Goal: Task Accomplishment & Management: Manage account settings

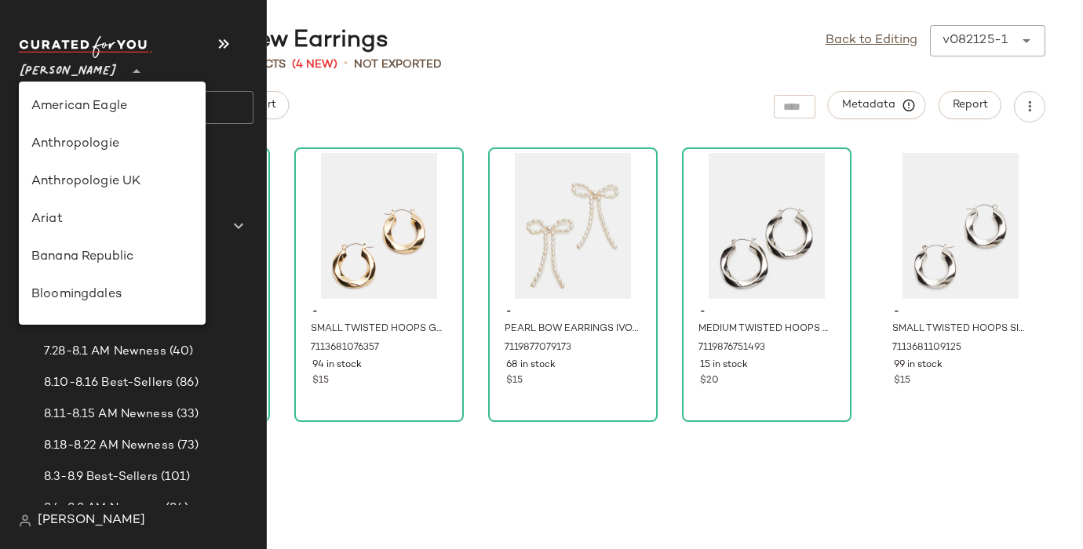
click at [82, 66] on span "[PERSON_NAME]" at bounding box center [68, 67] width 99 height 28
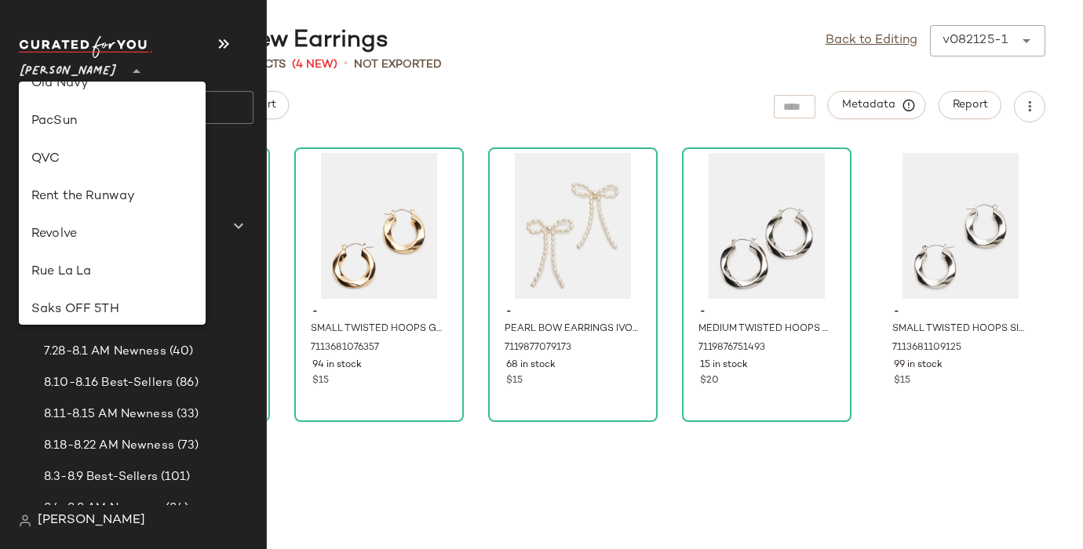
scroll to position [627, 0]
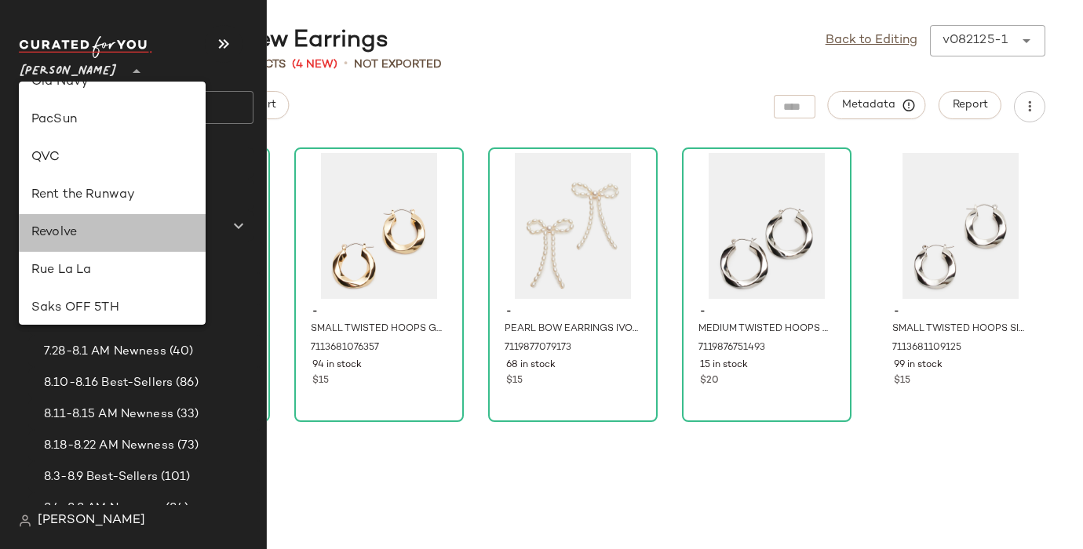
click at [64, 229] on div "Revolve" at bounding box center [112, 233] width 162 height 19
type input "**"
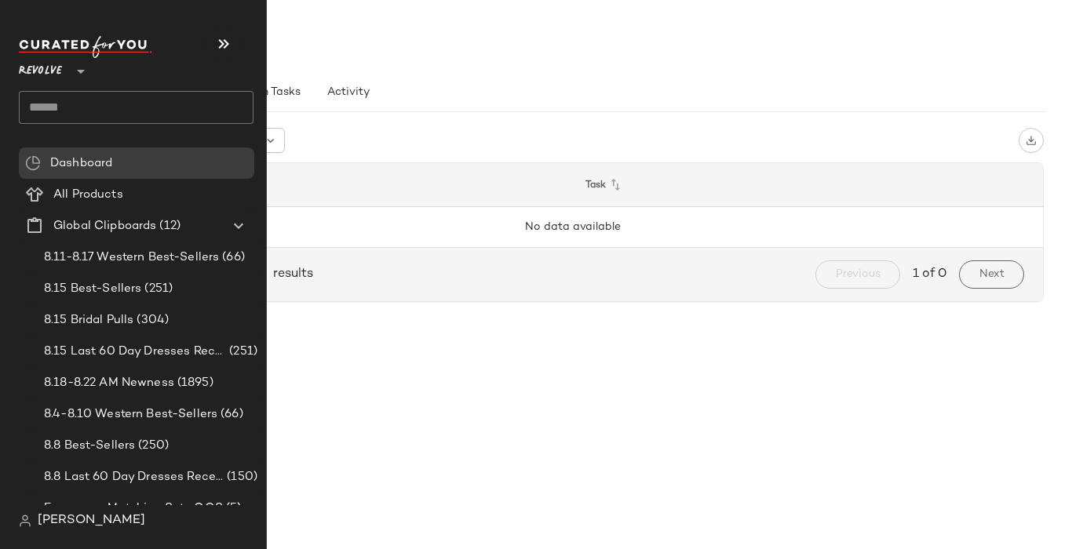
click at [36, 104] on input "text" at bounding box center [136, 107] width 235 height 33
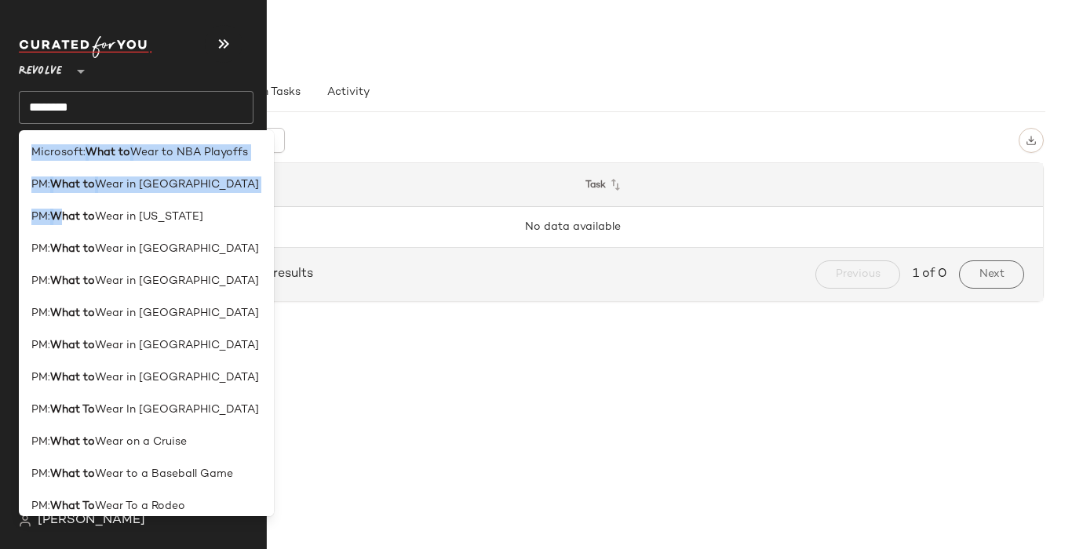
drag, startPoint x: 63, startPoint y: 223, endPoint x: 67, endPoint y: 142, distance: 80.9
click at [67, 142] on div "Microsoft: What to Wear to NBA Playoffs PM: What to Wear in [GEOGRAPHIC_DATA] P…" at bounding box center [146, 323] width 255 height 386
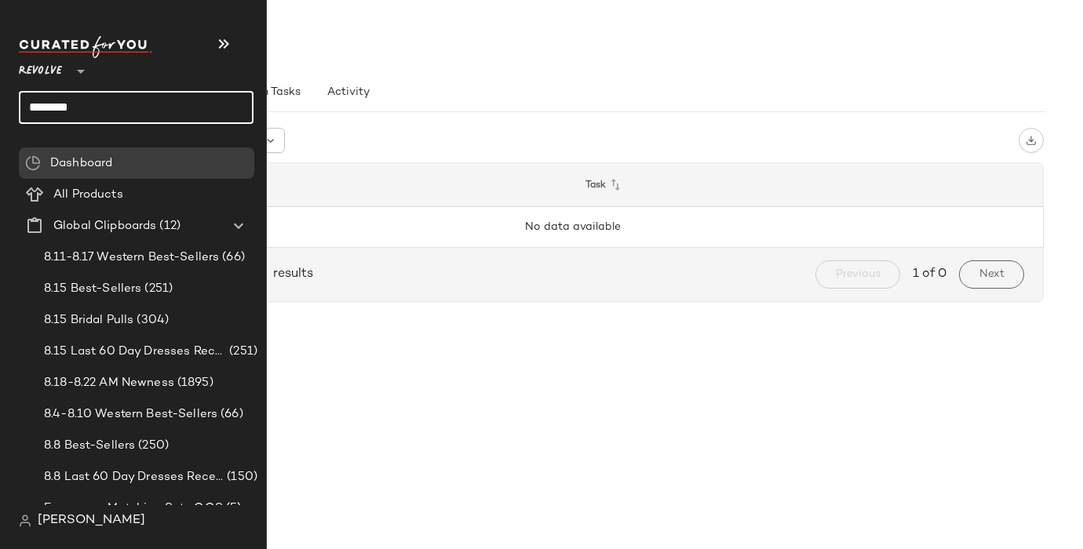
click at [49, 101] on input "*******" at bounding box center [136, 107] width 235 height 33
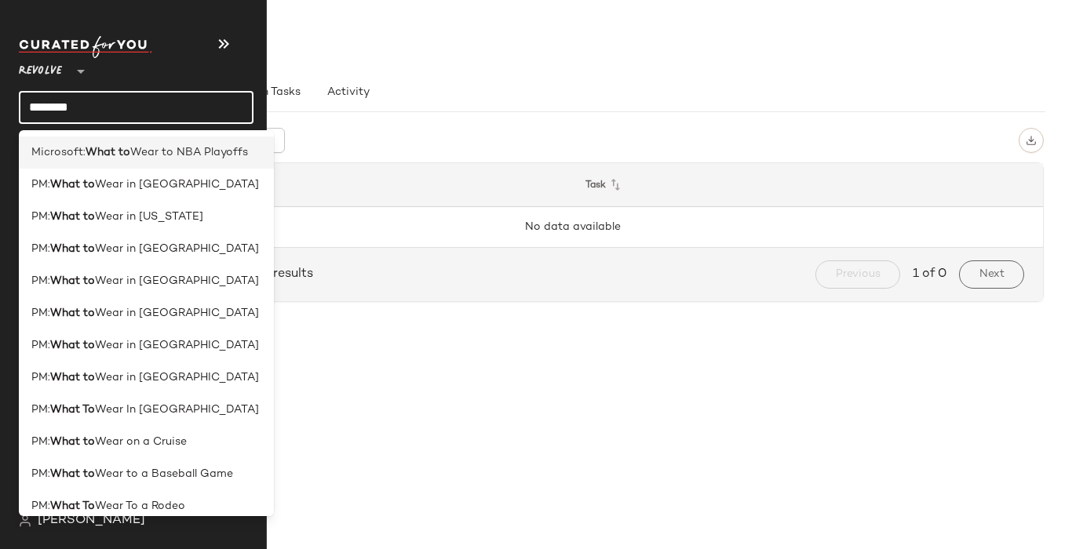
click at [39, 158] on span "Microsoft:" at bounding box center [58, 152] width 54 height 16
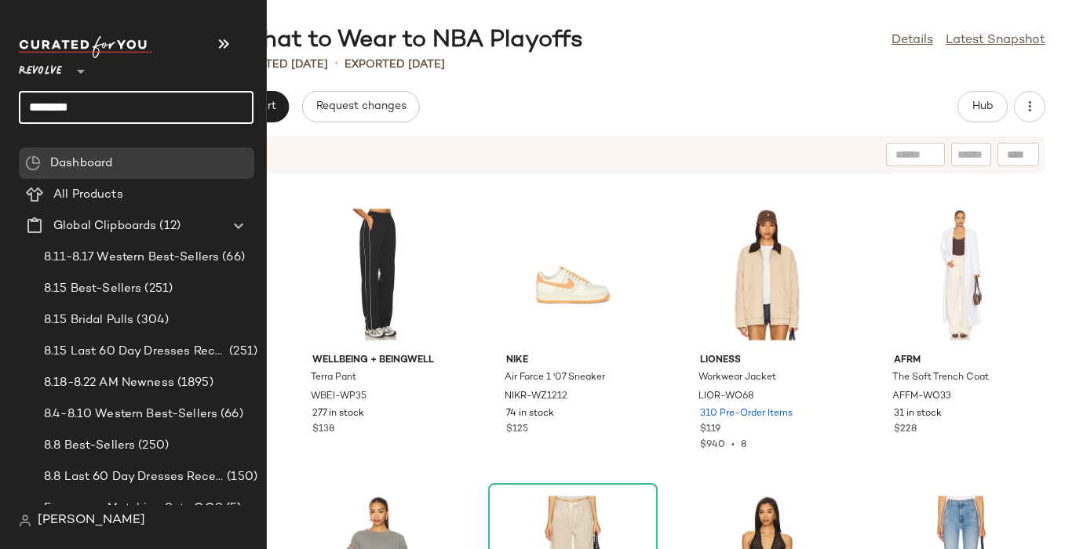
click at [60, 111] on input "*******" at bounding box center [136, 107] width 235 height 33
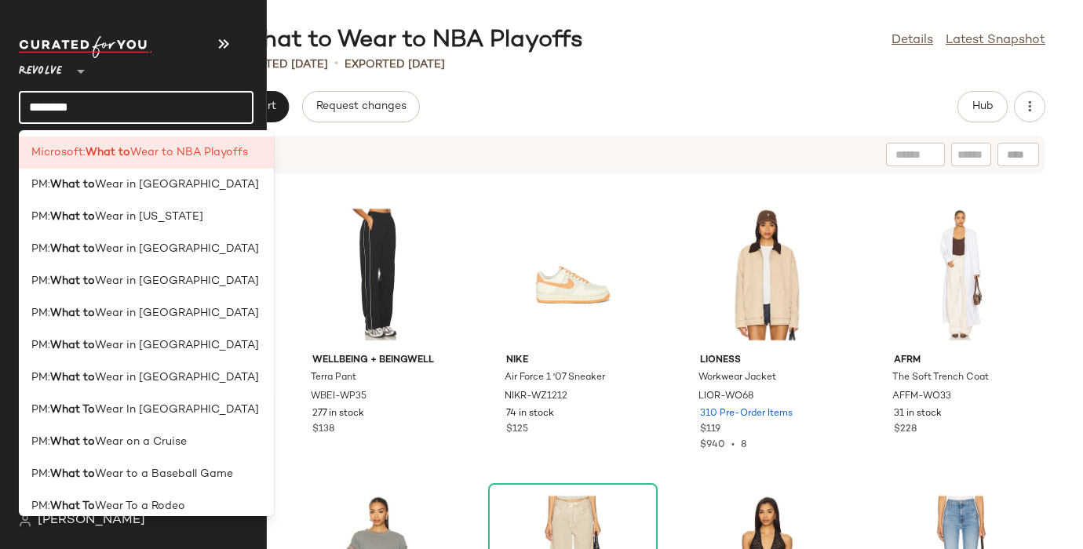
click at [60, 111] on input "*******" at bounding box center [136, 107] width 235 height 33
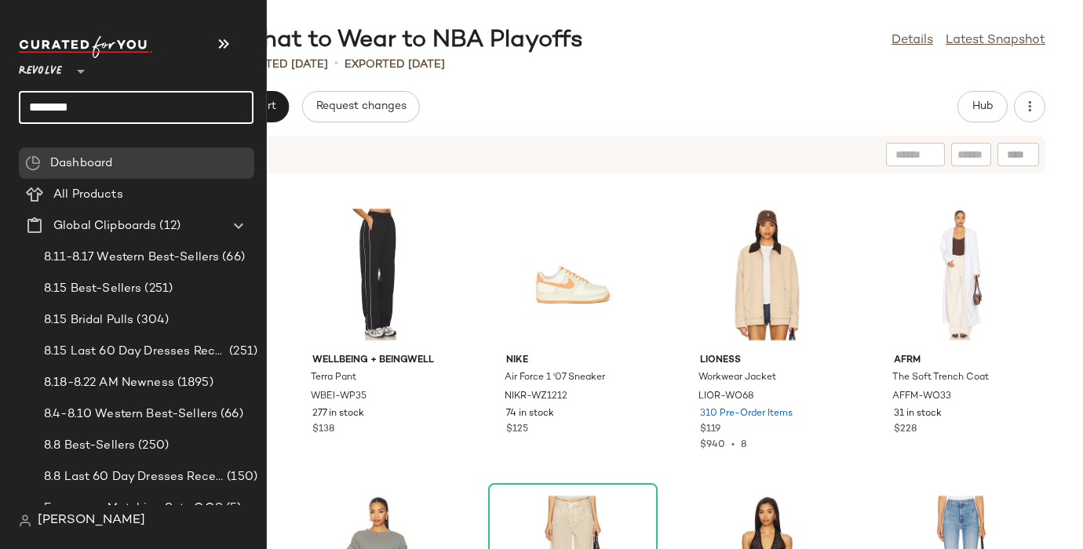
click at [60, 111] on input "*******" at bounding box center [136, 107] width 235 height 33
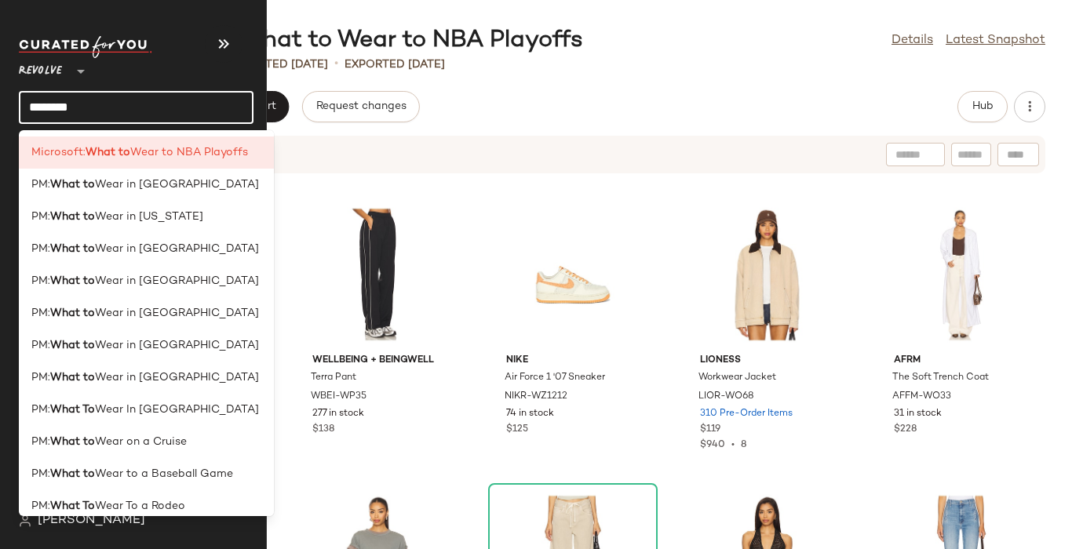
click at [60, 111] on input "*******" at bounding box center [136, 107] width 235 height 33
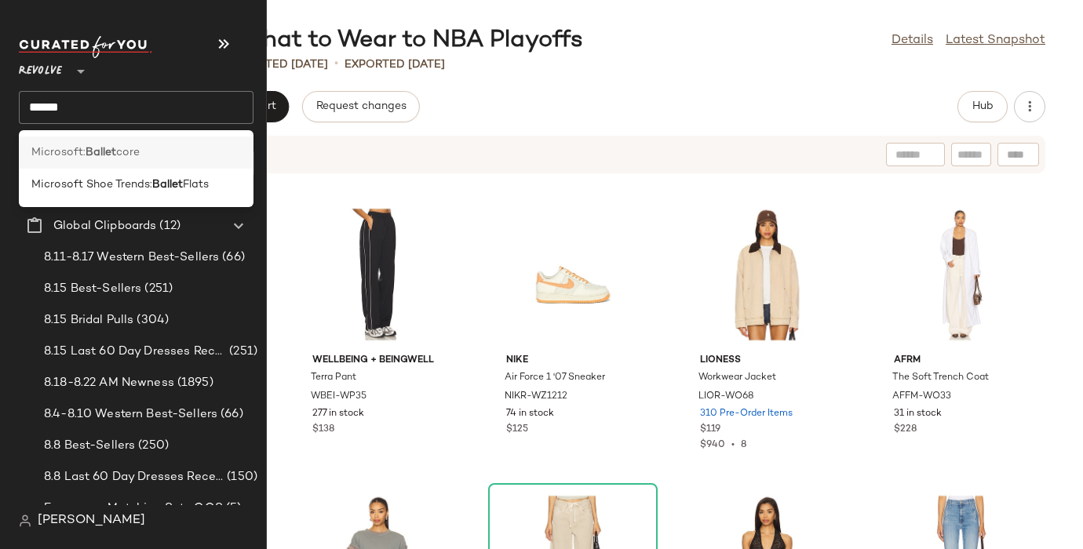
click at [67, 156] on span "Microsoft:" at bounding box center [58, 152] width 54 height 16
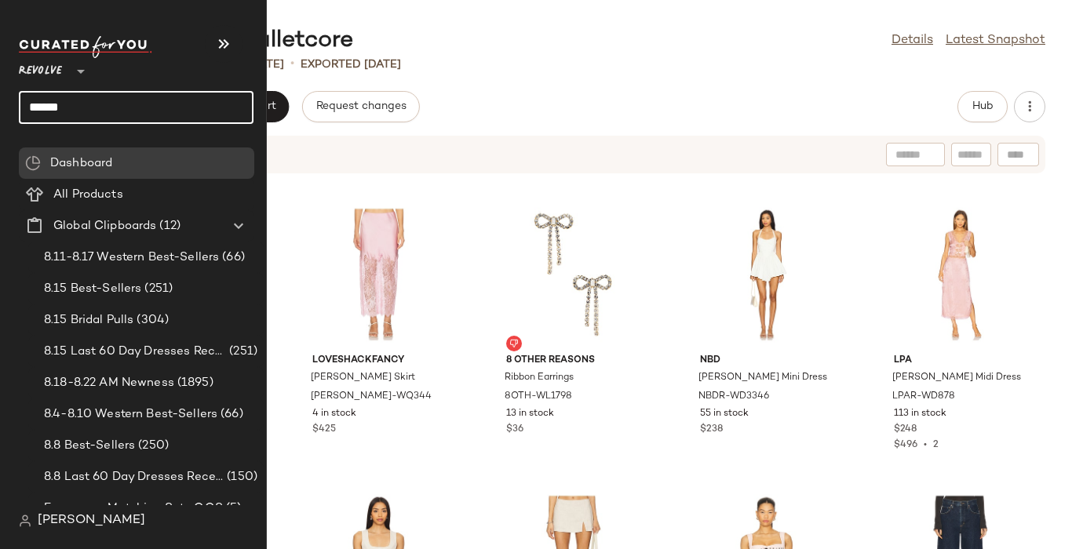
click at [71, 102] on input "******" at bounding box center [136, 107] width 235 height 33
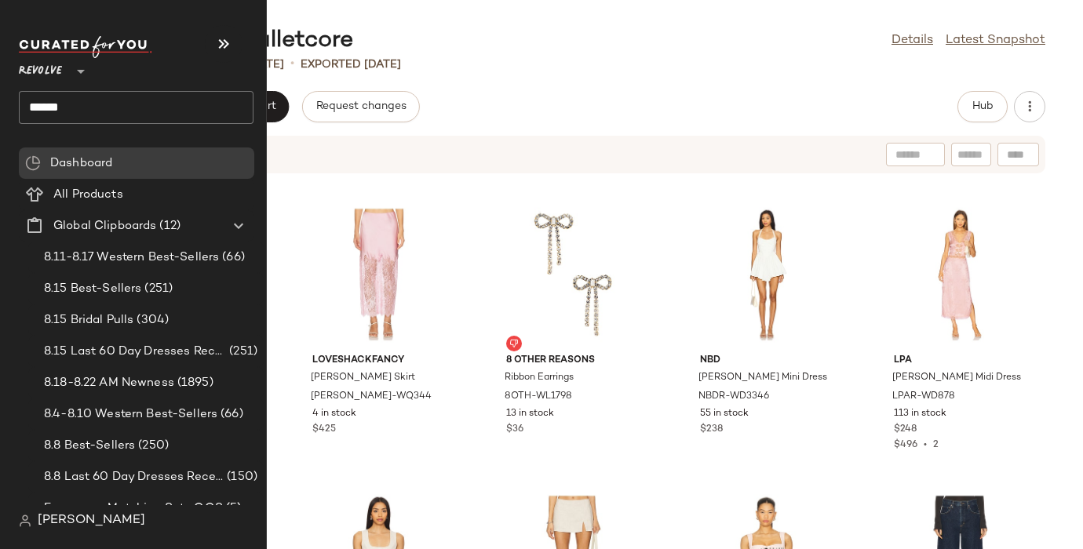
click at [49, 103] on input "******" at bounding box center [136, 107] width 235 height 33
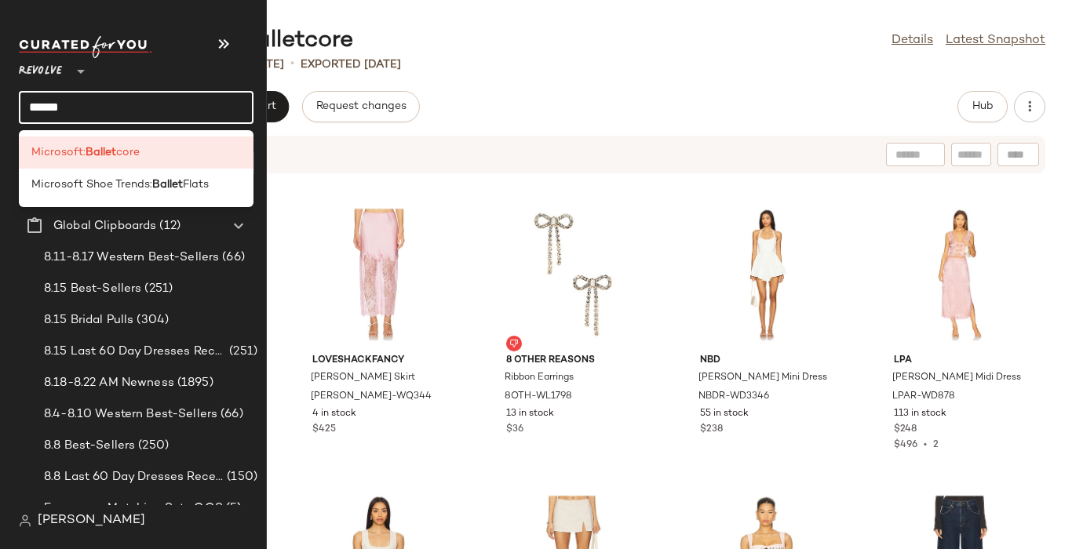
click at [49, 103] on input "******" at bounding box center [136, 107] width 235 height 33
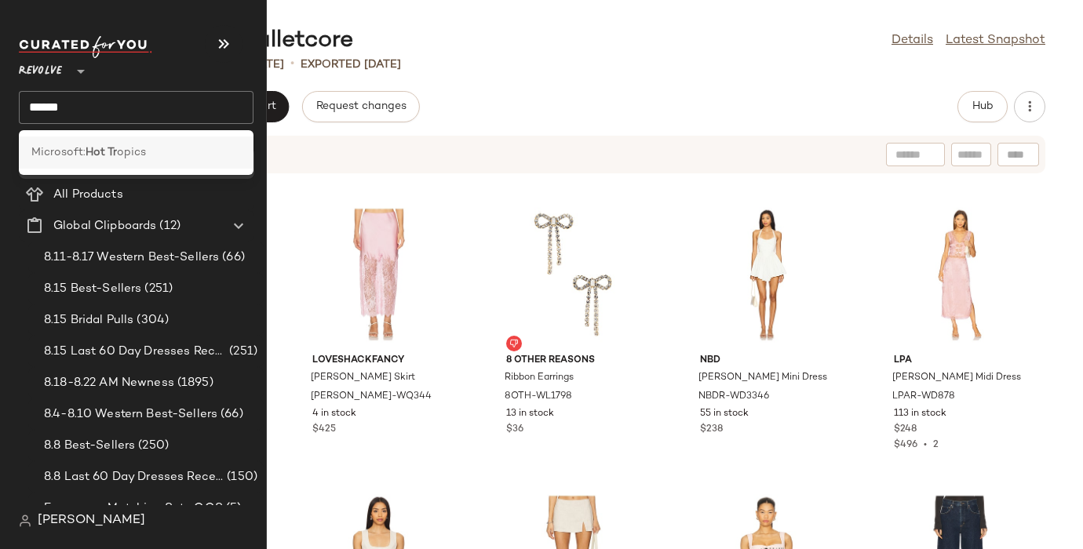
click at [53, 151] on span "Microsoft:" at bounding box center [58, 152] width 54 height 16
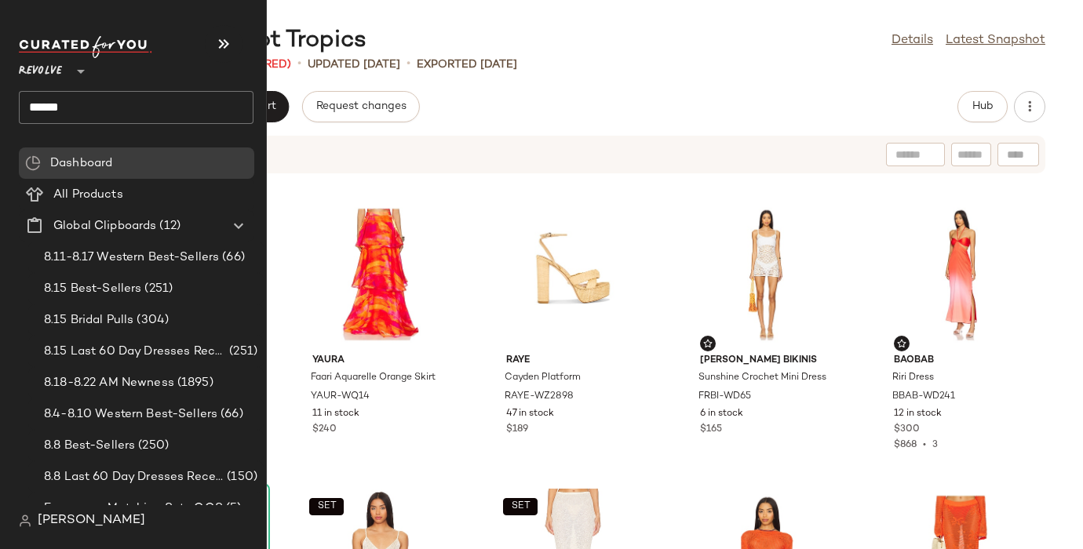
click at [42, 109] on input "******" at bounding box center [136, 107] width 235 height 33
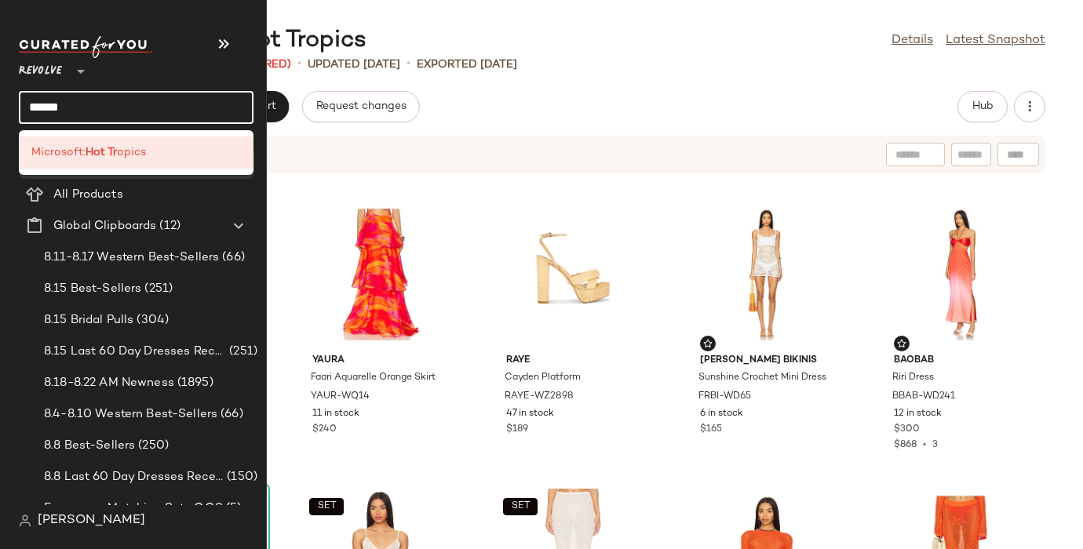
click at [42, 109] on input "******" at bounding box center [136, 107] width 235 height 33
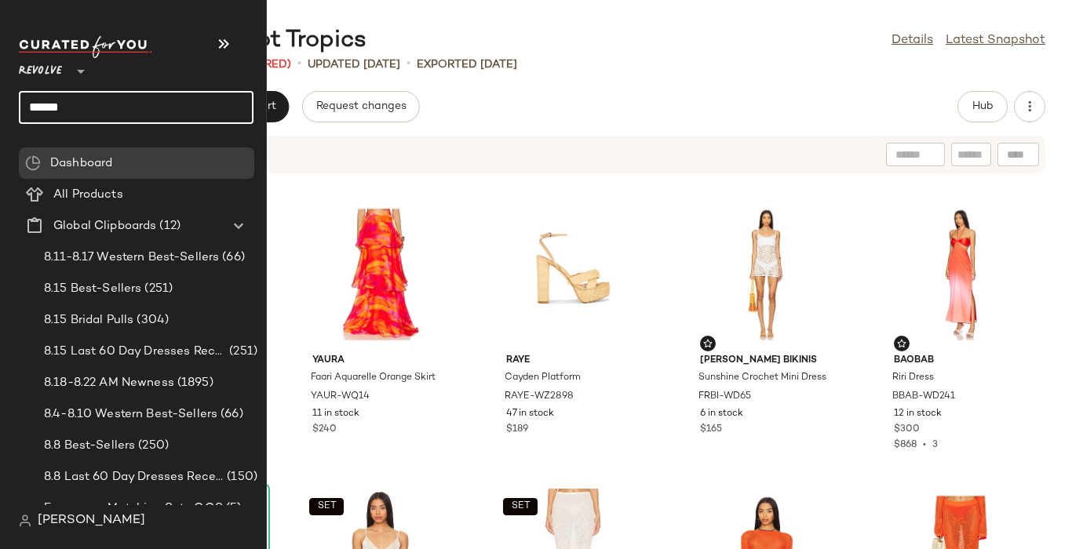
click at [47, 109] on input "******" at bounding box center [136, 107] width 235 height 33
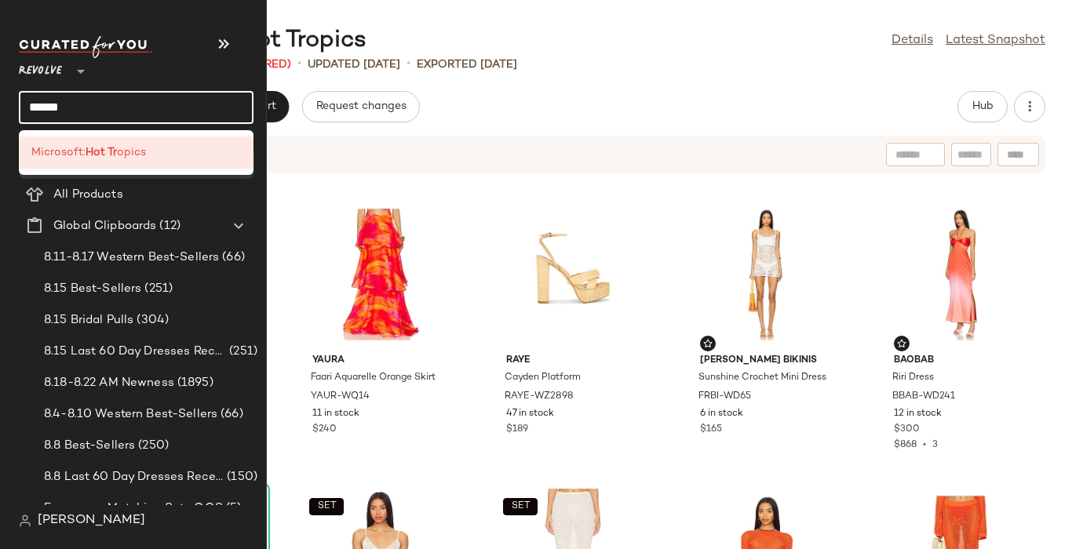
click at [47, 109] on input "******" at bounding box center [136, 107] width 235 height 33
click at [47, 107] on input "******" at bounding box center [136, 107] width 235 height 33
click at [47, 106] on input "******" at bounding box center [136, 107] width 235 height 33
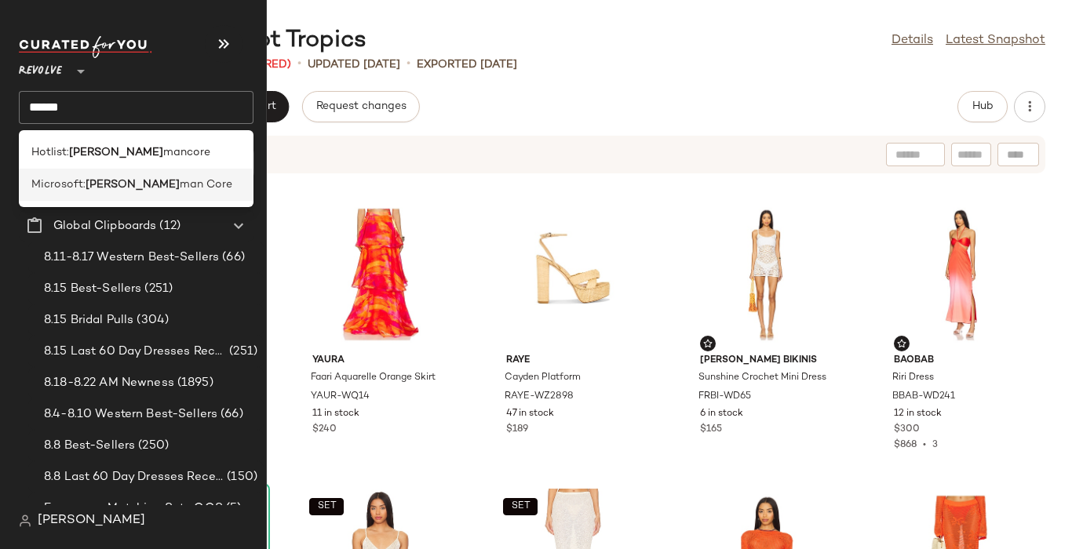
drag, startPoint x: 64, startPoint y: 151, endPoint x: 80, endPoint y: 195, distance: 46.9
click at [80, 195] on div "Hotlist: [PERSON_NAME] mancore Microsoft: [PERSON_NAME] man Core" at bounding box center [136, 168] width 235 height 77
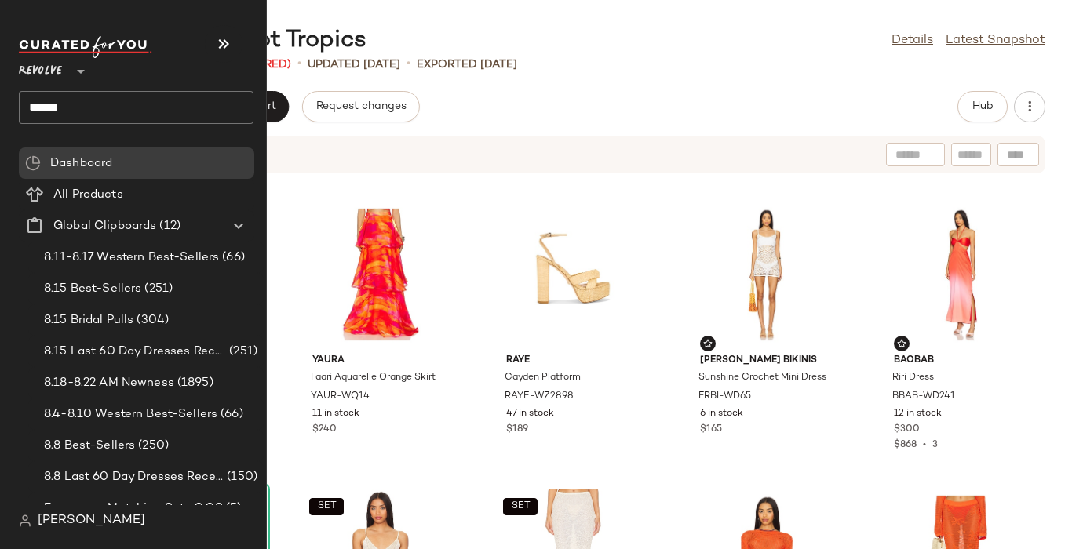
click at [56, 106] on input "******" at bounding box center [136, 107] width 235 height 33
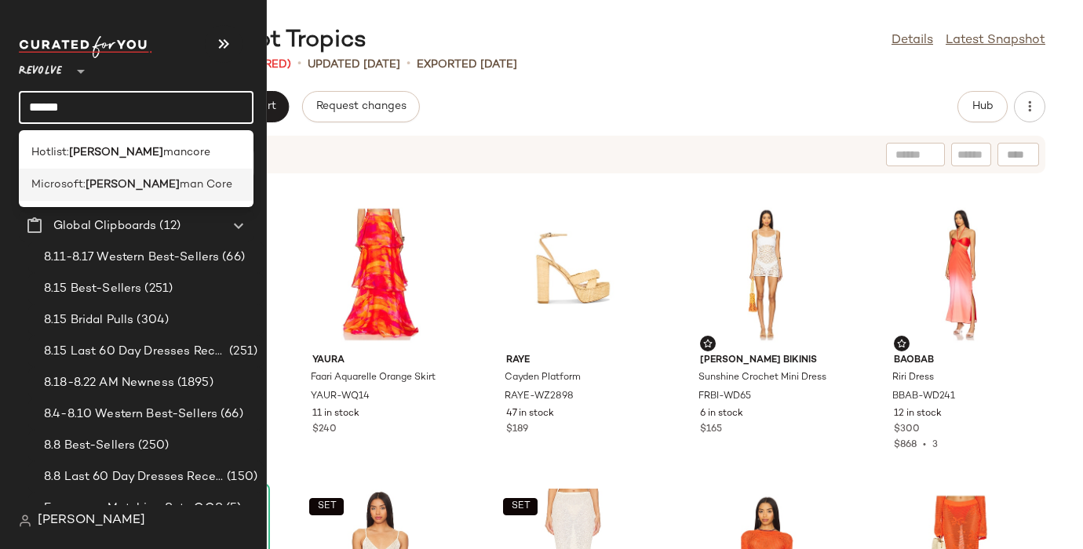
click at [53, 184] on span "Microsoft:" at bounding box center [58, 185] width 54 height 16
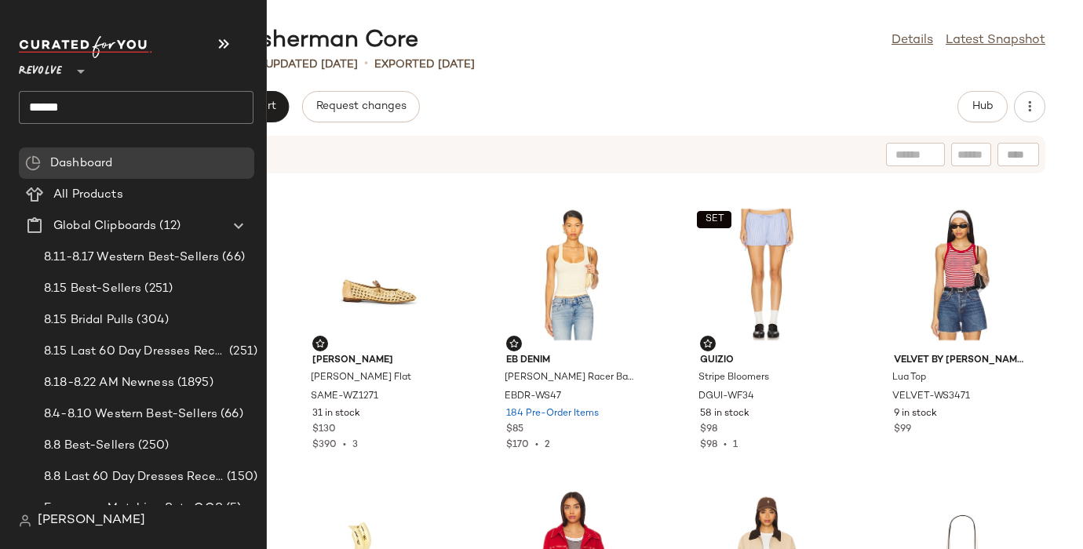
click at [43, 107] on input "******" at bounding box center [136, 107] width 235 height 33
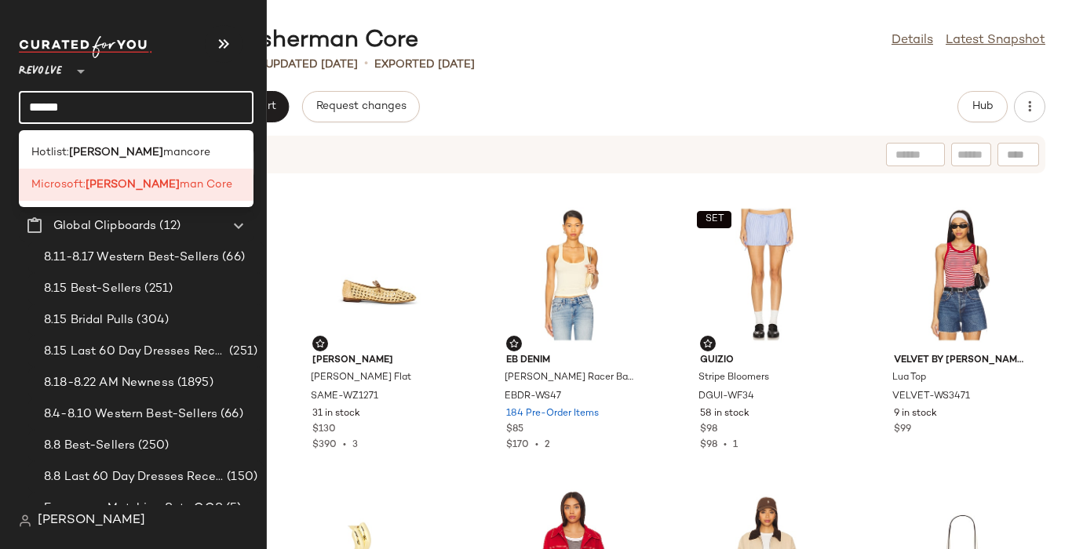
click at [43, 106] on input "******" at bounding box center [136, 107] width 235 height 33
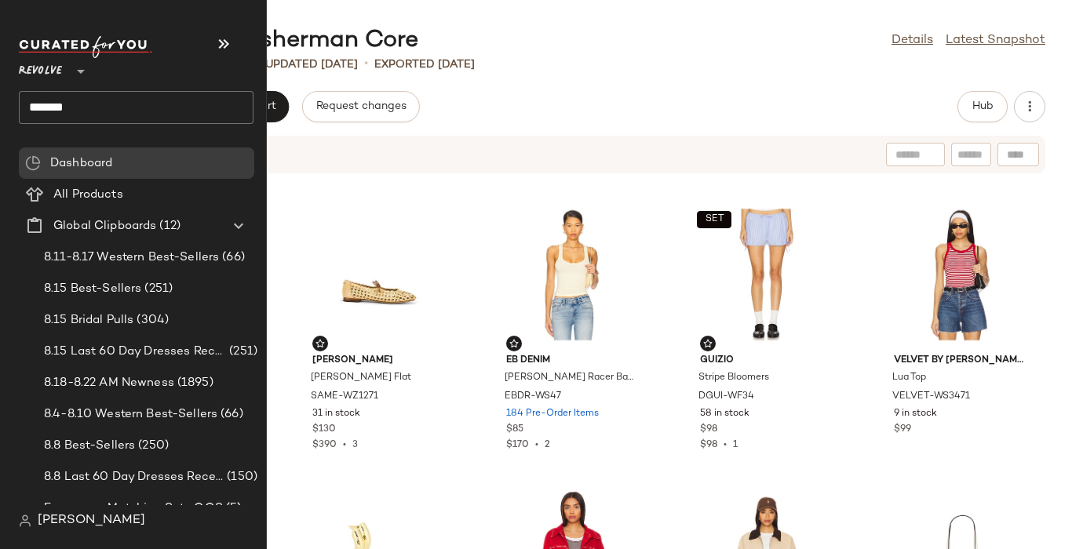
click at [54, 110] on input "******" at bounding box center [136, 107] width 235 height 33
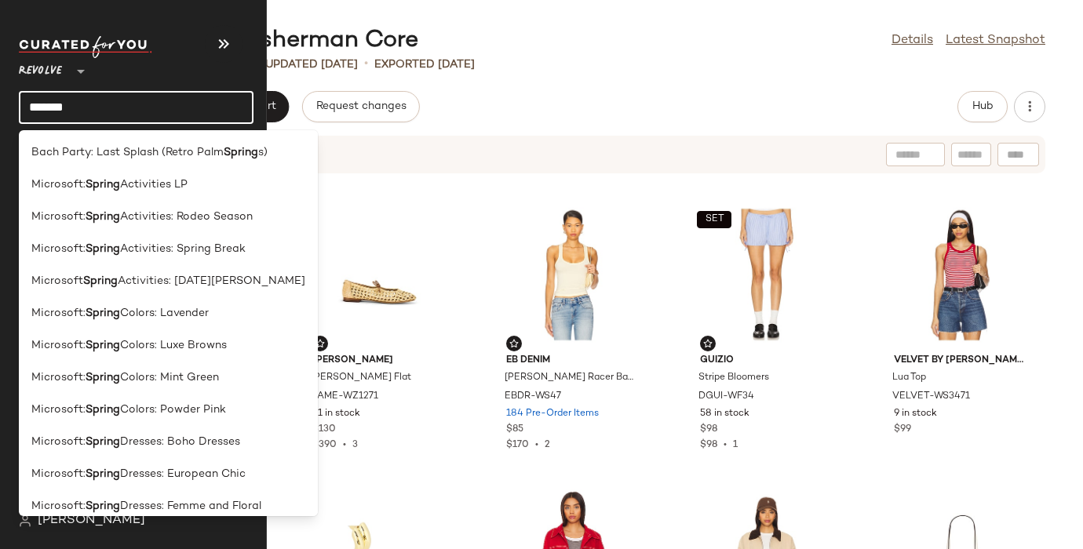
click at [54, 110] on input "******" at bounding box center [136, 107] width 235 height 33
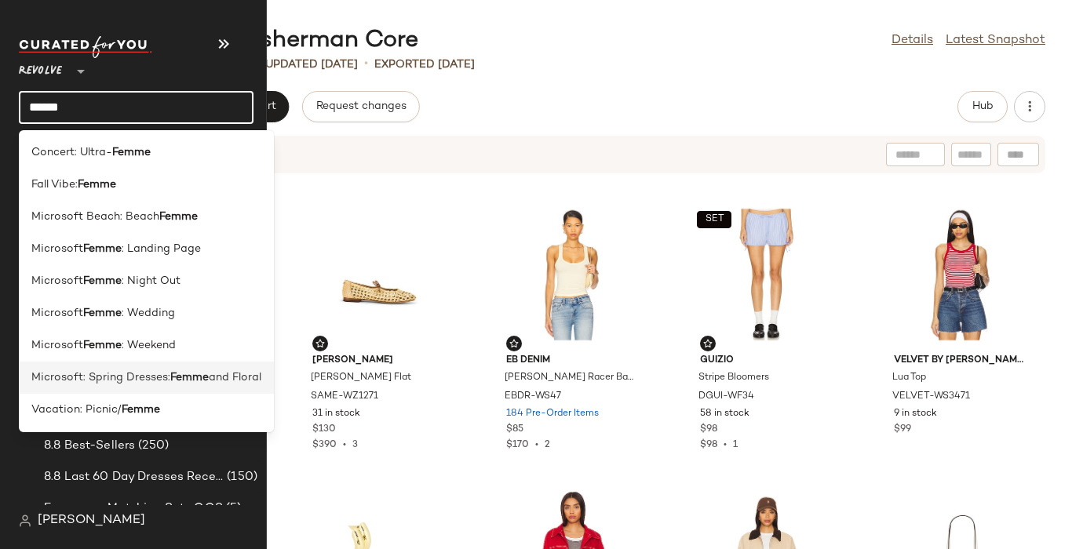
click at [181, 379] on b "Femme" at bounding box center [189, 378] width 38 height 16
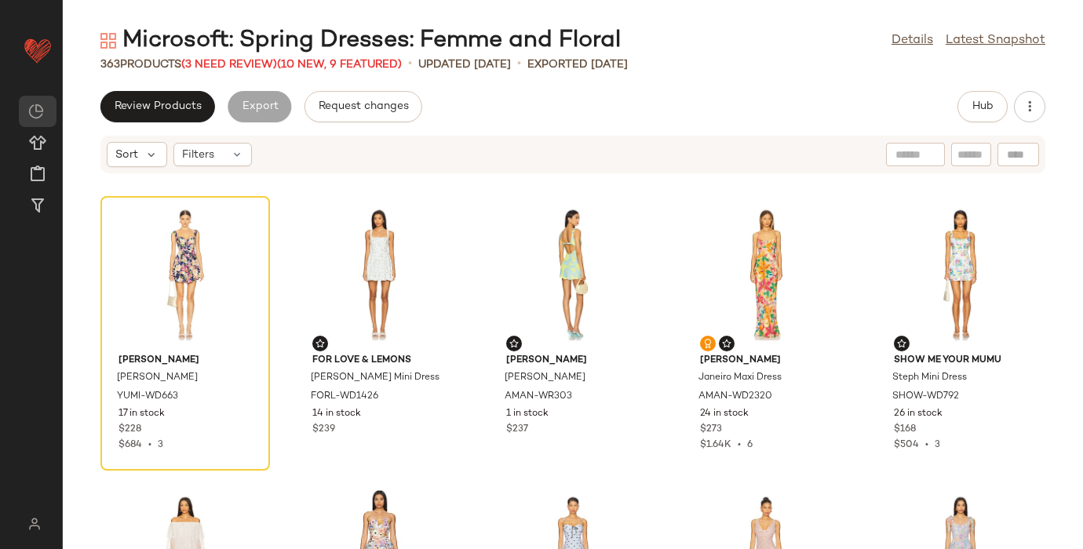
click at [242, 54] on div "Microsoft: Spring Dresses: Femme and Floral" at bounding box center [360, 40] width 520 height 31
click at [246, 63] on span "(3 Need Review)" at bounding box center [229, 65] width 96 height 12
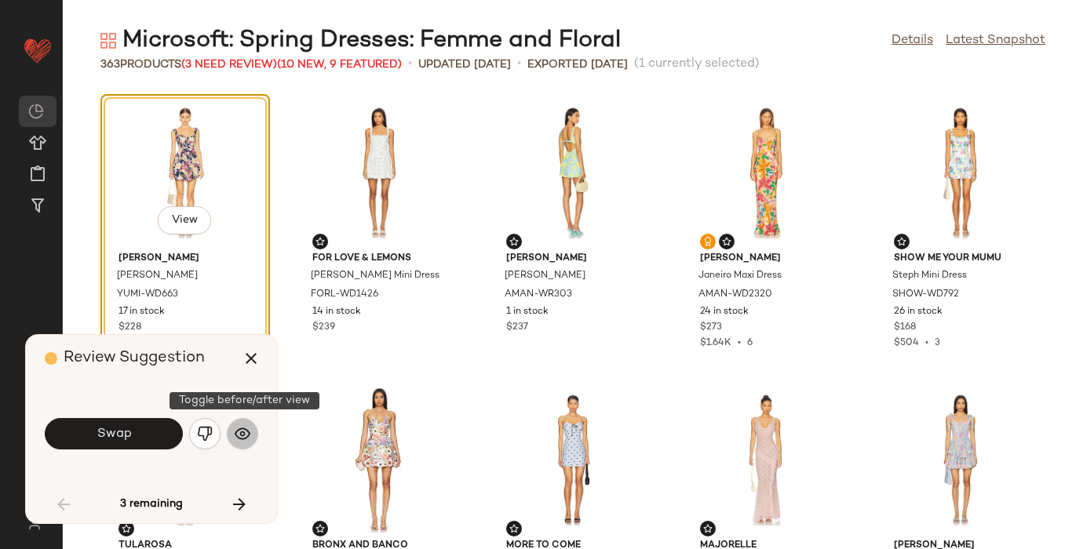
click at [242, 430] on img "button" at bounding box center [243, 434] width 16 height 16
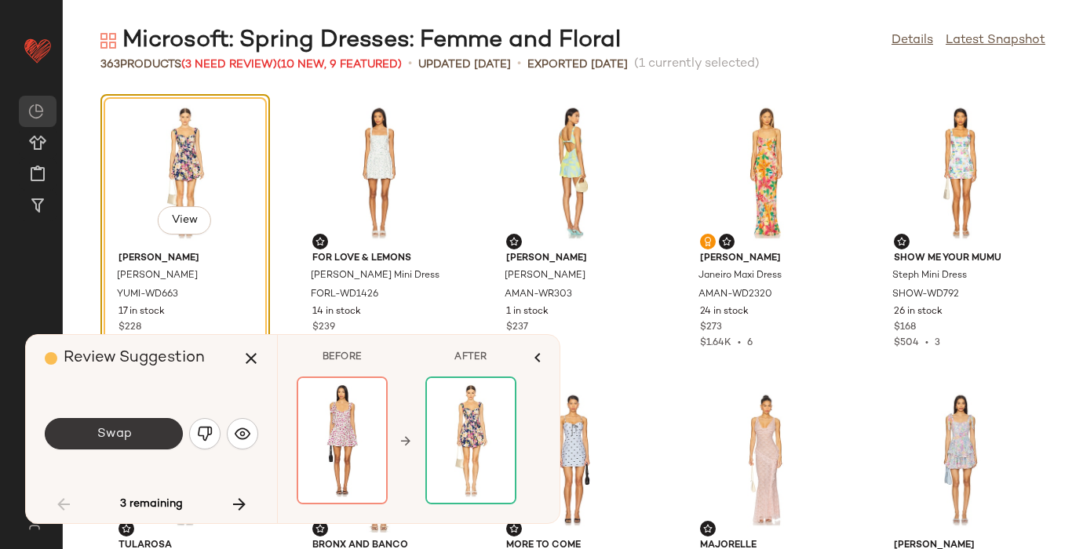
click at [123, 424] on button "Swap" at bounding box center [114, 433] width 138 height 31
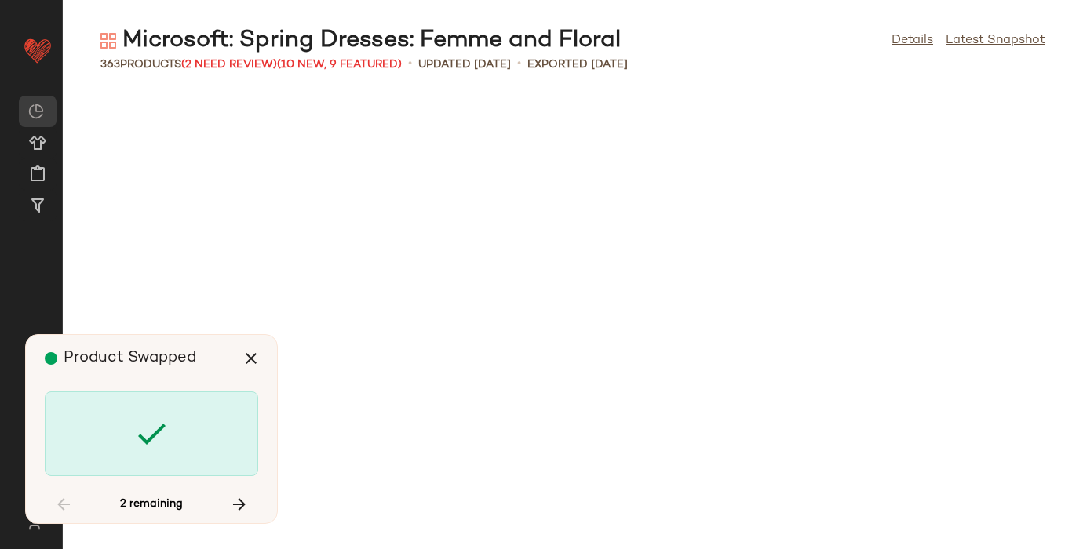
scroll to position [1436, 0]
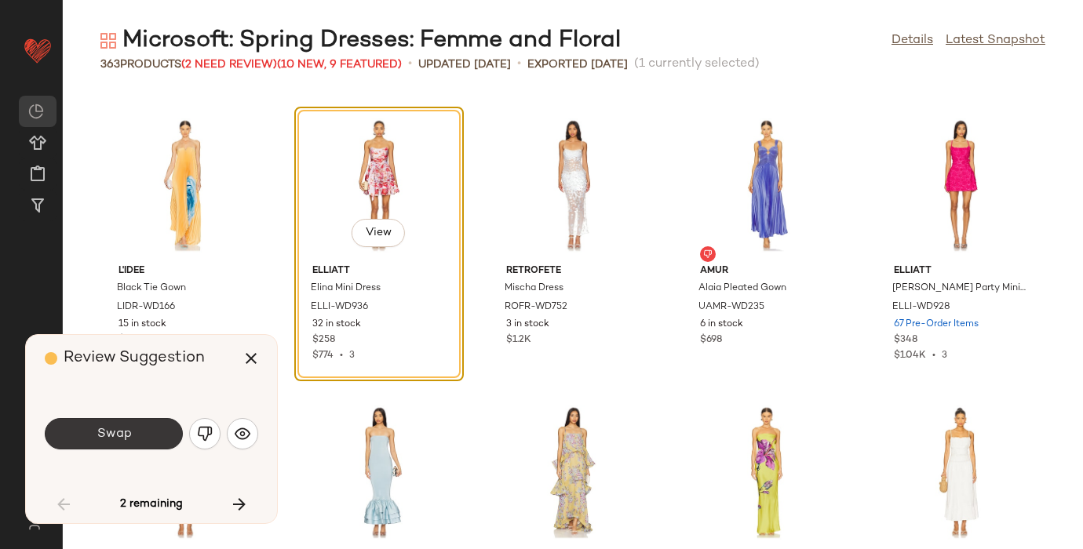
click at [126, 431] on span "Swap" at bounding box center [113, 434] width 35 height 15
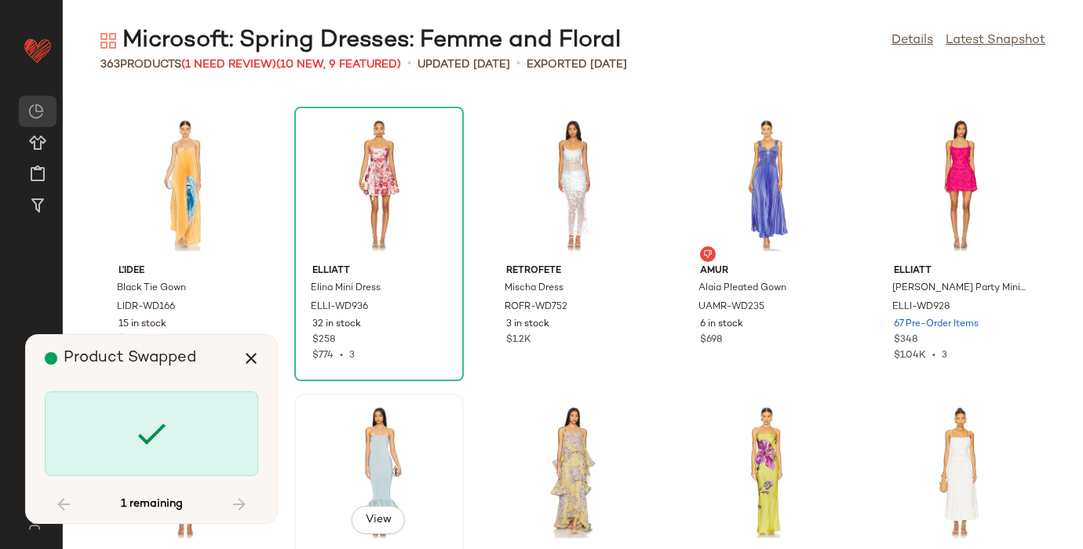
scroll to position [20387, 0]
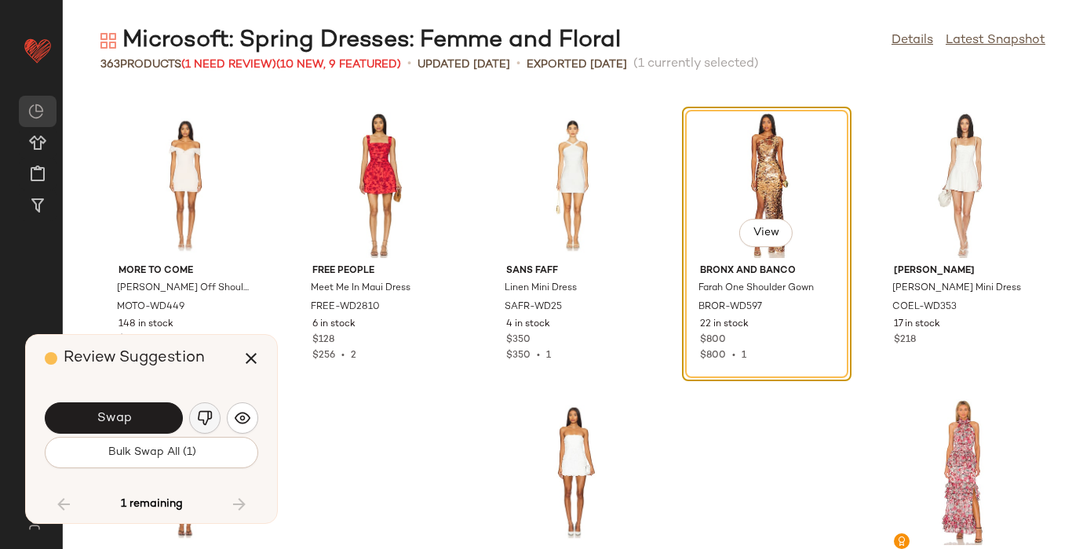
click at [209, 417] on img "button" at bounding box center [205, 418] width 16 height 16
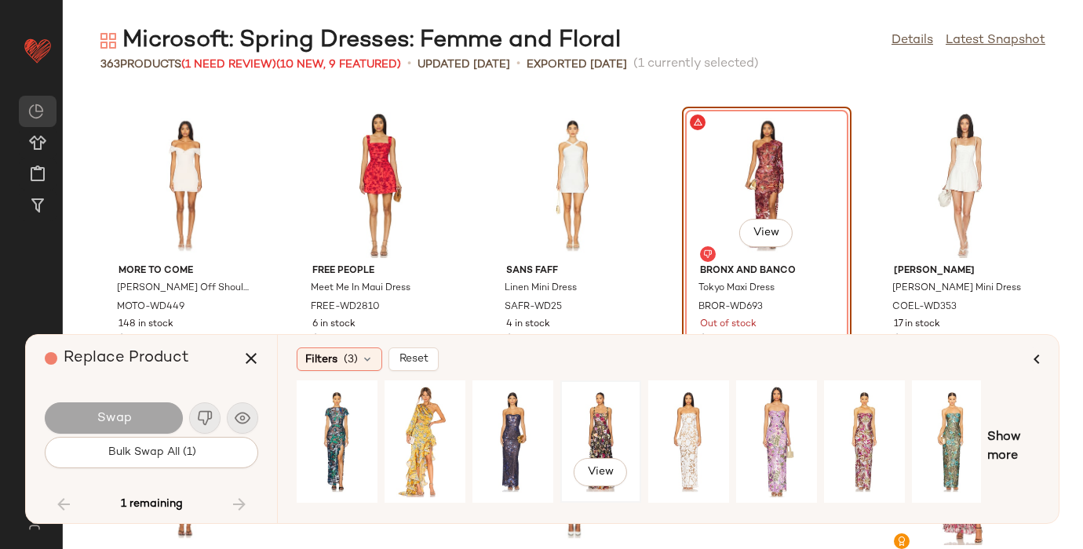
click at [593, 428] on div "View" at bounding box center [601, 441] width 70 height 111
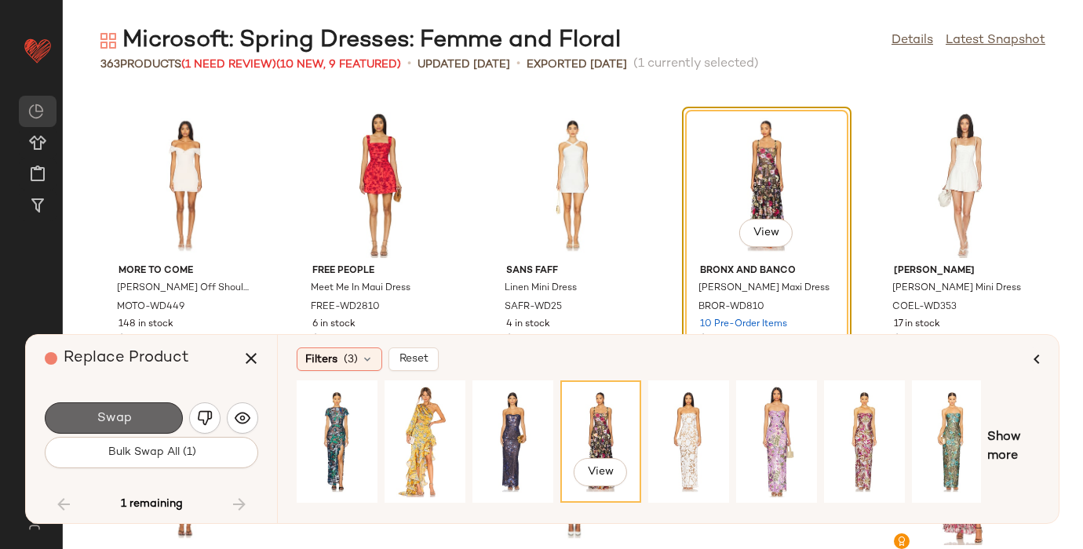
click at [98, 410] on button "Swap" at bounding box center [114, 417] width 138 height 31
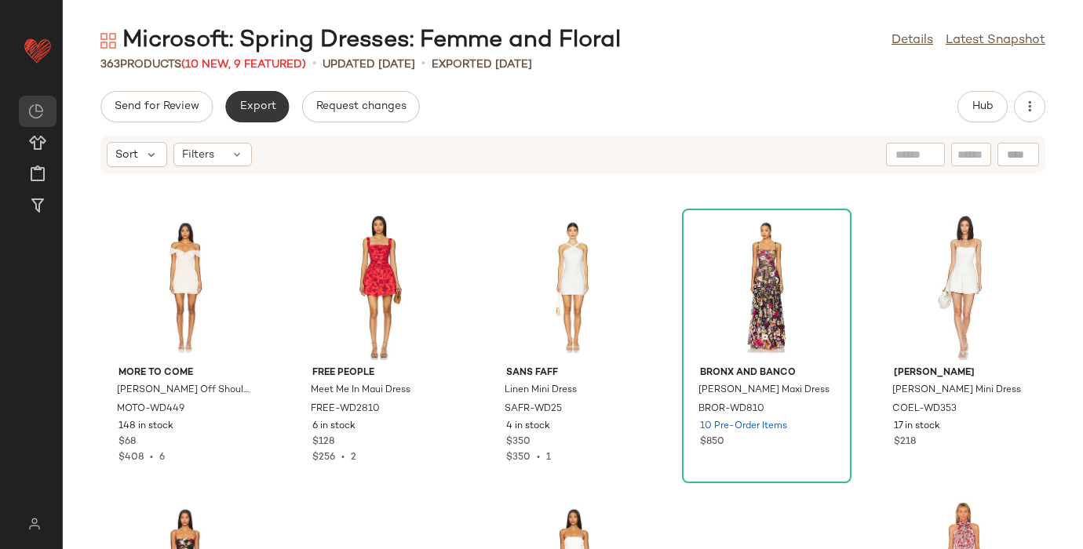
click at [249, 101] on span "Export" at bounding box center [256, 106] width 37 height 13
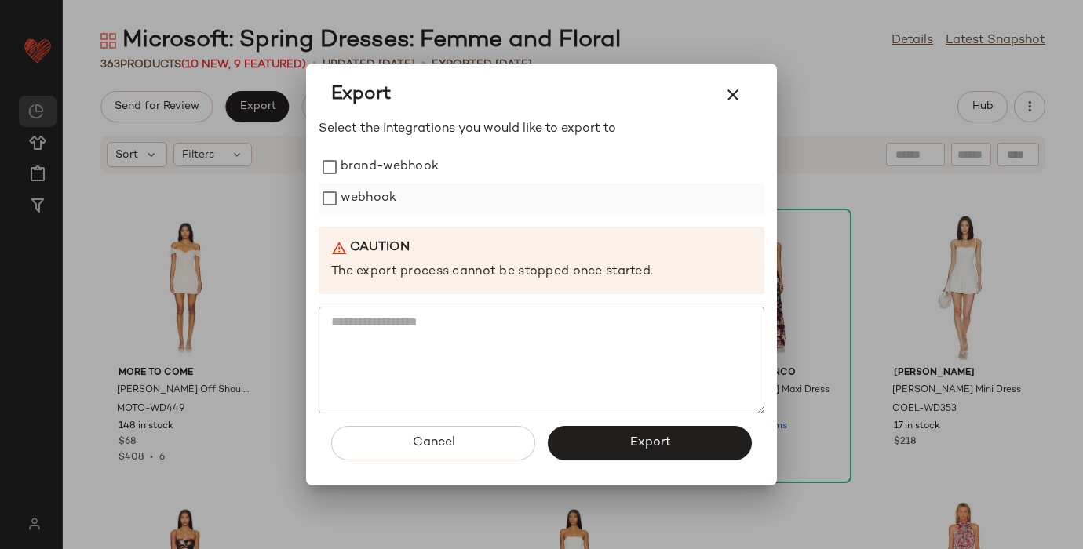
click at [355, 197] on label "webhook" at bounding box center [368, 198] width 56 height 31
click at [646, 449] on span "Export" at bounding box center [649, 442] width 42 height 15
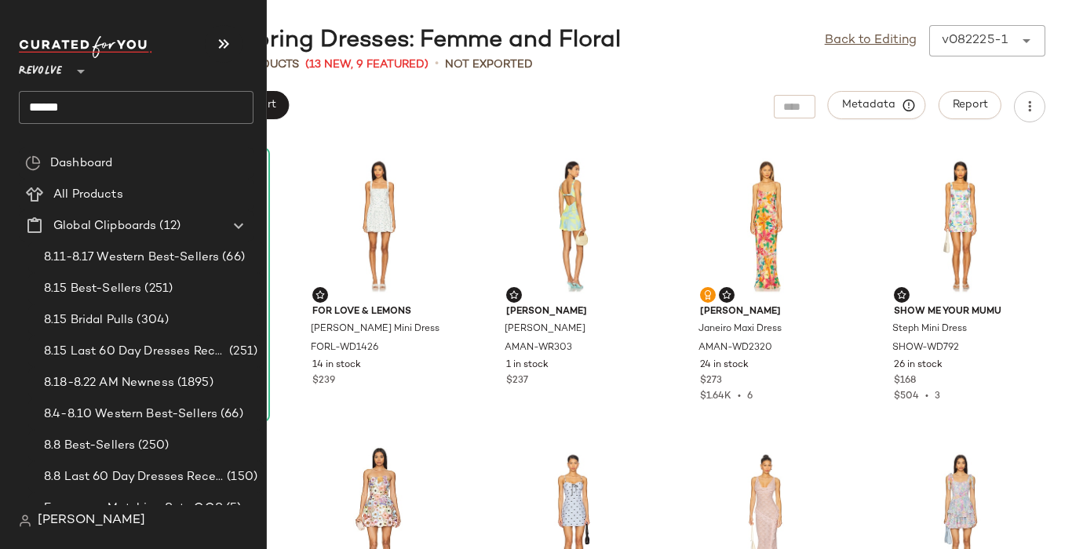
click at [55, 107] on input "*****" at bounding box center [136, 107] width 235 height 33
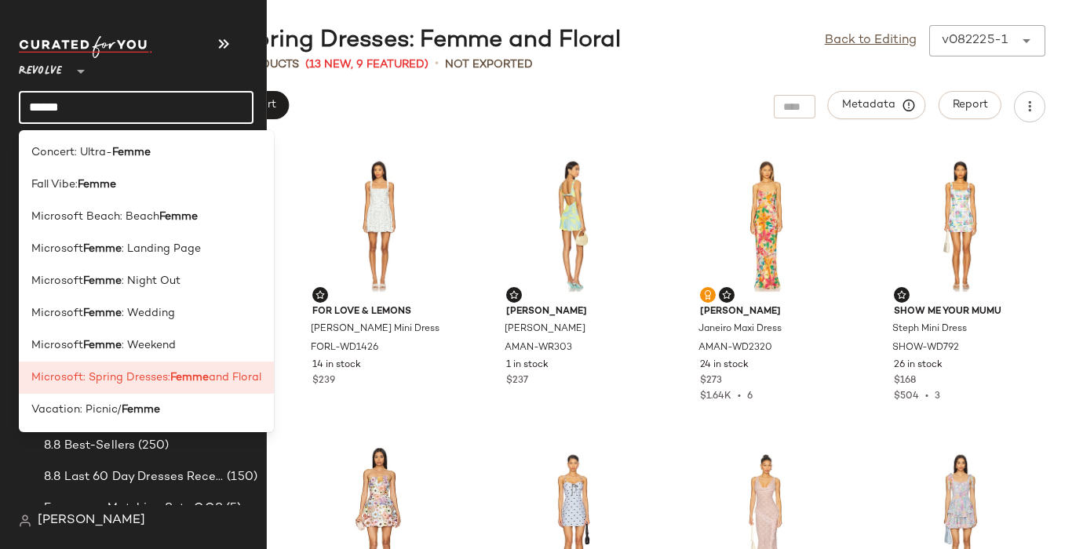
click at [55, 107] on input "*****" at bounding box center [136, 107] width 235 height 33
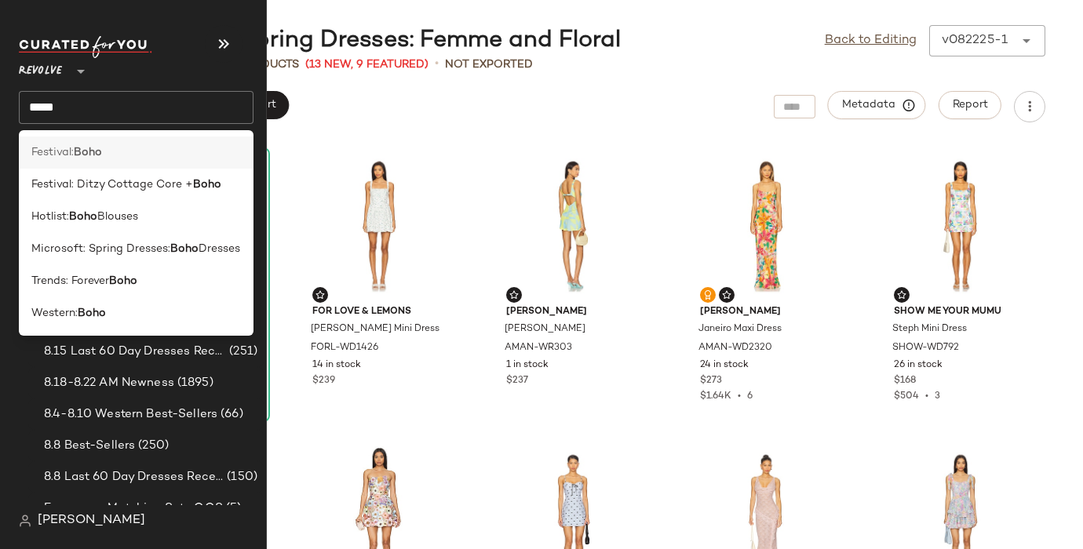
click at [79, 148] on b "Boho" at bounding box center [88, 152] width 28 height 16
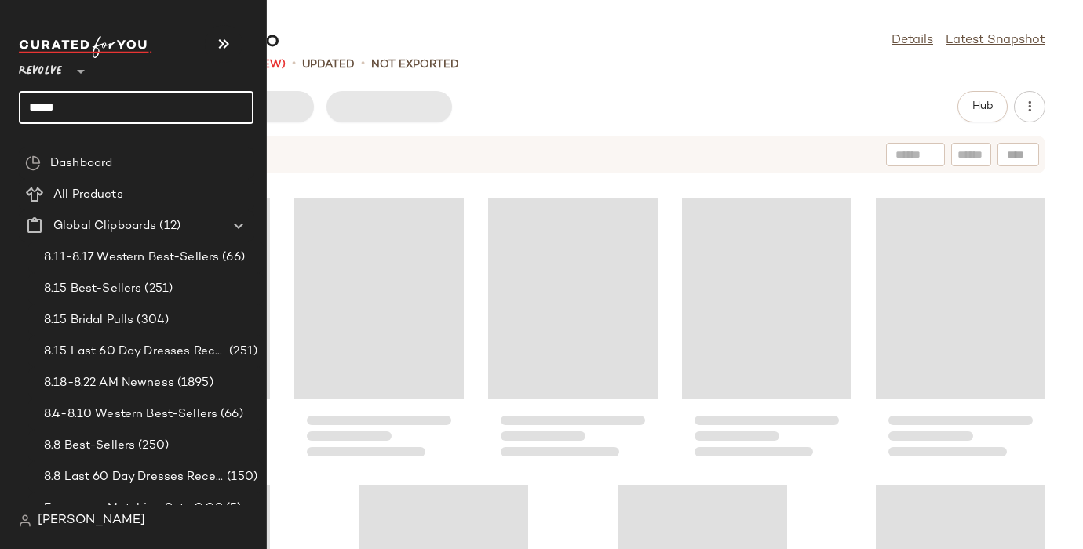
click at [70, 106] on input "****" at bounding box center [136, 107] width 235 height 33
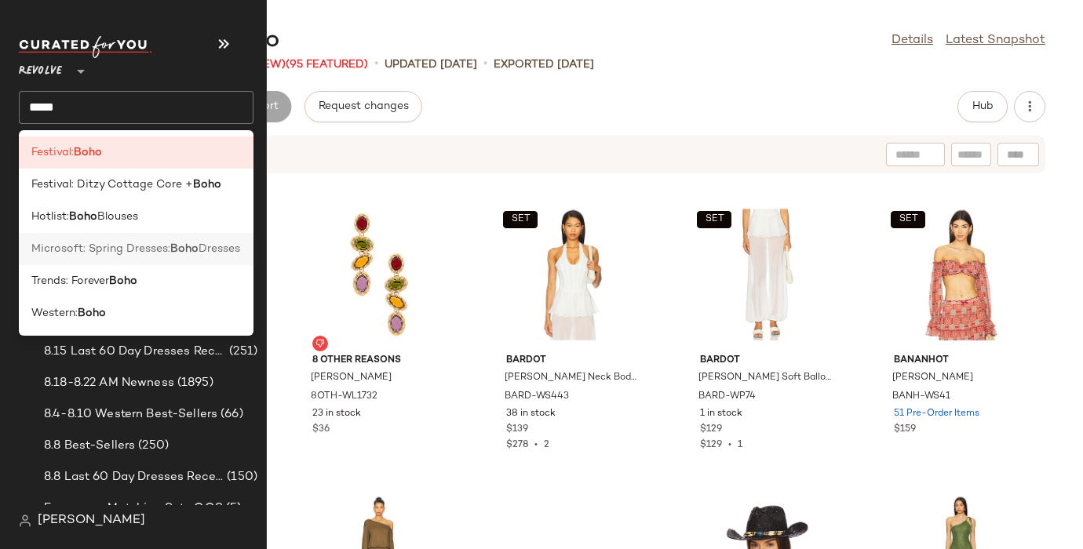
click at [61, 250] on span "Microsoft: Spring Dresses:" at bounding box center [100, 249] width 139 height 16
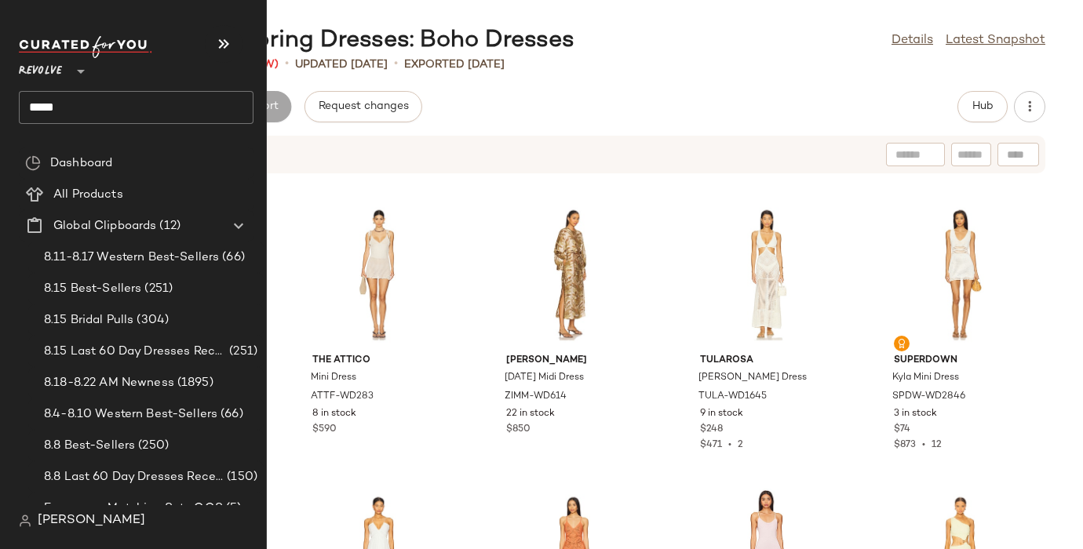
click at [96, 117] on input "****" at bounding box center [136, 107] width 235 height 33
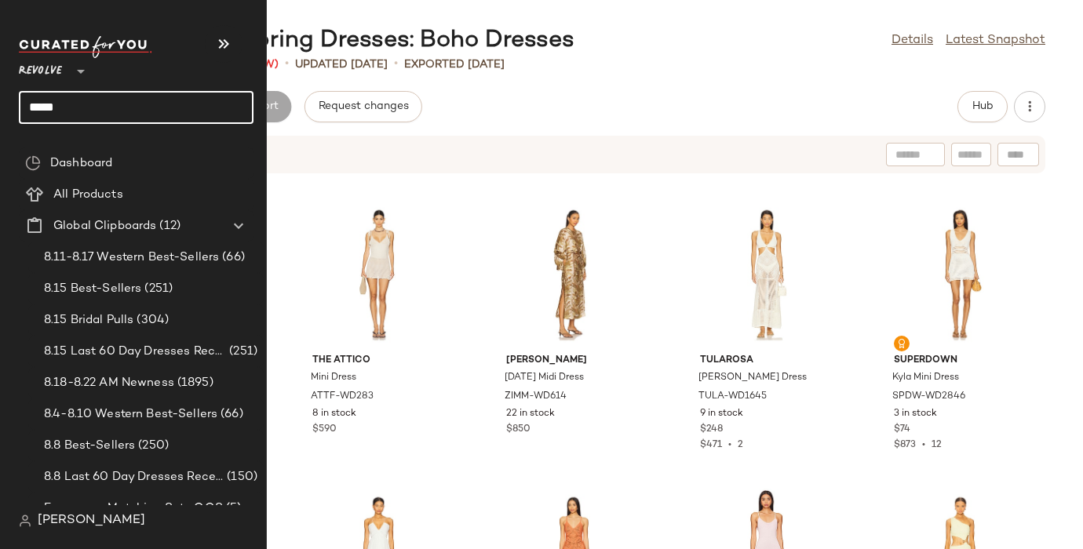
click at [96, 97] on input "****" at bounding box center [136, 107] width 235 height 33
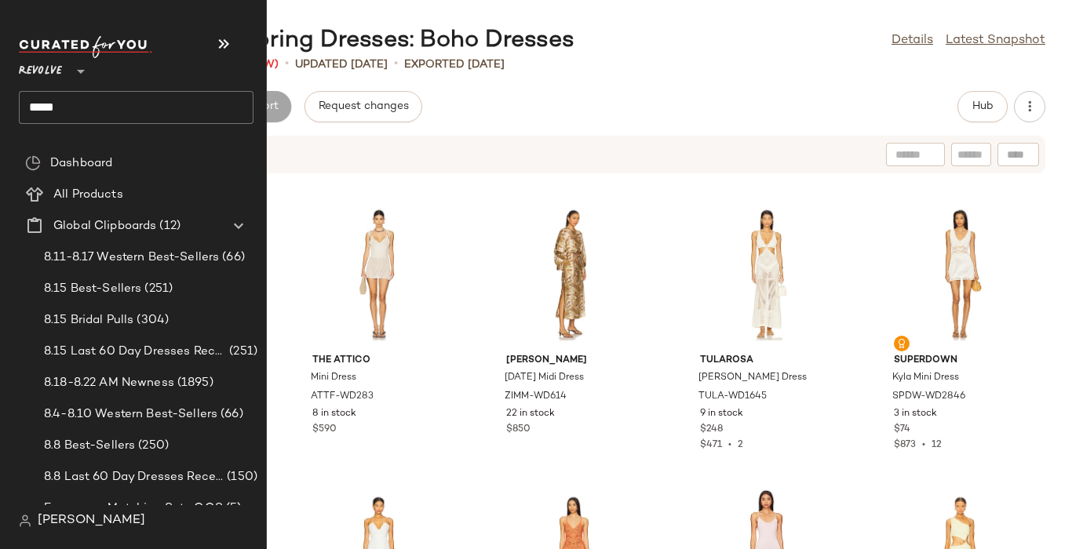
click at [46, 106] on input "****" at bounding box center [136, 107] width 235 height 33
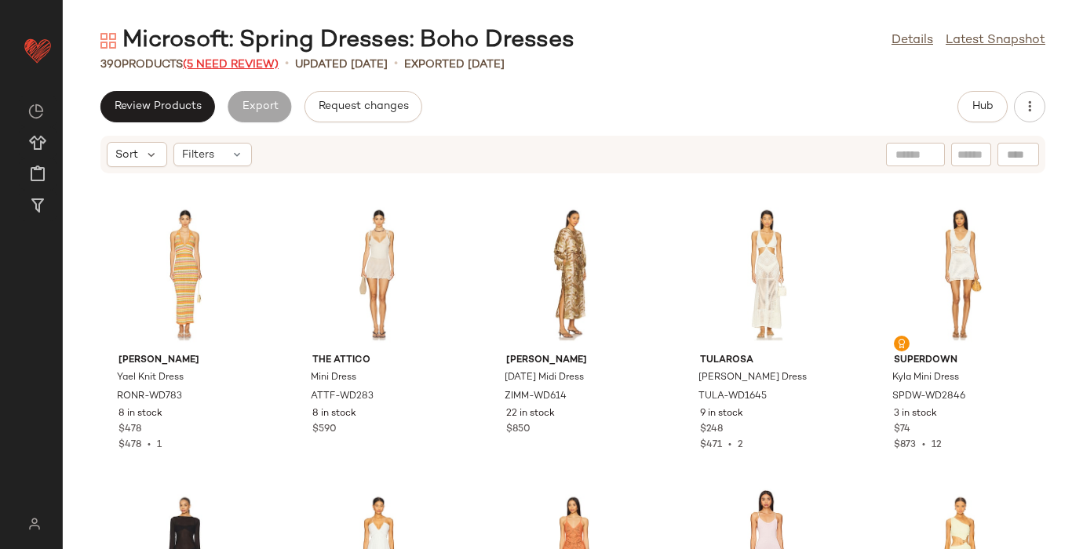
click at [219, 60] on span "(5 Need Review)" at bounding box center [231, 65] width 96 height 12
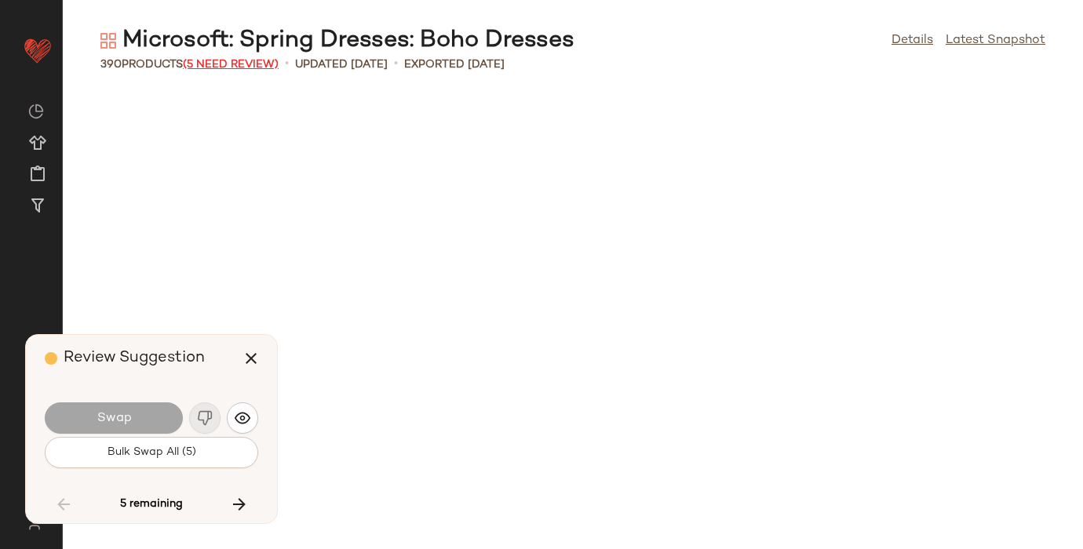
scroll to position [5168, 0]
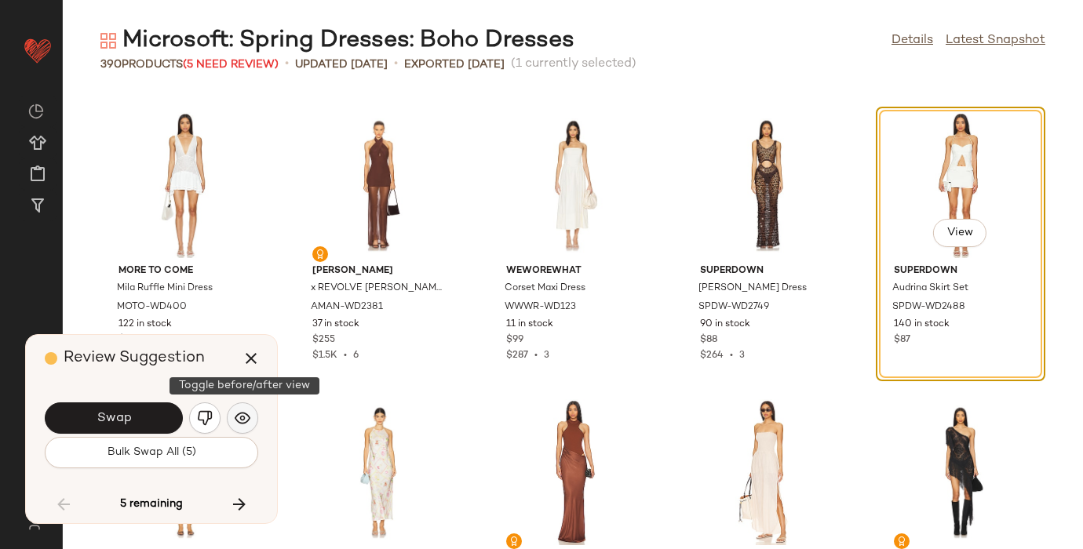
click at [235, 413] on img "button" at bounding box center [243, 418] width 16 height 16
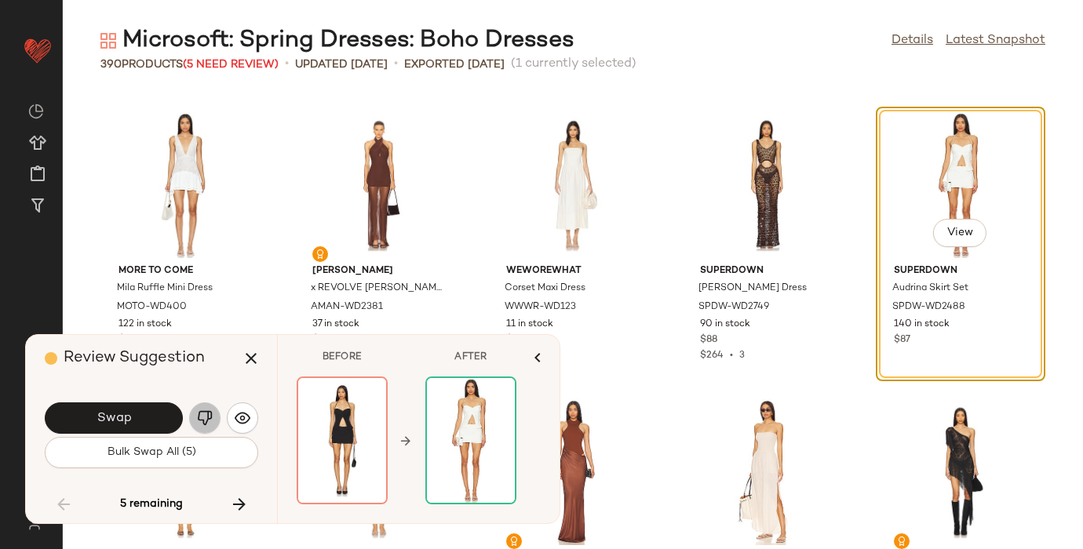
click at [201, 412] on img "button" at bounding box center [205, 418] width 16 height 16
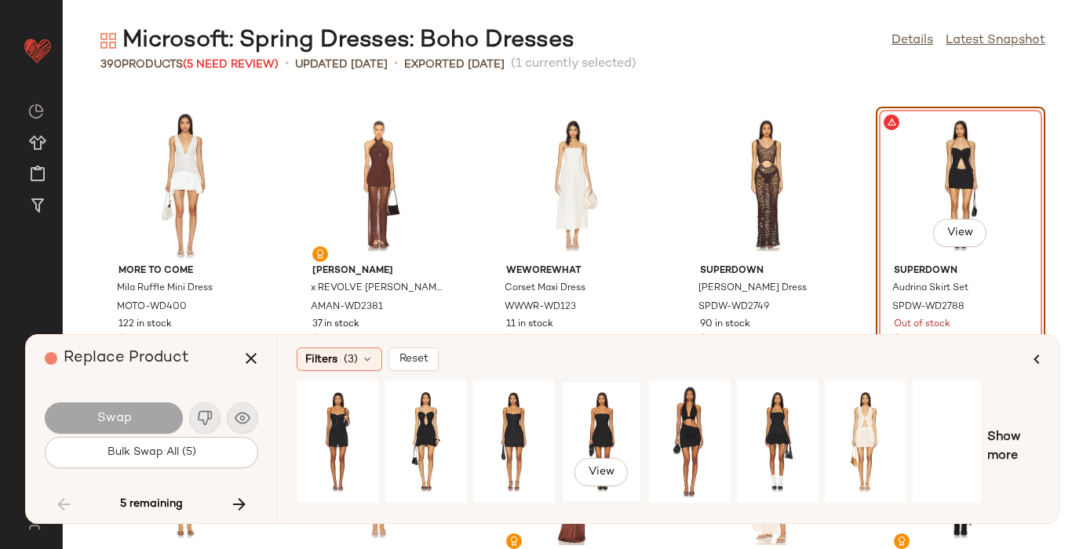
scroll to position [0, 187]
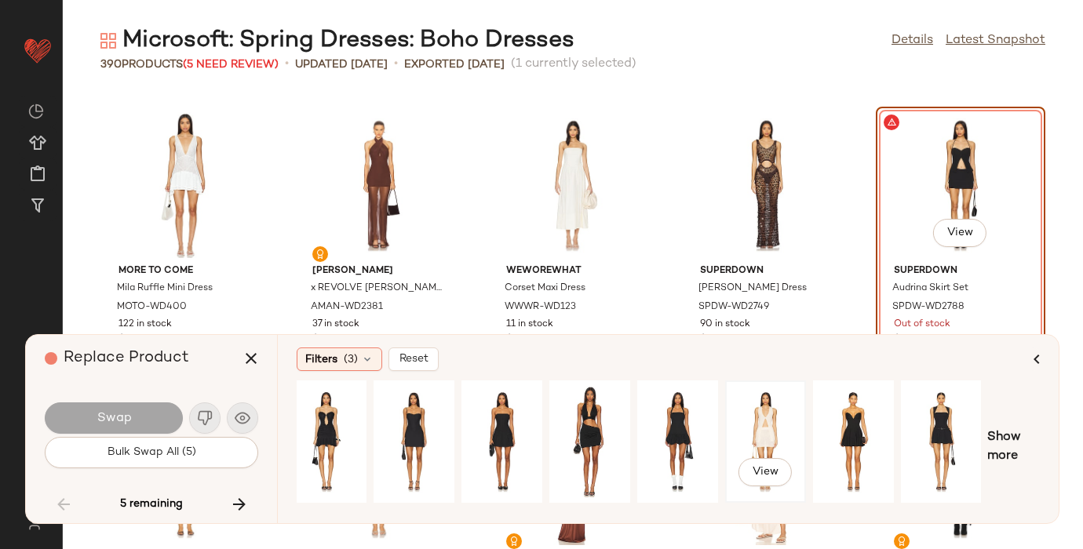
click at [748, 411] on div "View" at bounding box center [765, 441] width 70 height 111
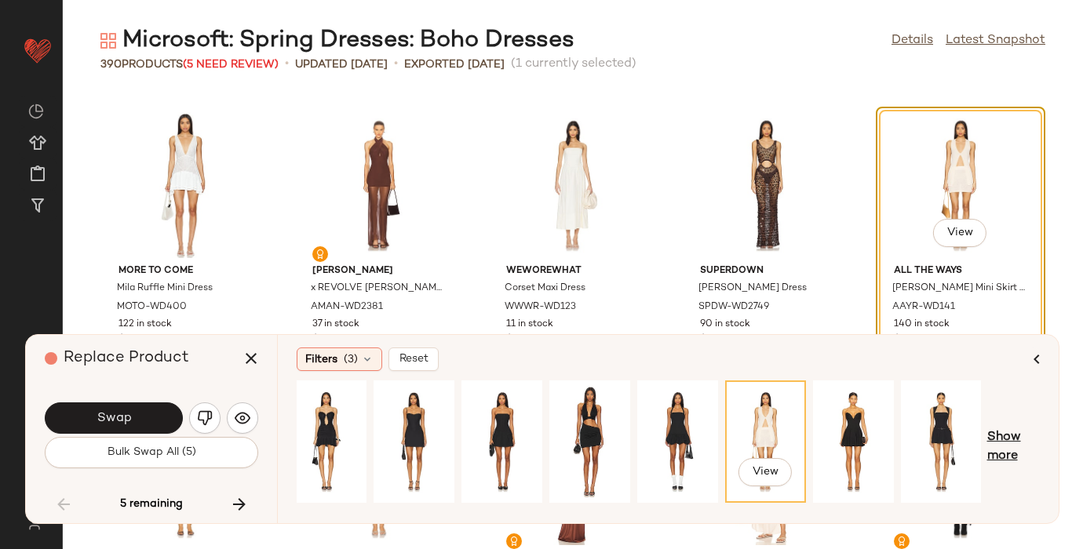
click at [994, 442] on span "Show more" at bounding box center [1013, 447] width 53 height 38
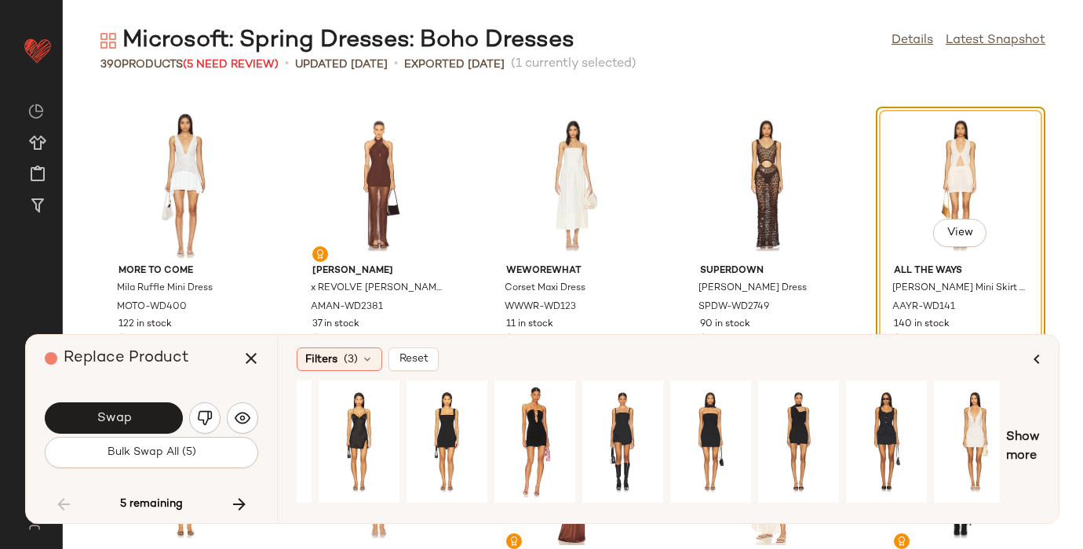
scroll to position [0, 1046]
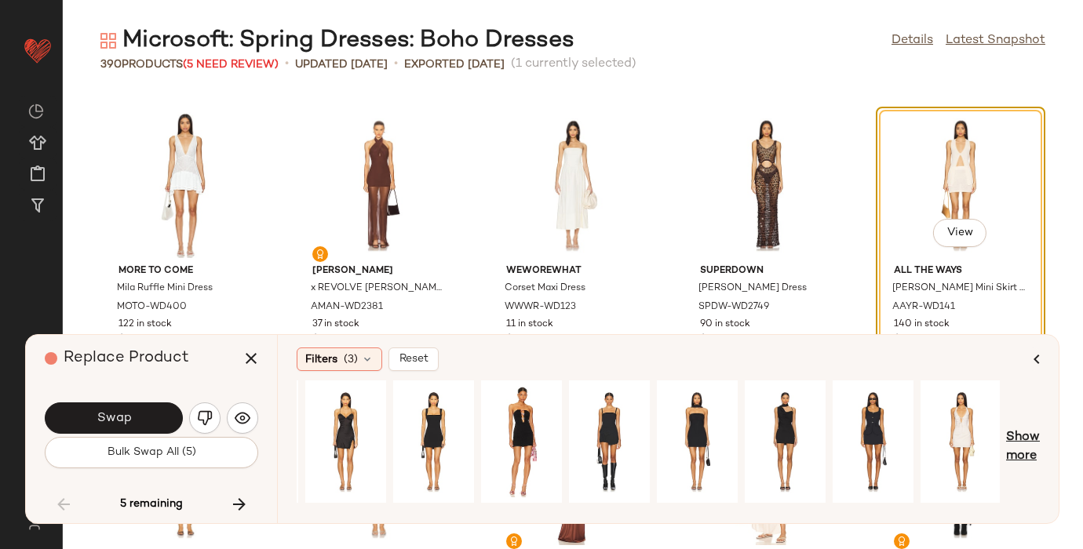
click at [1018, 444] on span "Show more" at bounding box center [1023, 447] width 34 height 38
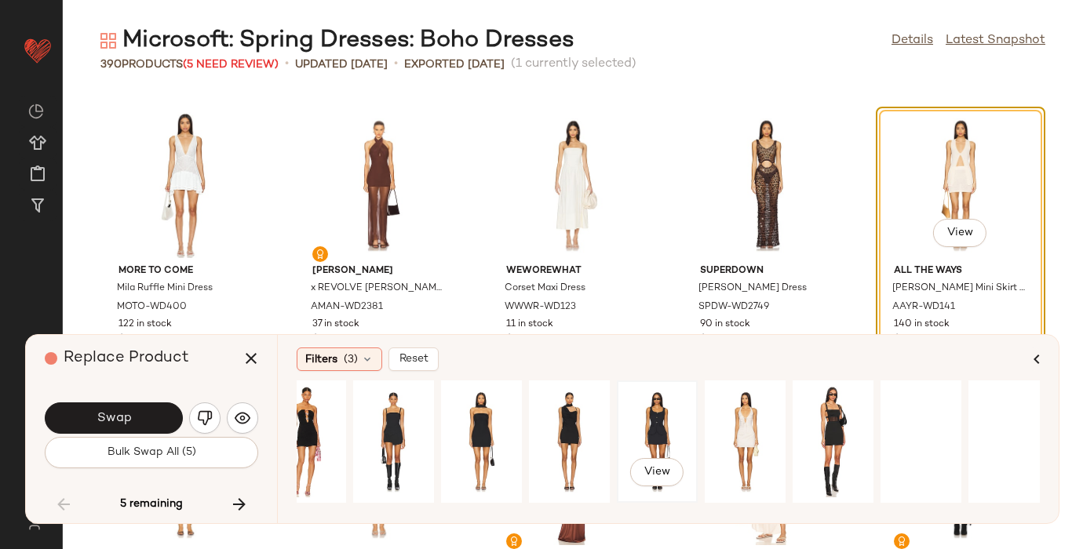
scroll to position [0, 1447]
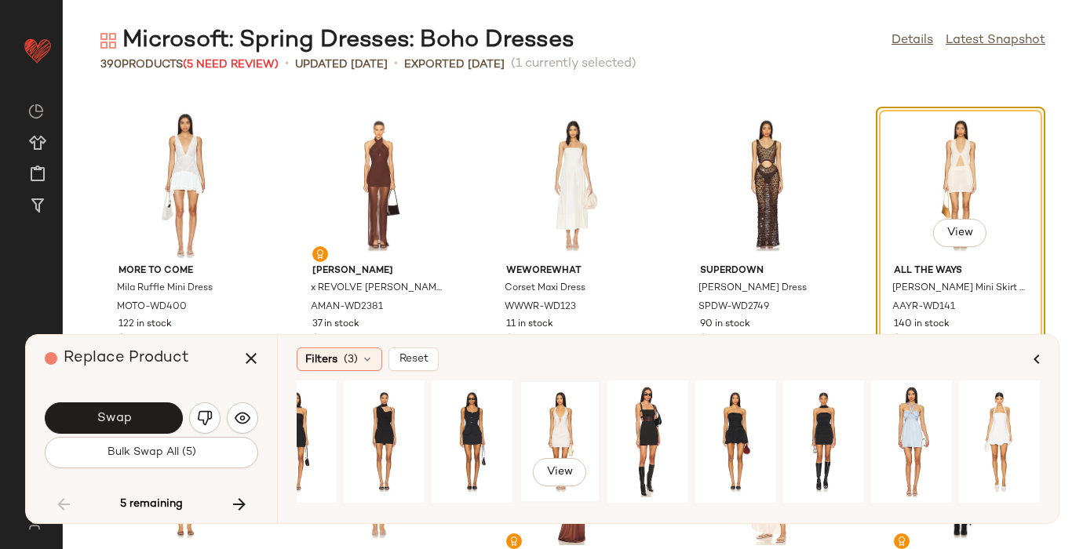
click at [544, 420] on div "View" at bounding box center [560, 441] width 70 height 111
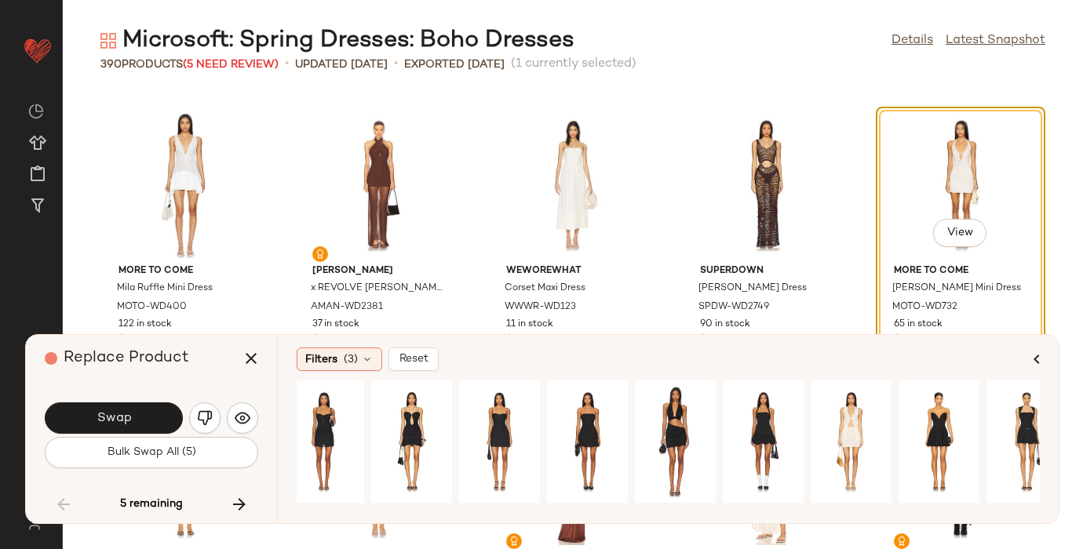
scroll to position [0, 0]
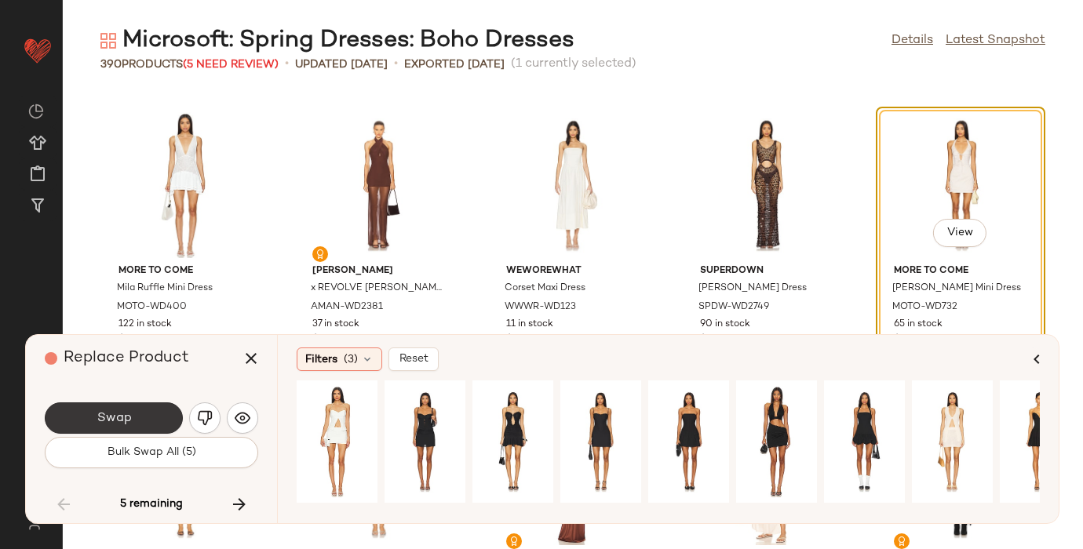
click at [106, 410] on button "Swap" at bounding box center [114, 417] width 138 height 31
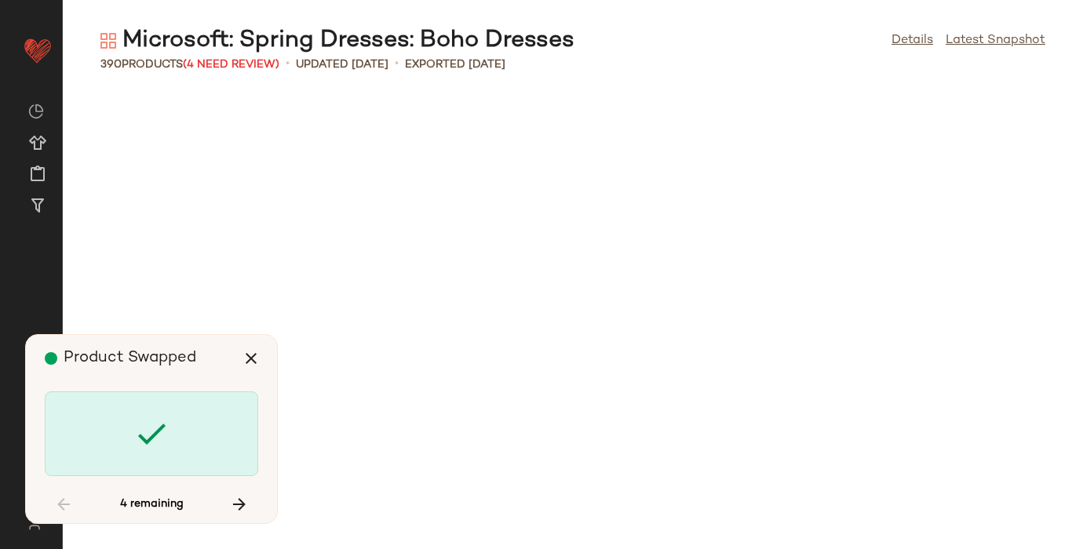
scroll to position [12060, 0]
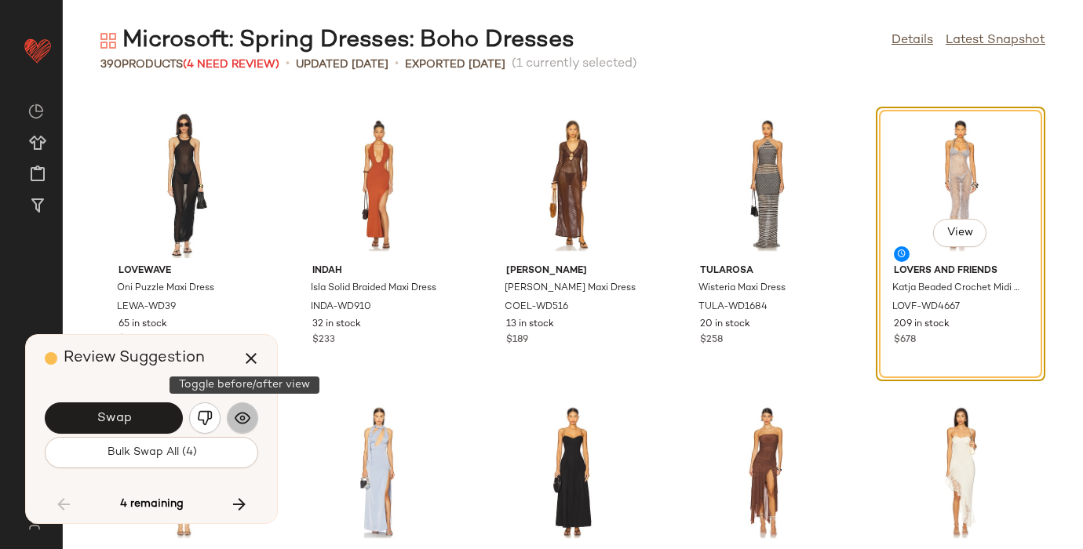
click at [235, 418] on img "button" at bounding box center [243, 418] width 16 height 16
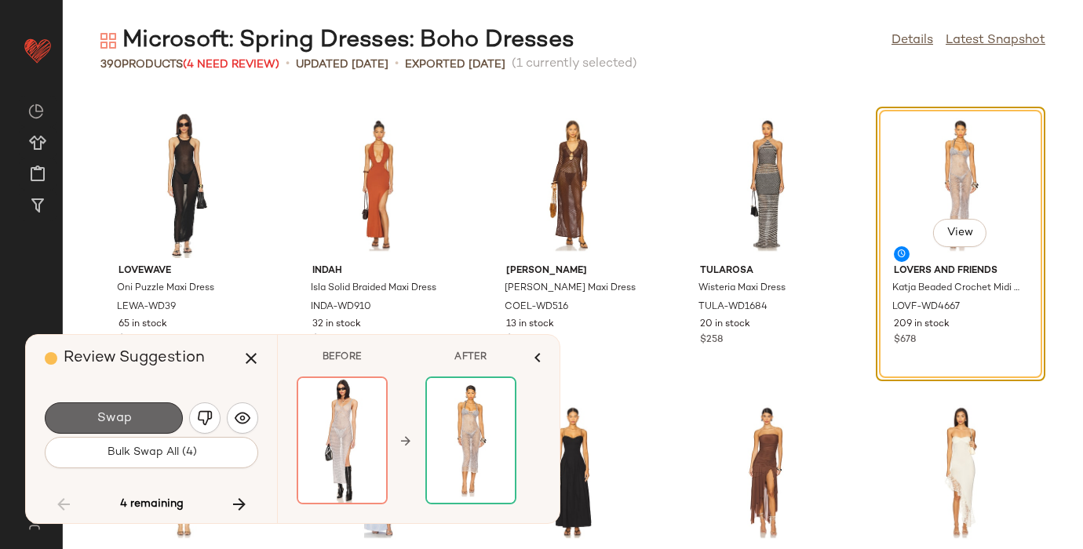
click at [91, 412] on button "Swap" at bounding box center [114, 417] width 138 height 31
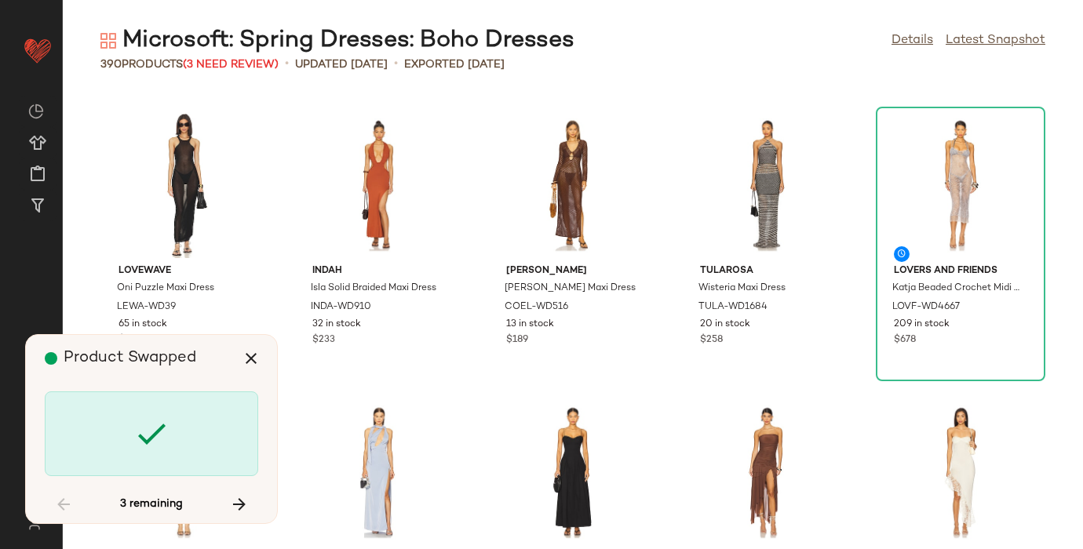
scroll to position [14931, 0]
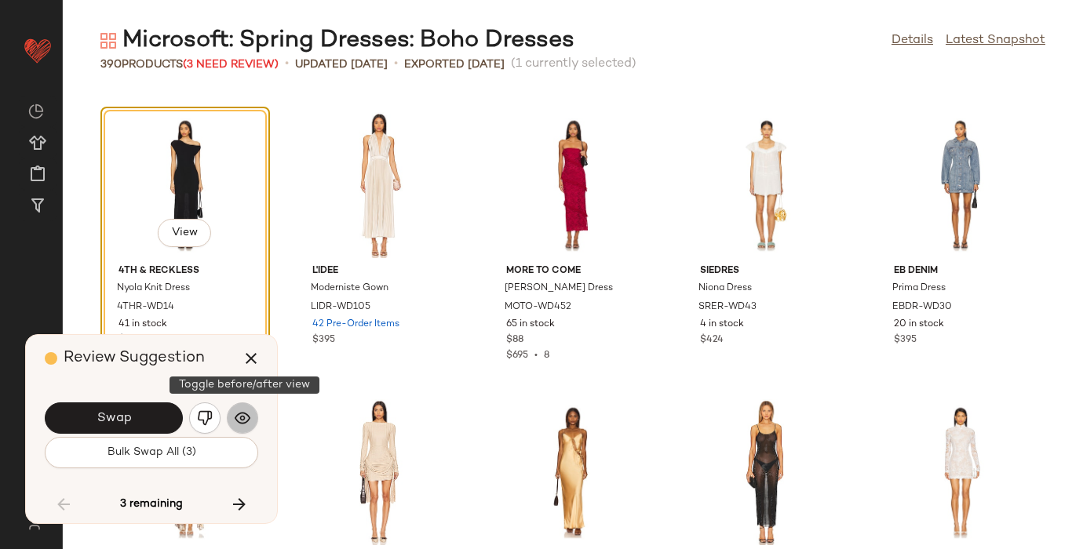
click at [238, 419] on img "button" at bounding box center [243, 418] width 16 height 16
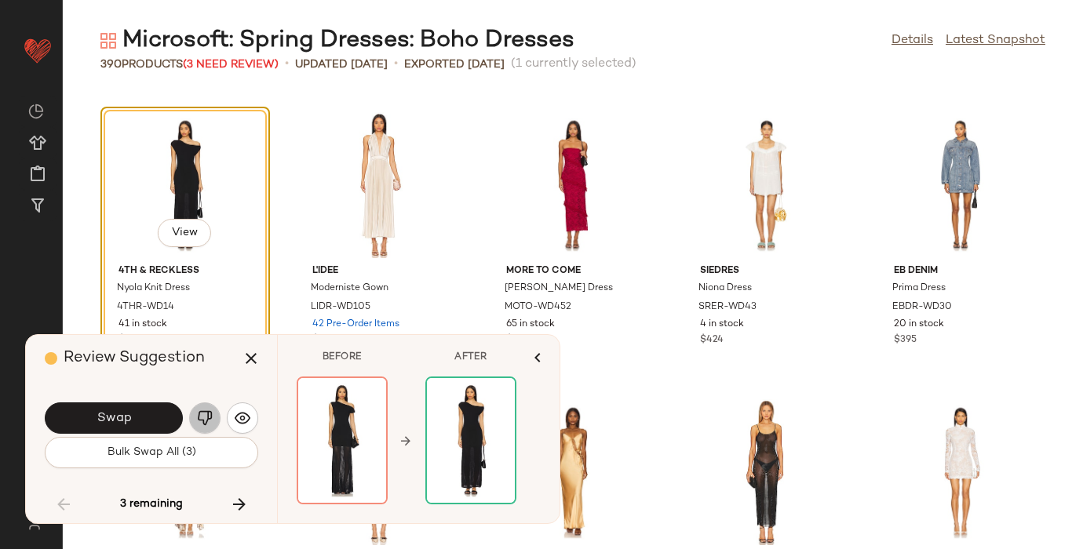
click at [199, 420] on img "button" at bounding box center [205, 418] width 16 height 16
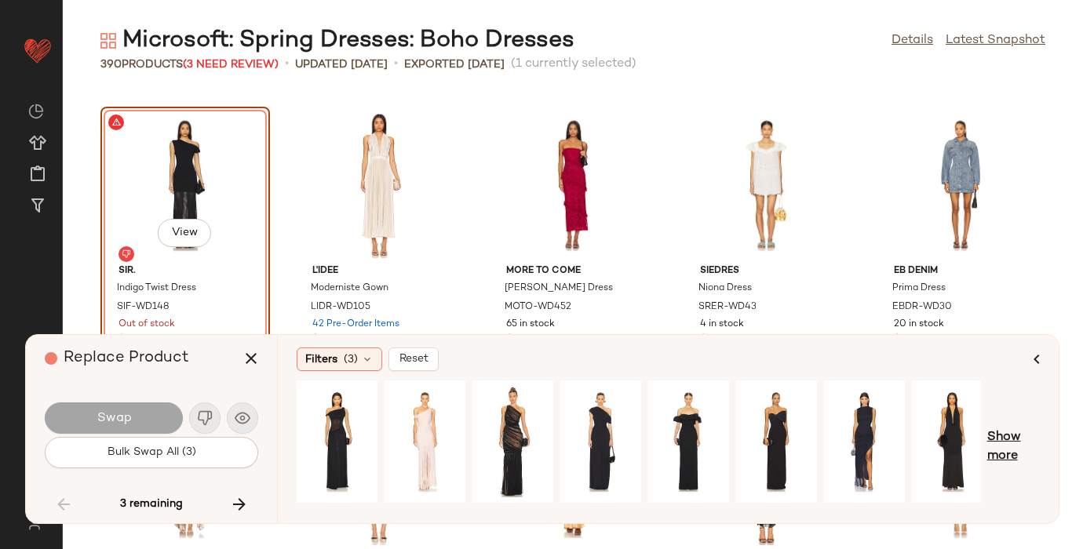
click at [1006, 431] on span "Show more" at bounding box center [1013, 447] width 53 height 38
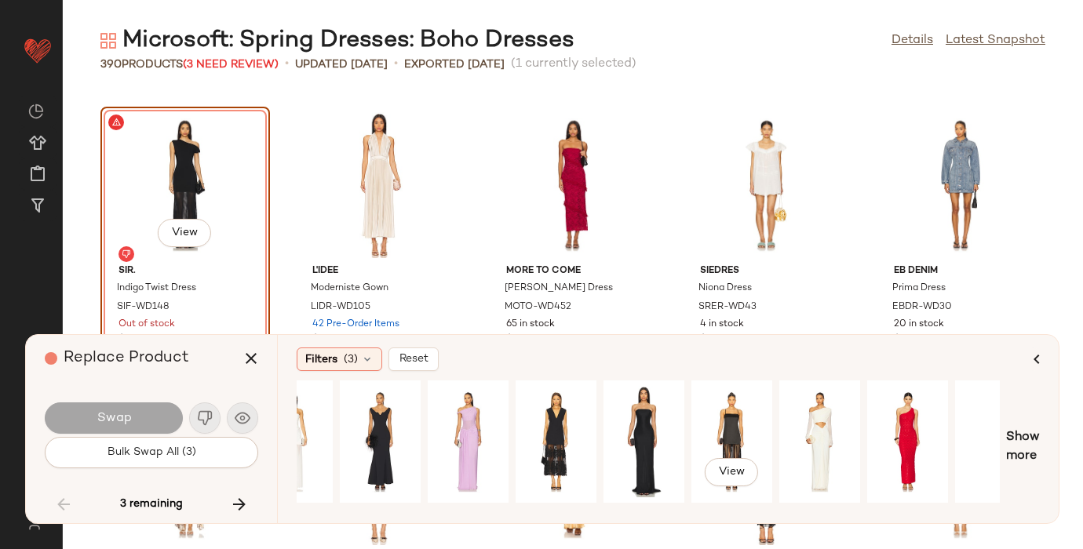
scroll to position [0, 1012]
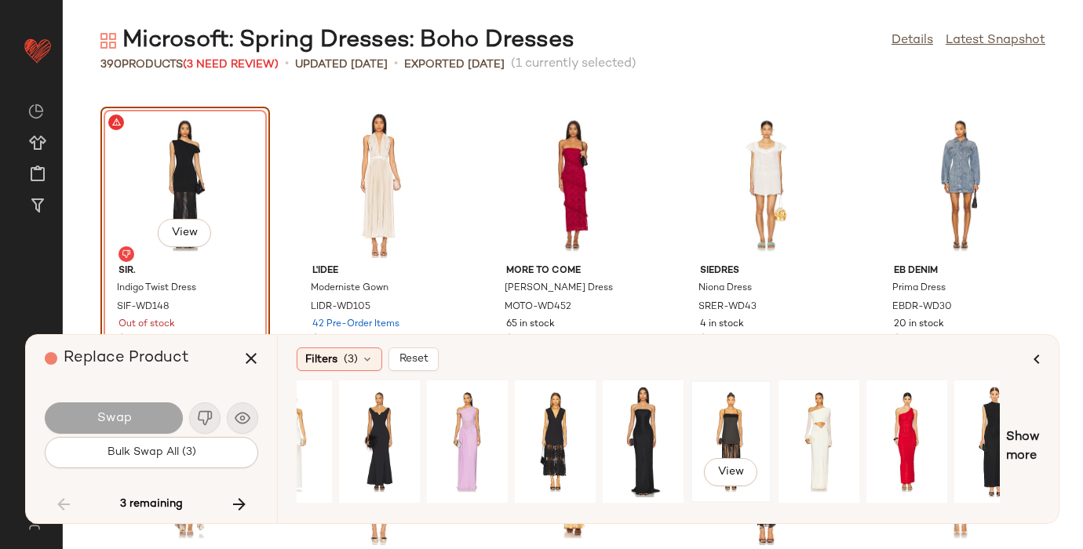
click at [728, 422] on div "View" at bounding box center [731, 441] width 70 height 111
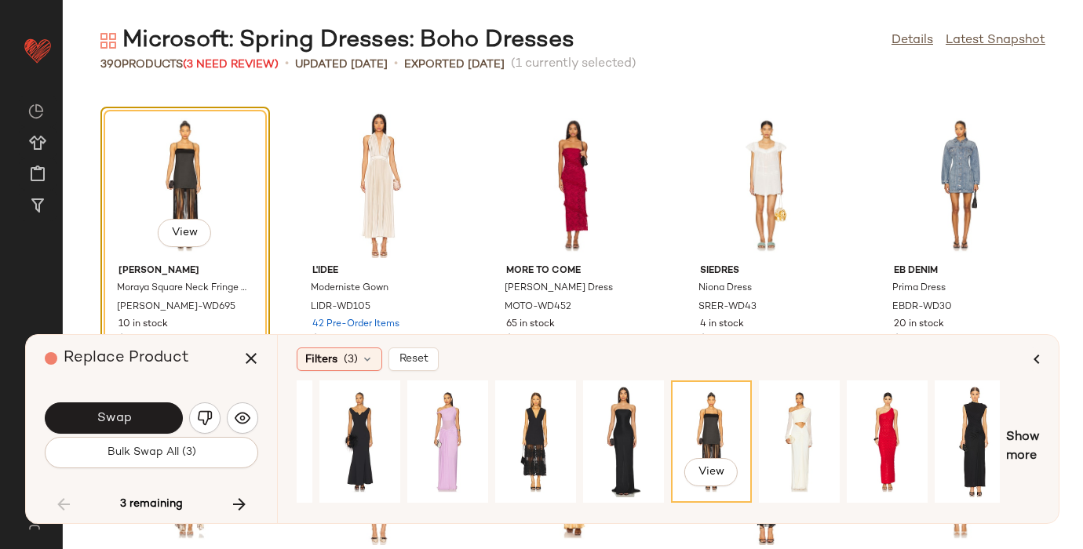
scroll to position [0, 1046]
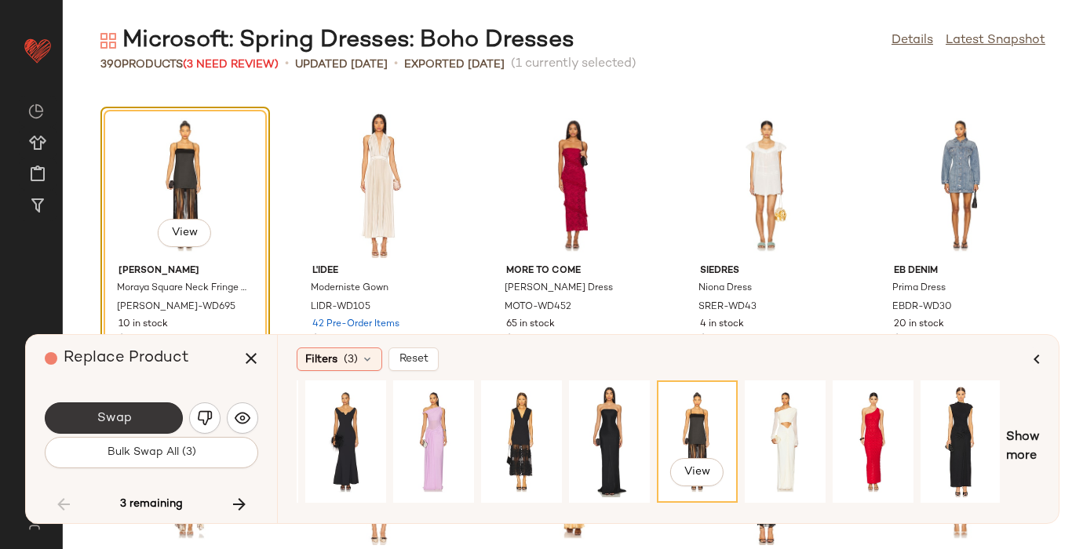
click at [116, 406] on button "Swap" at bounding box center [114, 417] width 138 height 31
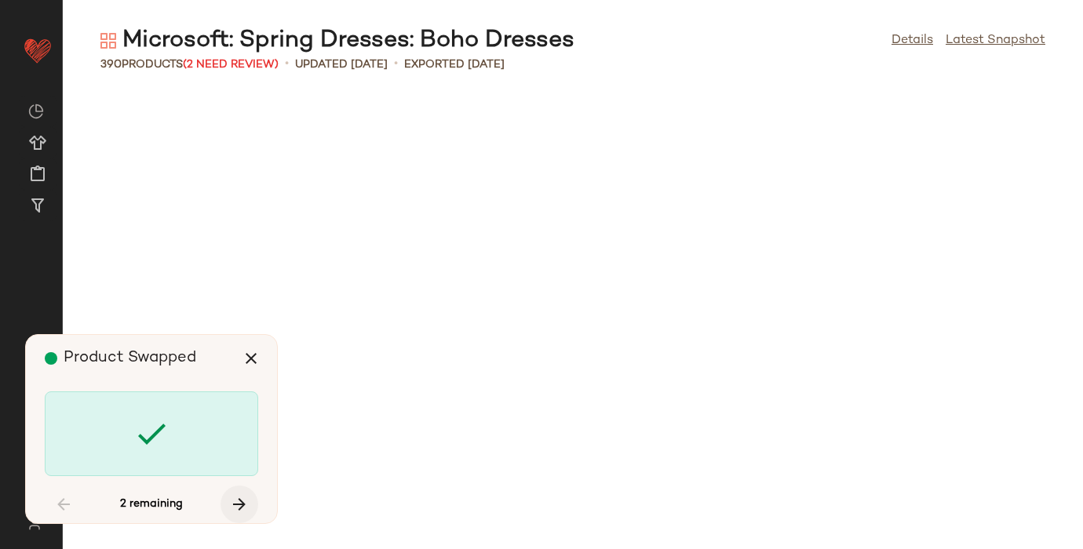
scroll to position [17228, 0]
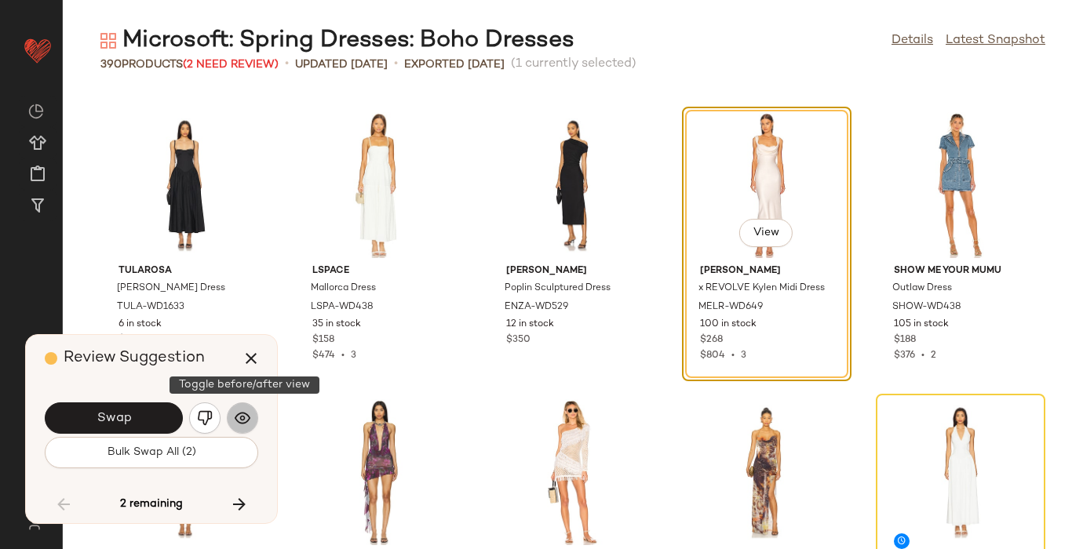
click at [239, 424] on img "button" at bounding box center [243, 418] width 16 height 16
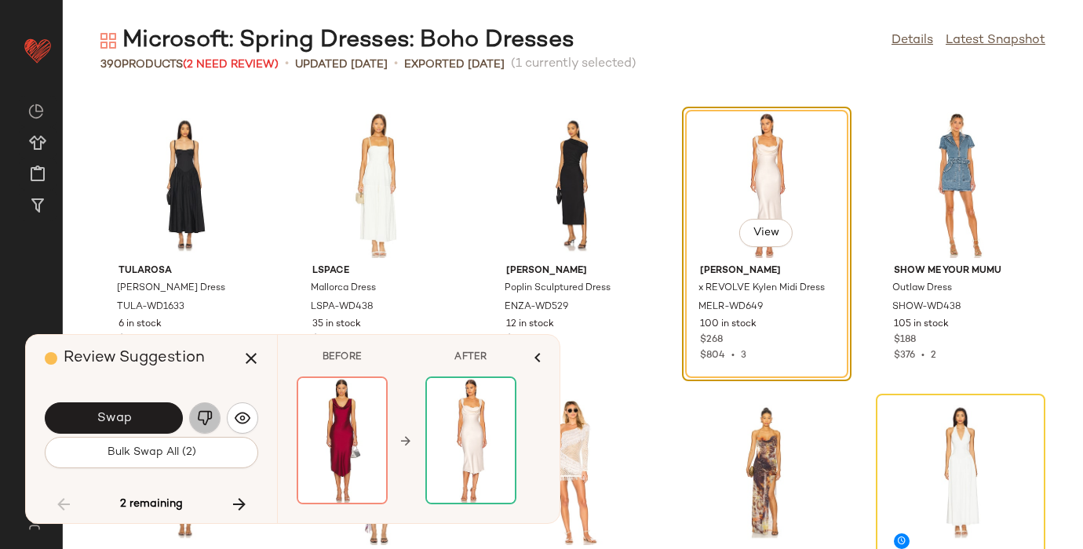
click at [203, 417] on img "button" at bounding box center [205, 418] width 16 height 16
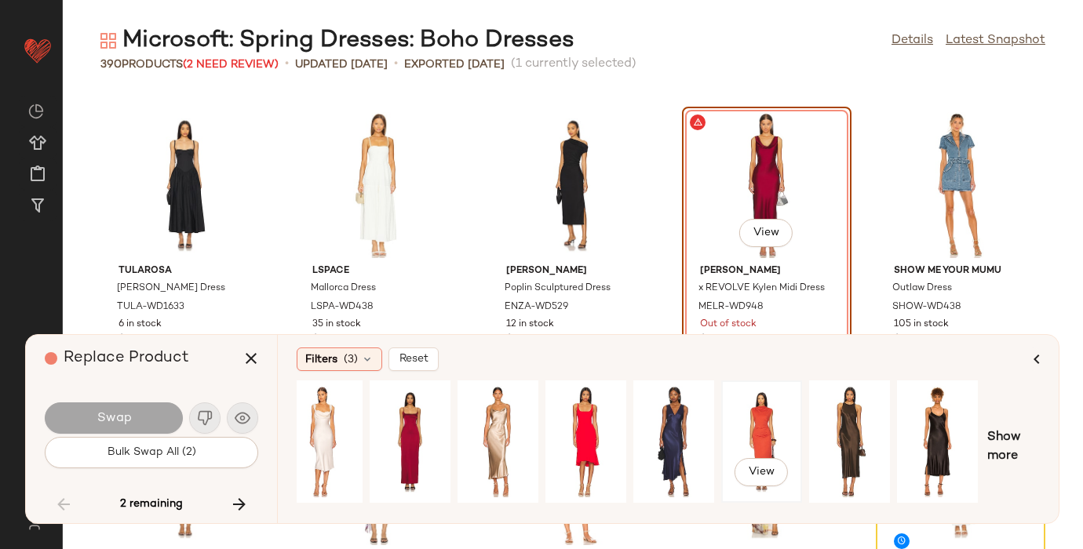
scroll to position [0, 187]
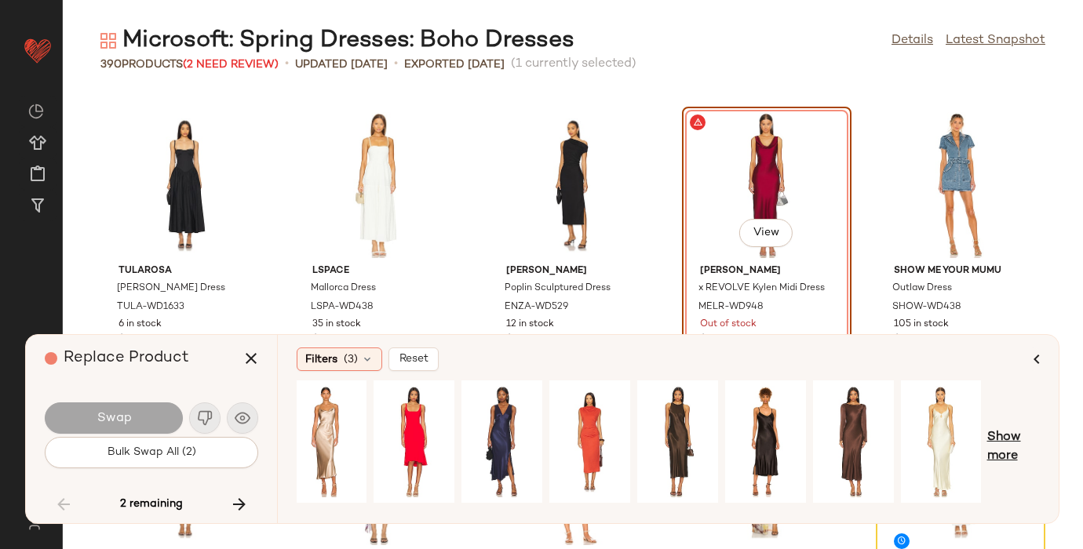
click at [993, 447] on span "Show more" at bounding box center [1013, 447] width 53 height 38
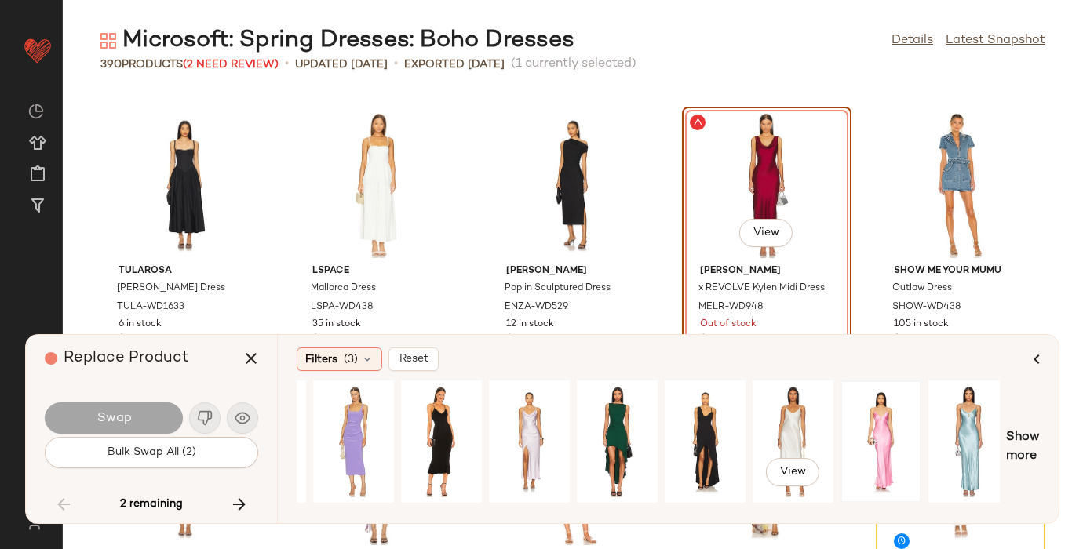
scroll to position [0, 1046]
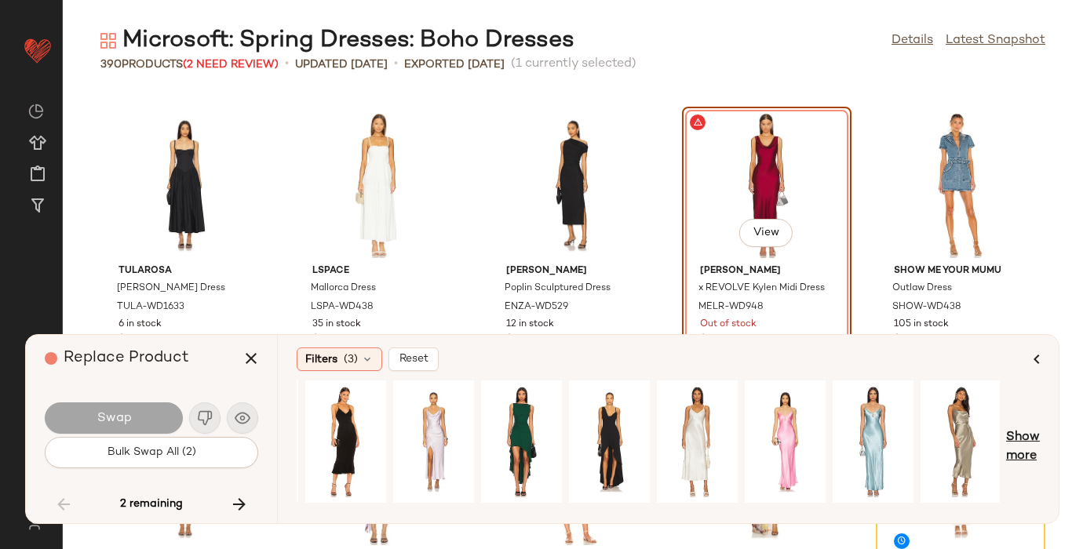
click at [1023, 435] on span "Show more" at bounding box center [1023, 447] width 34 height 38
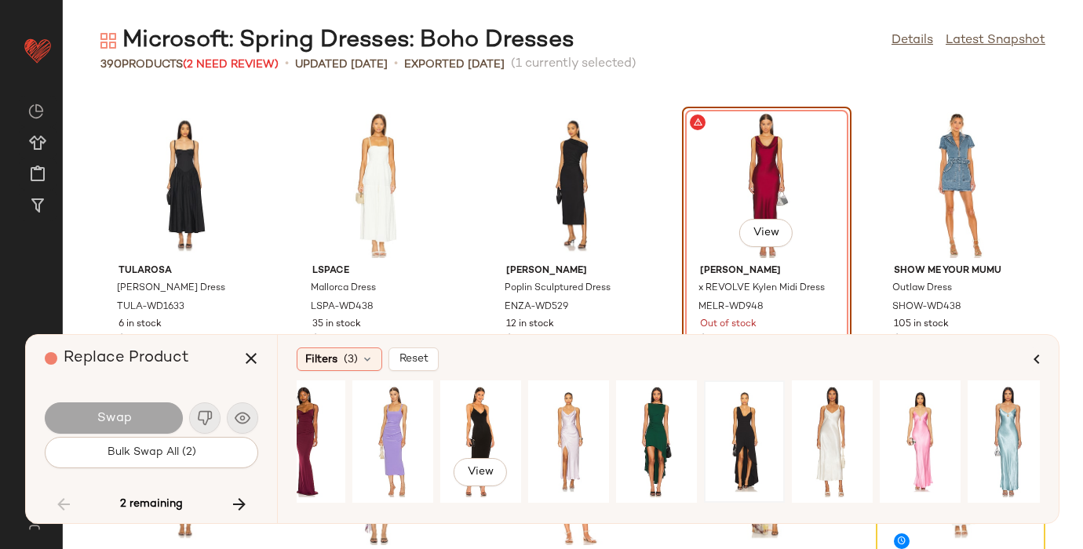
scroll to position [0, 903]
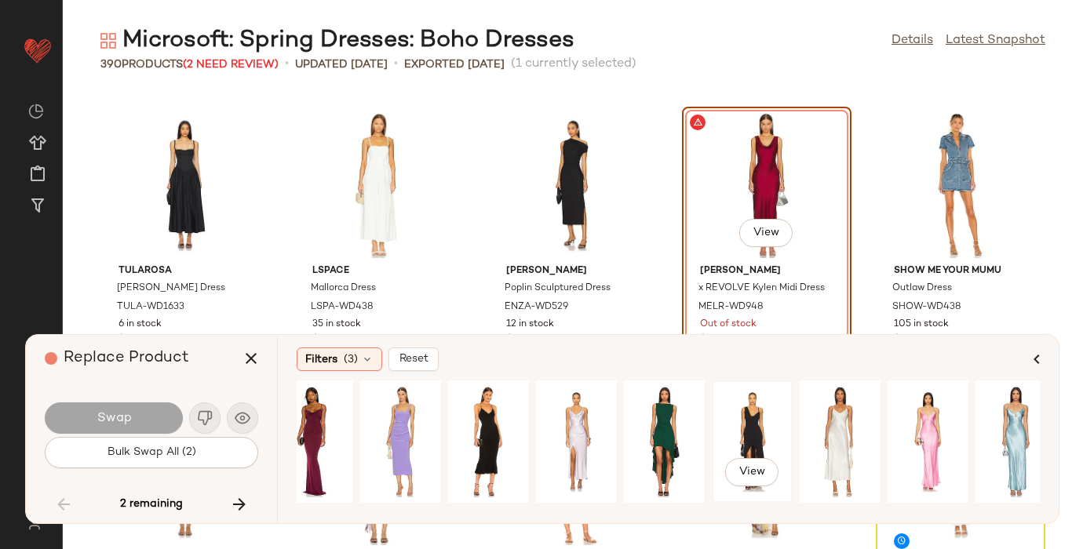
click at [759, 437] on div "View" at bounding box center [752, 441] width 70 height 111
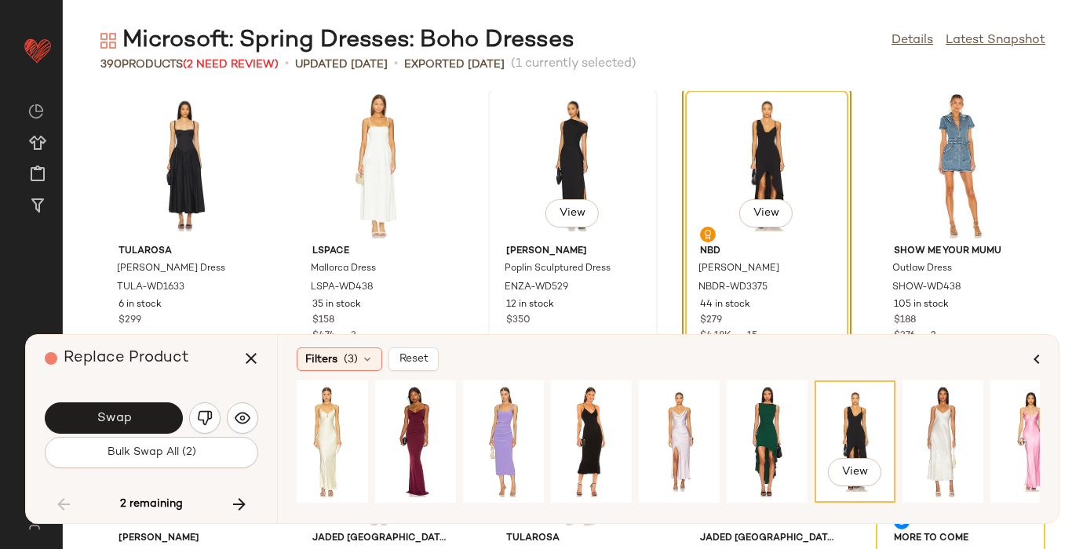
scroll to position [17268, 0]
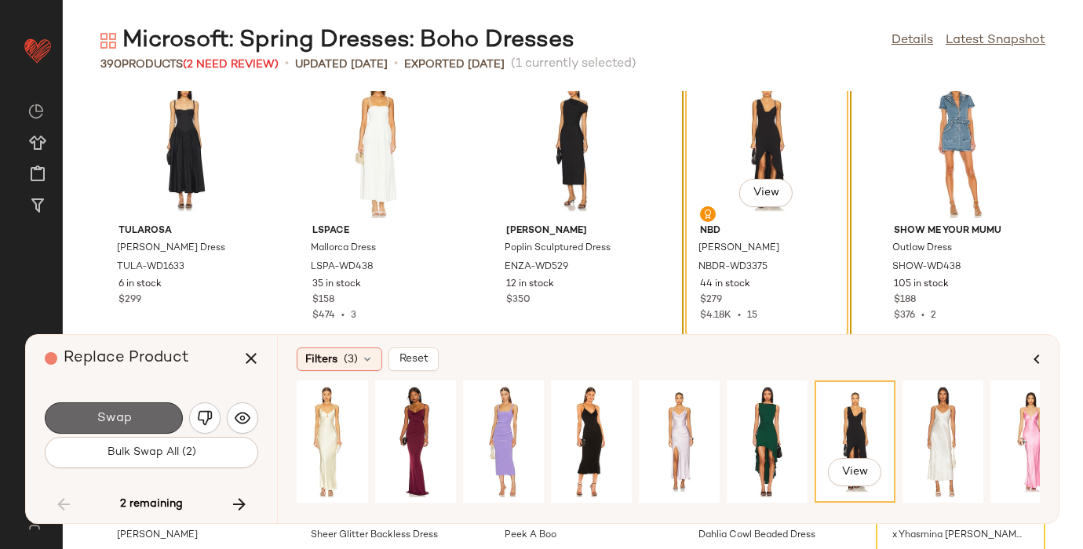
click at [113, 409] on button "Swap" at bounding box center [114, 417] width 138 height 31
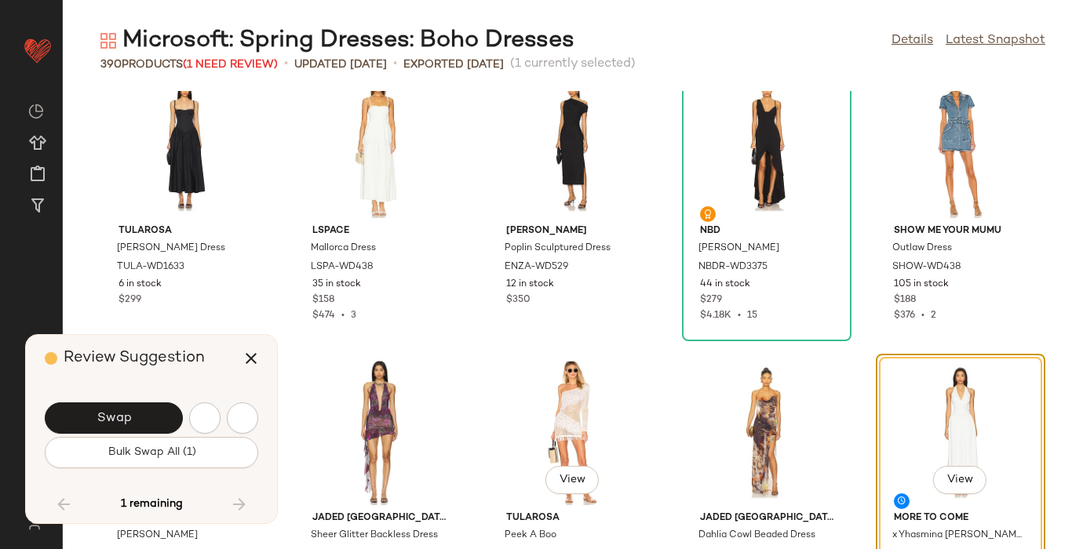
scroll to position [17515, 0]
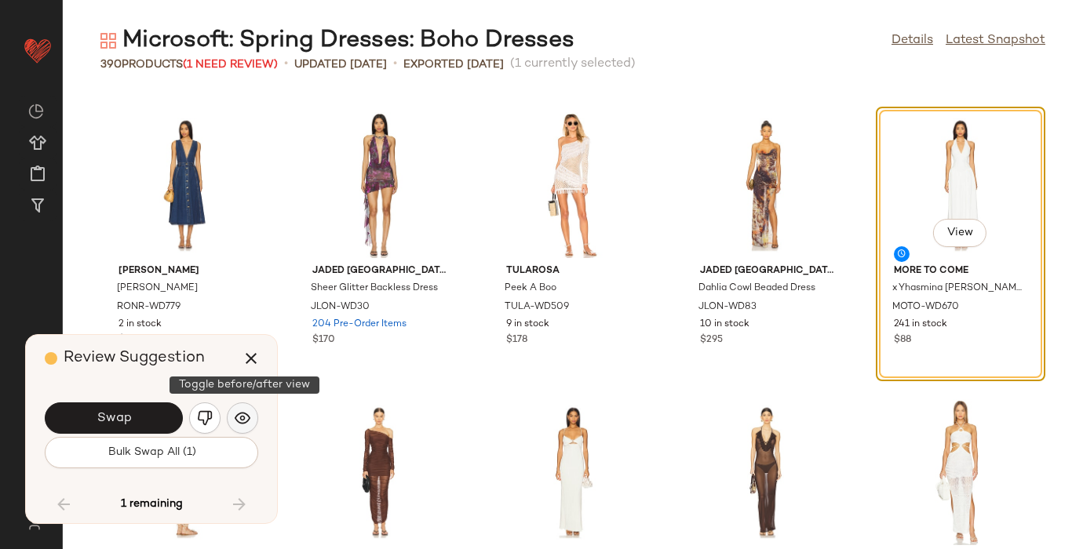
click at [243, 417] on img "button" at bounding box center [243, 418] width 16 height 16
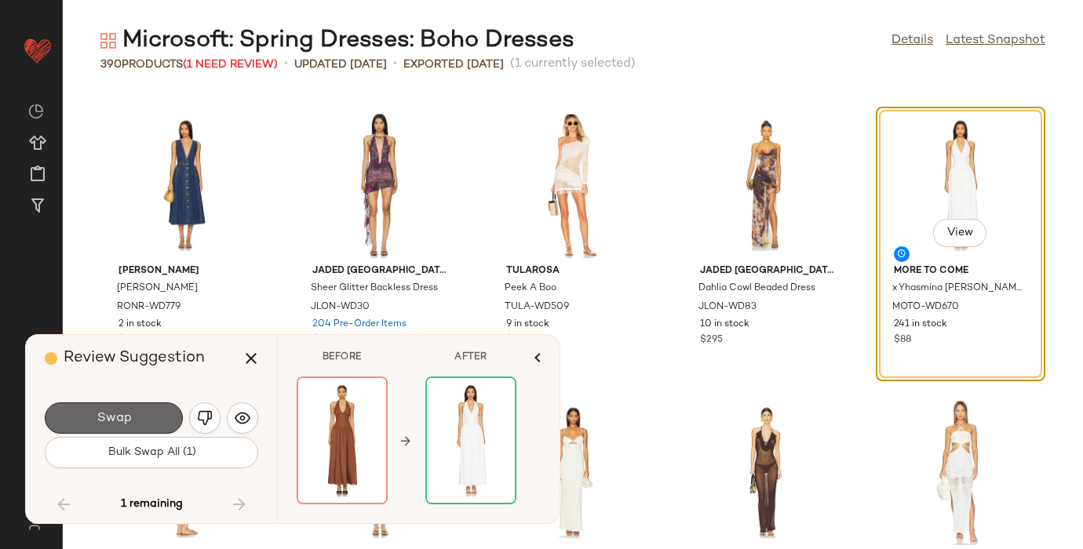
click at [119, 422] on span "Swap" at bounding box center [113, 418] width 35 height 15
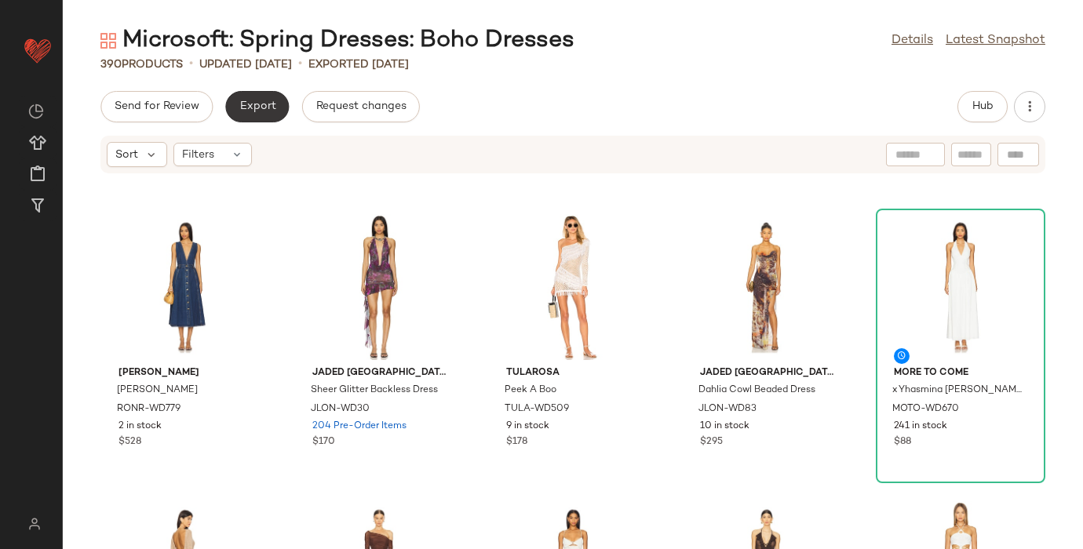
click at [253, 108] on span "Export" at bounding box center [256, 106] width 37 height 13
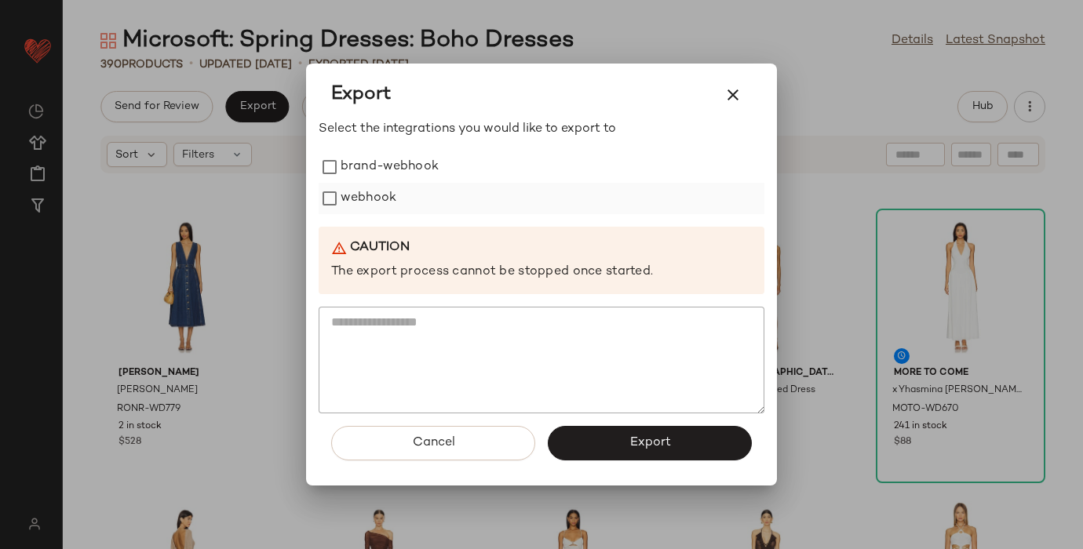
click at [377, 191] on label "webhook" at bounding box center [368, 198] width 56 height 31
click at [622, 444] on button "Export" at bounding box center [650, 443] width 204 height 35
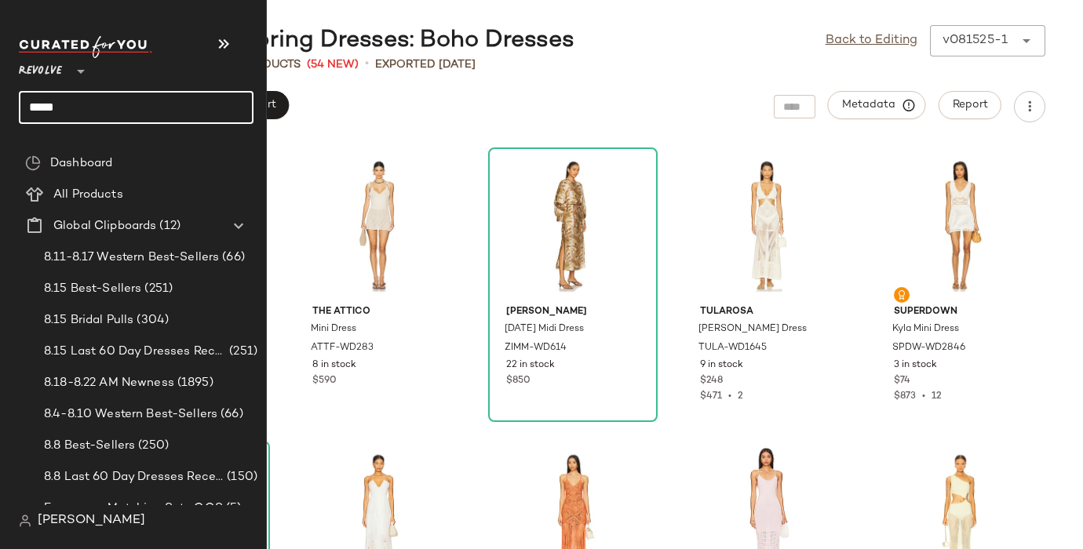
click at [38, 100] on input "****" at bounding box center [136, 107] width 235 height 33
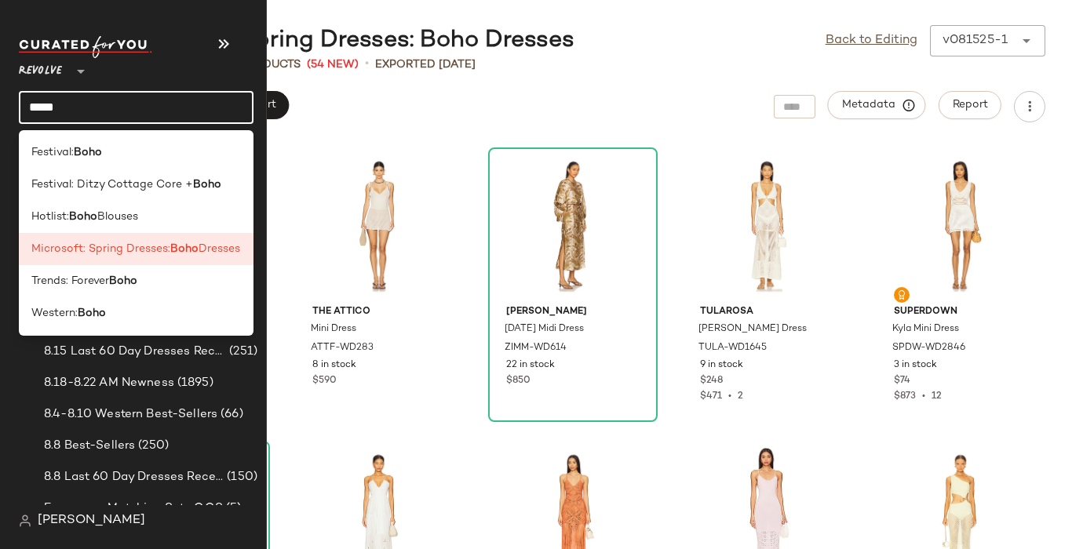
click at [38, 100] on input "****" at bounding box center [136, 107] width 235 height 33
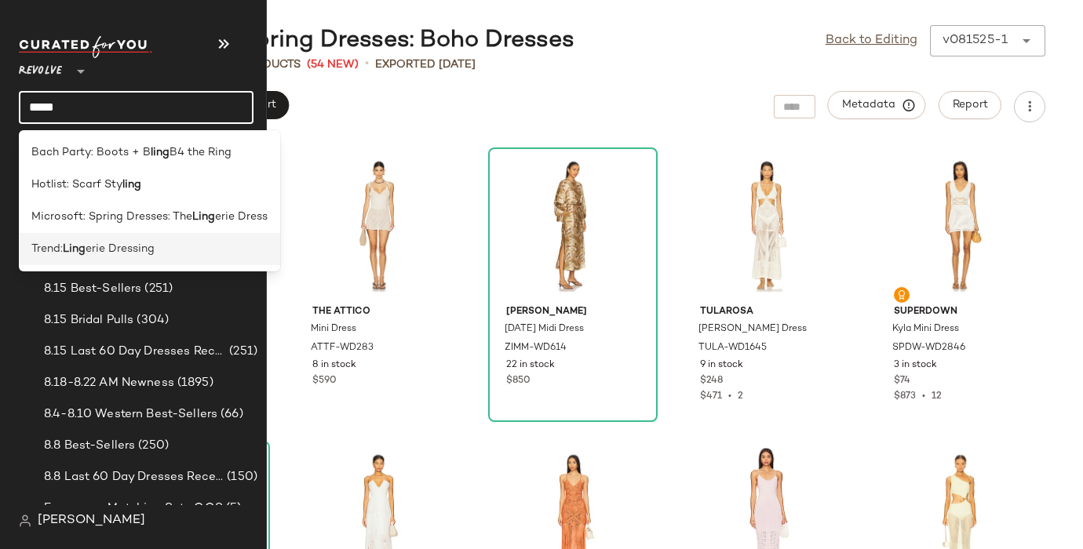
type input "****"
click at [116, 252] on span "erie Dressing" at bounding box center [120, 249] width 69 height 16
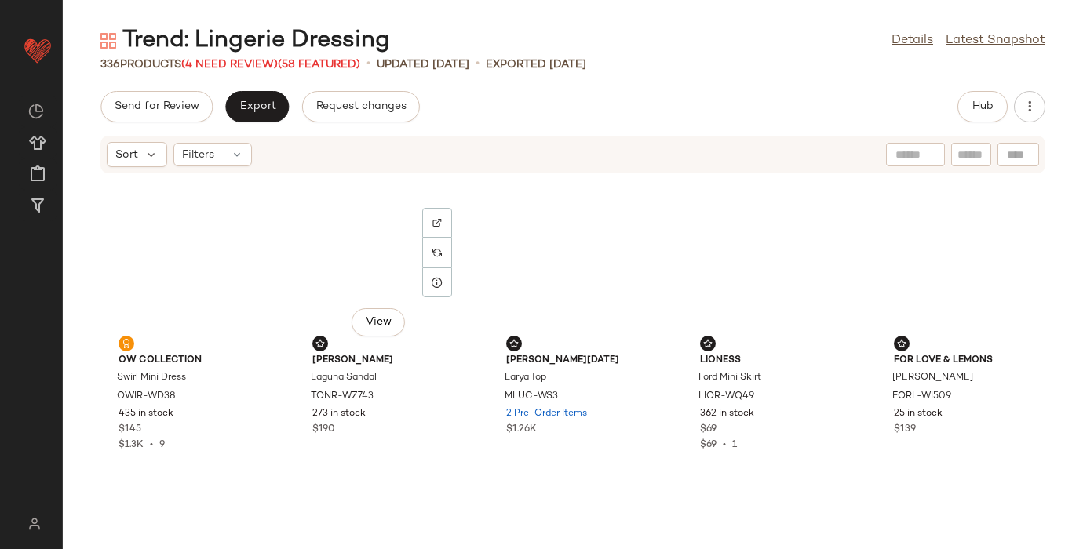
scroll to position [14, 0]
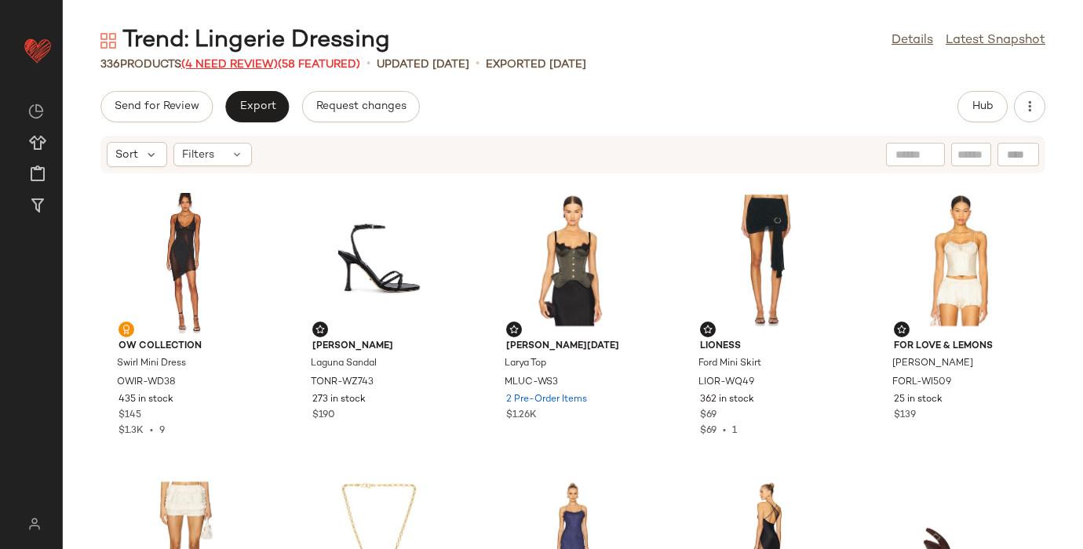
click at [221, 64] on span "(4 Need Review)" at bounding box center [229, 65] width 96 height 12
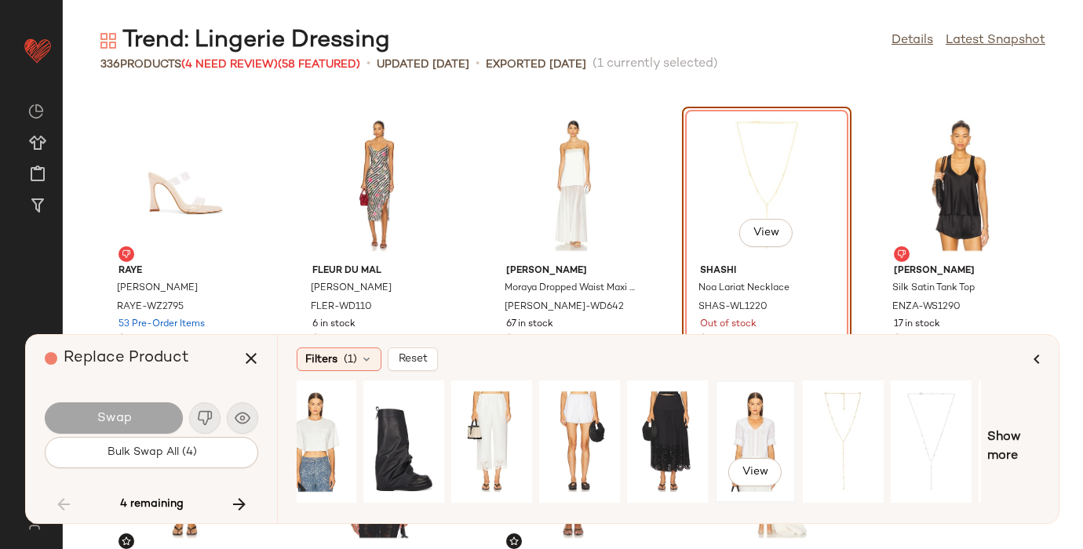
scroll to position [0, 27]
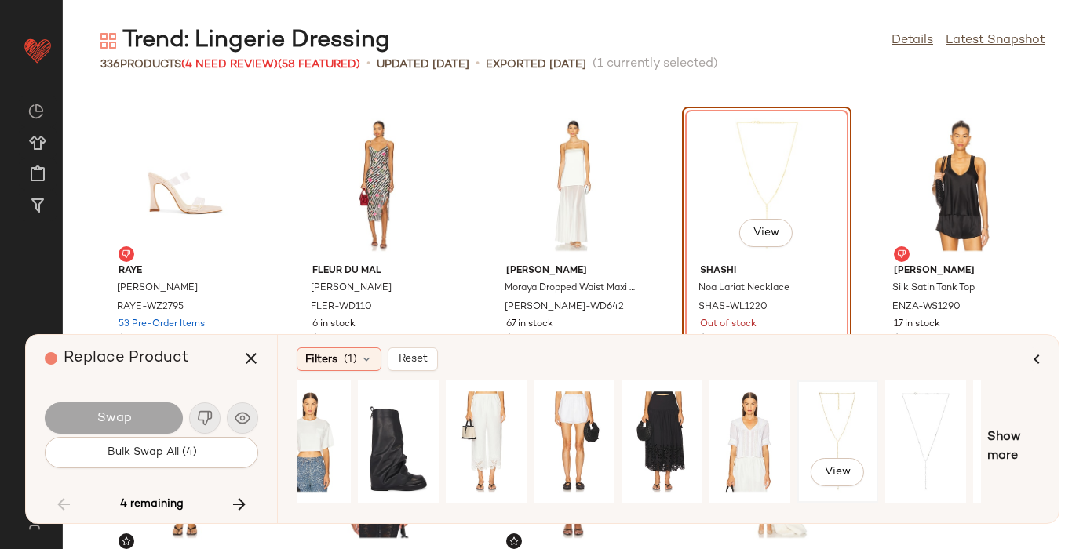
click at [844, 416] on div "View" at bounding box center [838, 441] width 70 height 111
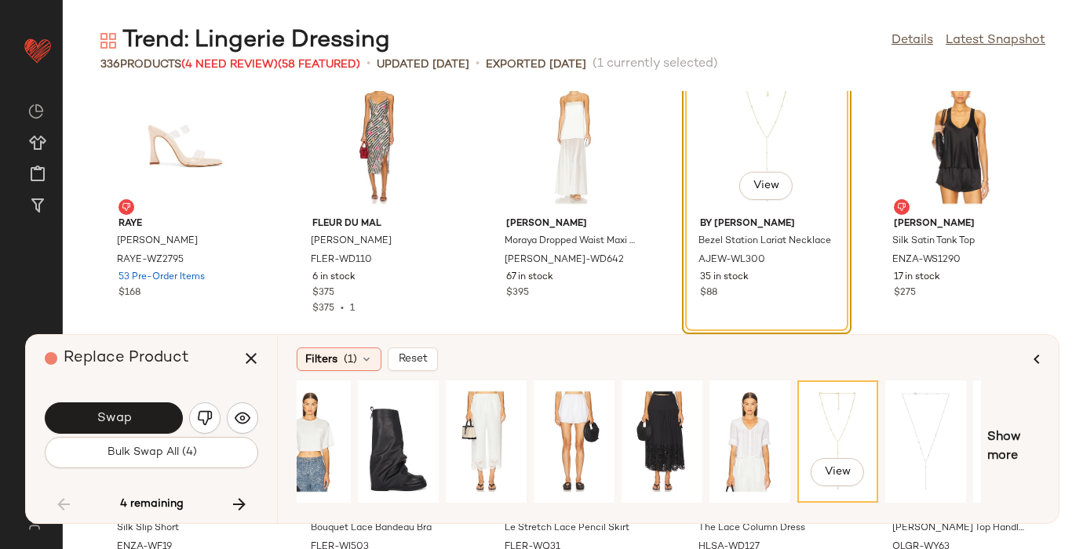
scroll to position [4059, 0]
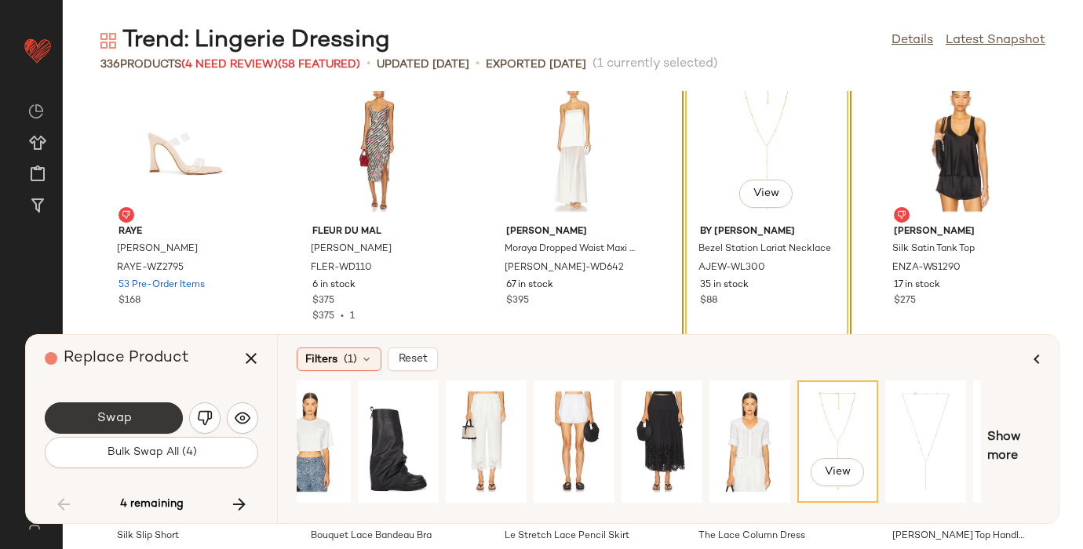
click at [125, 417] on span "Swap" at bounding box center [113, 418] width 35 height 15
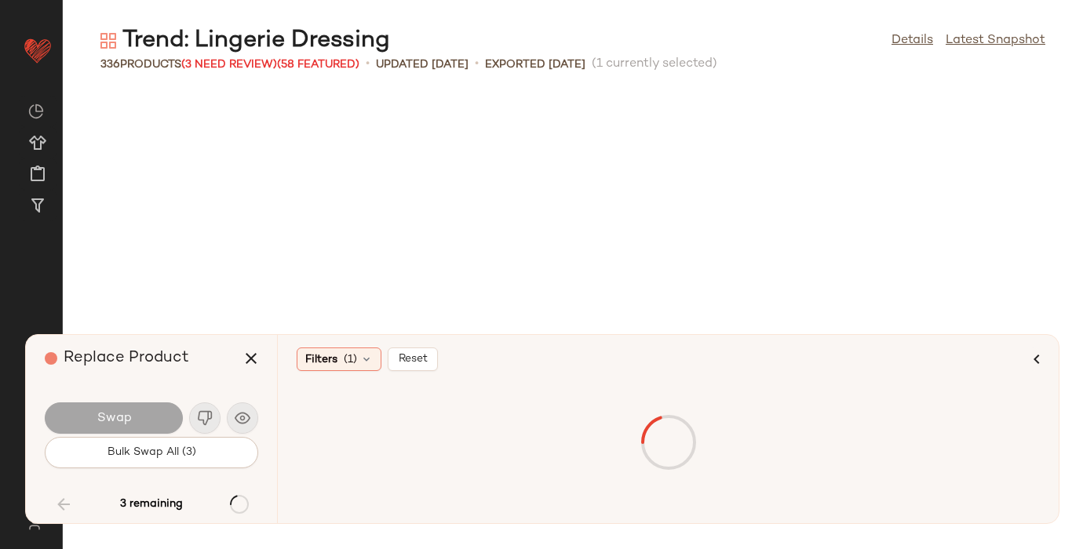
scroll to position [9475, 0]
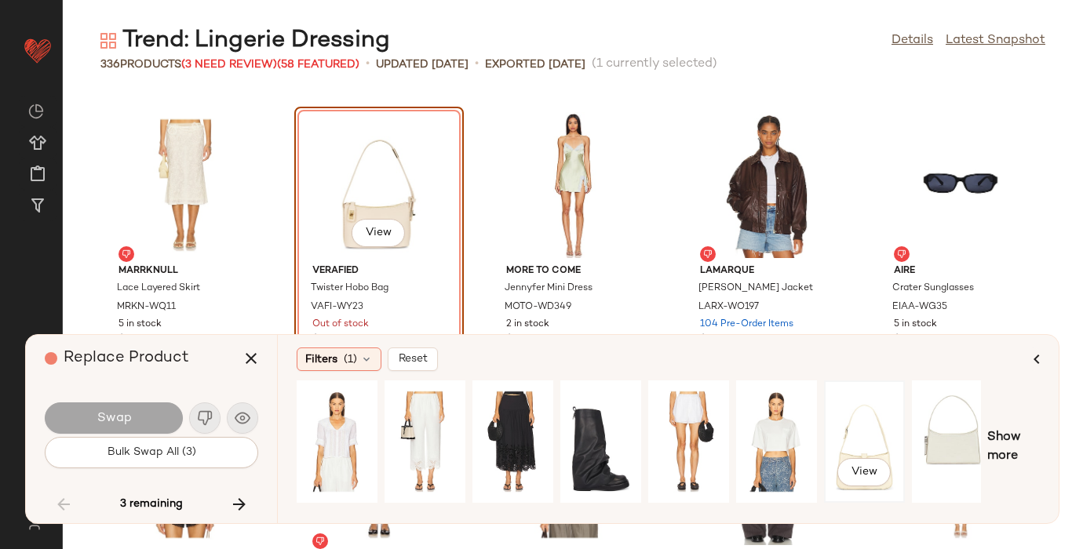
click at [869, 431] on div "View" at bounding box center [864, 441] width 70 height 111
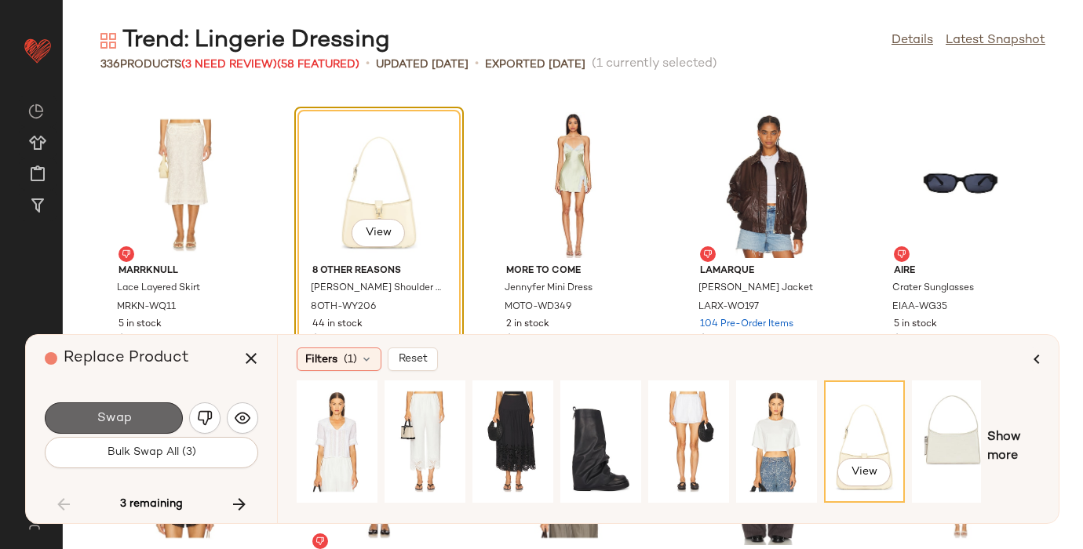
click at [104, 413] on span "Swap" at bounding box center [113, 418] width 35 height 15
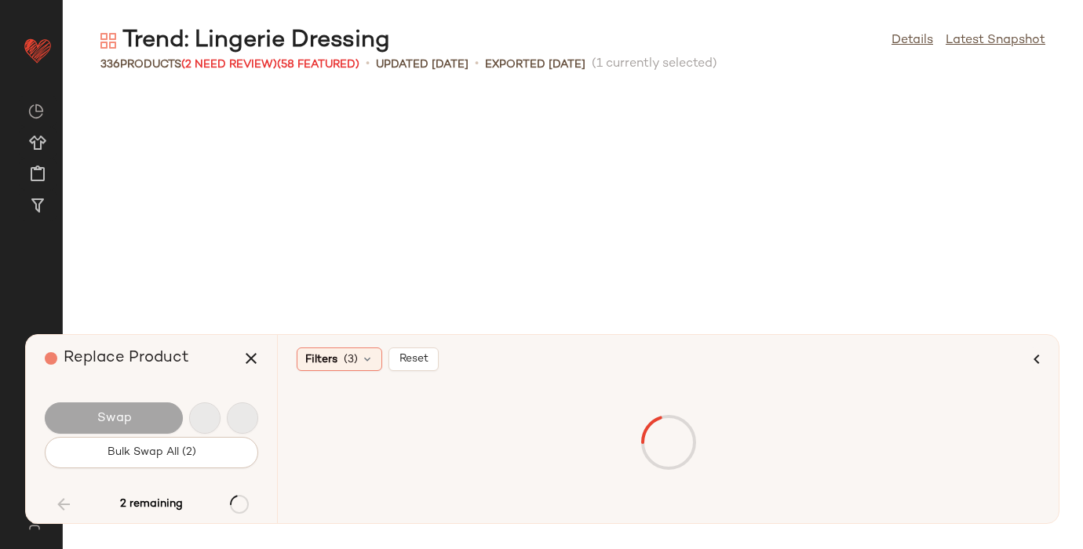
scroll to position [11198, 0]
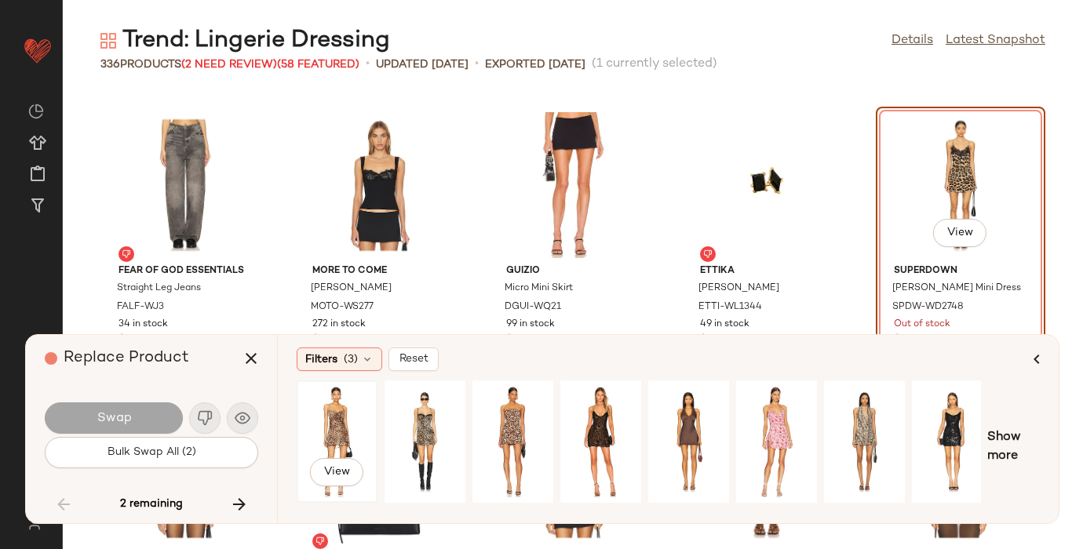
click at [333, 421] on div "View" at bounding box center [337, 441] width 70 height 111
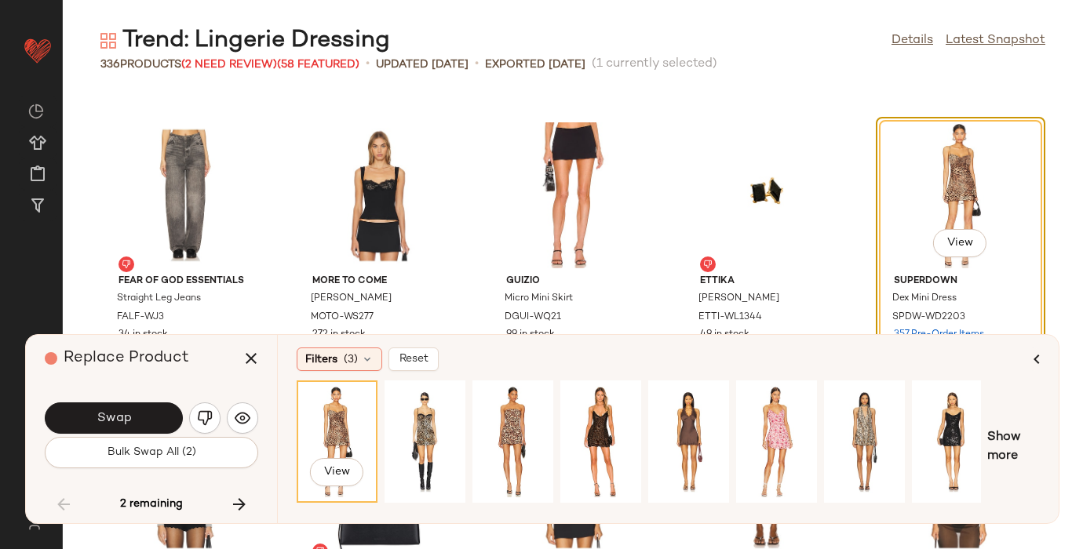
scroll to position [11187, 0]
click at [126, 413] on span "Swap" at bounding box center [113, 418] width 35 height 15
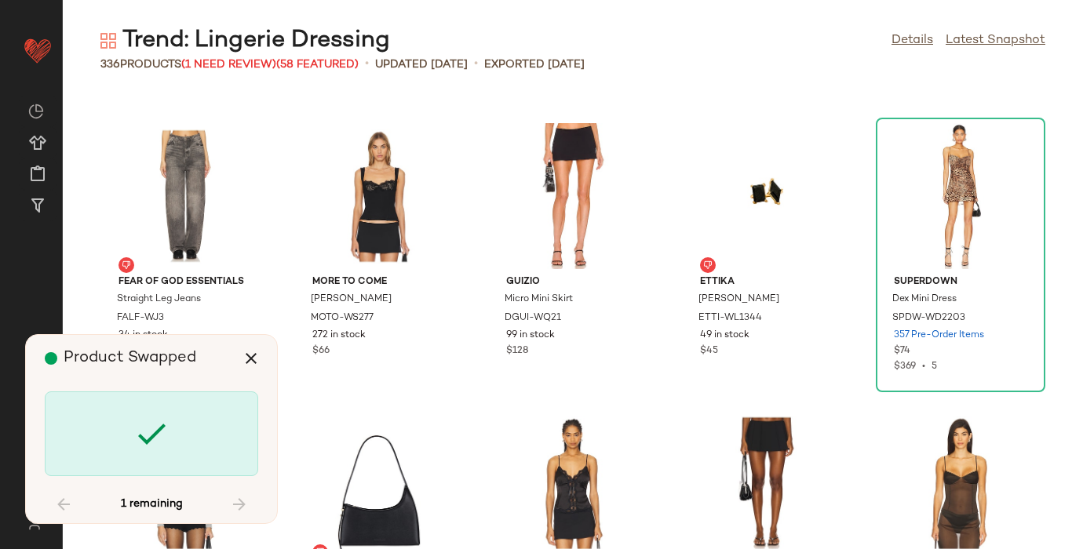
scroll to position [15218, 0]
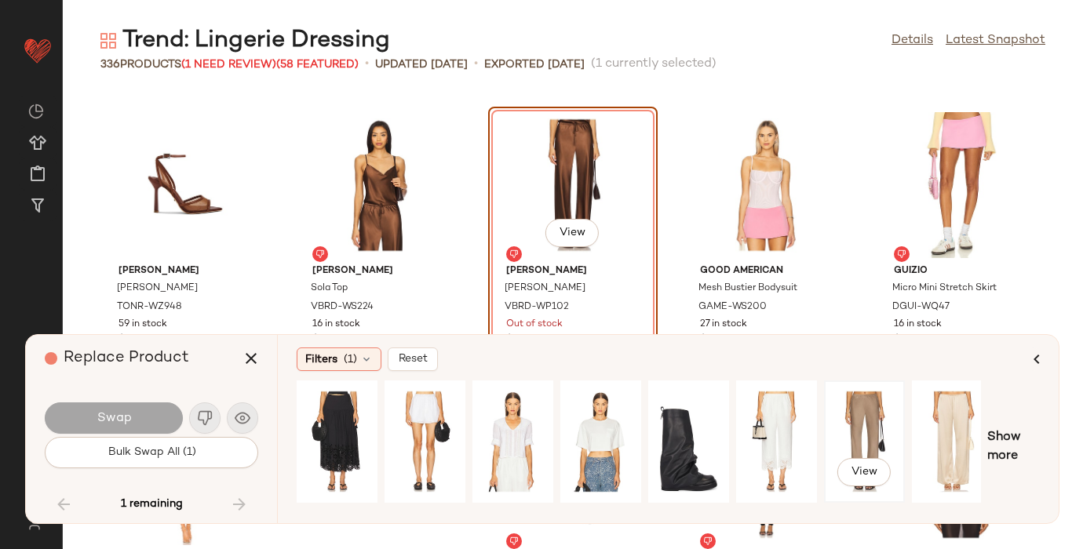
click at [859, 432] on div "View" at bounding box center [864, 441] width 70 height 111
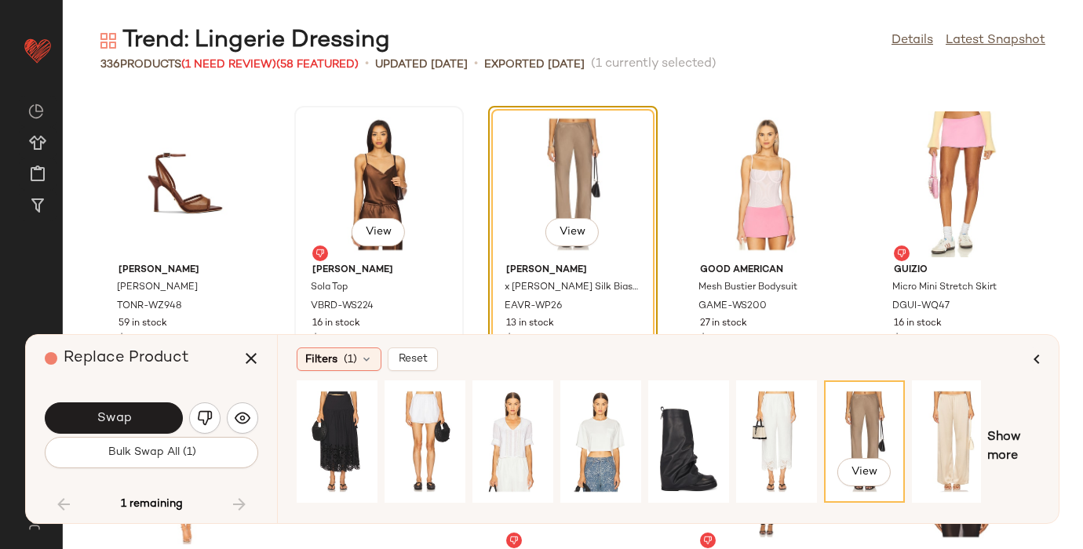
scroll to position [15220, 0]
click at [562, 227] on span "View" at bounding box center [572, 231] width 27 height 13
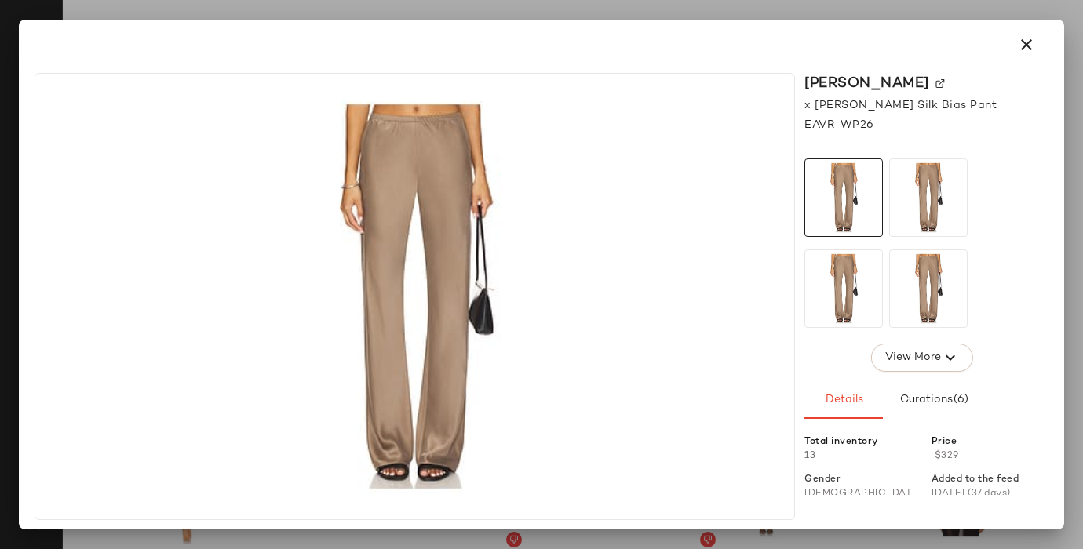
click at [857, 80] on div "[PERSON_NAME]" at bounding box center [921, 83] width 235 height 21
click at [856, 82] on div "[PERSON_NAME]" at bounding box center [921, 83] width 235 height 21
click at [865, 78] on div "[PERSON_NAME]" at bounding box center [921, 83] width 235 height 21
click at [935, 79] on img at bounding box center [939, 83] width 9 height 9
click at [1021, 39] on icon "button" at bounding box center [1026, 44] width 19 height 19
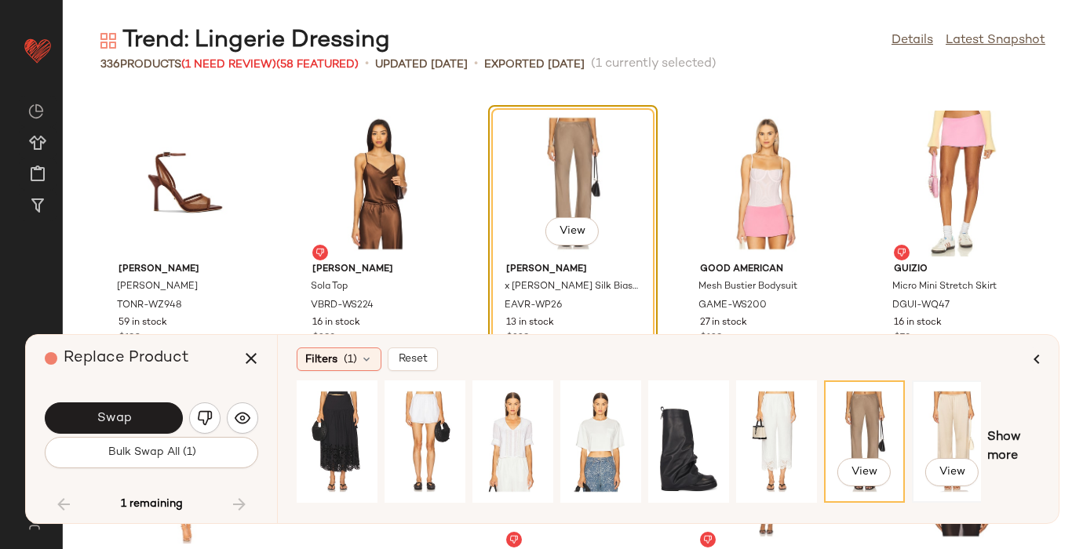
click at [952, 405] on div "View" at bounding box center [952, 441] width 70 height 111
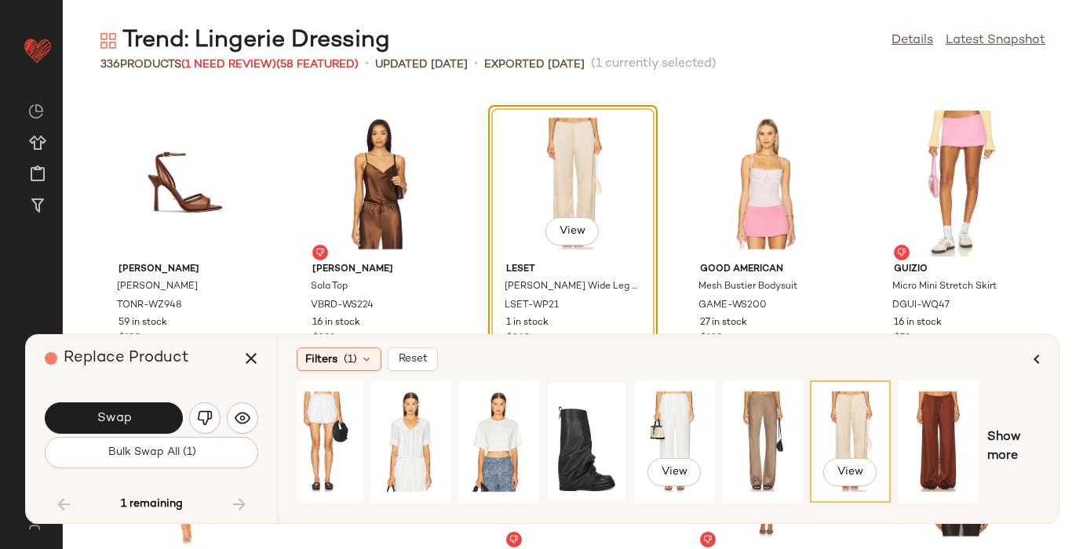
scroll to position [0, 187]
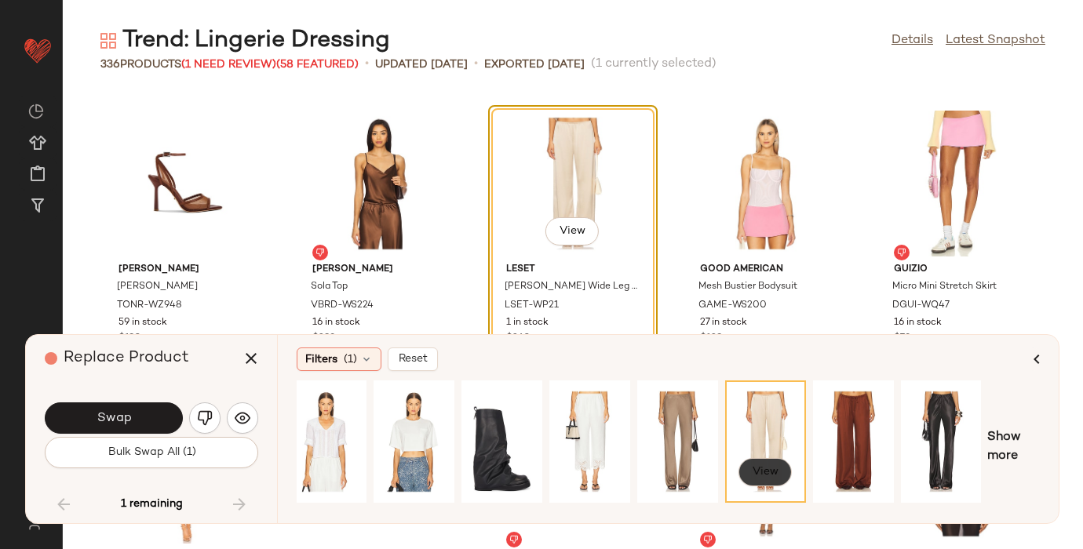
click at [760, 464] on button "View" at bounding box center [764, 472] width 53 height 28
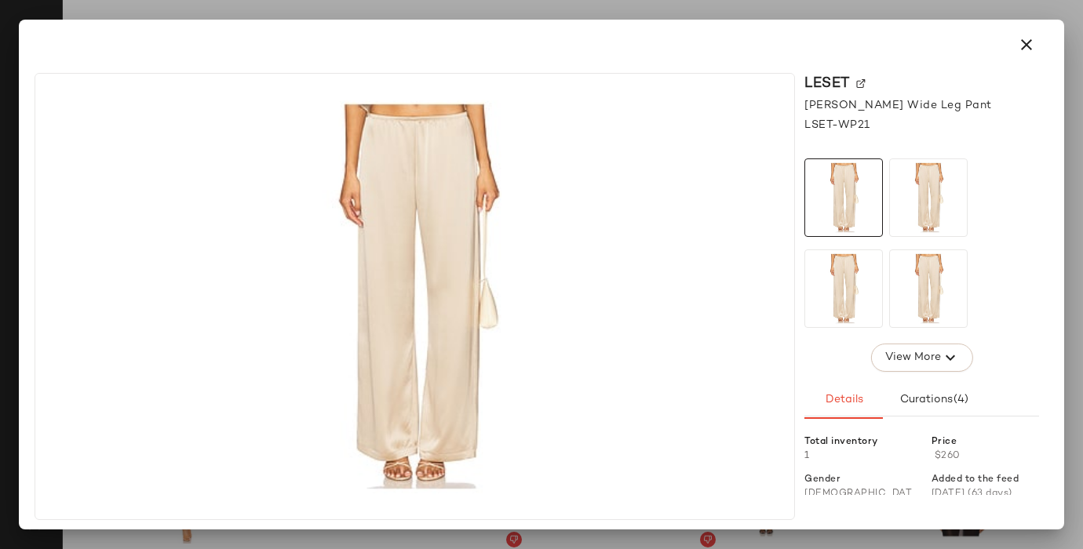
click at [859, 79] on img at bounding box center [860, 83] width 9 height 9
click at [1021, 43] on icon "button" at bounding box center [1026, 44] width 19 height 19
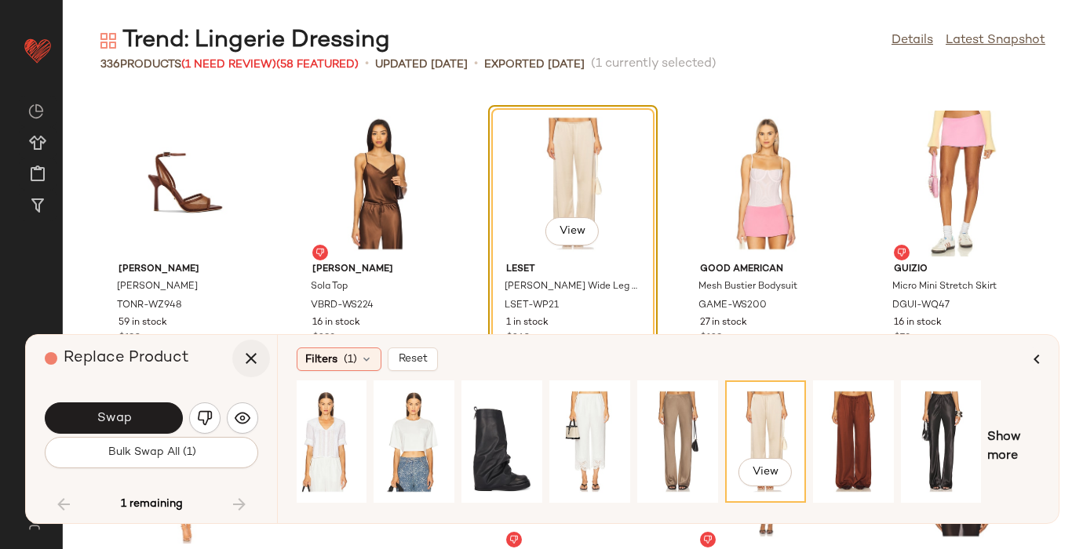
click at [249, 347] on button "button" at bounding box center [251, 359] width 38 height 38
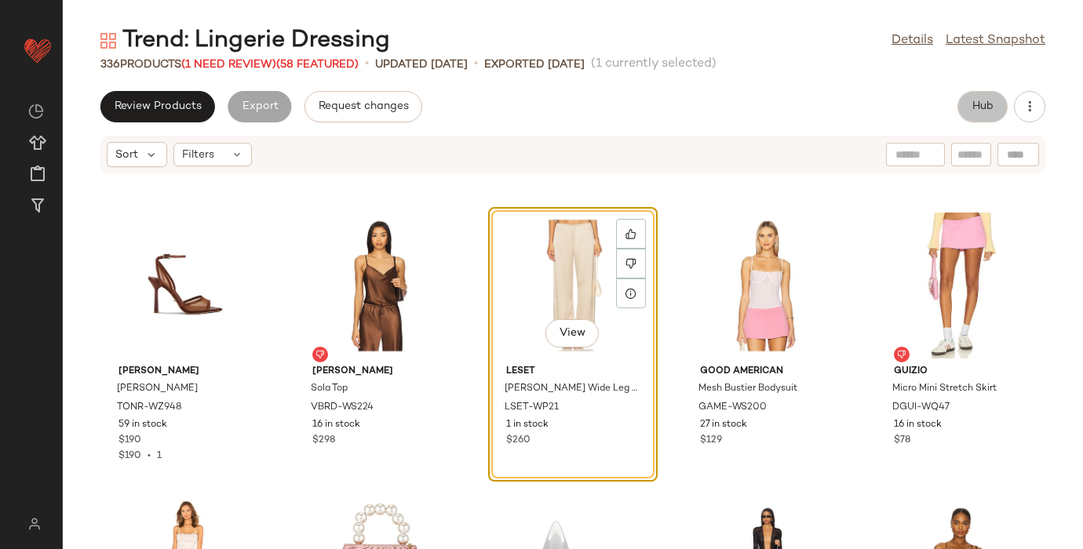
click at [988, 115] on button "Hub" at bounding box center [982, 106] width 50 height 31
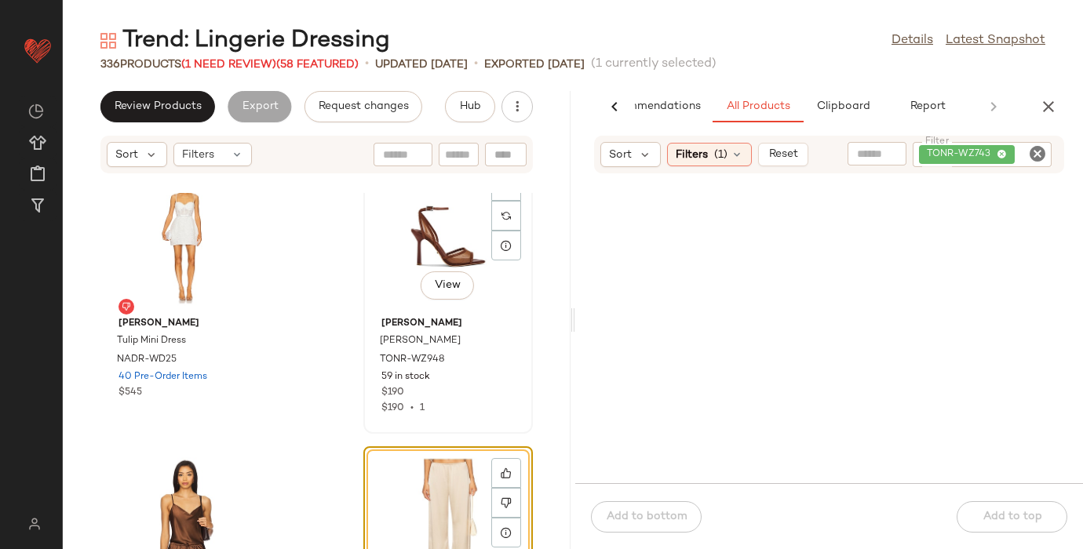
scroll to position [37953, 0]
click at [1029, 158] on icon "Clear Filter" at bounding box center [1037, 153] width 19 height 19
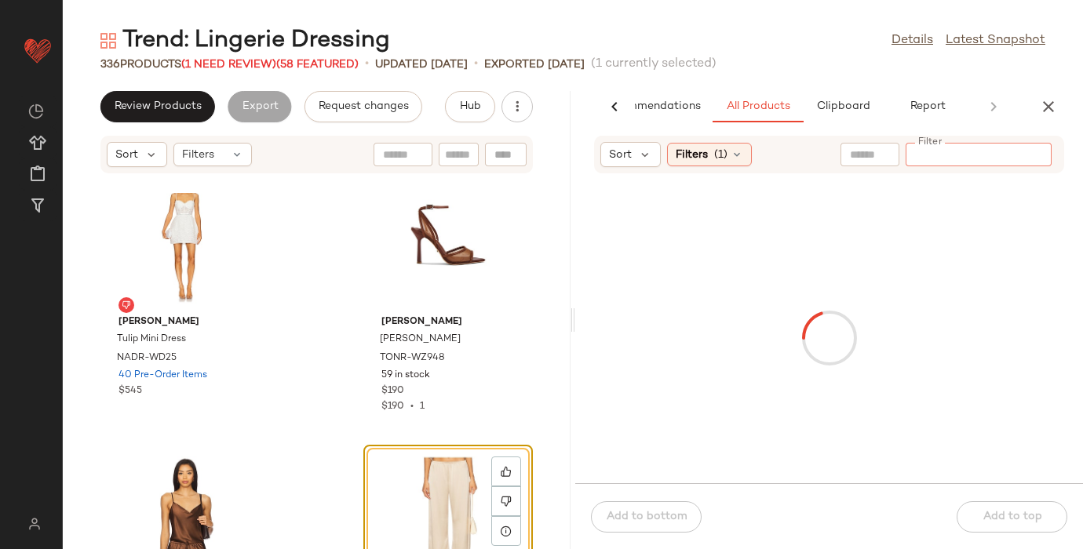
paste input "*********"
type input "*********"
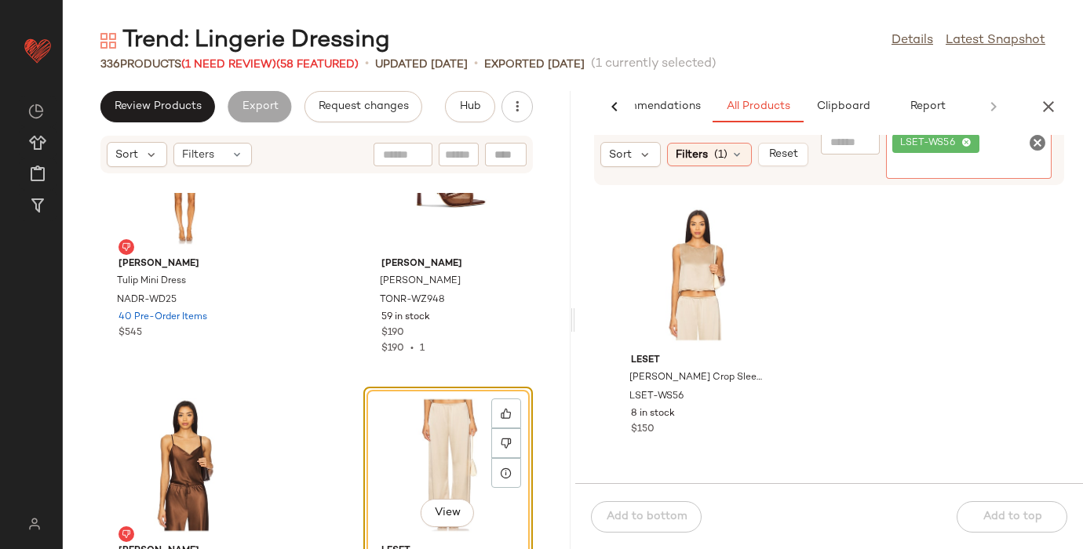
scroll to position [38044, 0]
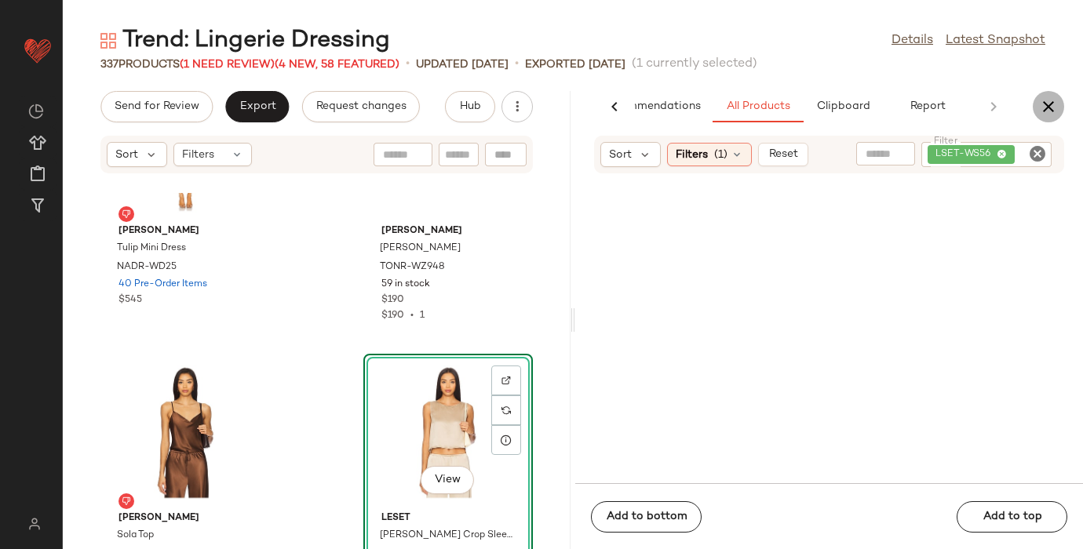
click at [1050, 107] on icon "button" at bounding box center [1048, 106] width 19 height 19
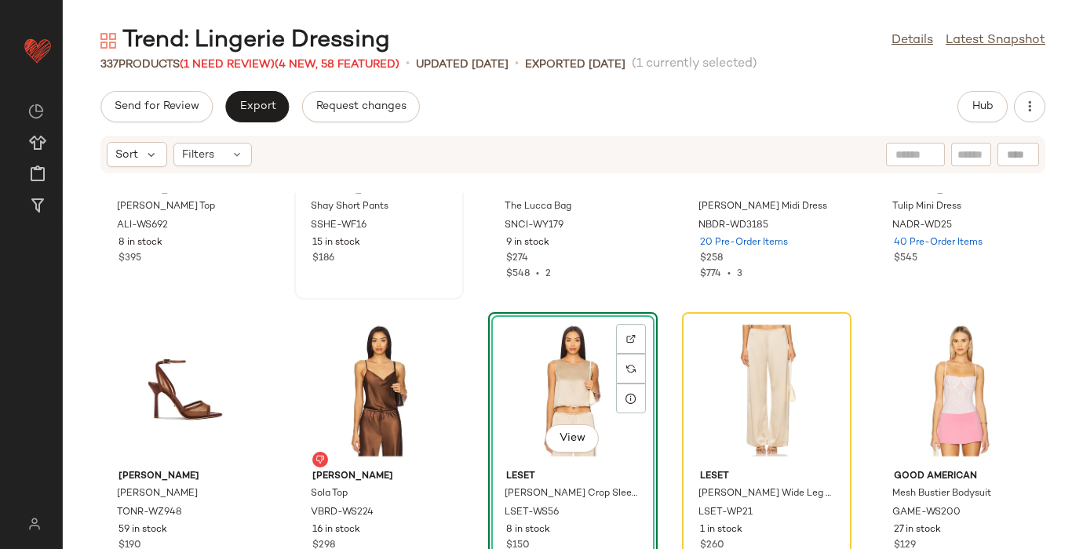
scroll to position [15128, 0]
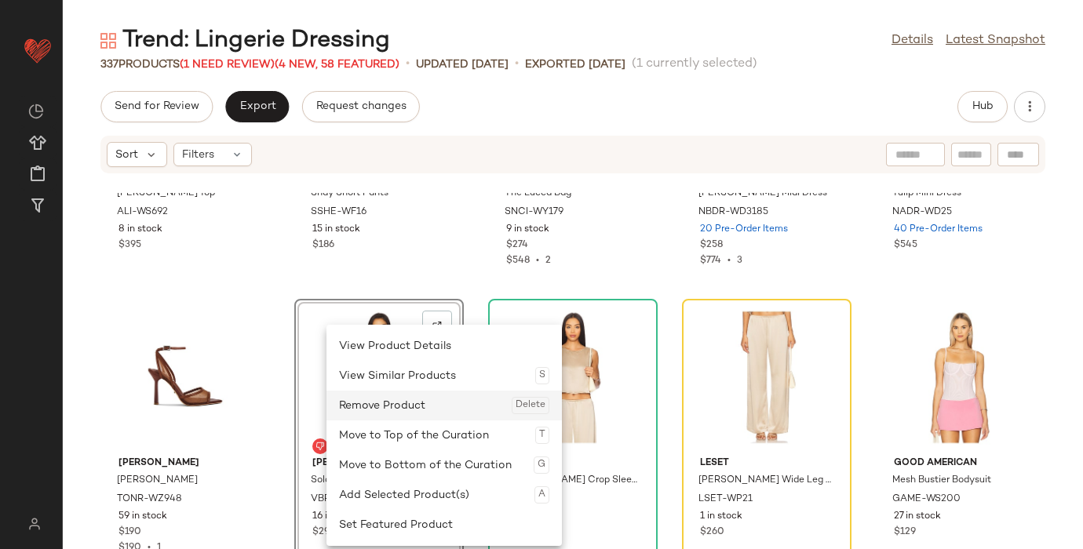
click at [370, 395] on div "Remove Product Delete" at bounding box center [444, 406] width 210 height 30
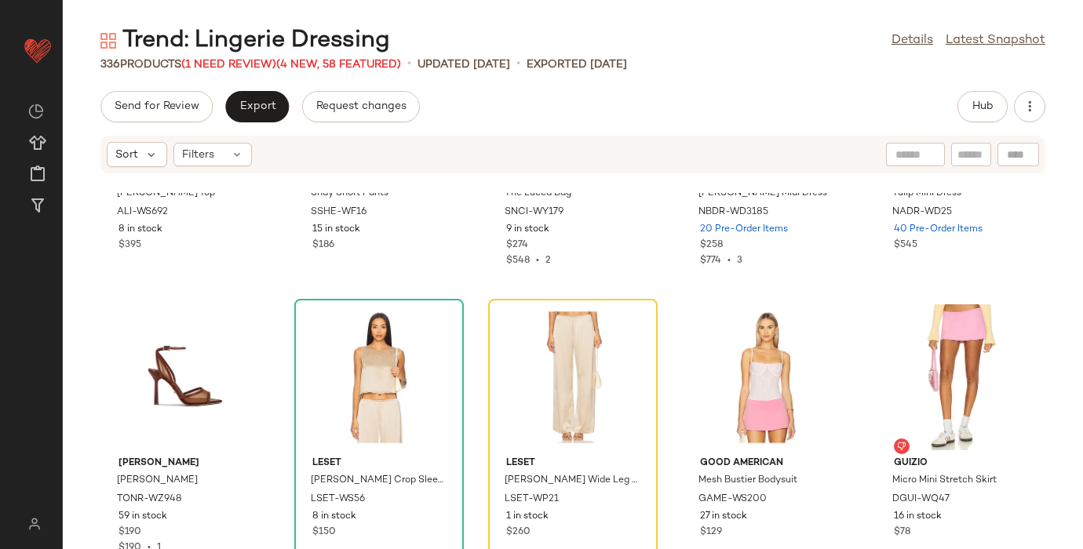
click at [237, 54] on div "Trend: Lingerie Dressing" at bounding box center [244, 40] width 289 height 31
click at [233, 57] on div "336 Products (1 Need Review) (4 New, 58 Featured)" at bounding box center [250, 64] width 300 height 16
click at [236, 59] on span "(1 Need Review)" at bounding box center [228, 65] width 95 height 12
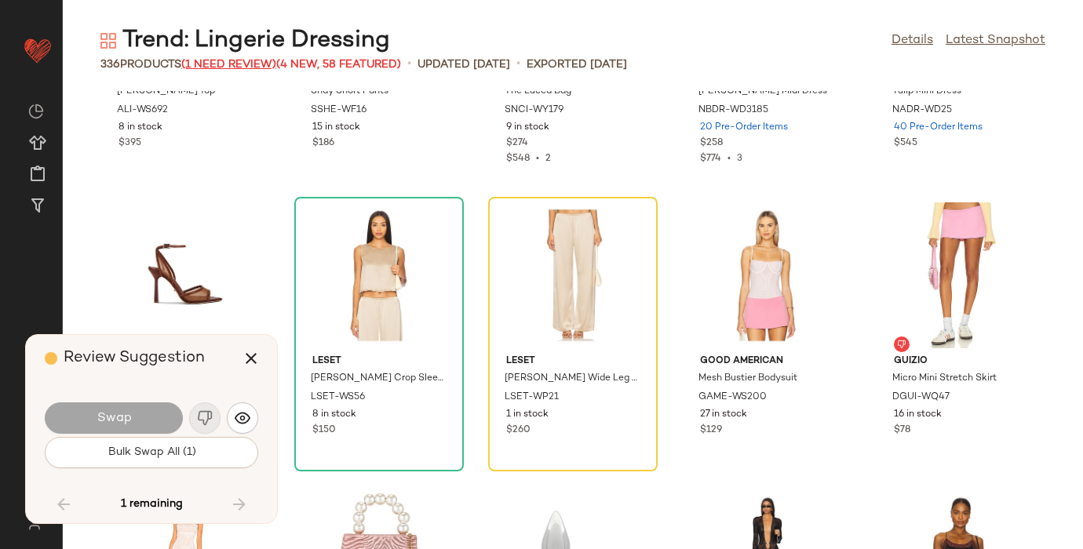
scroll to position [15218, 0]
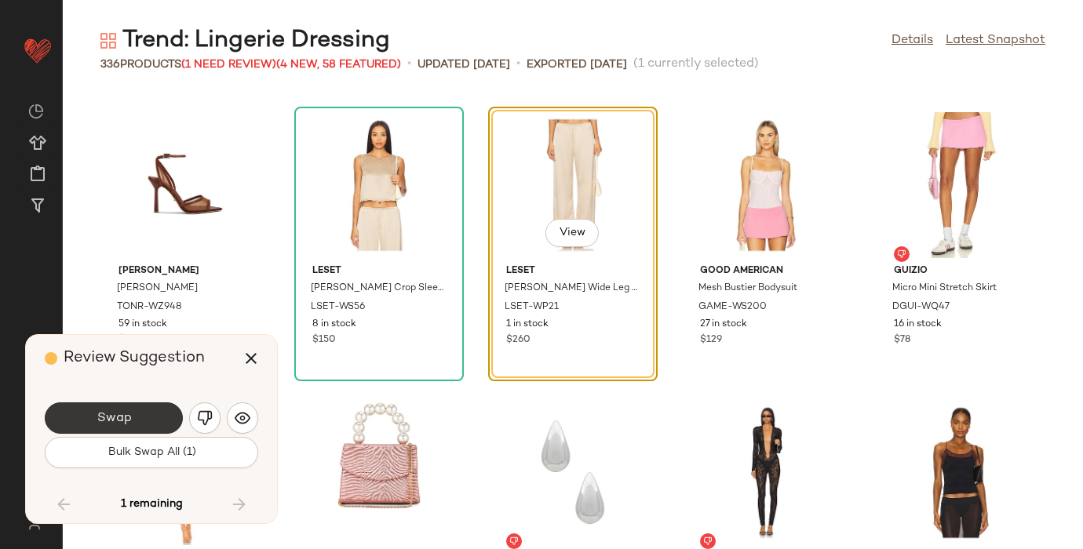
click at [116, 404] on button "Swap" at bounding box center [114, 417] width 138 height 31
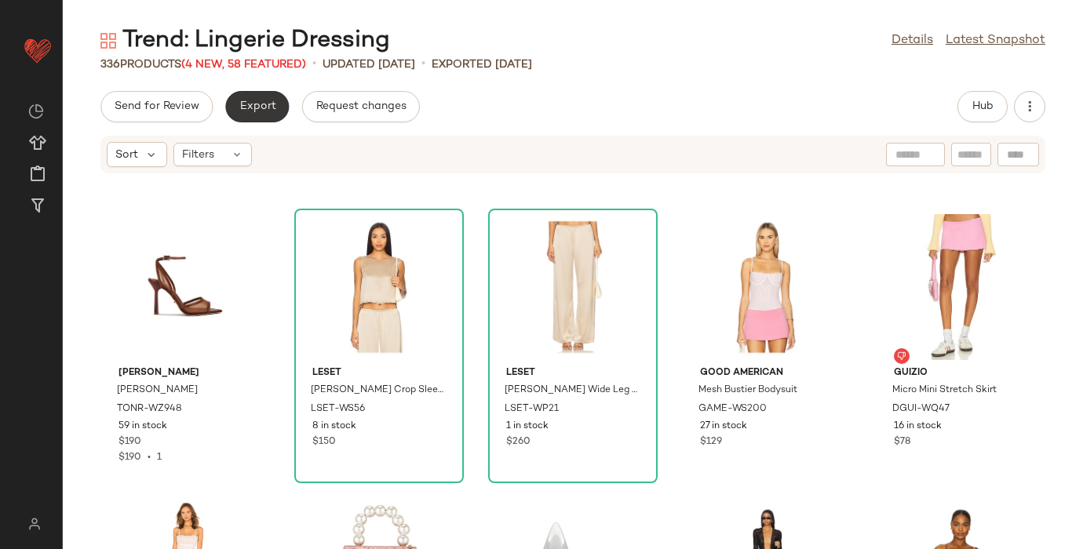
click at [253, 104] on span "Export" at bounding box center [256, 106] width 37 height 13
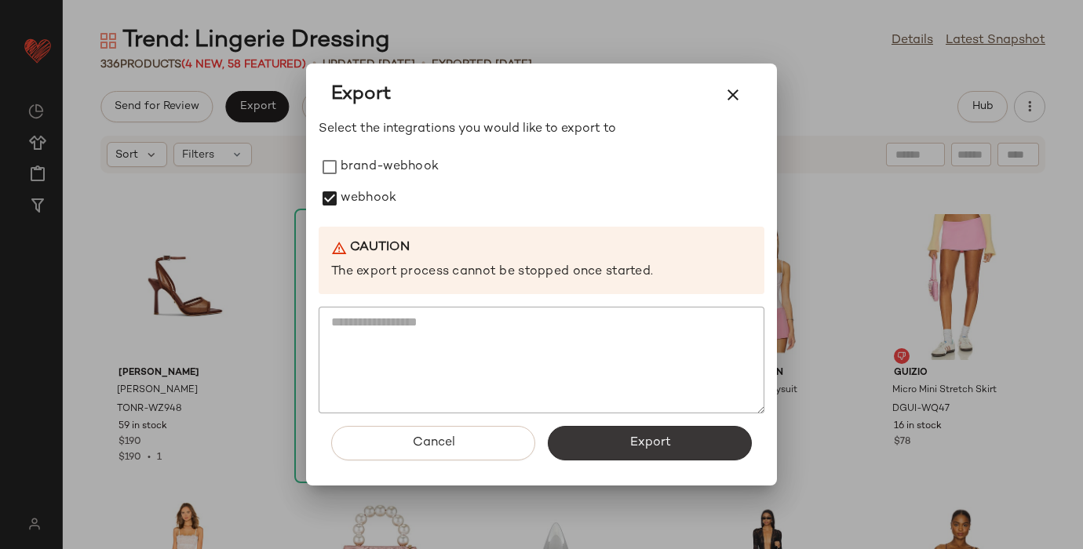
click at [672, 446] on button "Export" at bounding box center [650, 443] width 204 height 35
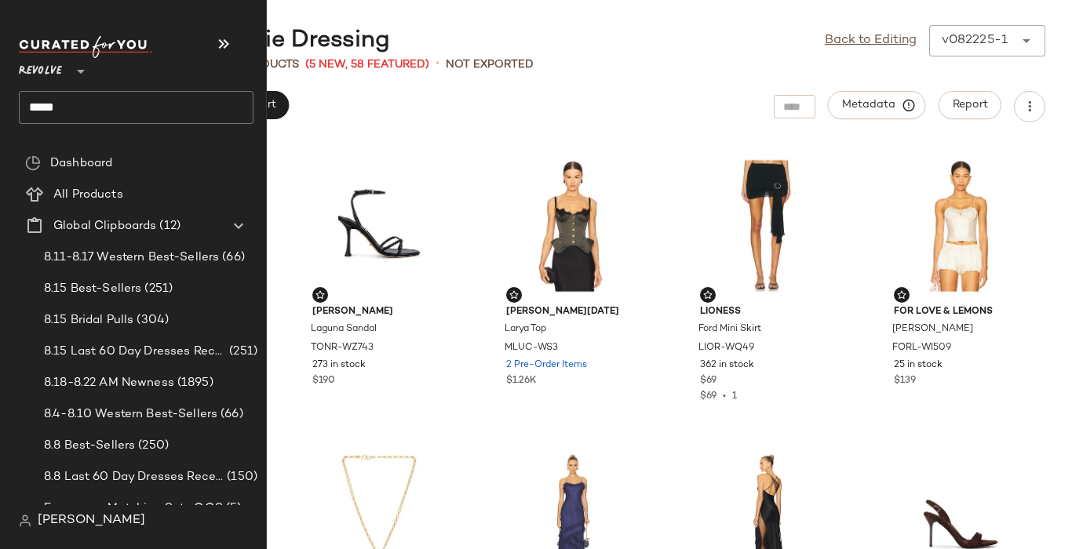
click at [38, 107] on input "****" at bounding box center [136, 107] width 235 height 33
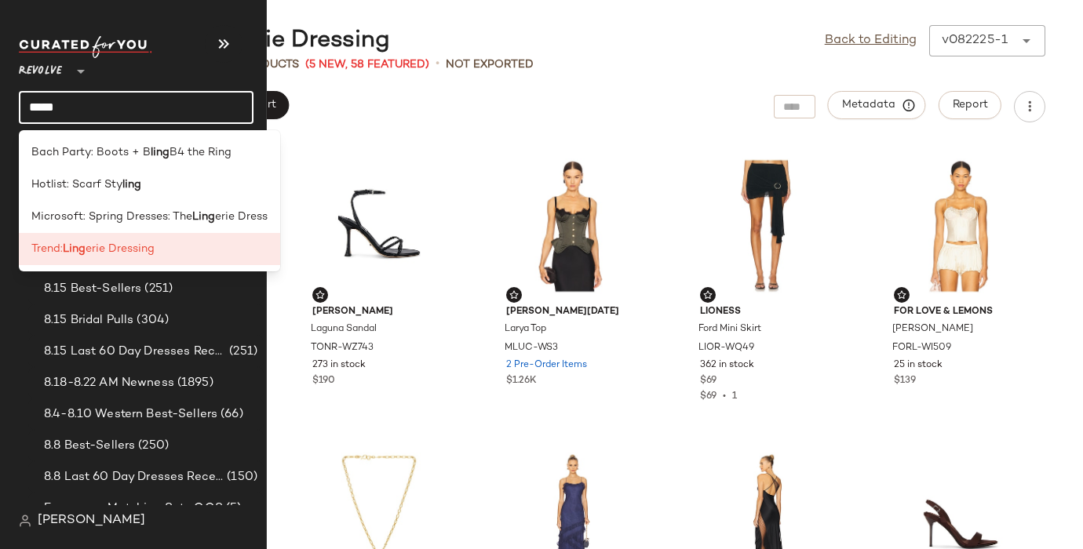
click at [38, 107] on input "****" at bounding box center [136, 107] width 235 height 33
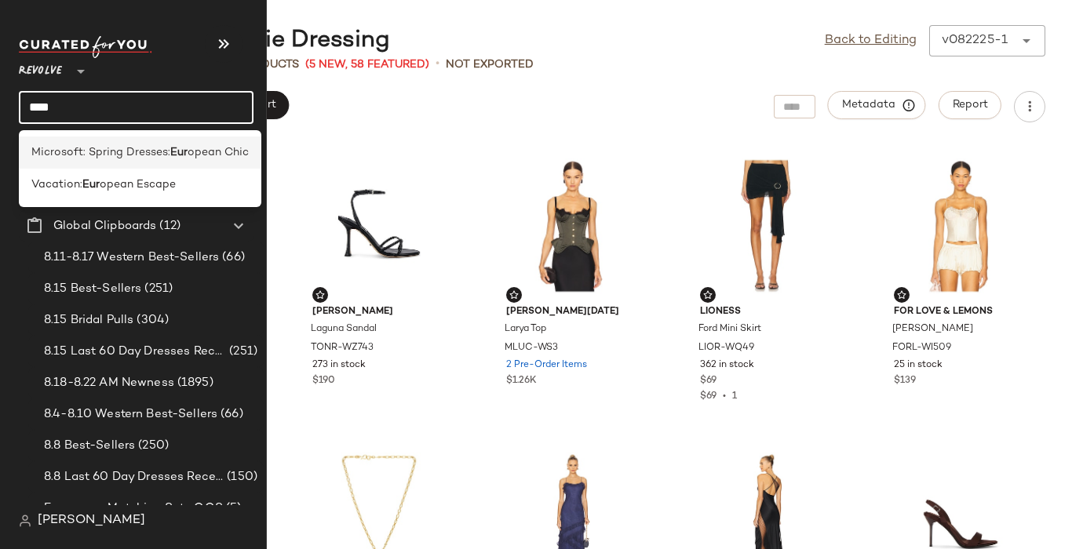
click at [107, 156] on span "Microsoft: Spring Dresses:" at bounding box center [100, 152] width 139 height 16
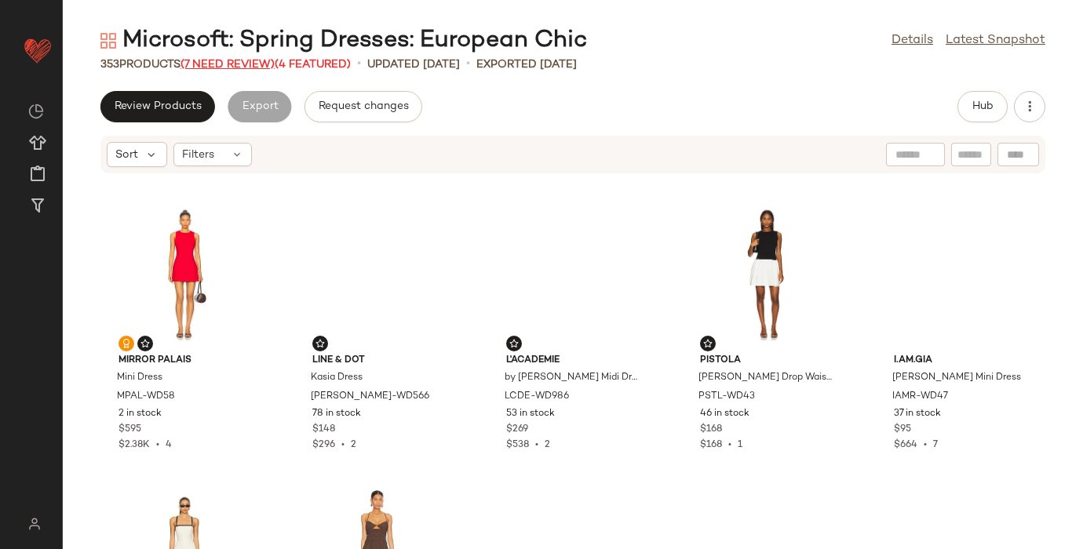
click at [237, 60] on span "(7 Need Review)" at bounding box center [227, 65] width 94 height 12
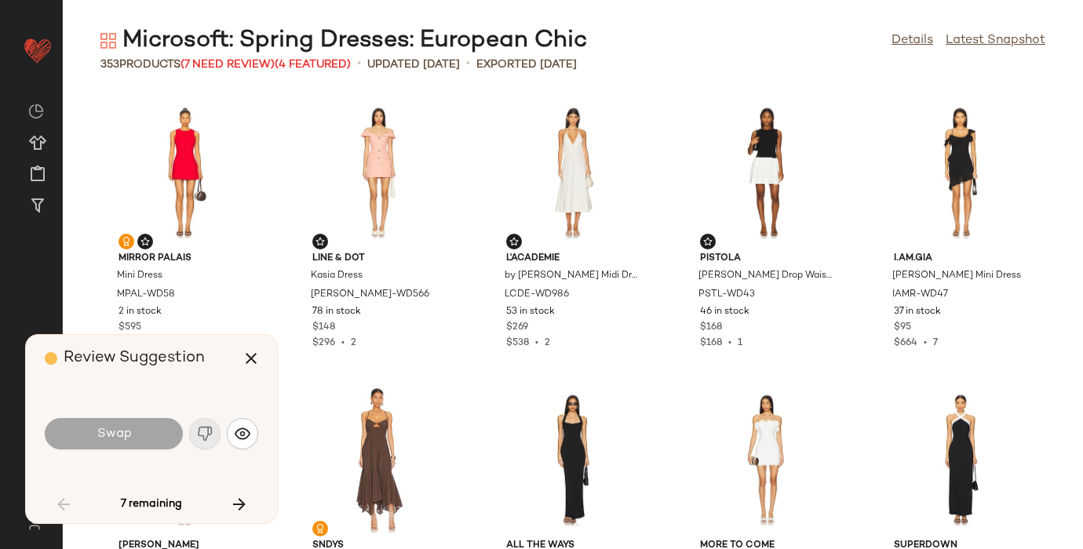
scroll to position [587, 0]
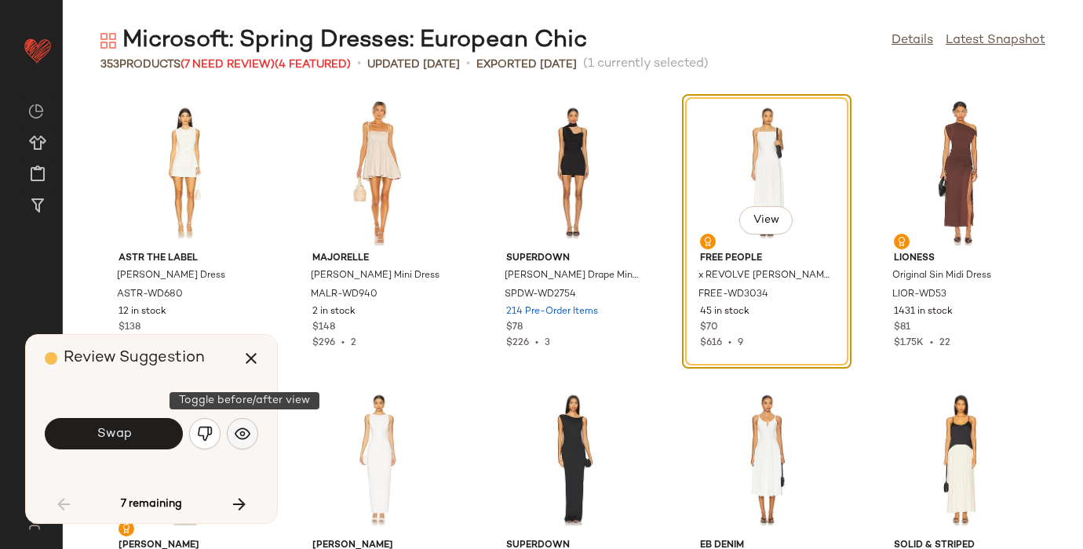
click at [243, 428] on img "button" at bounding box center [243, 434] width 16 height 16
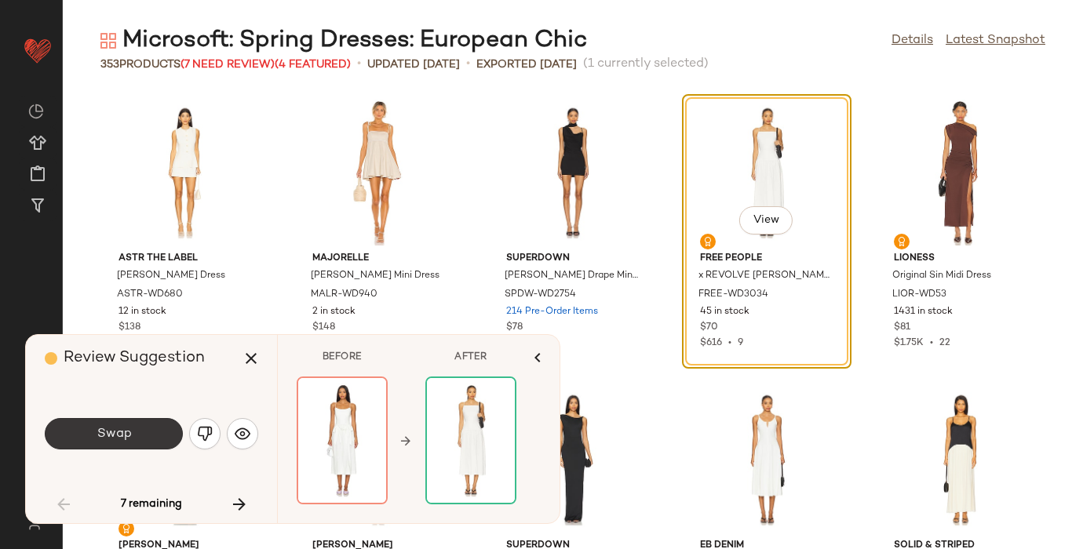
click at [138, 426] on button "Swap" at bounding box center [114, 433] width 138 height 31
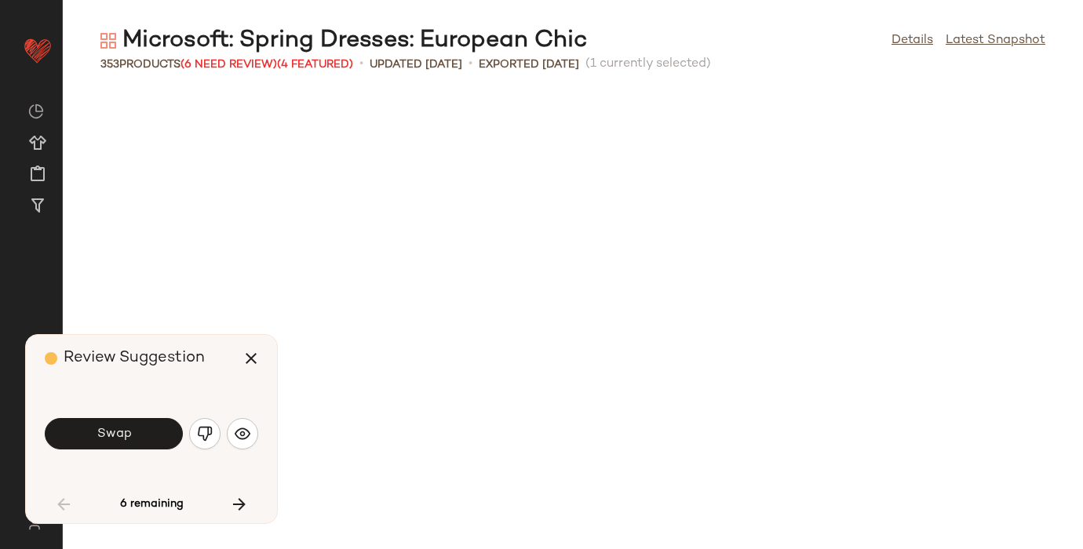
scroll to position [1149, 0]
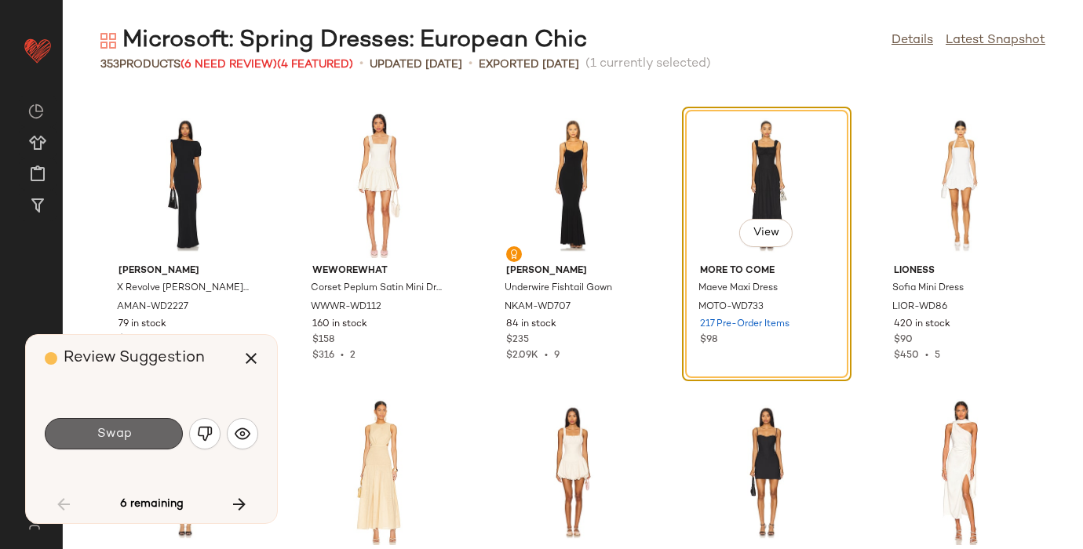
click at [111, 431] on span "Swap" at bounding box center [113, 434] width 35 height 15
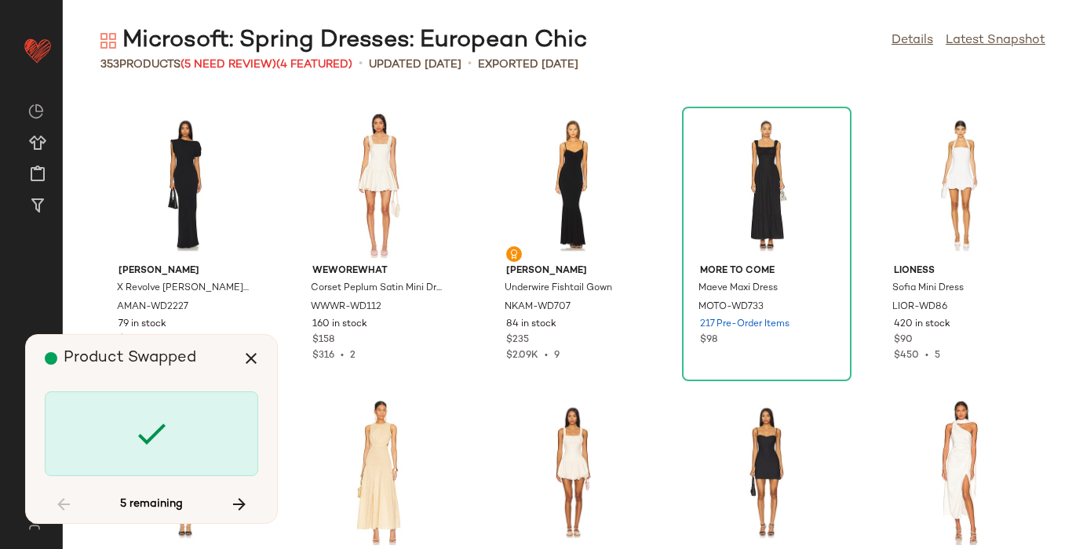
scroll to position [6317, 0]
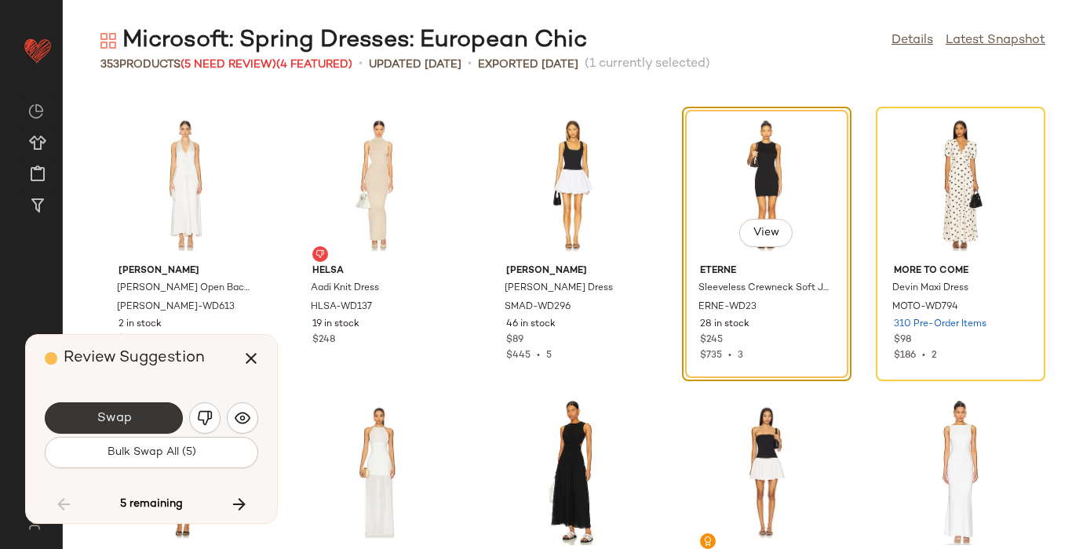
click at [111, 402] on div "Swap" at bounding box center [151, 418] width 213 height 38
click at [111, 409] on button "Swap" at bounding box center [114, 417] width 138 height 31
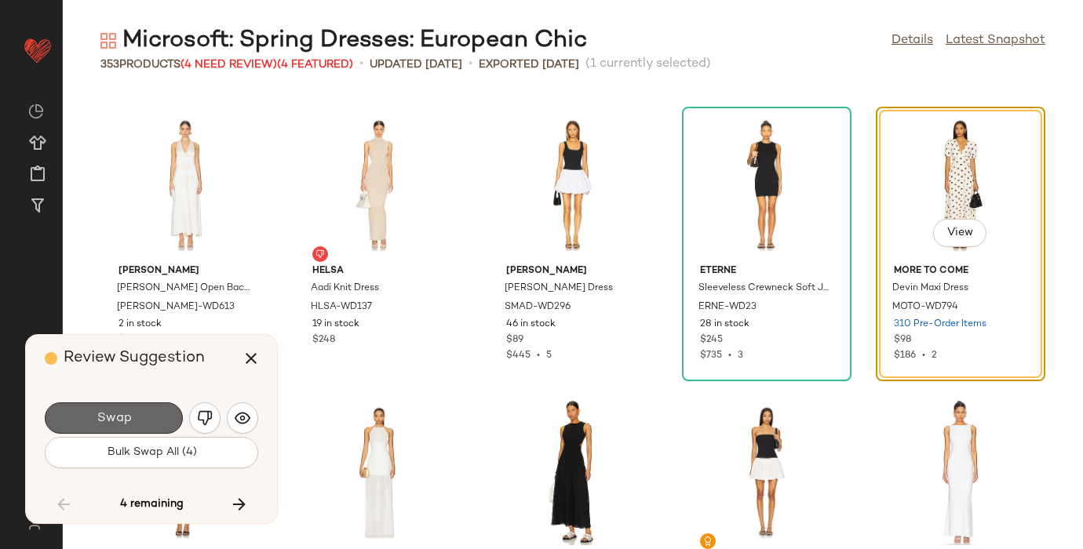
click at [111, 411] on span "Swap" at bounding box center [113, 418] width 35 height 15
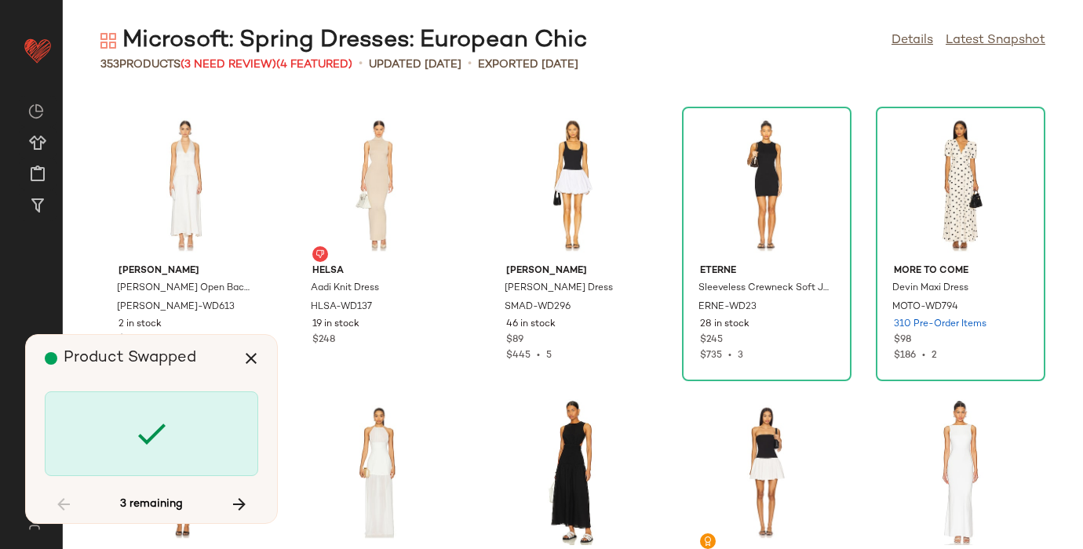
scroll to position [8040, 0]
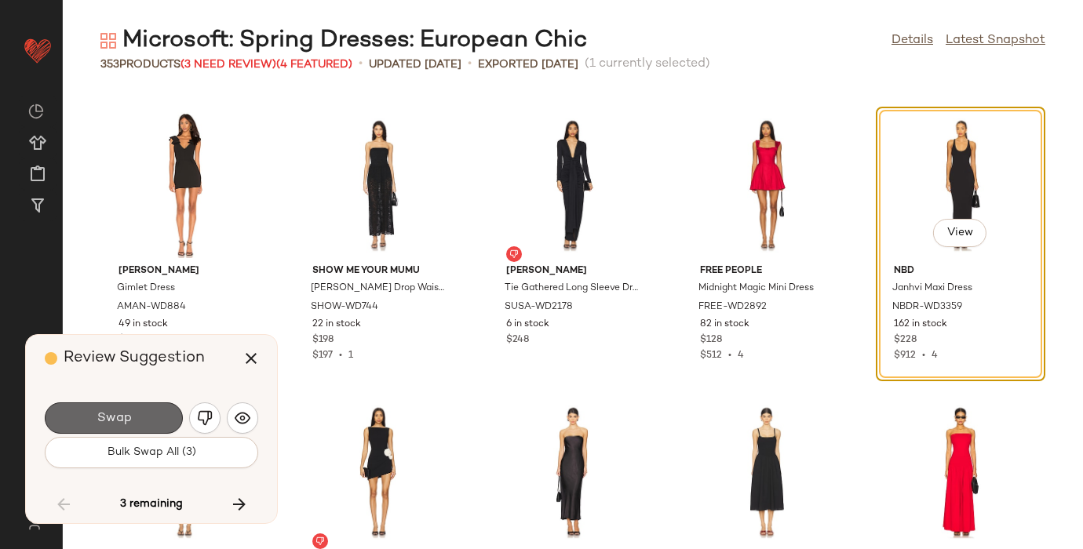
click at [111, 412] on span "Swap" at bounding box center [113, 418] width 35 height 15
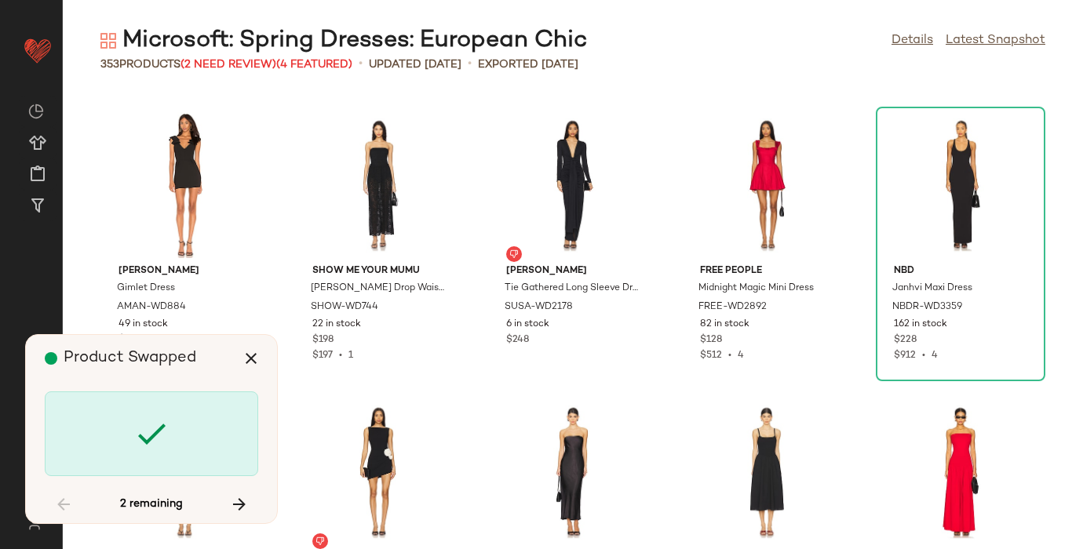
scroll to position [14070, 0]
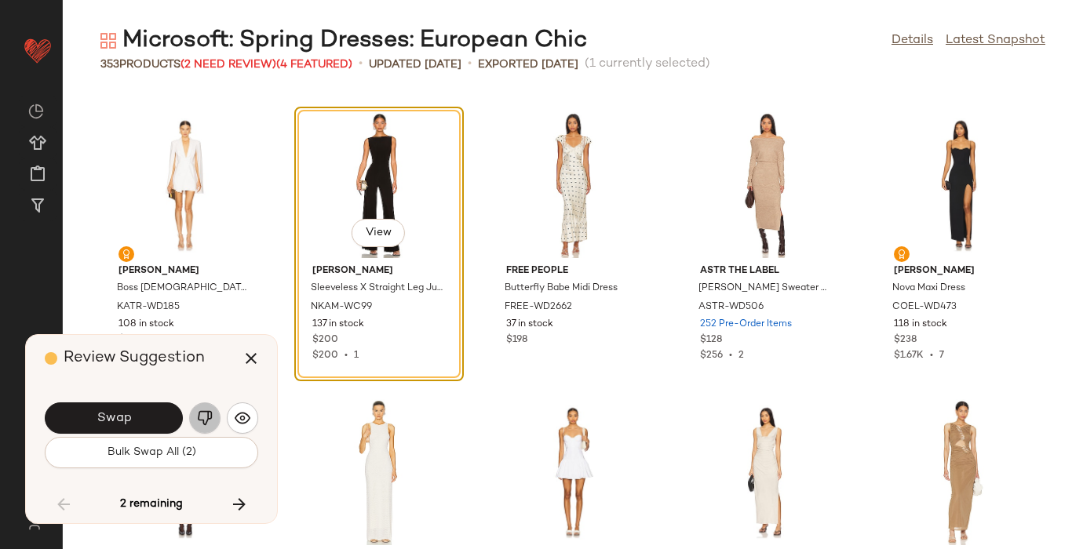
click at [197, 413] on img "button" at bounding box center [205, 418] width 16 height 16
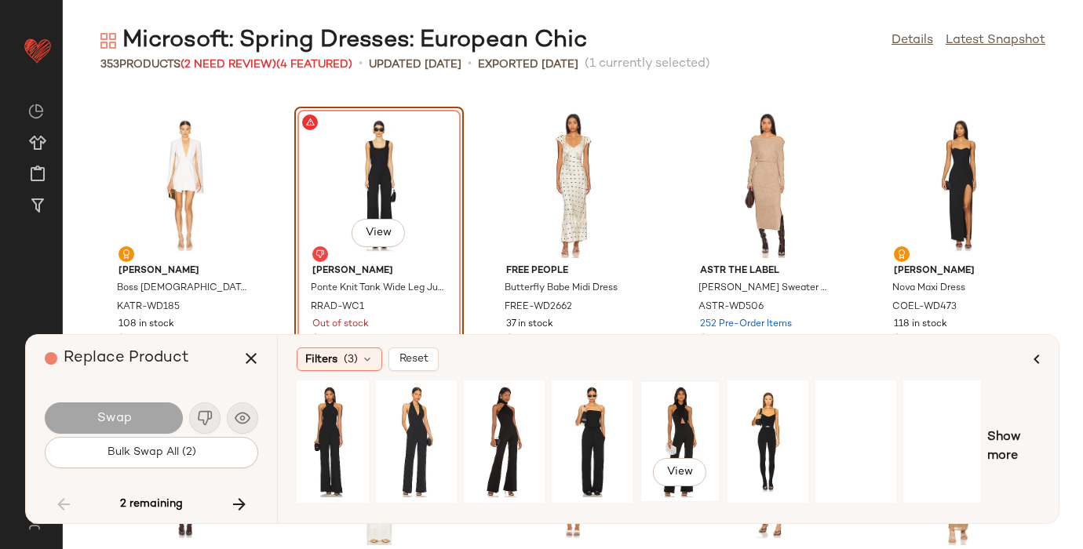
scroll to position [0, 187]
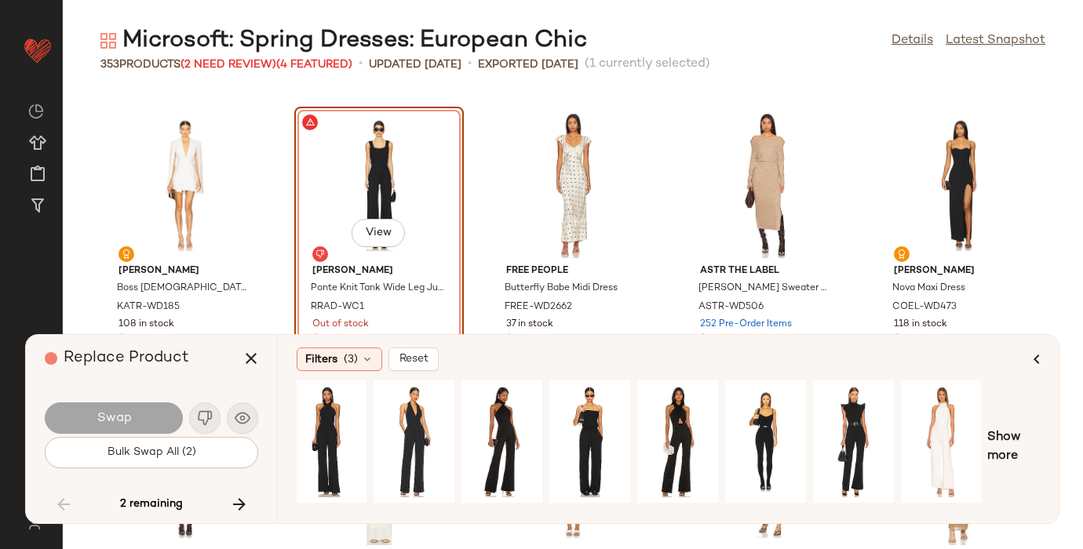
click at [239, 412] on div "Swap" at bounding box center [151, 418] width 213 height 38
click at [995, 447] on span "Show more" at bounding box center [1013, 447] width 53 height 38
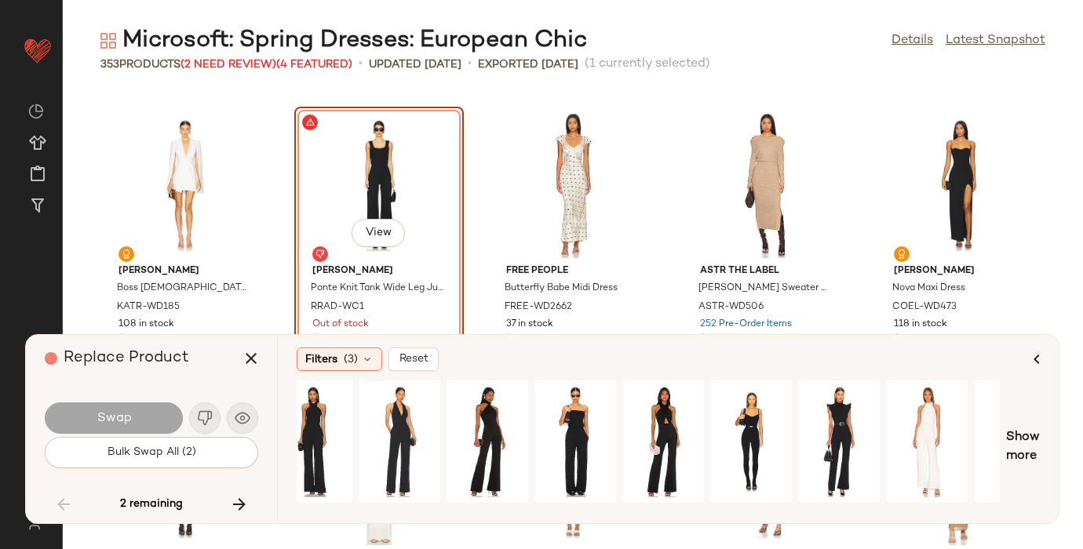
click at [245, 422] on div "Swap" at bounding box center [151, 418] width 213 height 38
click at [1027, 428] on span "Show more" at bounding box center [1023, 447] width 34 height 38
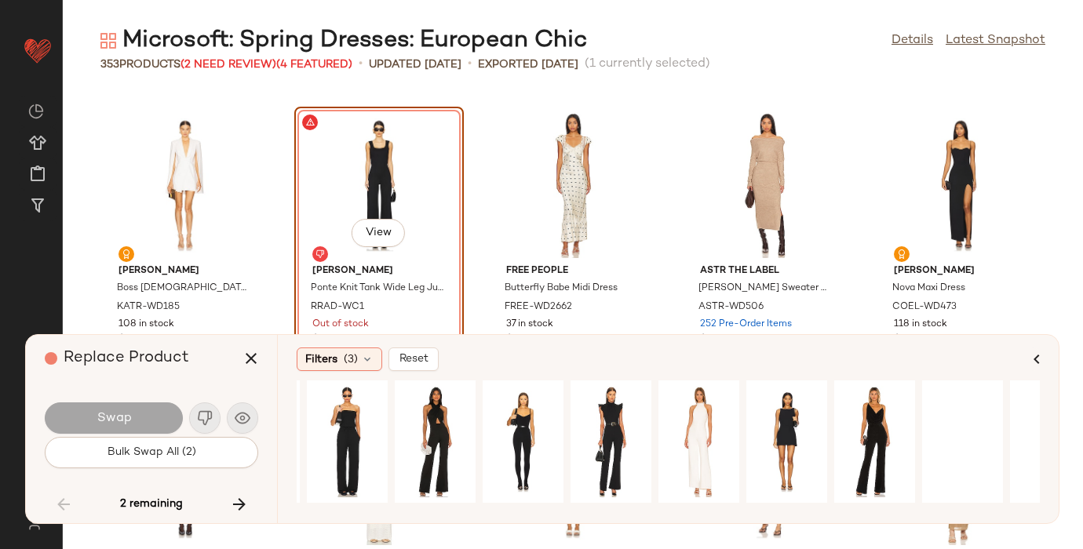
scroll to position [0, 439]
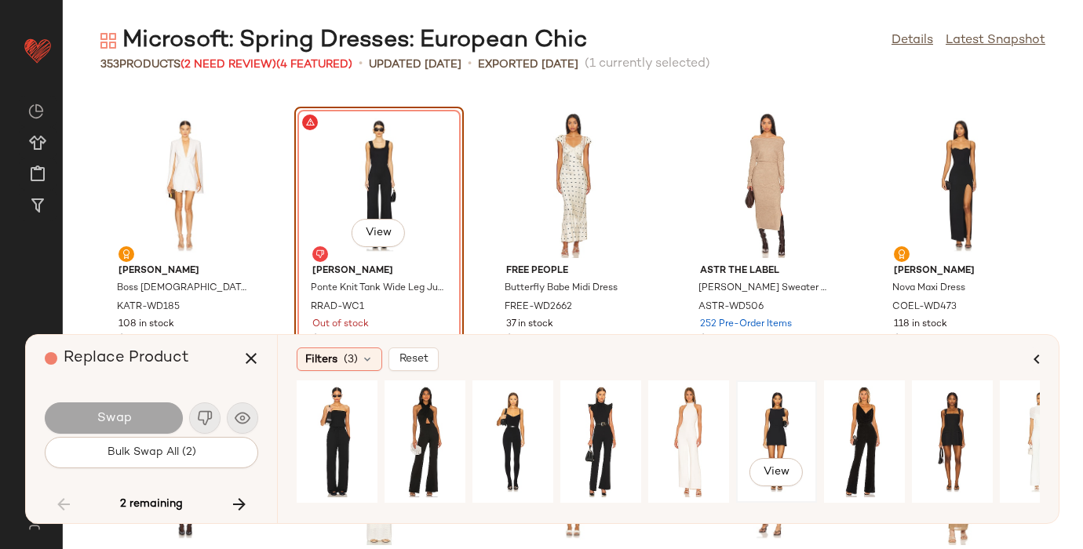
click at [776, 428] on div "View" at bounding box center [776, 441] width 70 height 111
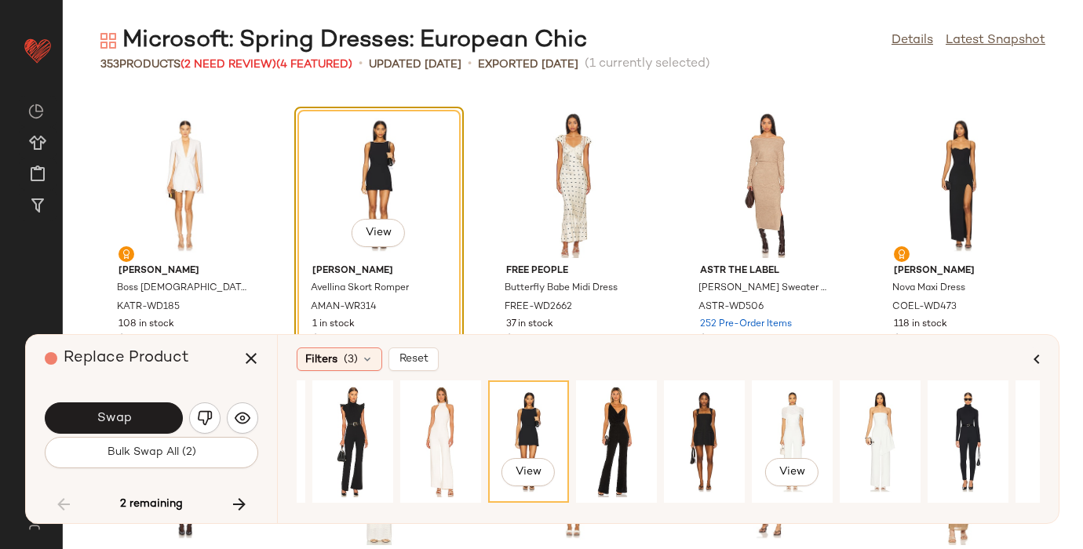
scroll to position [0, 759]
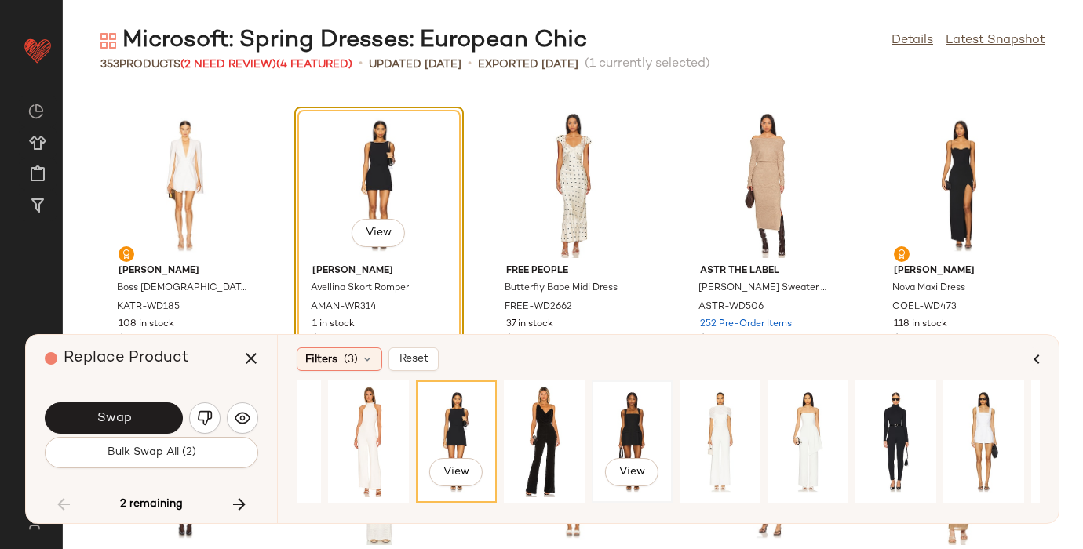
click at [624, 415] on div "View" at bounding box center [632, 441] width 70 height 111
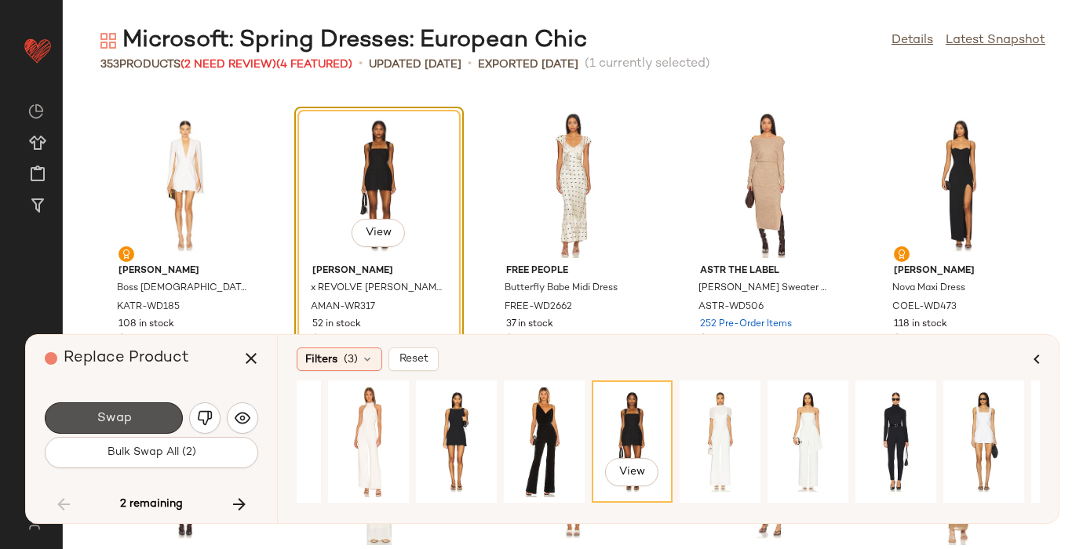
click at [131, 416] on button "Swap" at bounding box center [114, 417] width 138 height 31
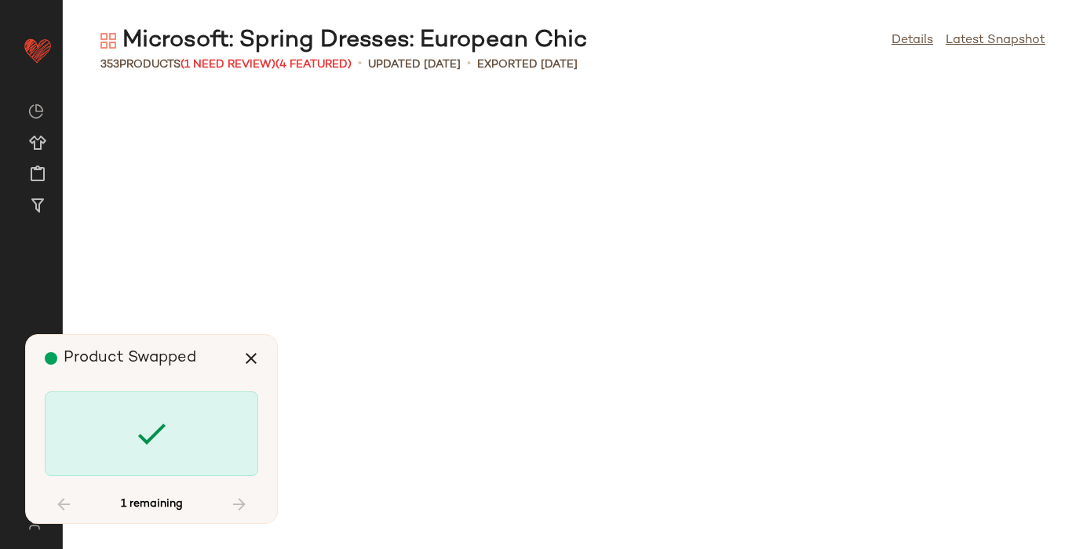
scroll to position [17228, 0]
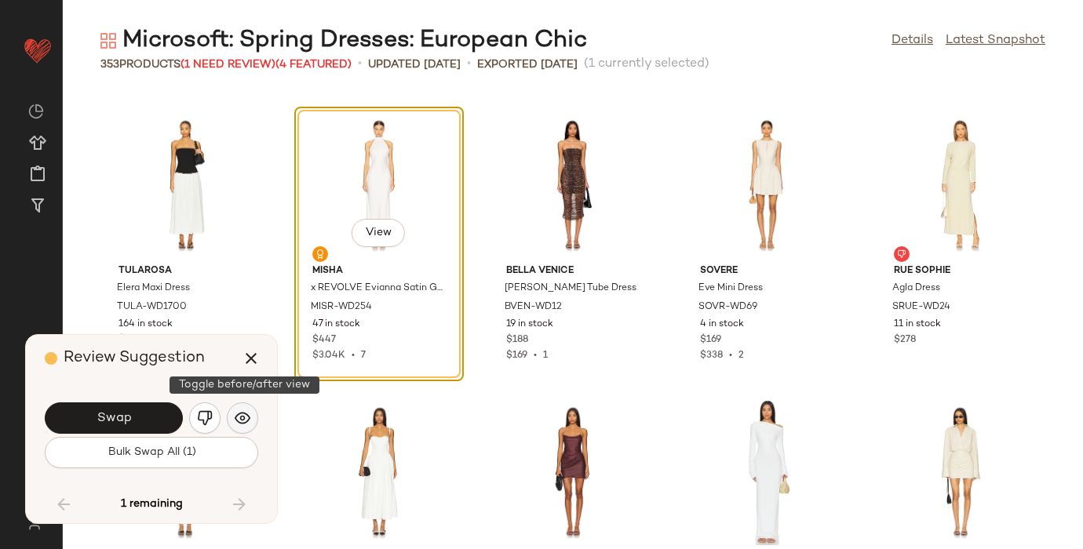
click at [236, 413] on img "button" at bounding box center [243, 418] width 16 height 16
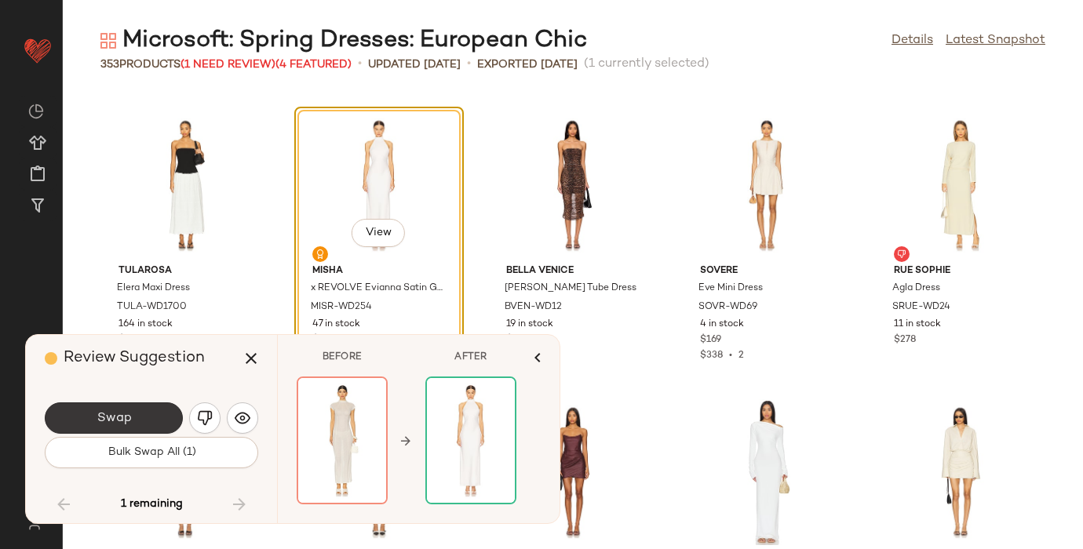
click at [87, 417] on button "Swap" at bounding box center [114, 417] width 138 height 31
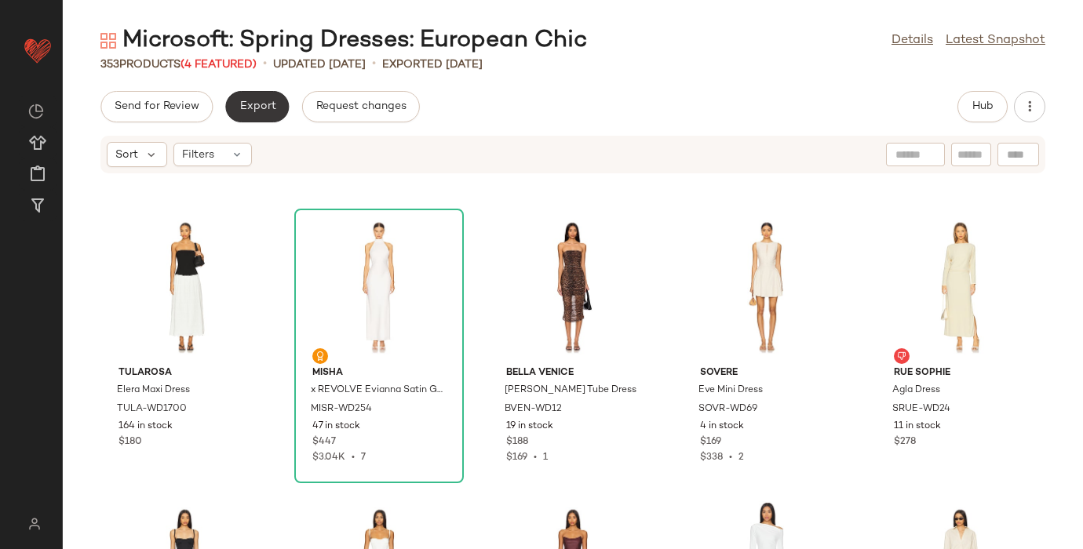
click at [263, 101] on span "Export" at bounding box center [256, 106] width 37 height 13
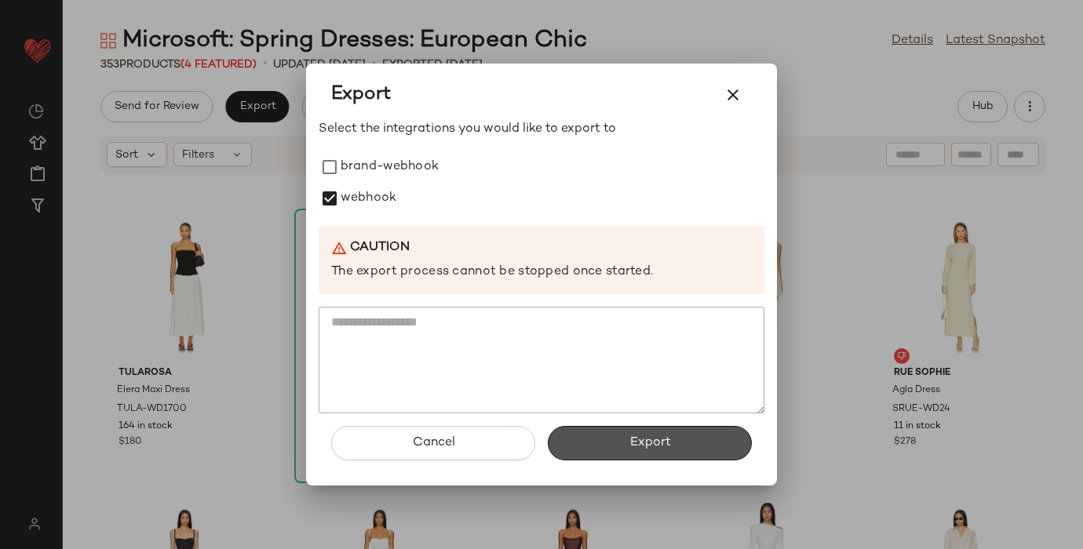
click at [649, 442] on span "Export" at bounding box center [649, 442] width 42 height 15
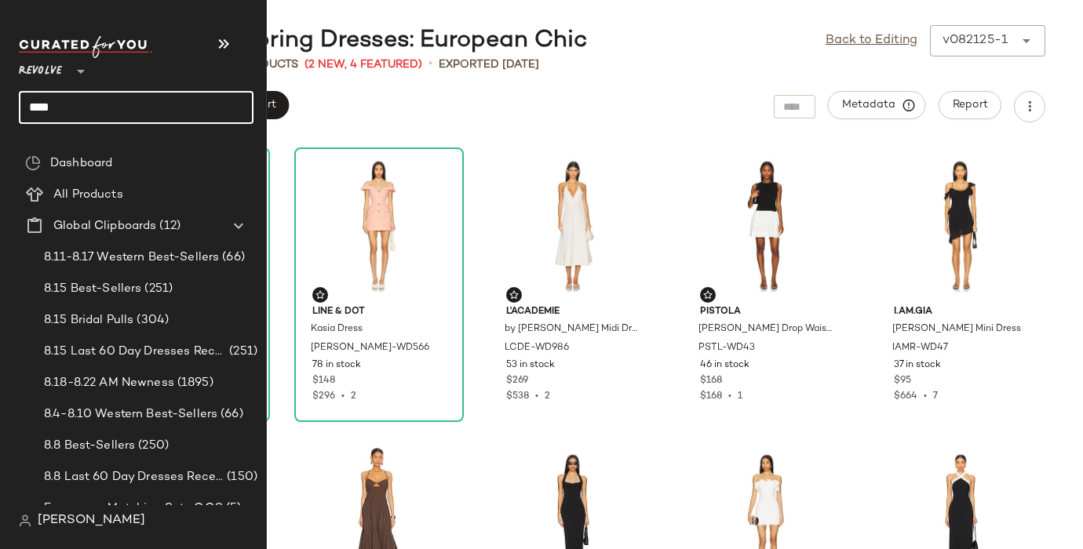
click at [46, 111] on input "***" at bounding box center [136, 107] width 235 height 33
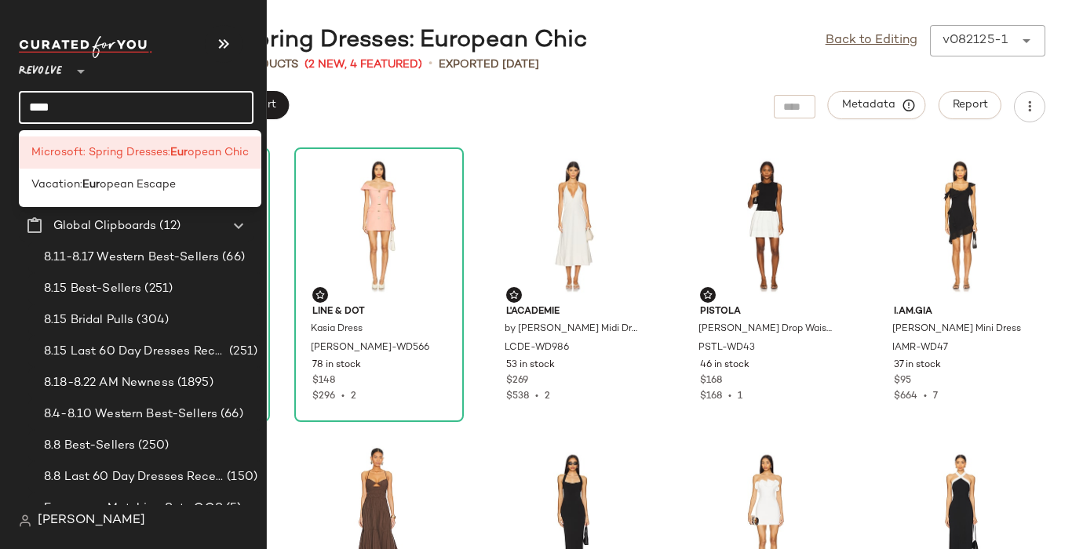
click at [46, 111] on input "***" at bounding box center [136, 107] width 235 height 33
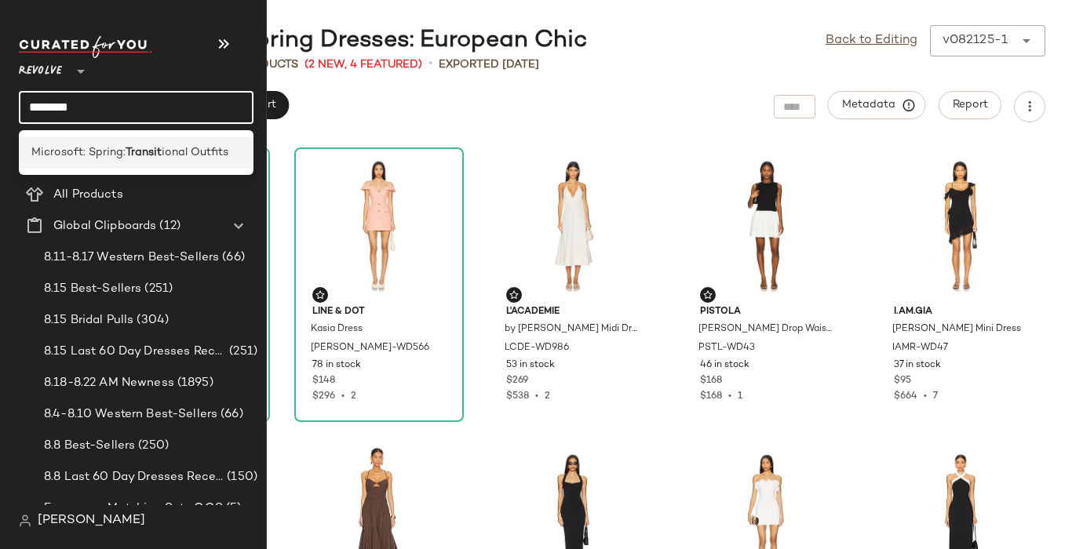
click at [115, 152] on span "Microsoft: Spring:" at bounding box center [78, 152] width 94 height 16
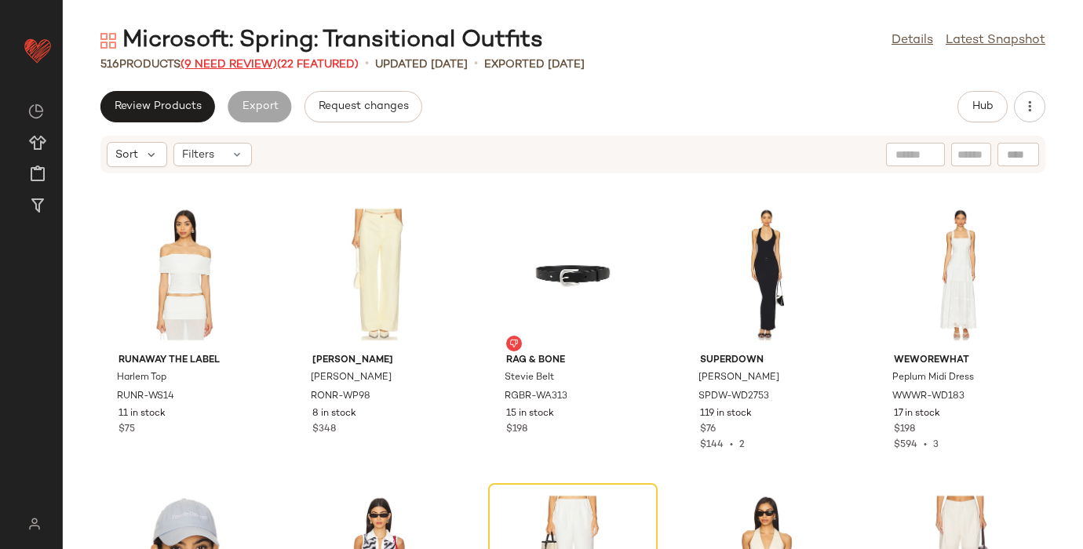
click at [209, 62] on span "(9 Need Review)" at bounding box center [228, 65] width 96 height 12
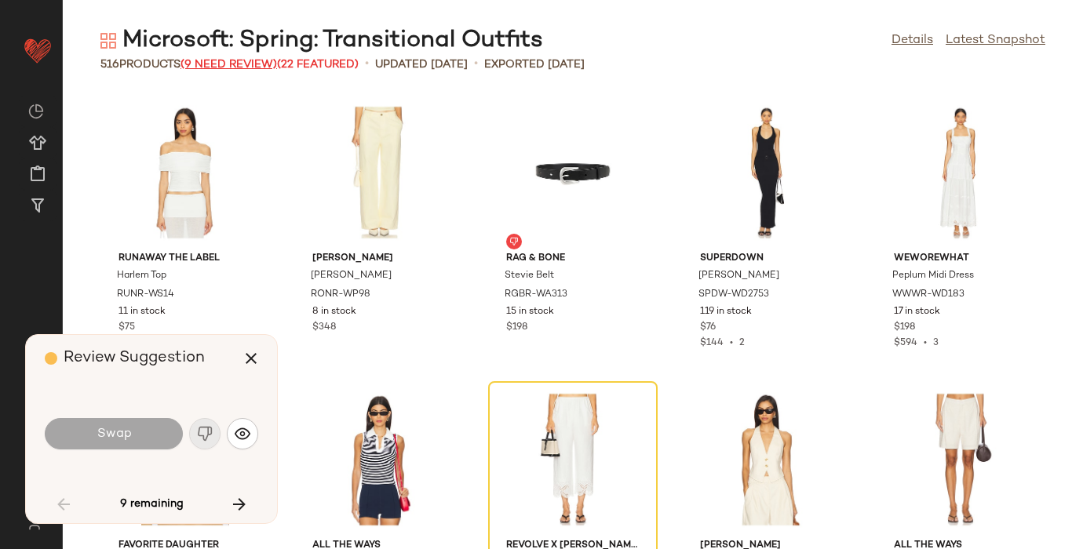
scroll to position [300, 0]
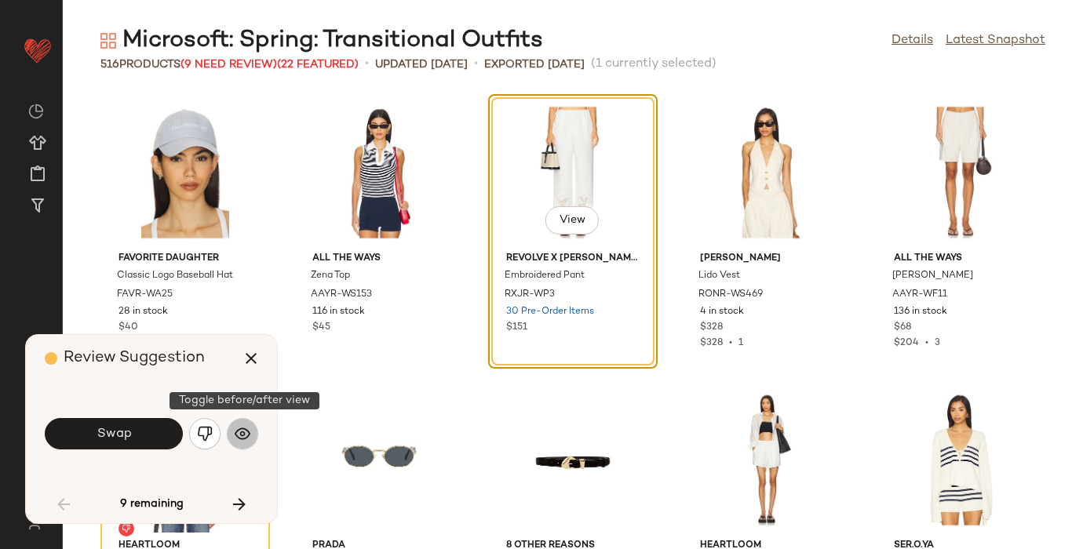
click at [239, 435] on img "button" at bounding box center [243, 434] width 16 height 16
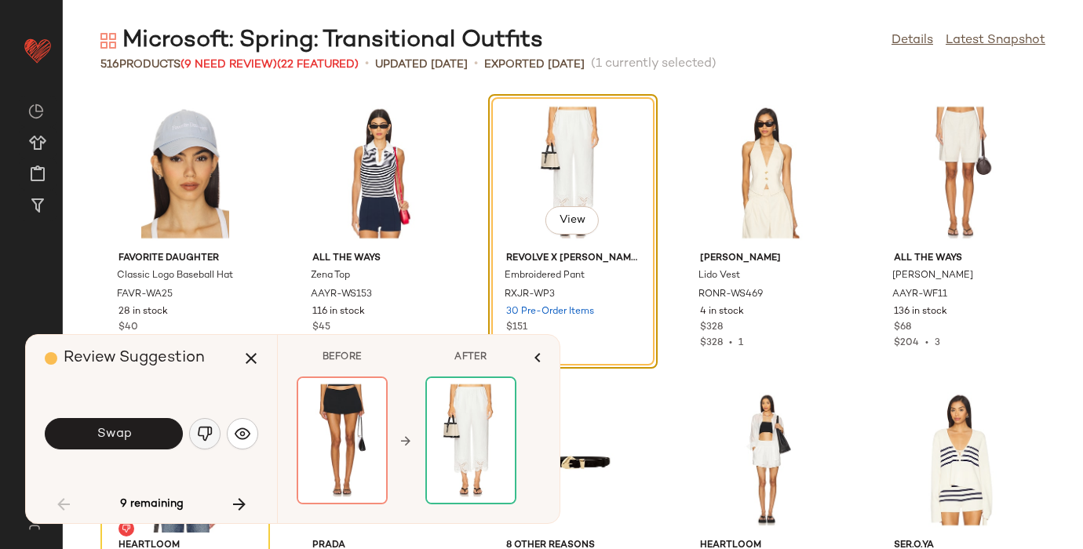
click at [205, 435] on img "button" at bounding box center [205, 434] width 16 height 16
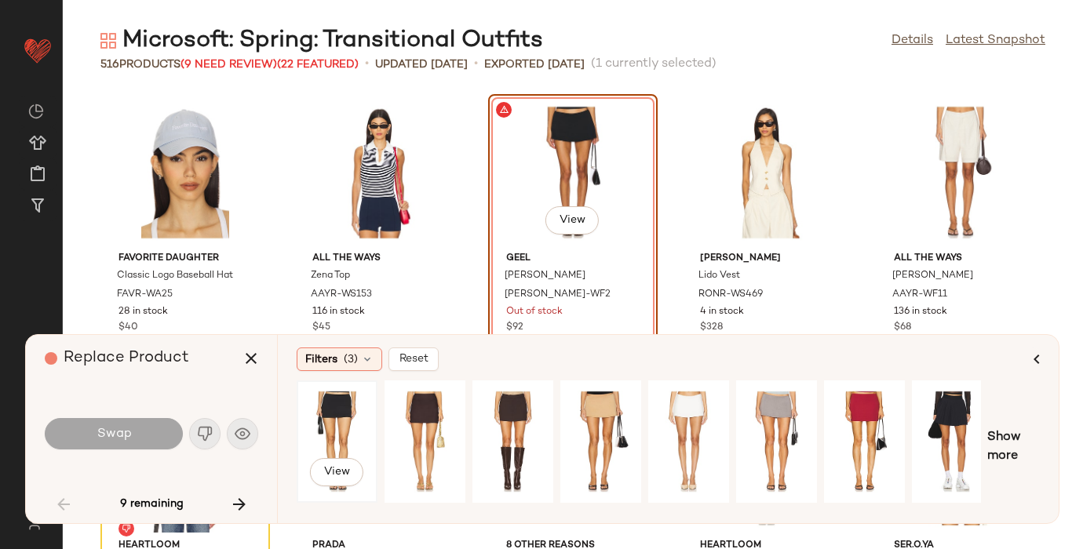
click at [338, 416] on div "View" at bounding box center [337, 441] width 70 height 111
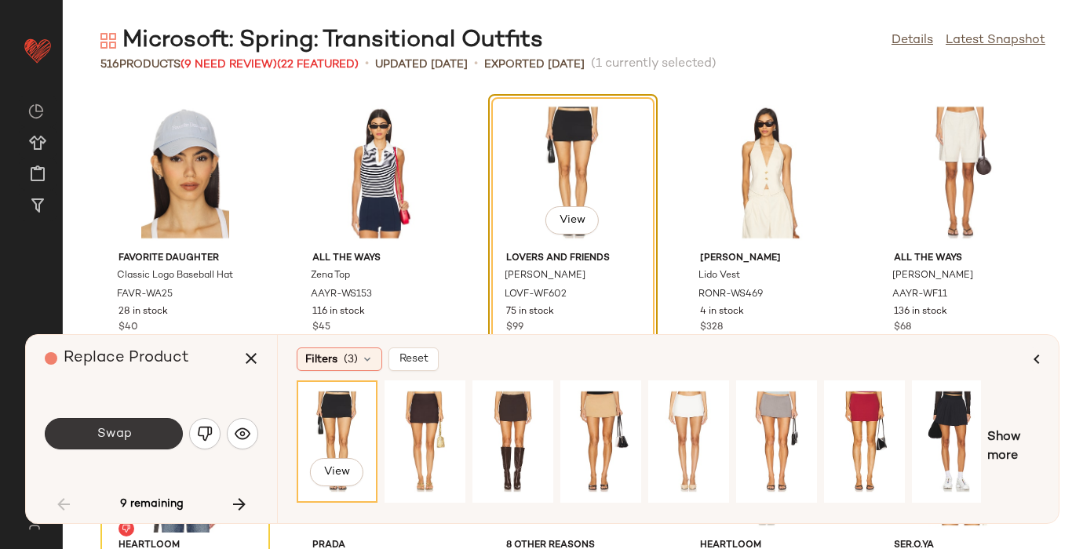
click at [82, 429] on button "Swap" at bounding box center [114, 433] width 138 height 31
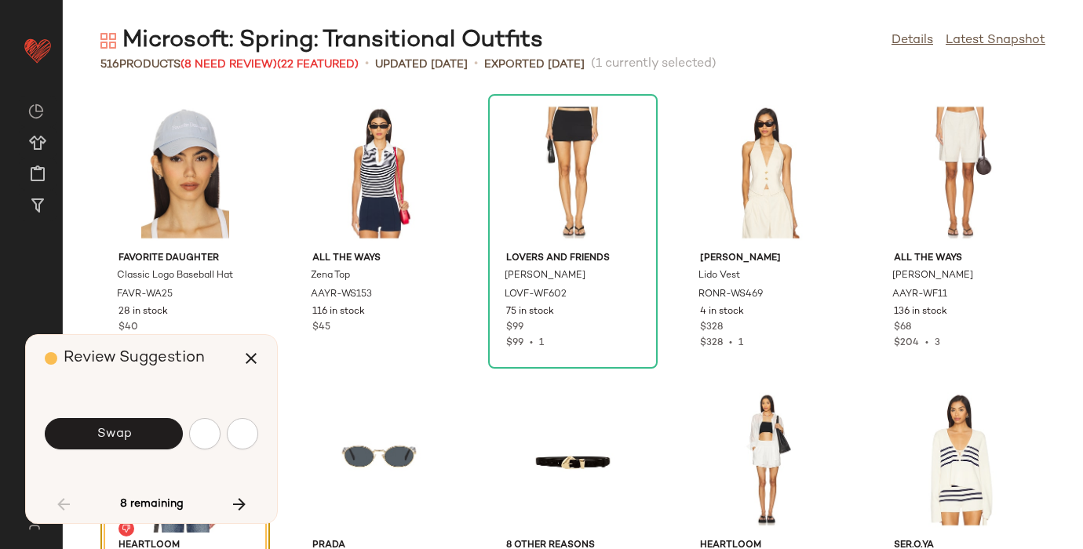
scroll to position [574, 0]
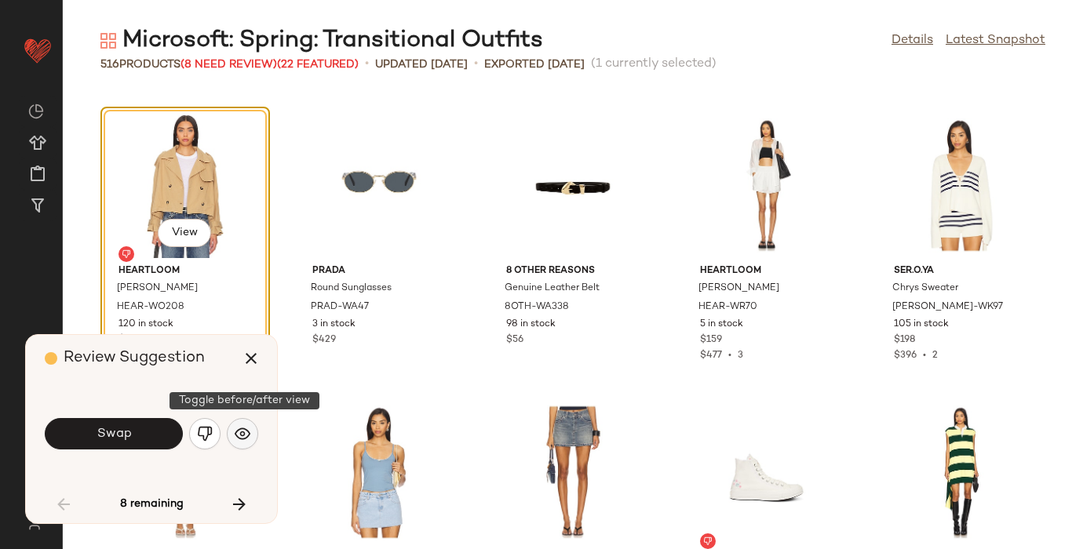
click at [244, 435] on img "button" at bounding box center [243, 434] width 16 height 16
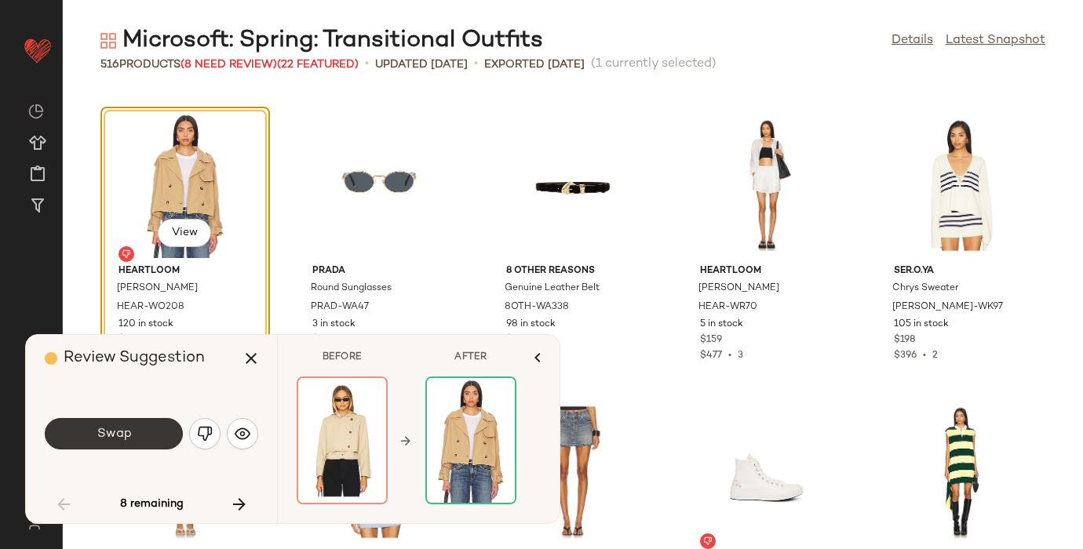
click at [100, 438] on span "Swap" at bounding box center [113, 434] width 35 height 15
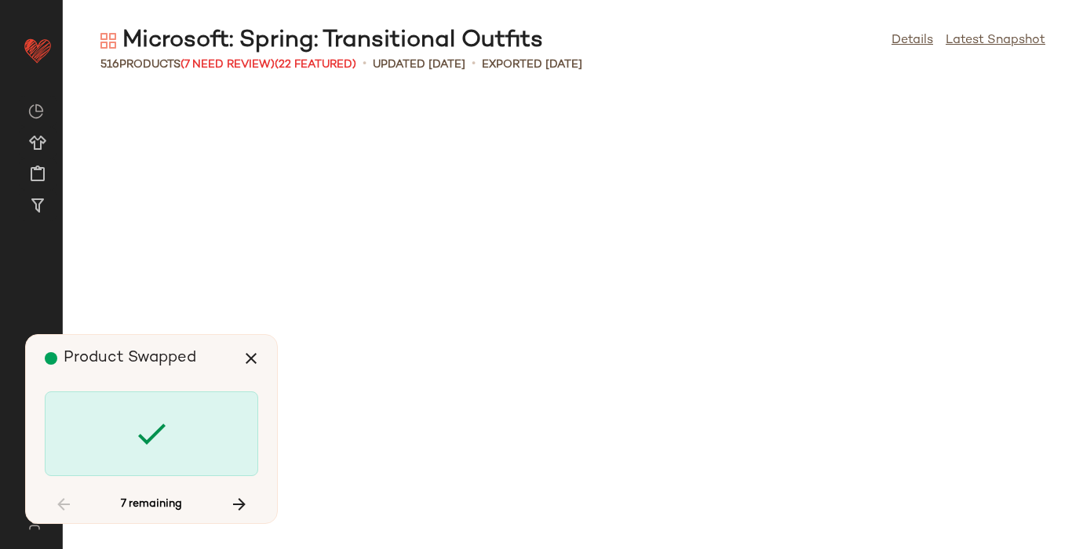
scroll to position [11773, 0]
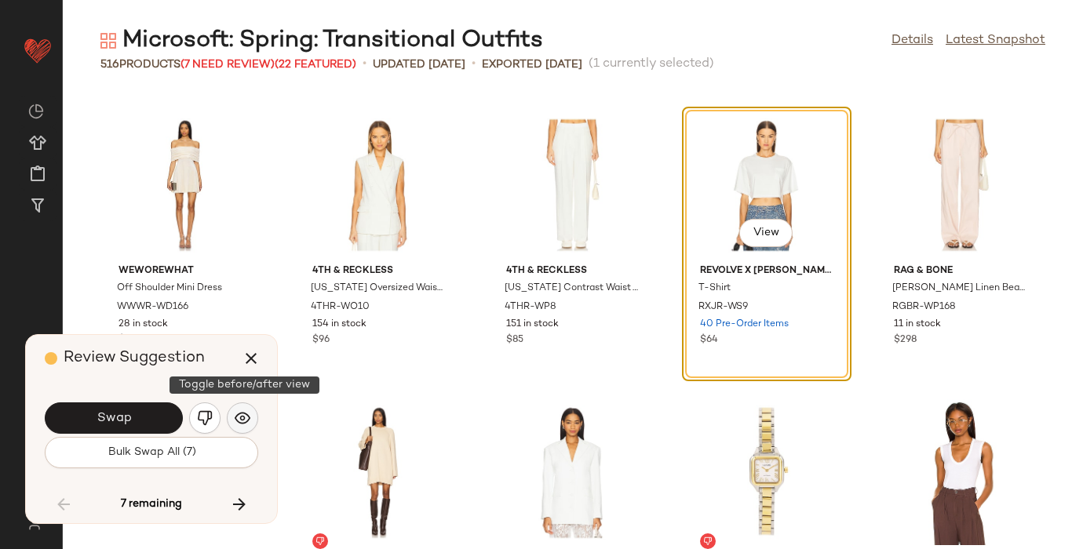
click at [247, 420] on img "button" at bounding box center [243, 418] width 16 height 16
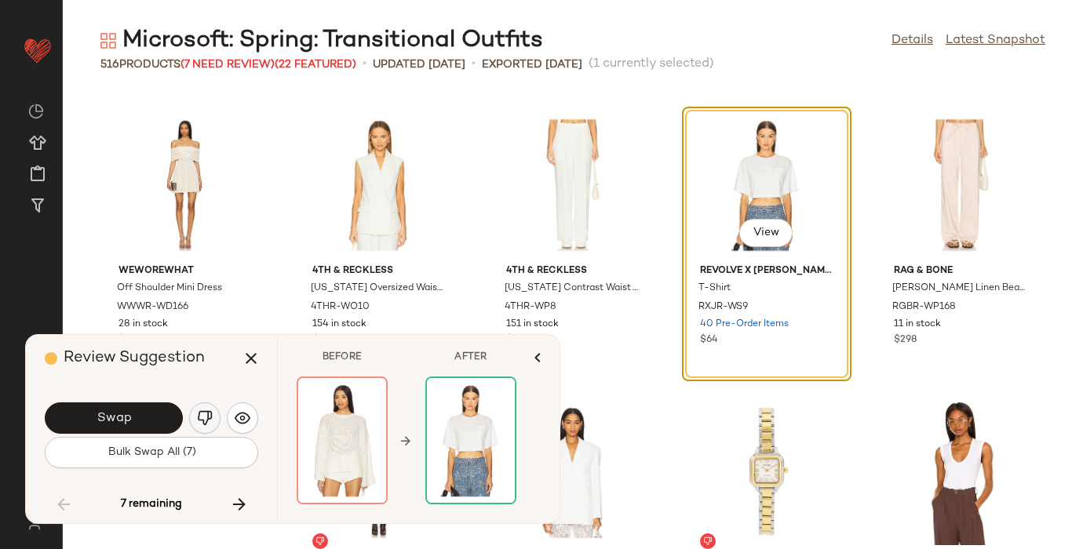
click at [200, 415] on img "button" at bounding box center [205, 418] width 16 height 16
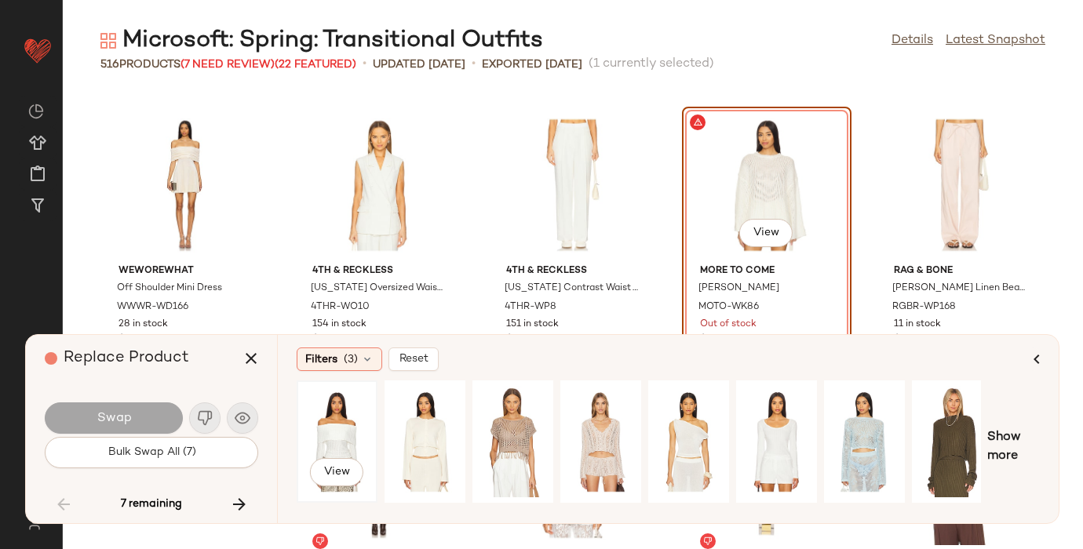
click at [315, 418] on div "View" at bounding box center [337, 441] width 70 height 111
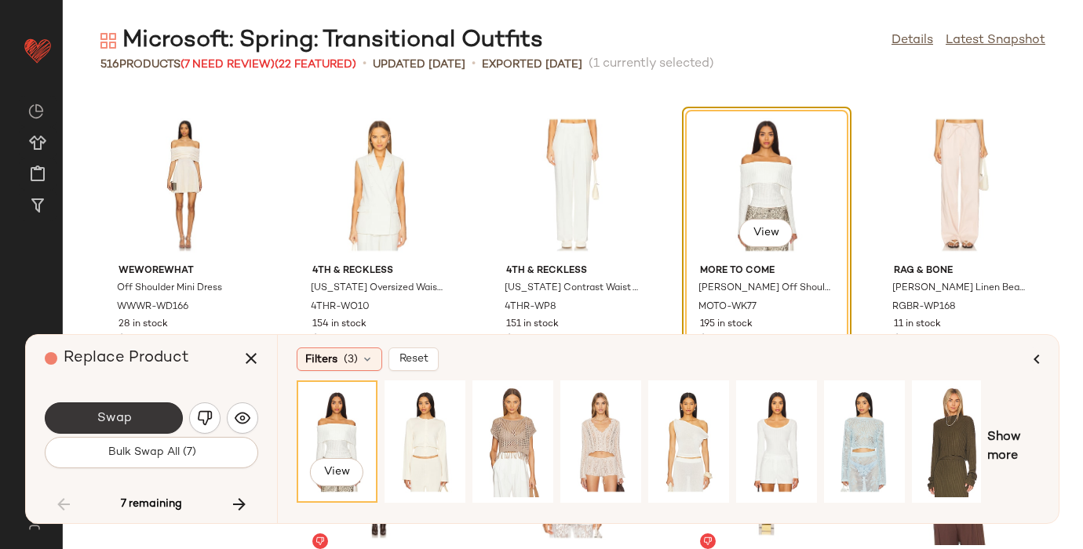
click at [87, 418] on button "Swap" at bounding box center [114, 417] width 138 height 31
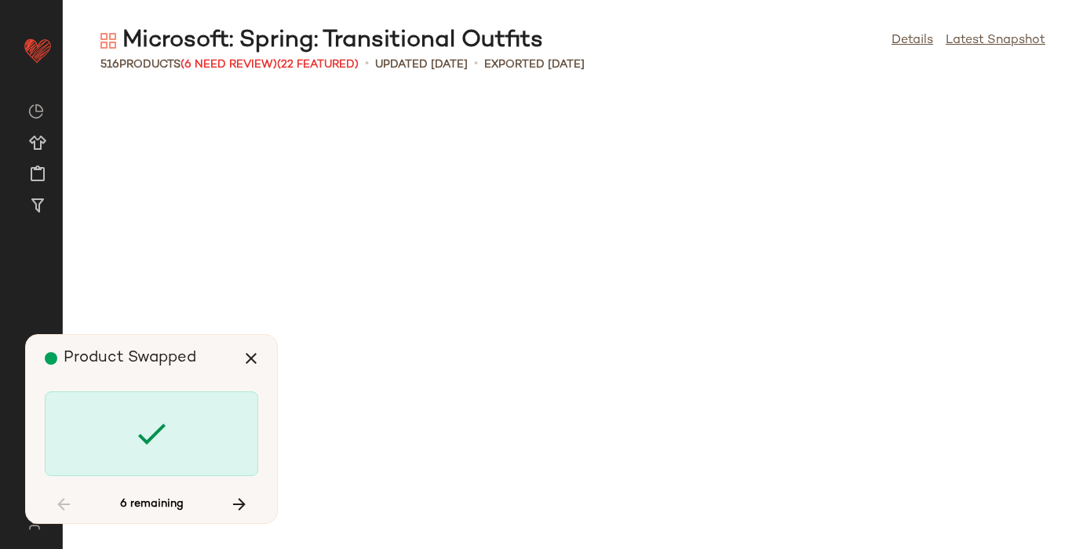
scroll to position [14357, 0]
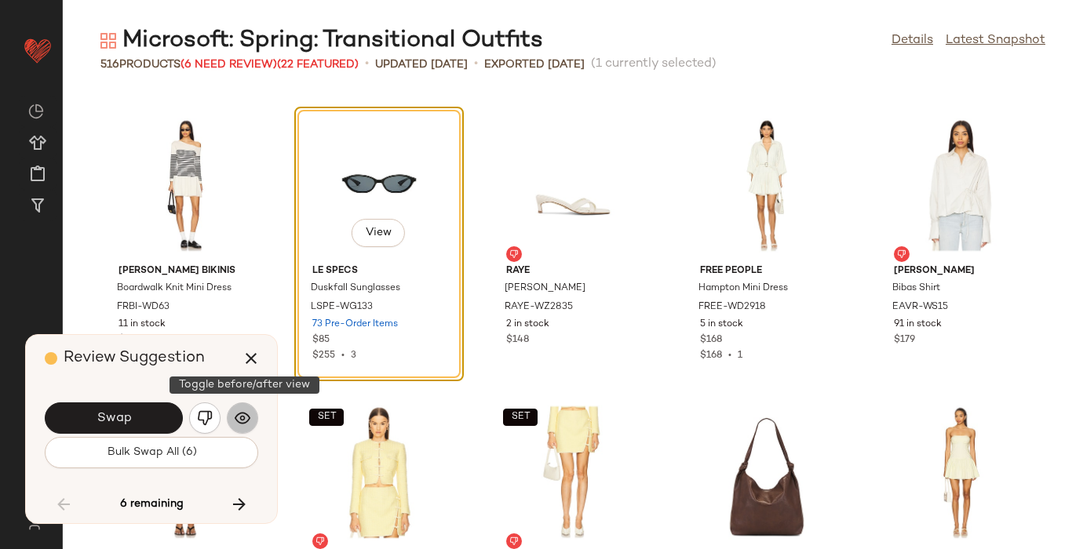
click at [245, 406] on button "button" at bounding box center [242, 417] width 31 height 31
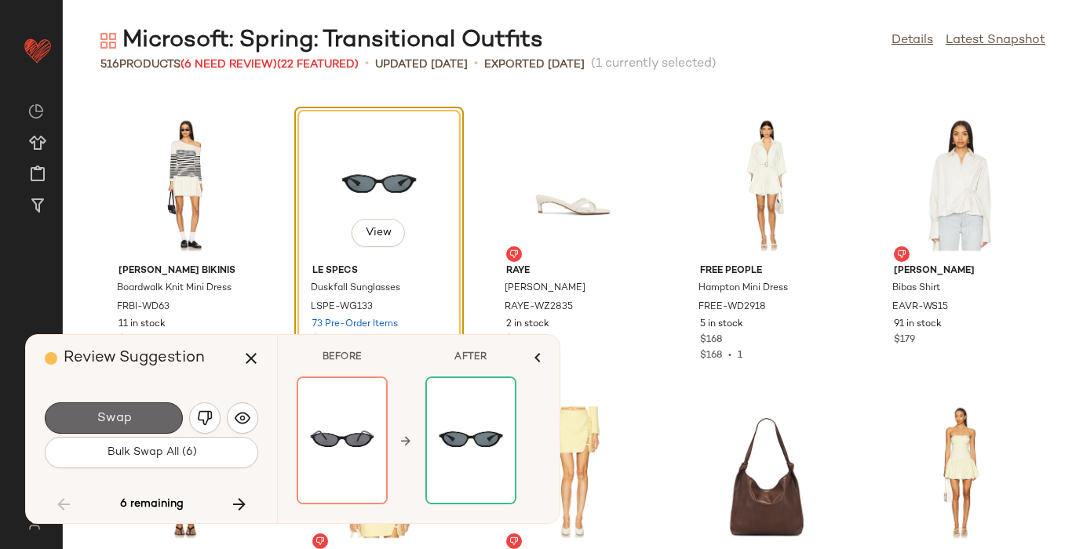
click at [125, 417] on span "Swap" at bounding box center [113, 418] width 35 height 15
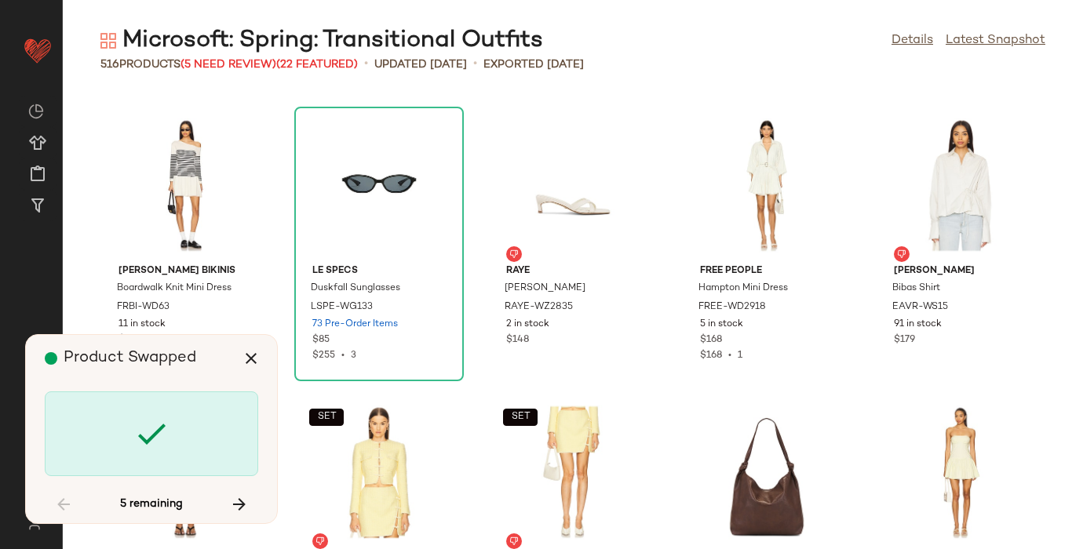
scroll to position [17802, 0]
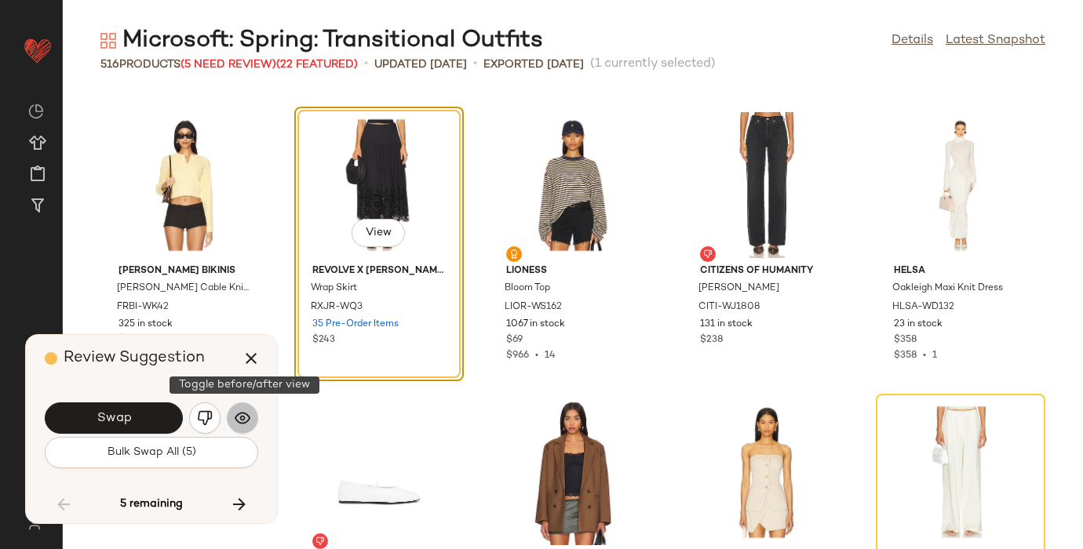
click at [243, 421] on img "button" at bounding box center [243, 418] width 16 height 16
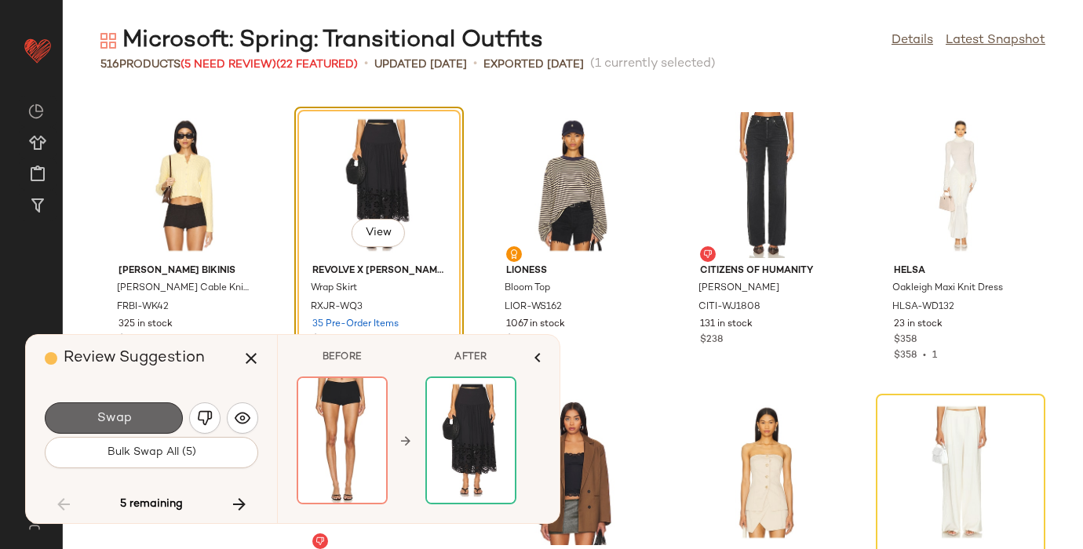
click at [141, 416] on button "Swap" at bounding box center [114, 417] width 138 height 31
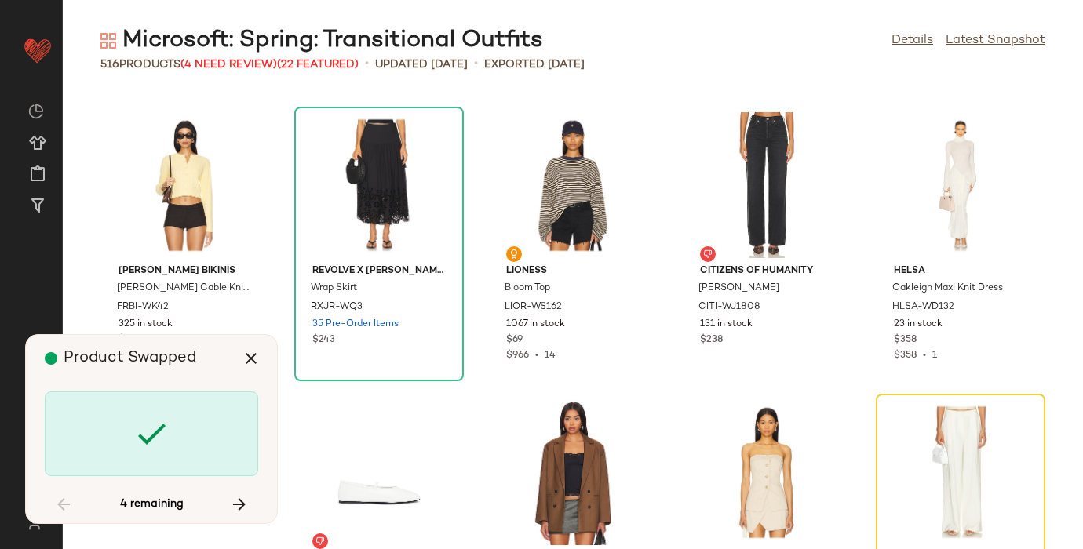
scroll to position [18089, 0]
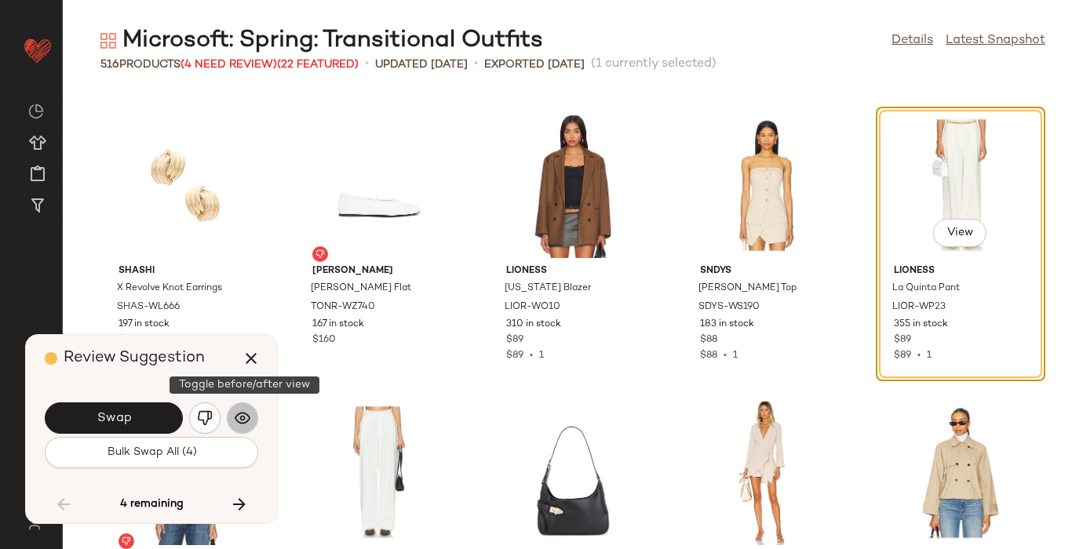
click at [237, 414] on img "button" at bounding box center [243, 418] width 16 height 16
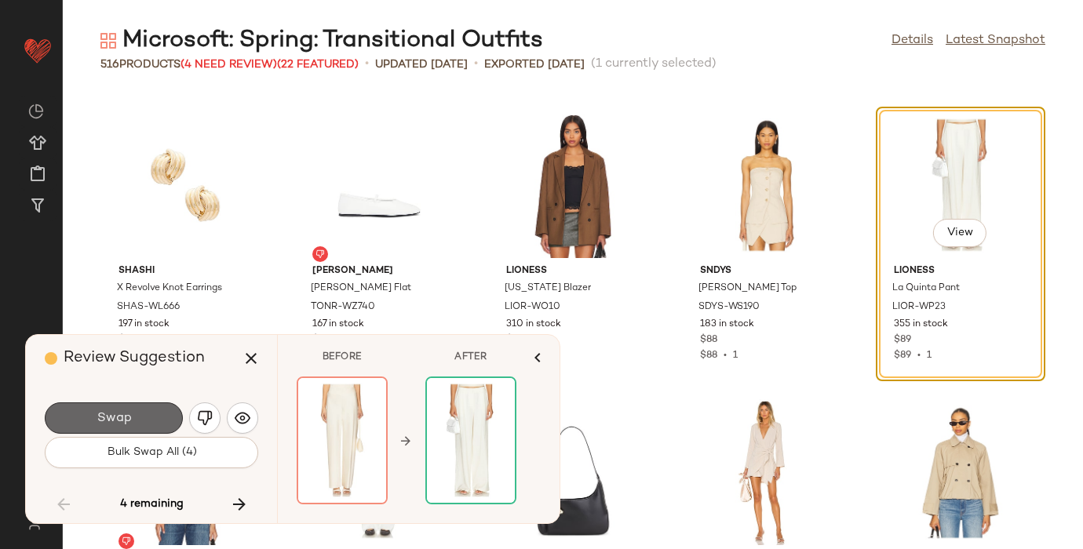
click at [148, 416] on button "Swap" at bounding box center [114, 417] width 138 height 31
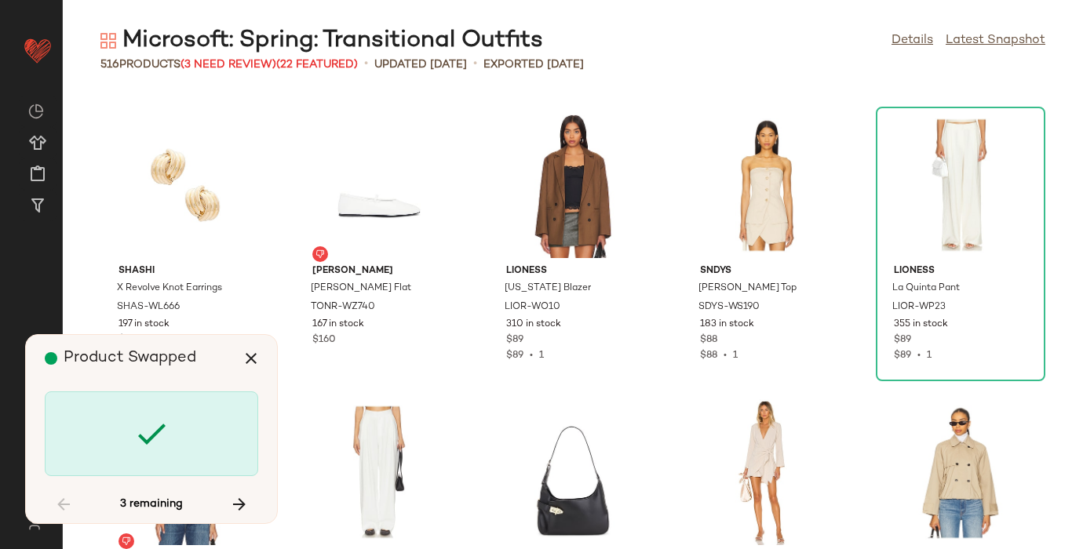
scroll to position [19238, 0]
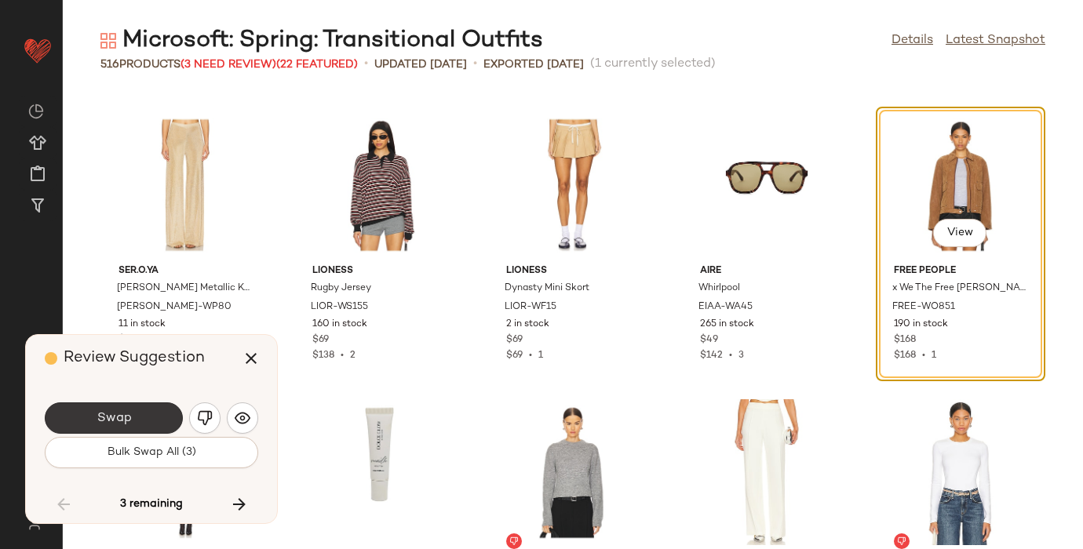
click at [140, 414] on button "Swap" at bounding box center [114, 417] width 138 height 31
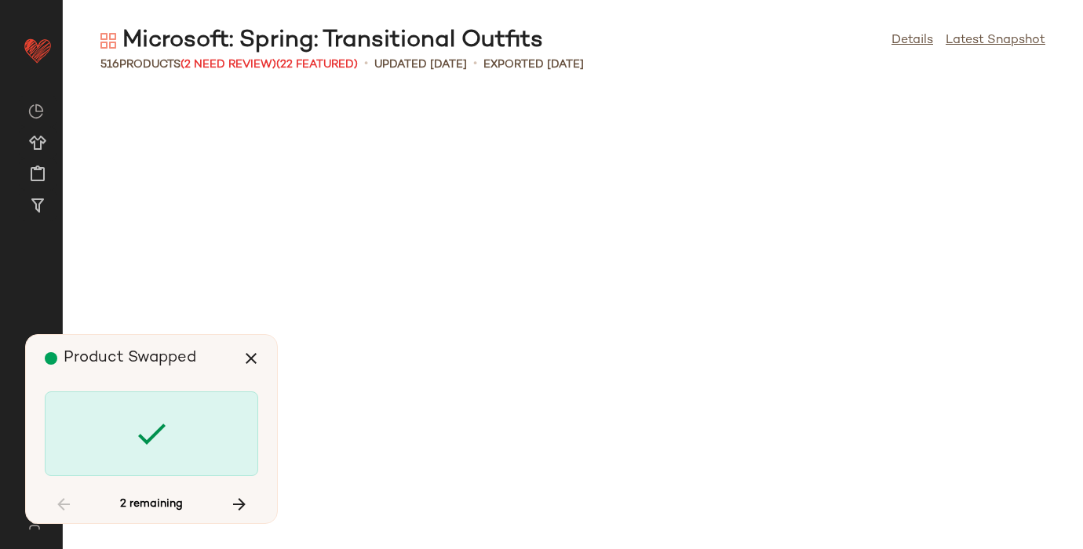
scroll to position [22971, 0]
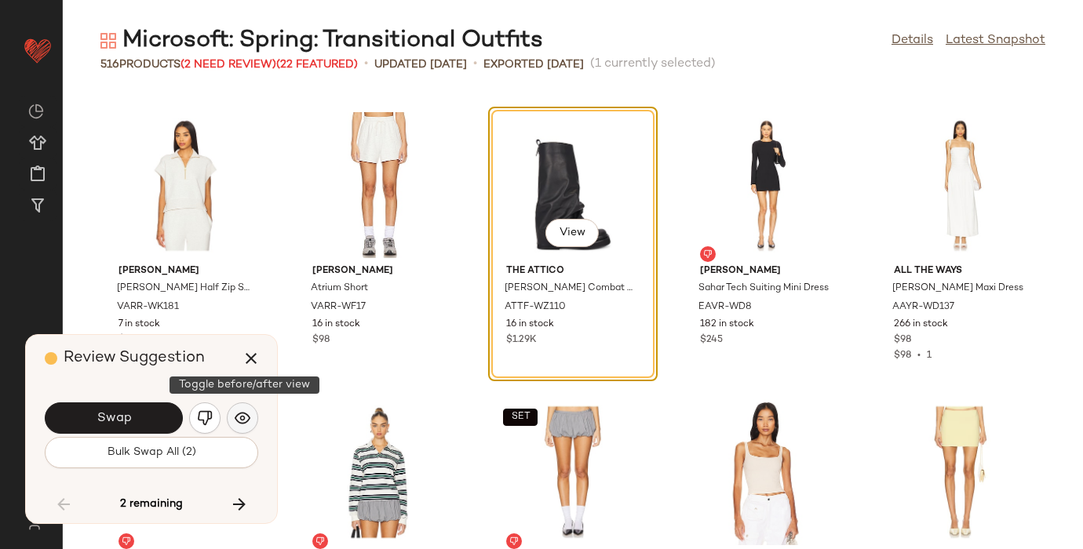
click at [236, 413] on img "button" at bounding box center [243, 418] width 16 height 16
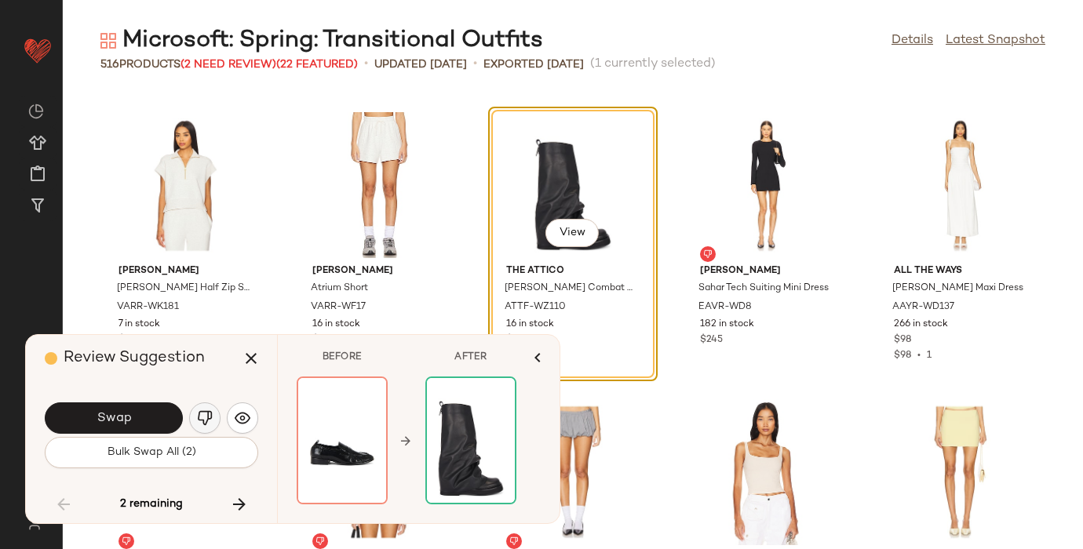
click at [202, 413] on img "button" at bounding box center [205, 418] width 16 height 16
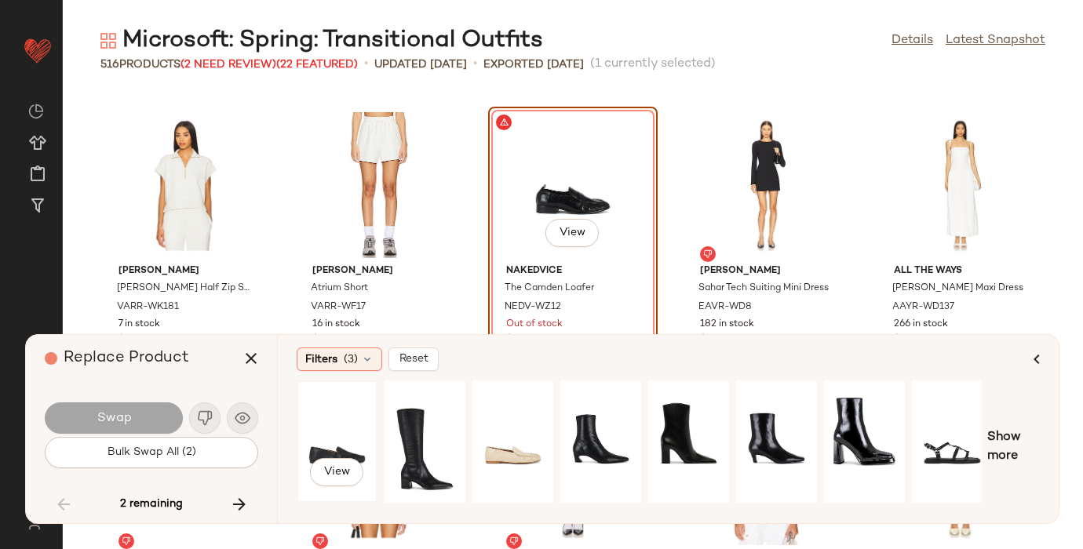
click at [342, 420] on div "View" at bounding box center [337, 441] width 70 height 111
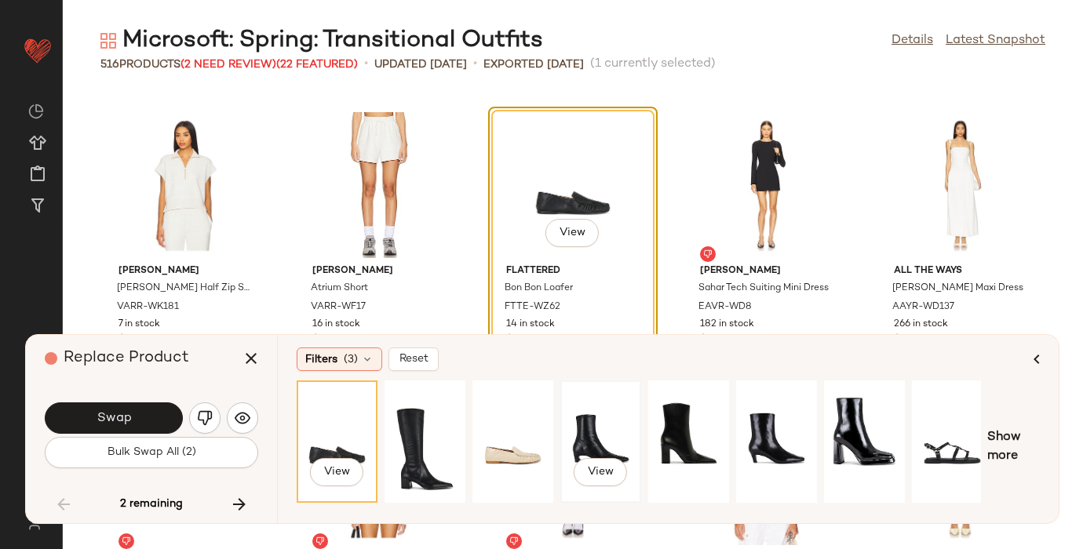
click at [600, 429] on div "View" at bounding box center [601, 441] width 70 height 111
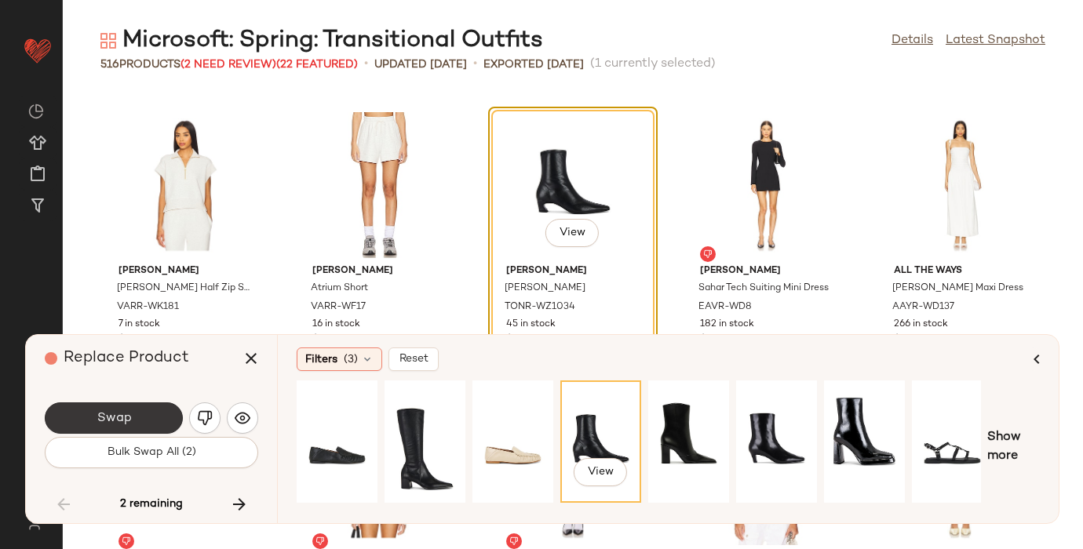
click at [100, 413] on span "Swap" at bounding box center [113, 418] width 35 height 15
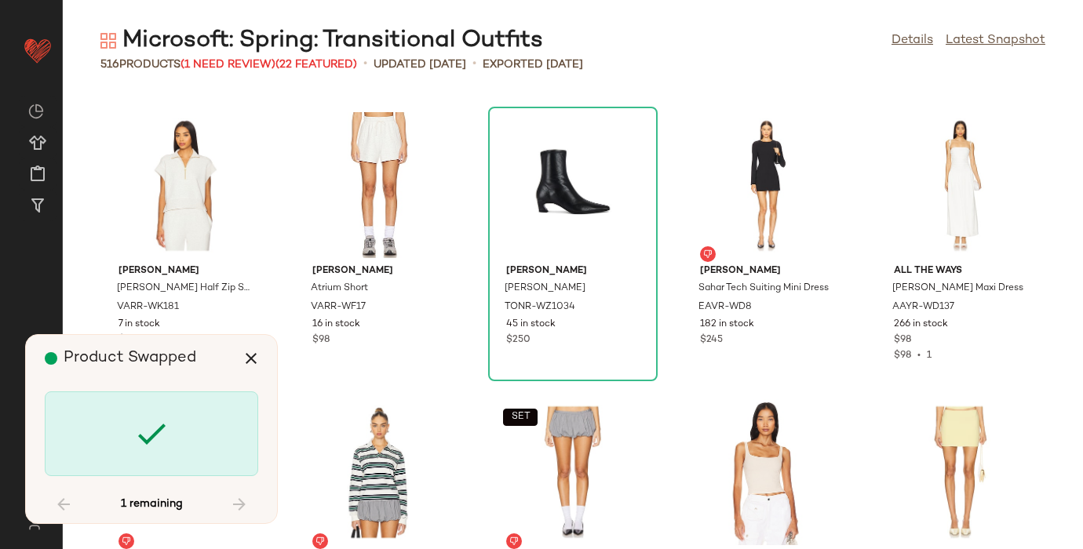
scroll to position [23832, 0]
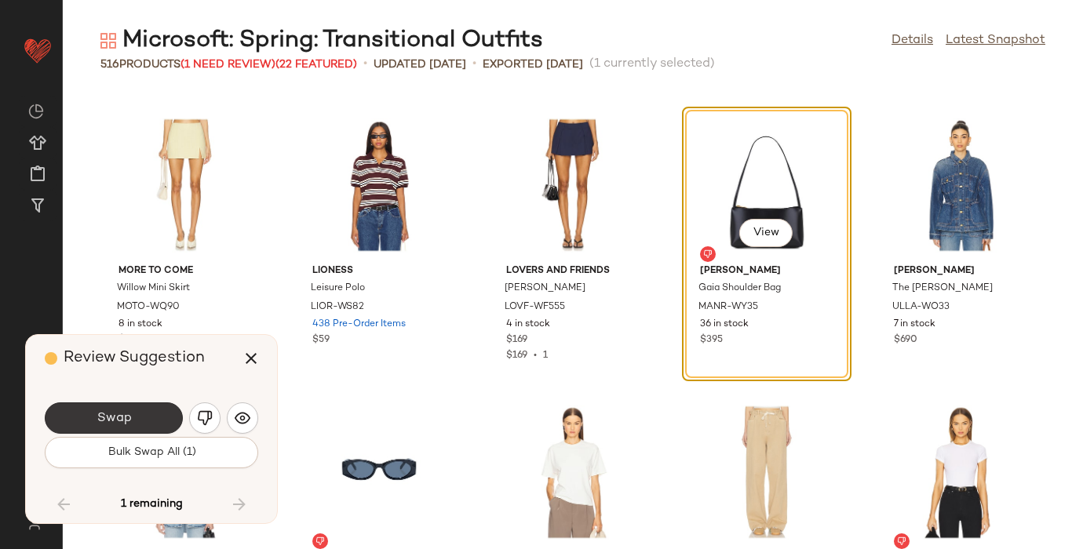
click at [154, 418] on button "Swap" at bounding box center [114, 417] width 138 height 31
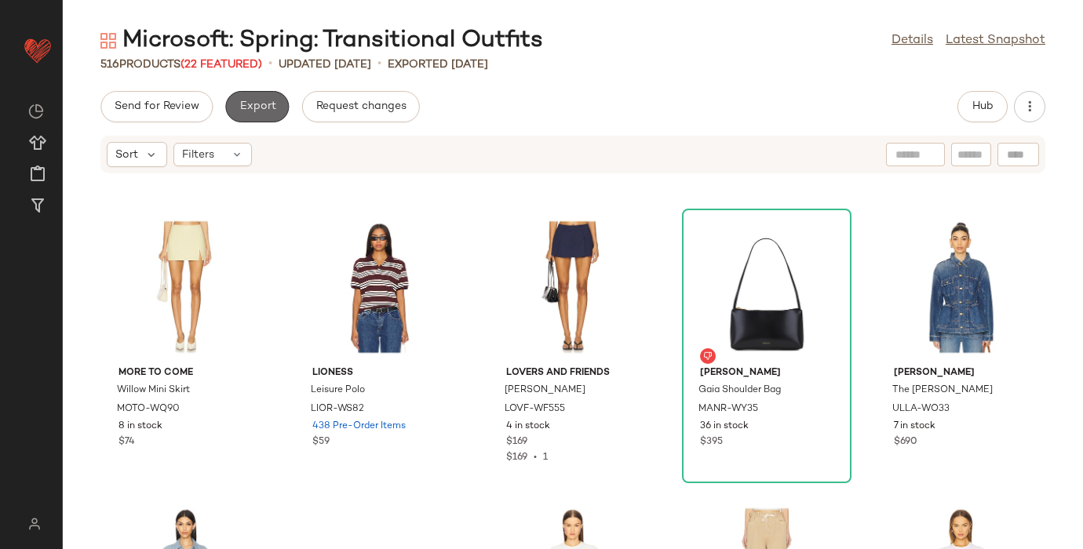
click at [252, 104] on span "Export" at bounding box center [256, 106] width 37 height 13
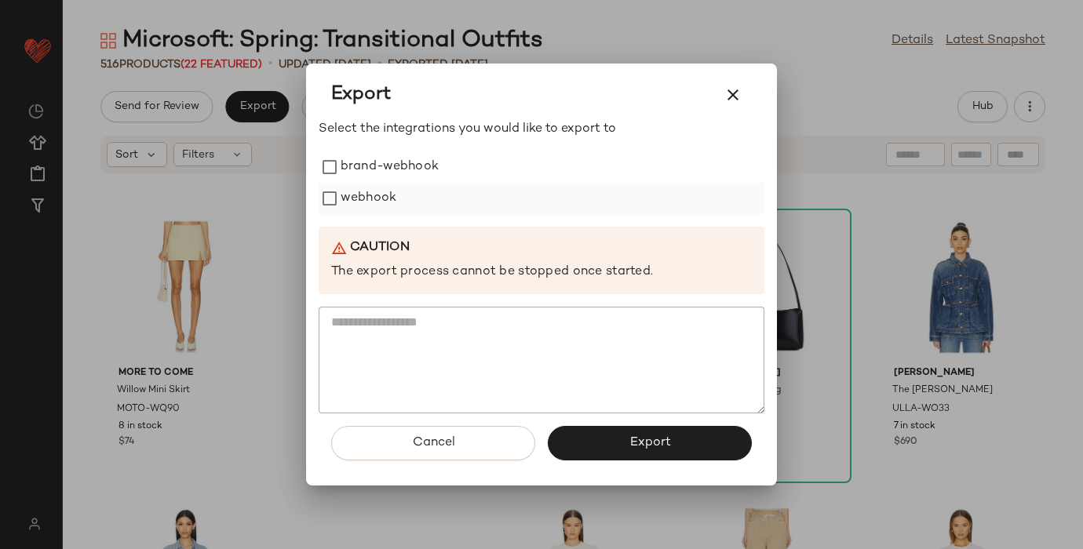
click at [364, 193] on label "webhook" at bounding box center [368, 198] width 56 height 31
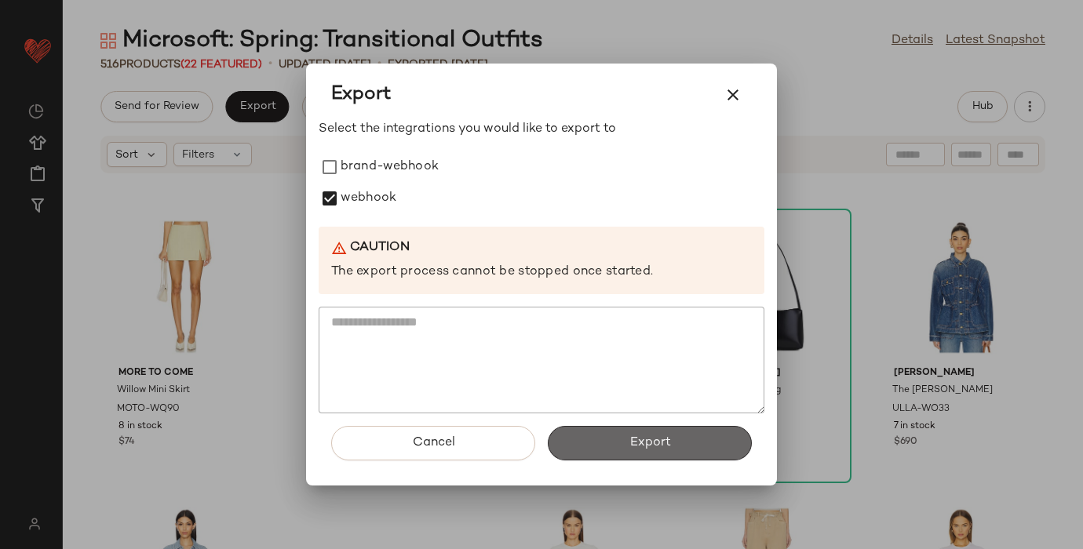
click at [610, 456] on button "Export" at bounding box center [650, 443] width 204 height 35
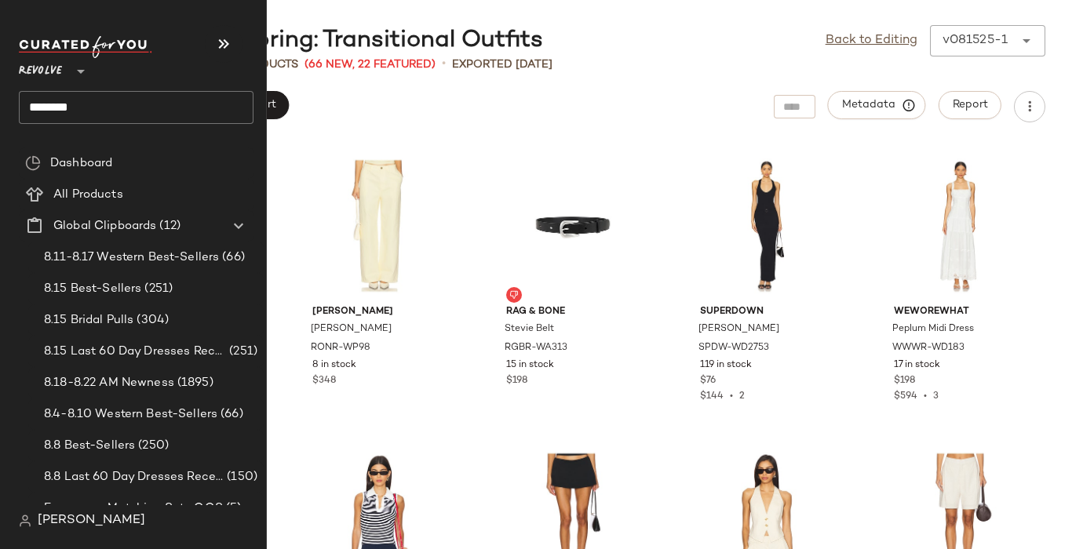
click at [31, 109] on input "*******" at bounding box center [136, 107] width 235 height 33
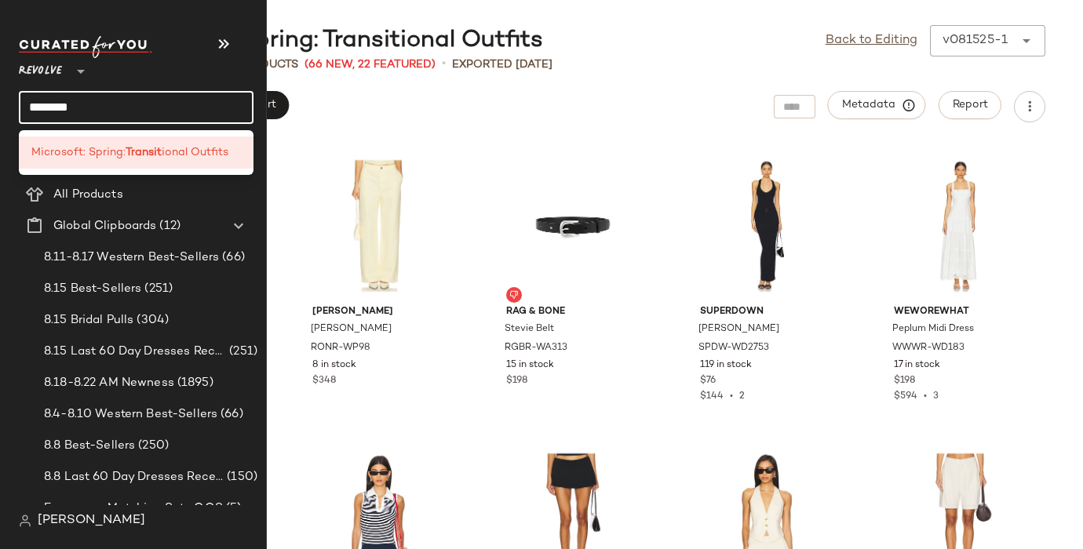
click at [31, 109] on input "*******" at bounding box center [136, 107] width 235 height 33
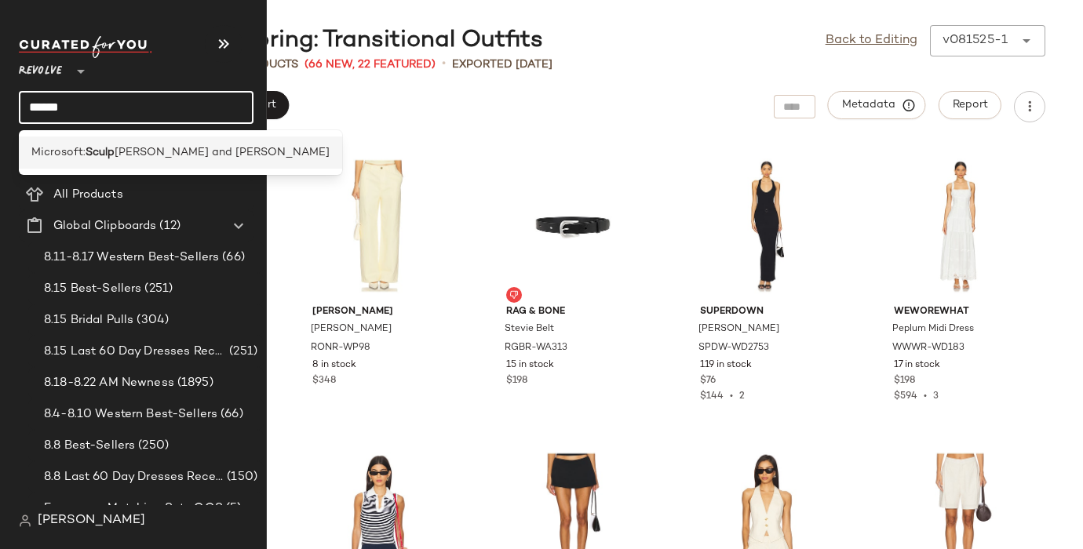
type input "*****"
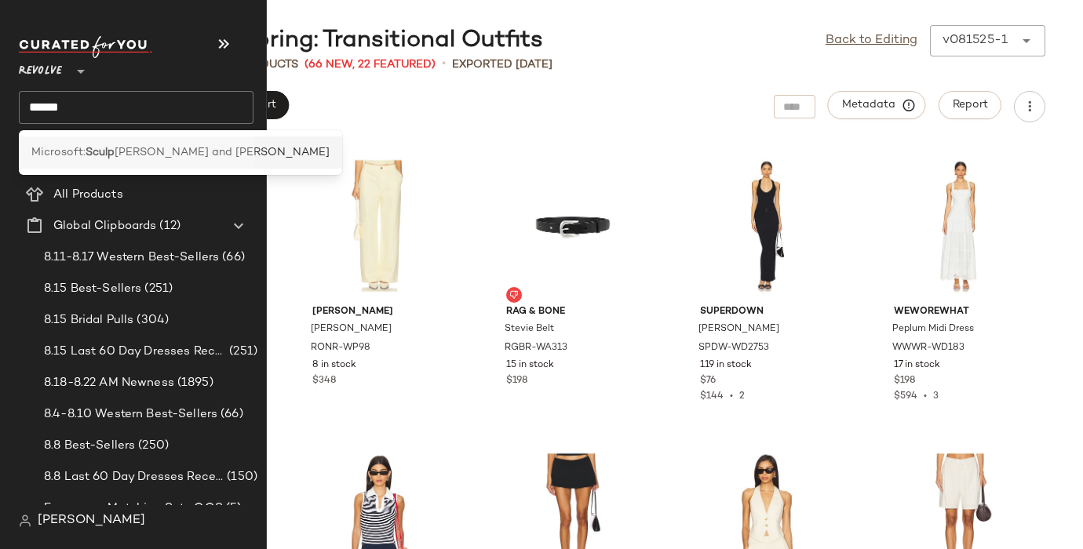
click at [32, 144] on span "Microsoft:" at bounding box center [58, 152] width 54 height 16
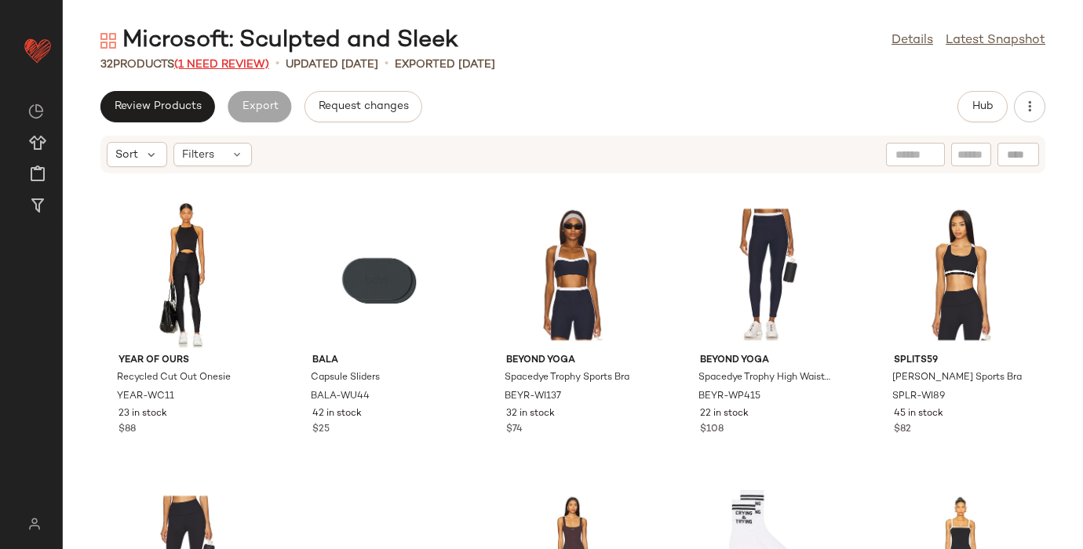
click at [217, 59] on span "(1 Need Review)" at bounding box center [221, 65] width 95 height 12
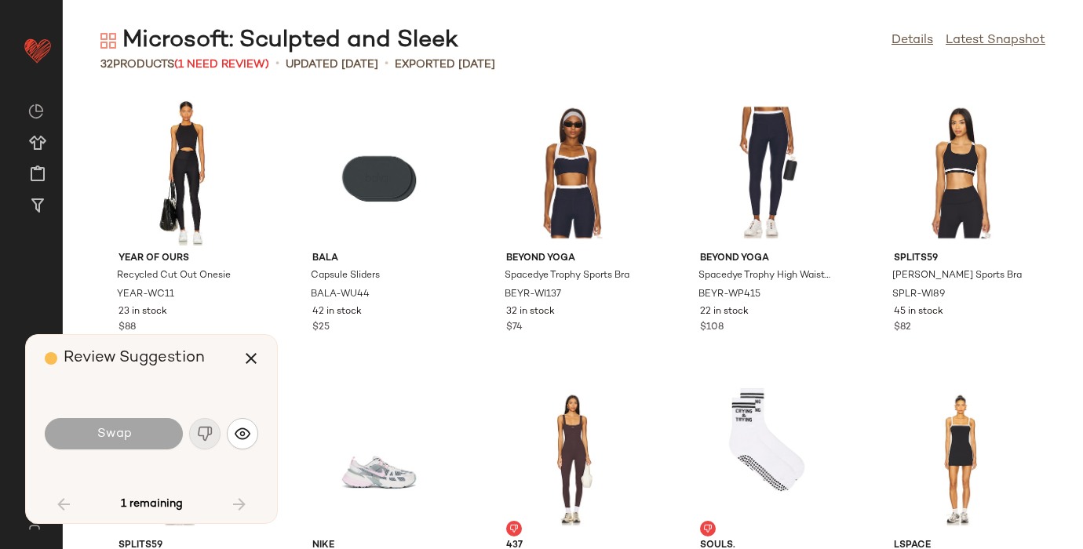
scroll to position [1436, 0]
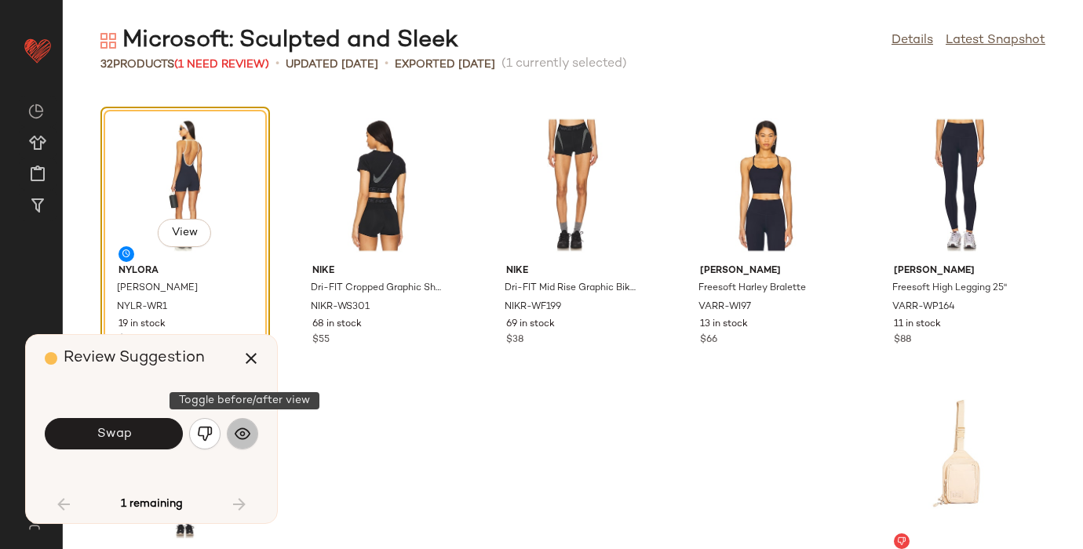
click at [245, 435] on img "button" at bounding box center [243, 434] width 16 height 16
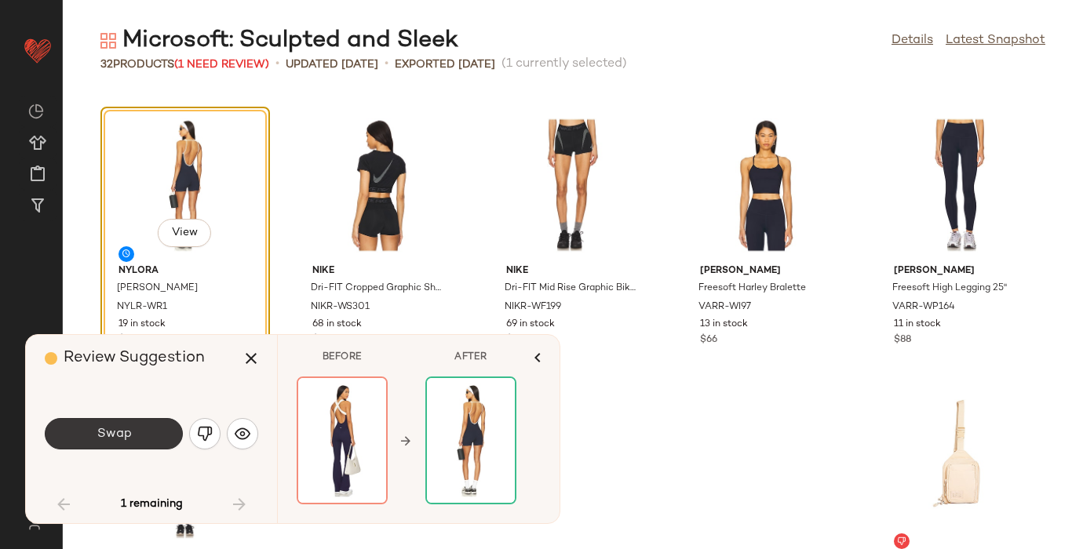
click at [143, 425] on button "Swap" at bounding box center [114, 433] width 138 height 31
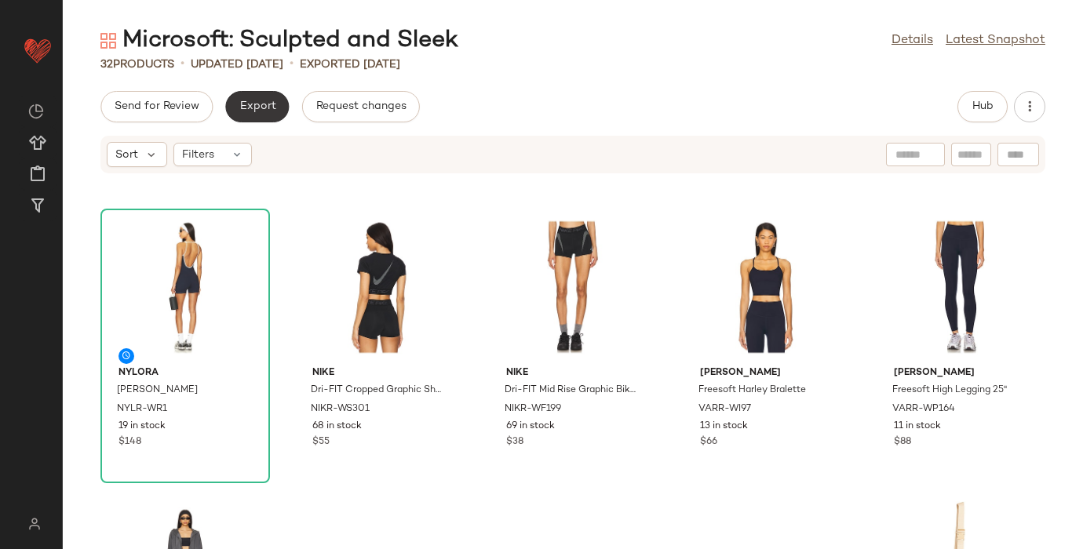
click at [263, 105] on span "Export" at bounding box center [256, 106] width 37 height 13
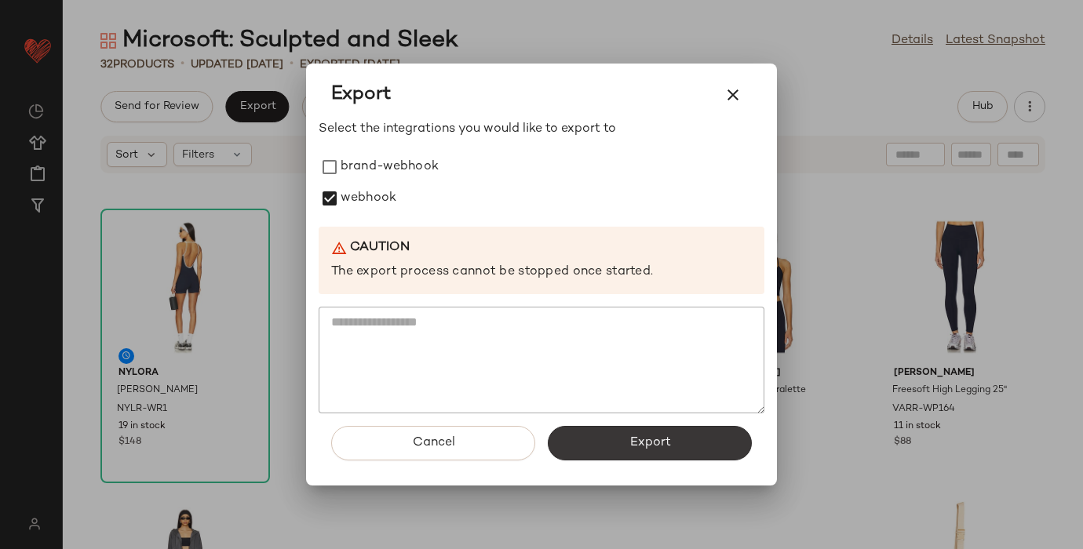
click at [615, 436] on button "Export" at bounding box center [650, 443] width 204 height 35
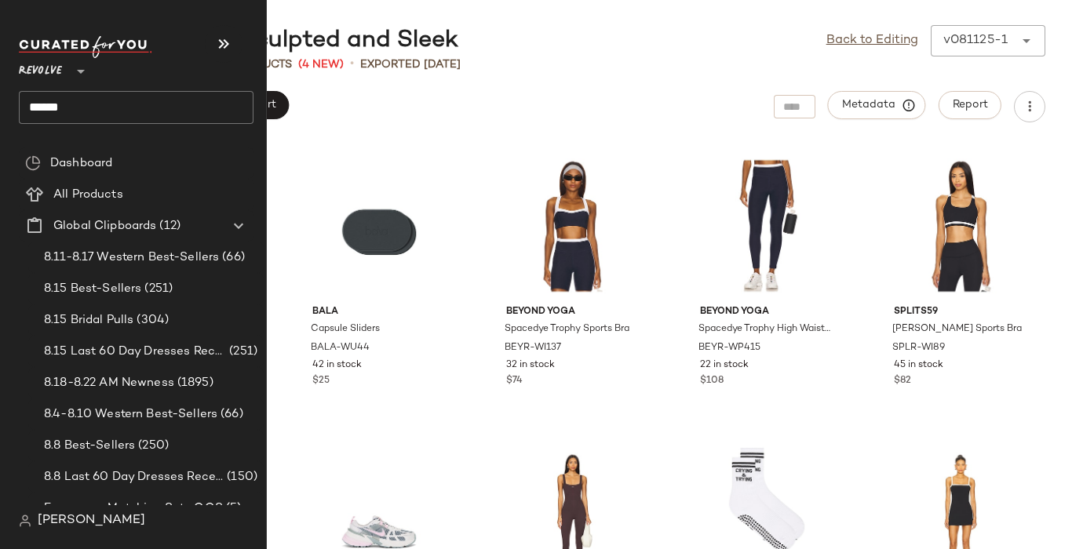
click at [45, 70] on span "Revolve" at bounding box center [40, 67] width 43 height 28
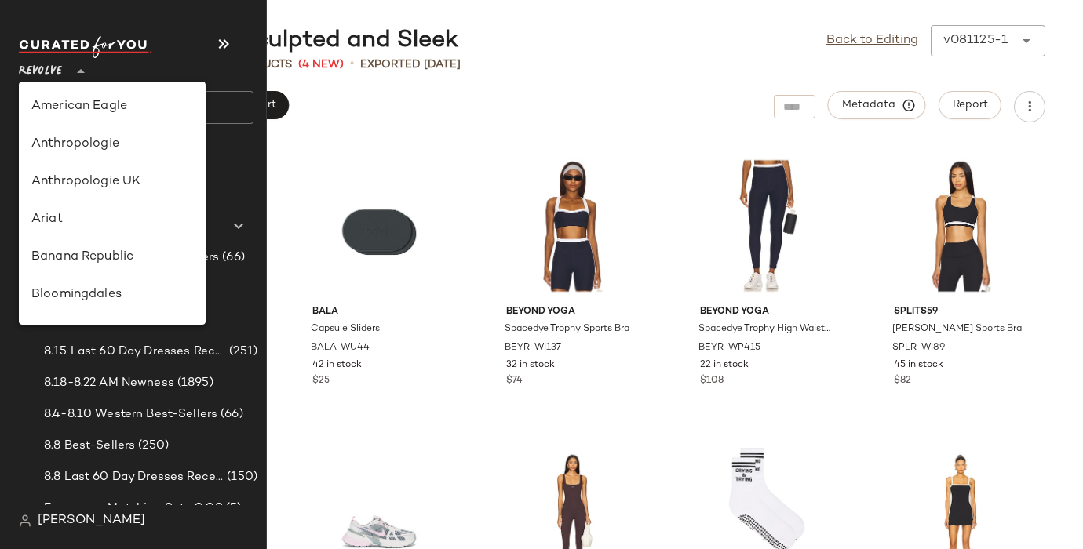
scroll to position [753, 0]
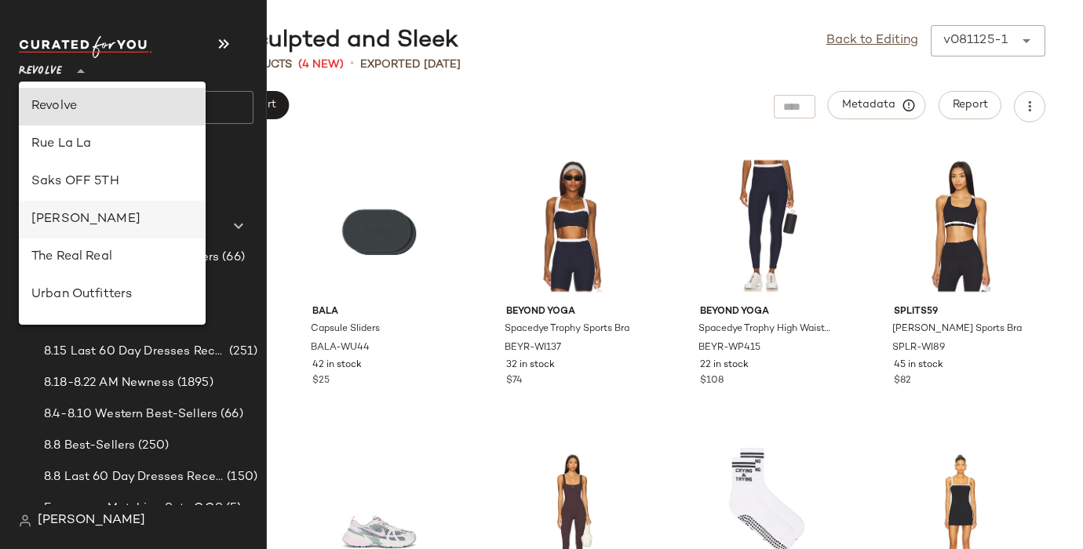
click at [66, 222] on div "[PERSON_NAME]" at bounding box center [112, 219] width 162 height 19
type input "**"
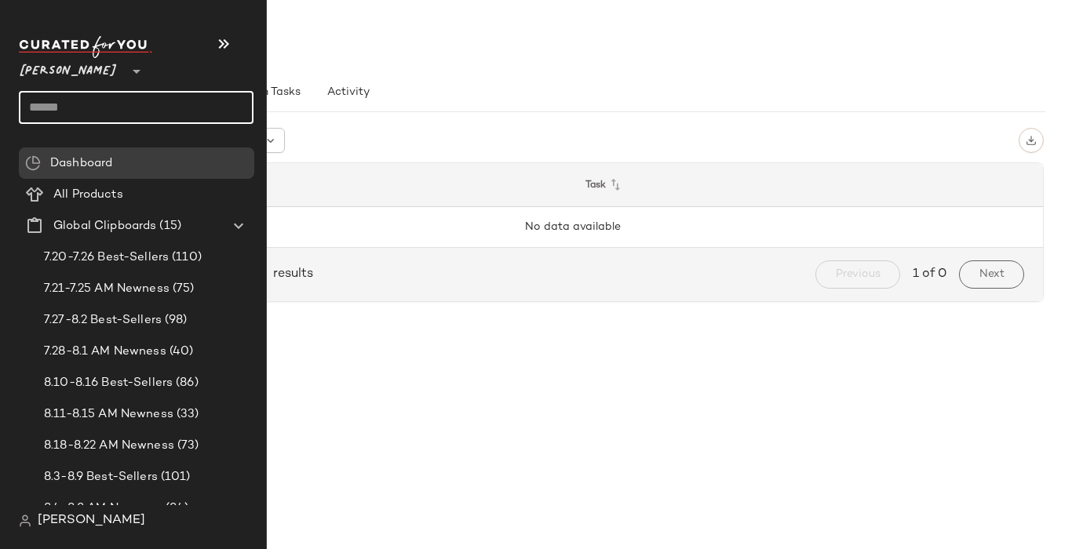
click at [55, 101] on input "text" at bounding box center [136, 107] width 235 height 33
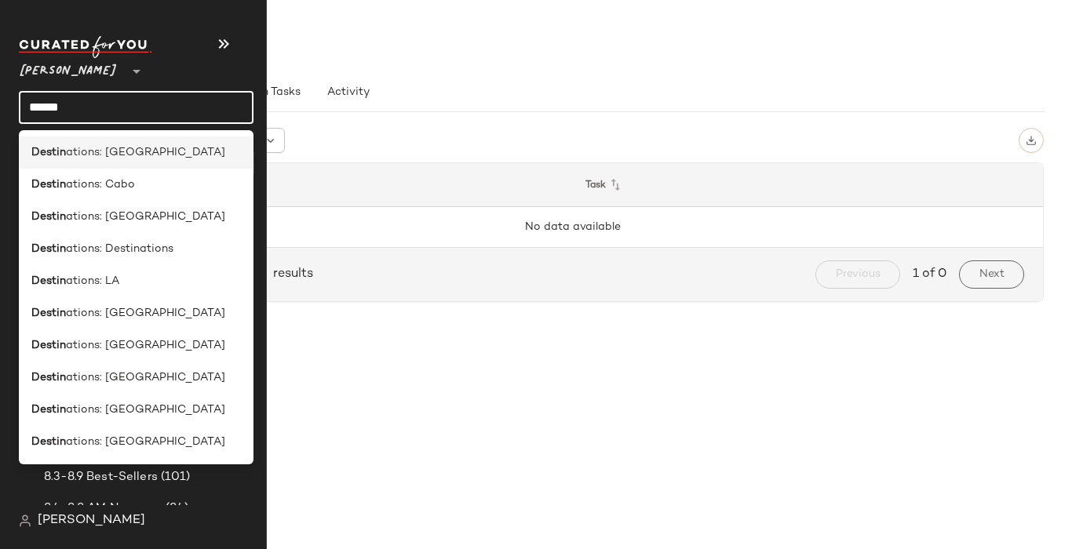
click at [50, 149] on b "Destin" at bounding box center [48, 152] width 35 height 16
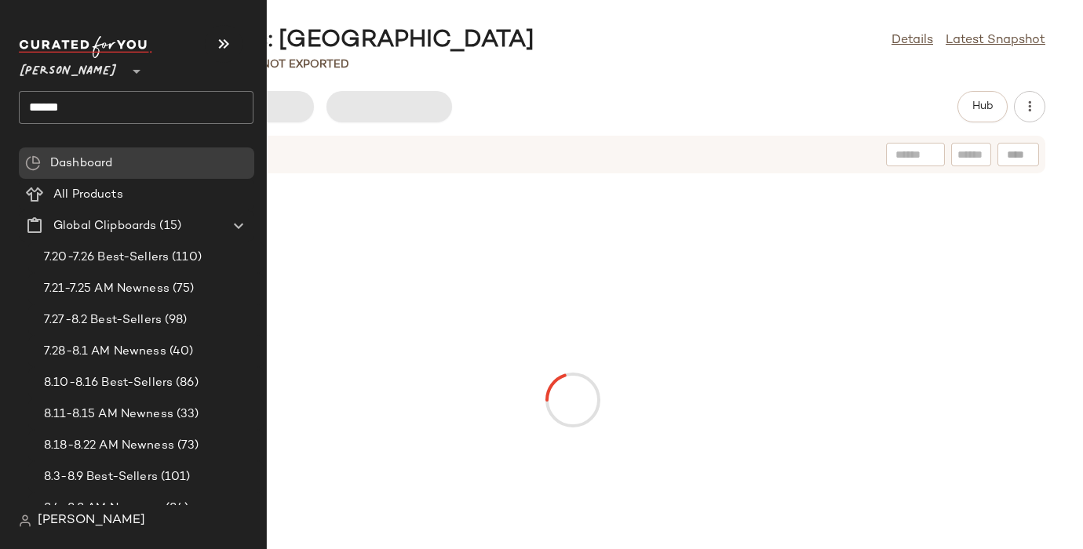
click at [53, 107] on input "******" at bounding box center [136, 107] width 235 height 33
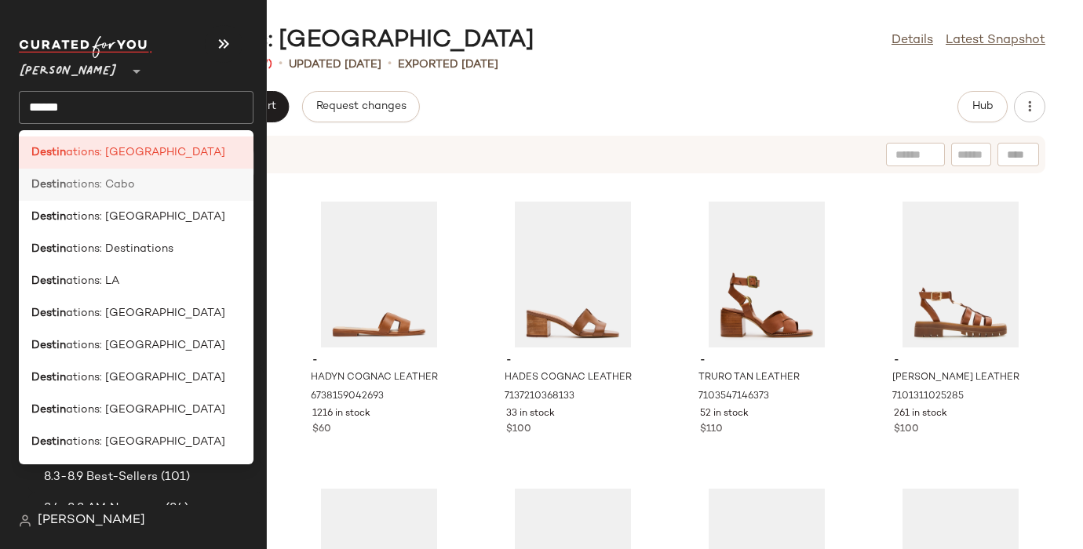
click at [56, 188] on b "Destin" at bounding box center [48, 185] width 35 height 16
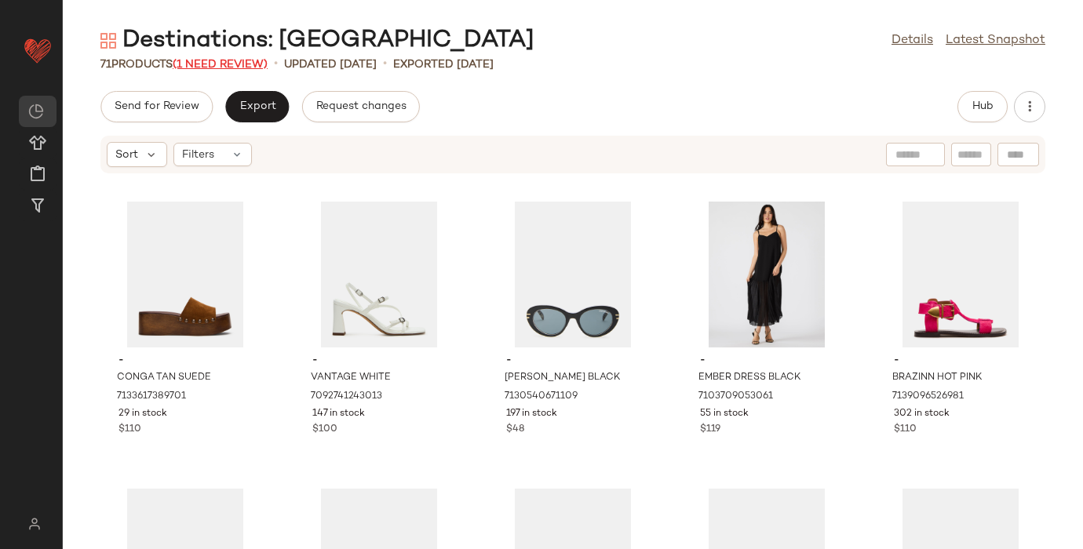
click at [231, 61] on span "(1 Need Review)" at bounding box center [220, 65] width 95 height 12
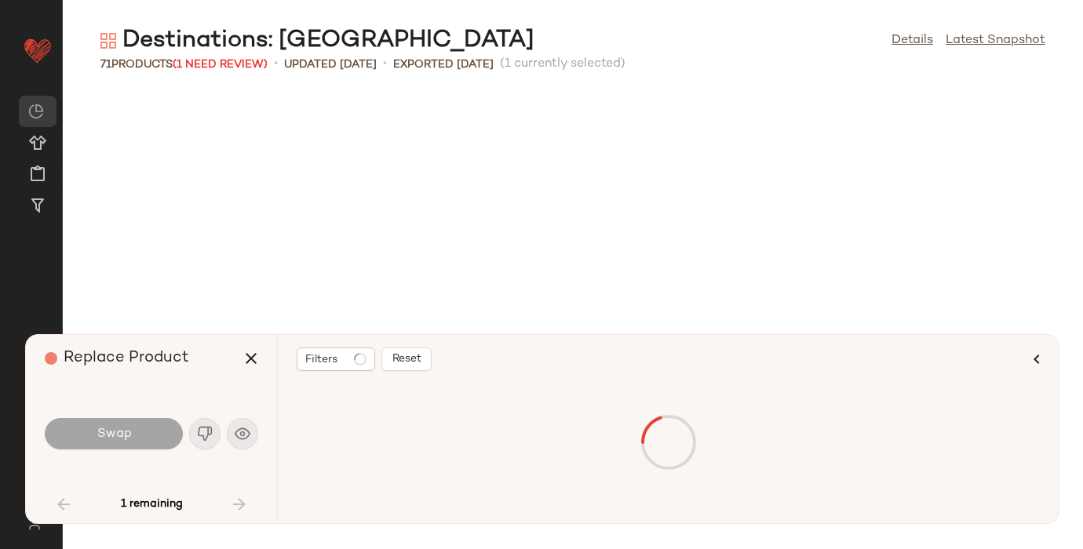
scroll to position [2871, 0]
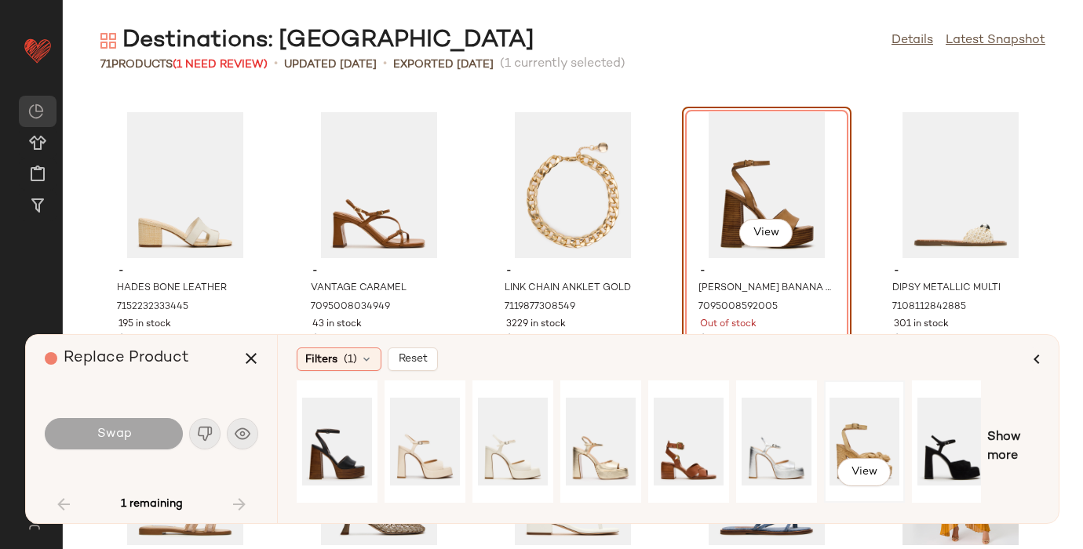
click at [851, 419] on div "View" at bounding box center [864, 441] width 70 height 111
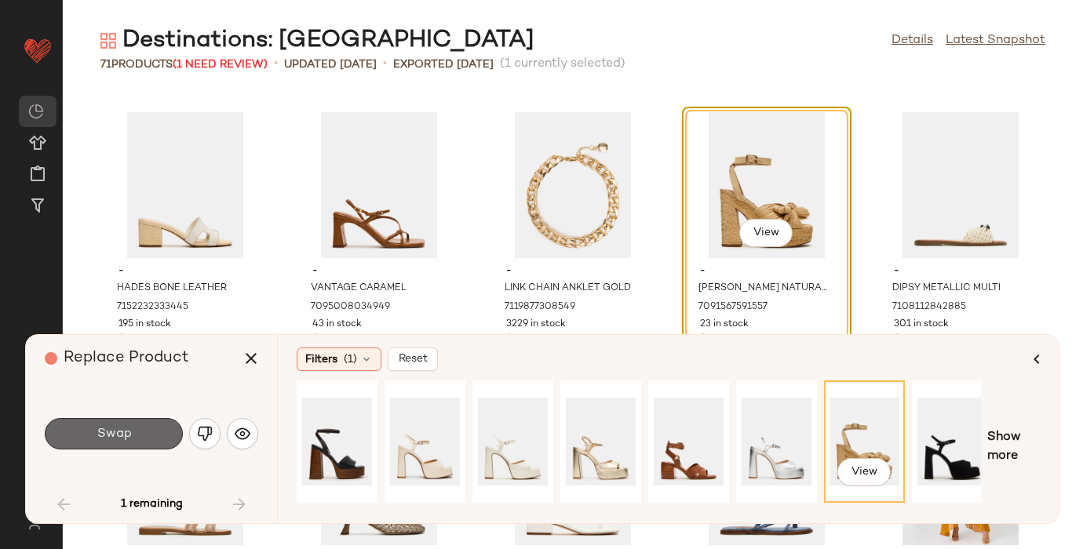
click at [145, 426] on button "Swap" at bounding box center [114, 433] width 138 height 31
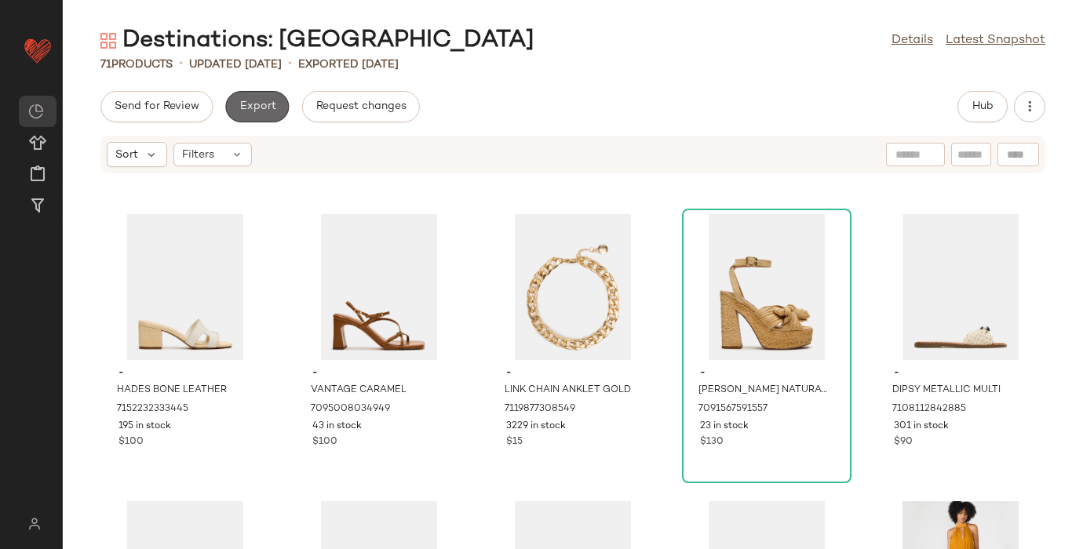
click at [266, 106] on span "Export" at bounding box center [256, 106] width 37 height 13
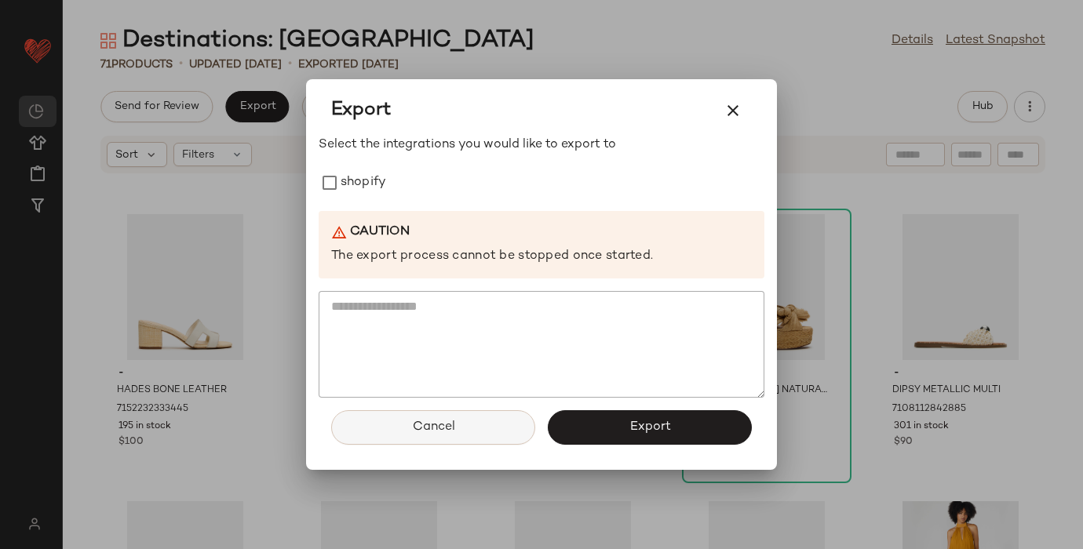
click at [386, 417] on button "Cancel" at bounding box center [433, 427] width 204 height 35
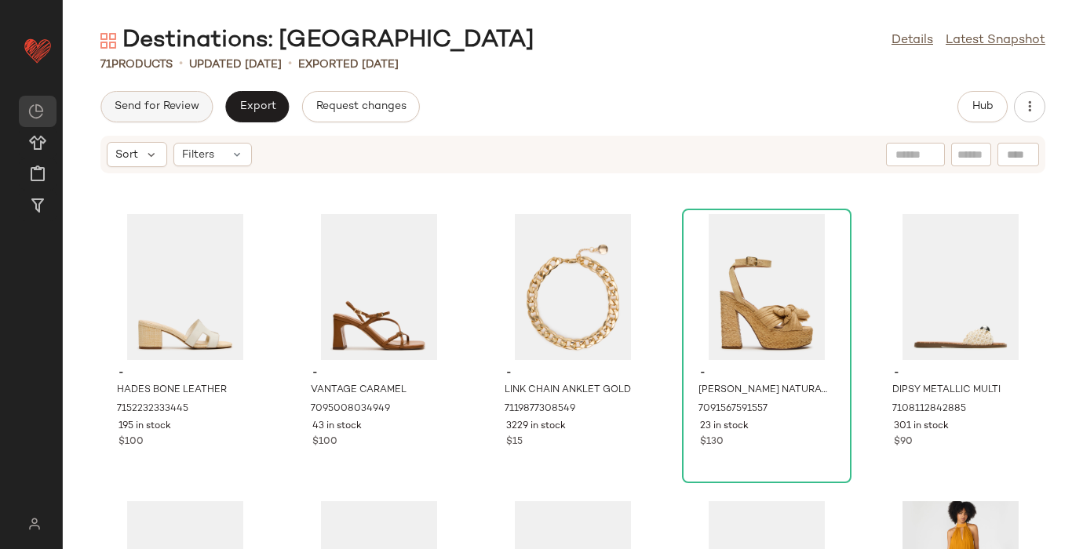
click at [162, 96] on button "Send for Review" at bounding box center [156, 106] width 112 height 31
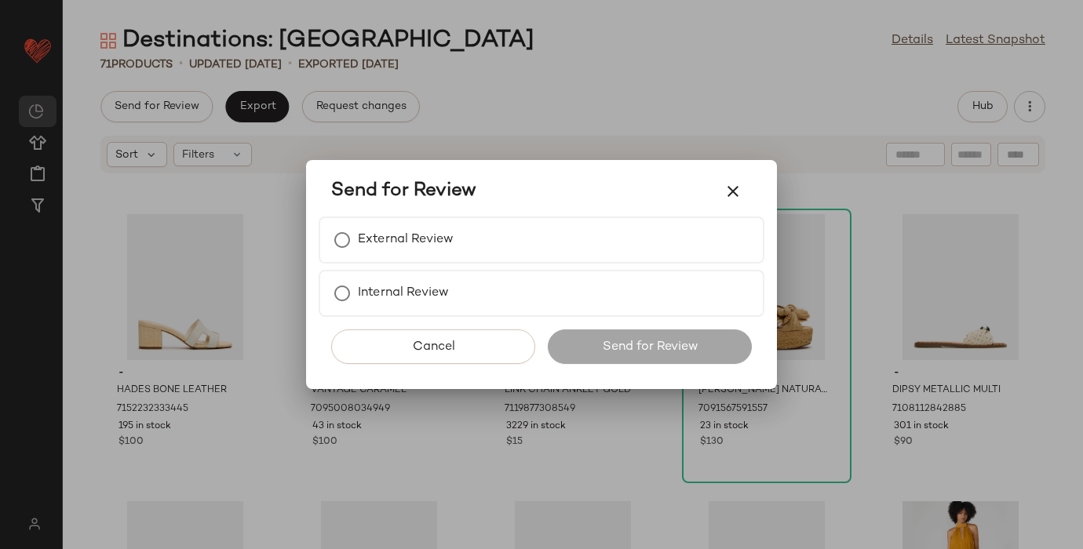
click at [366, 210] on div "Send for Review" at bounding box center [542, 191] width 446 height 50
click at [363, 227] on label "External Review" at bounding box center [406, 239] width 96 height 31
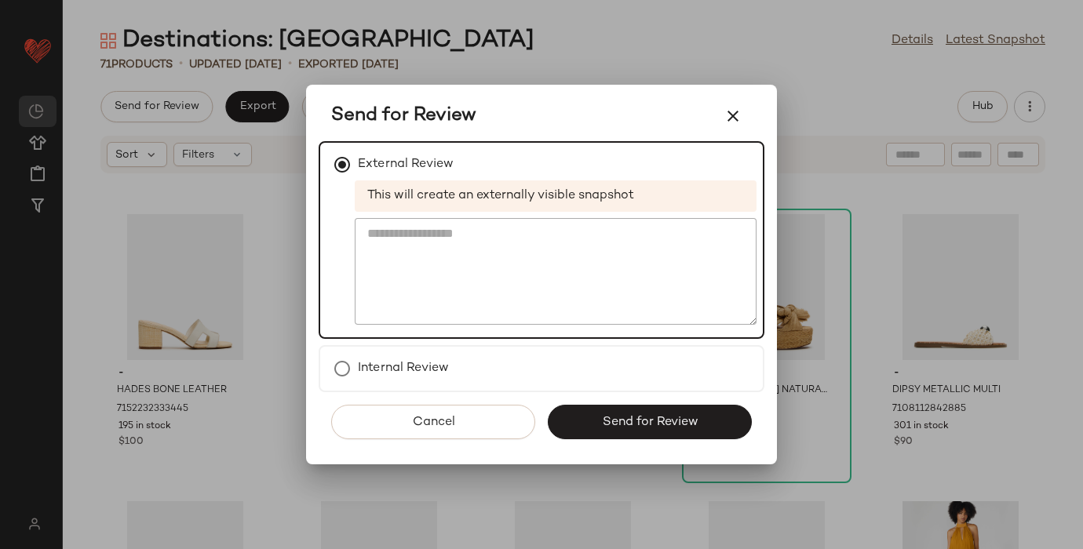
click at [668, 408] on button "Send for Review" at bounding box center [650, 422] width 204 height 35
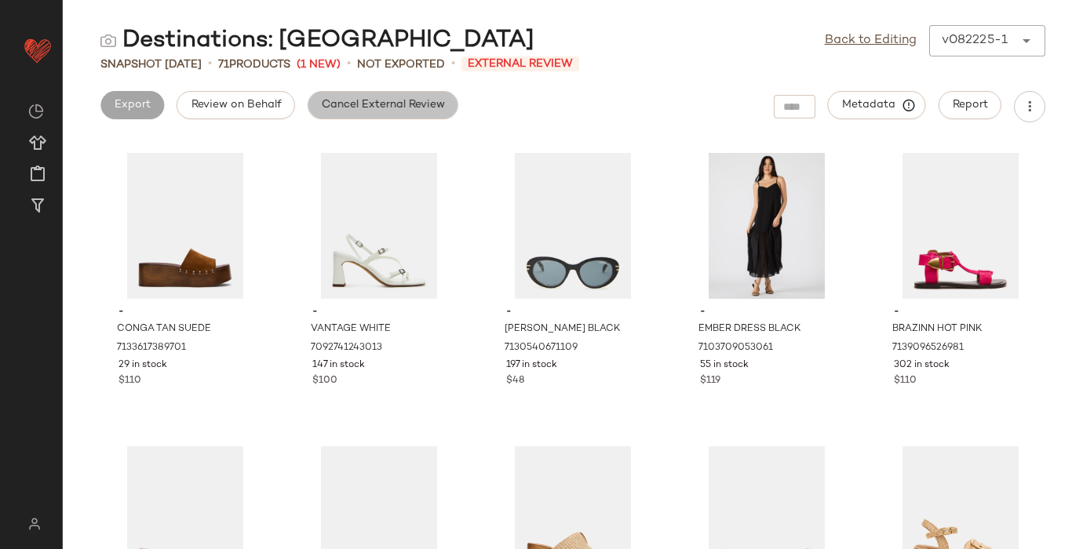
click at [407, 99] on span "Cancel External Review" at bounding box center [383, 105] width 124 height 13
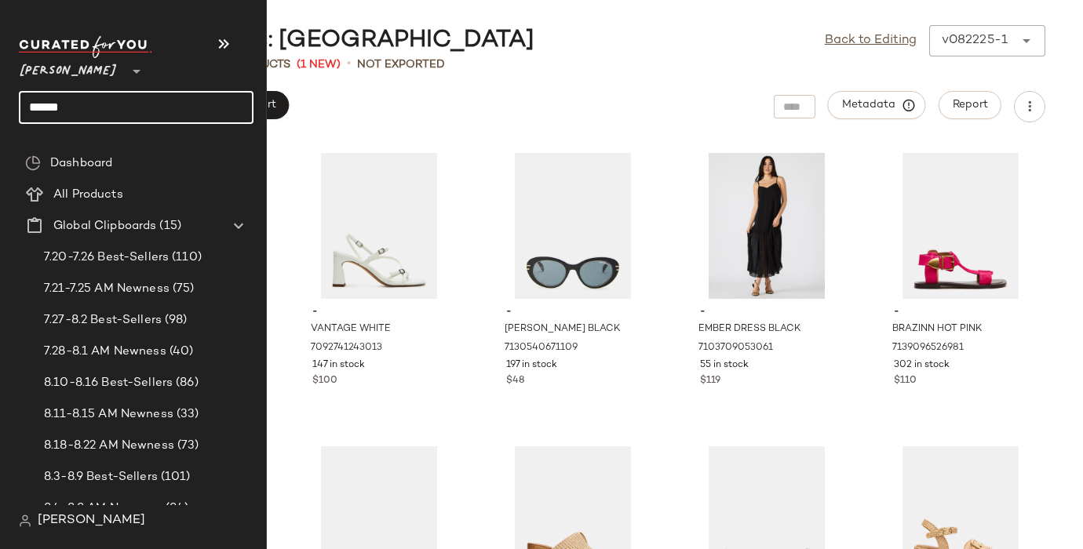
click at [58, 106] on input "******" at bounding box center [136, 107] width 235 height 33
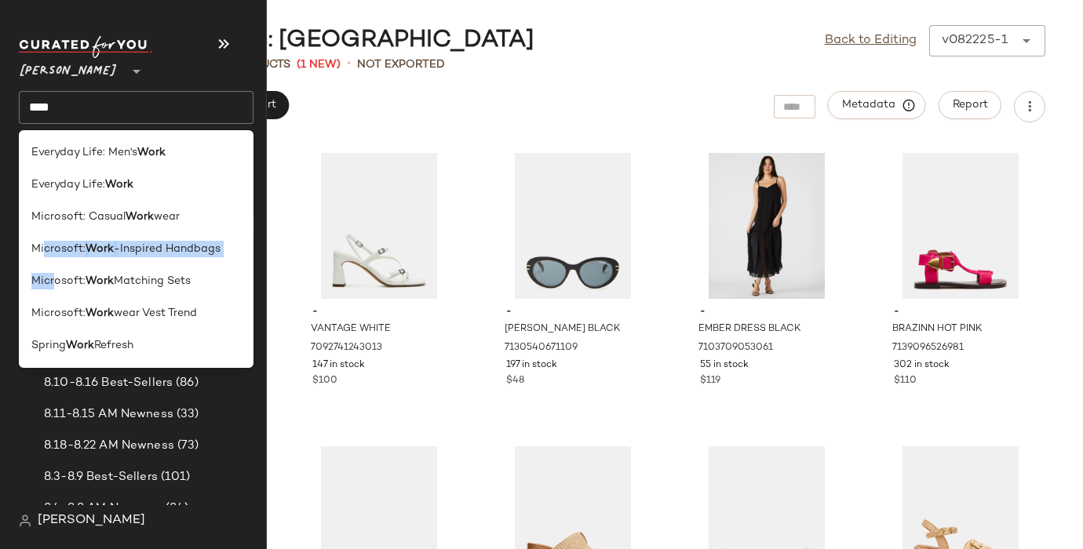
drag, startPoint x: 54, startPoint y: 278, endPoint x: 46, endPoint y: 240, distance: 38.6
click at [46, 241] on div "Everyday Life: Men's Work Everyday Life: Work Microsoft: Casual Work wear Micro…" at bounding box center [136, 249] width 235 height 238
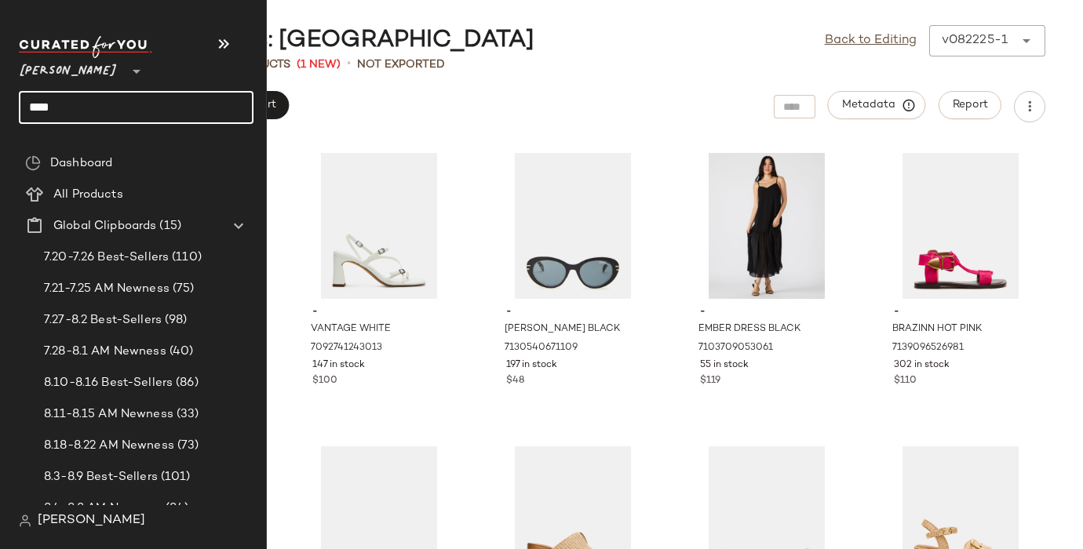
click at [52, 100] on input "****" at bounding box center [136, 107] width 235 height 33
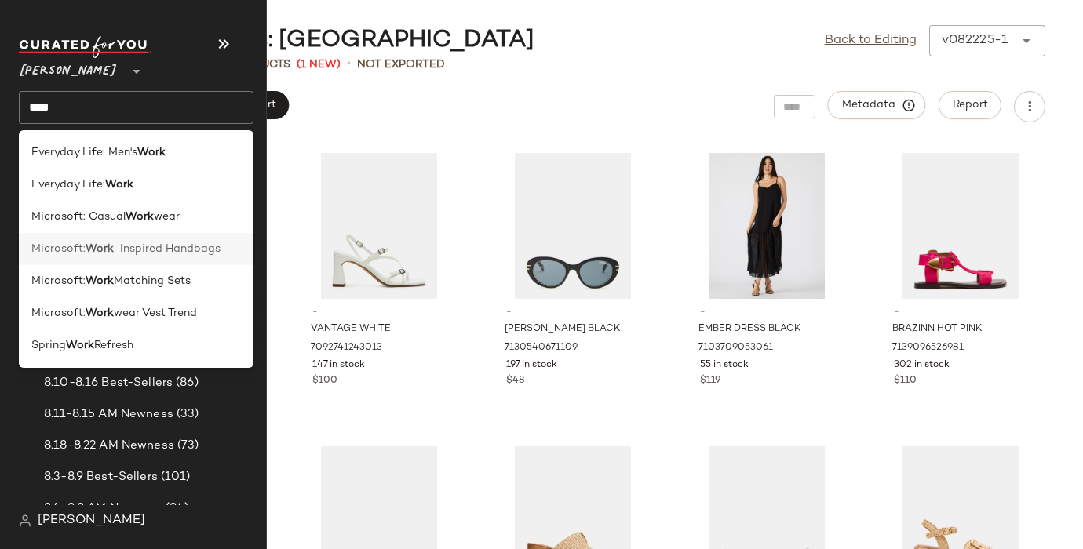
click at [77, 246] on span "Microsoft:" at bounding box center [58, 249] width 54 height 16
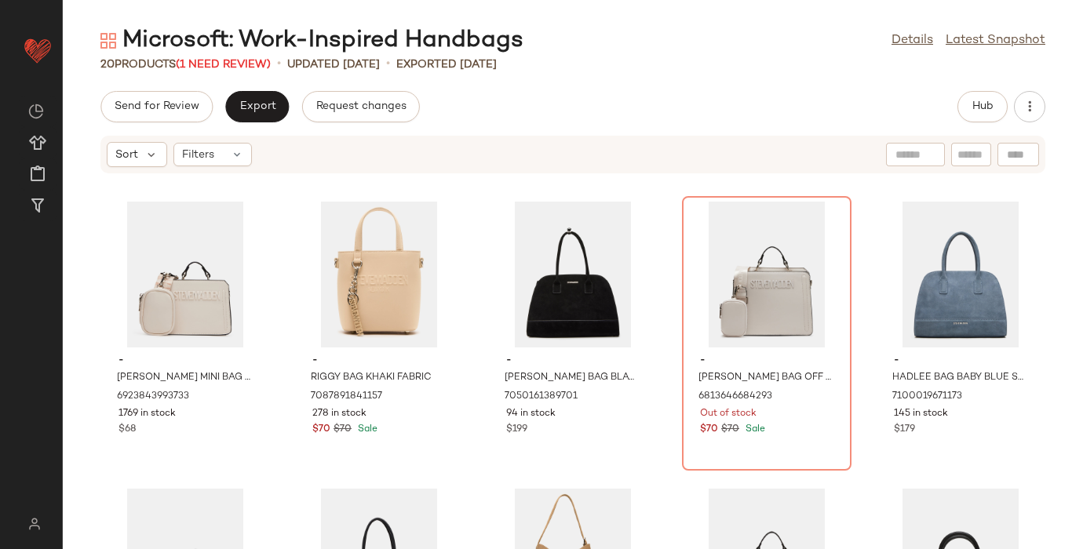
click at [228, 53] on div "Microsoft: Work-Inspired Handbags" at bounding box center [311, 40] width 423 height 31
click at [228, 62] on span "(1 Need Review)" at bounding box center [223, 65] width 95 height 12
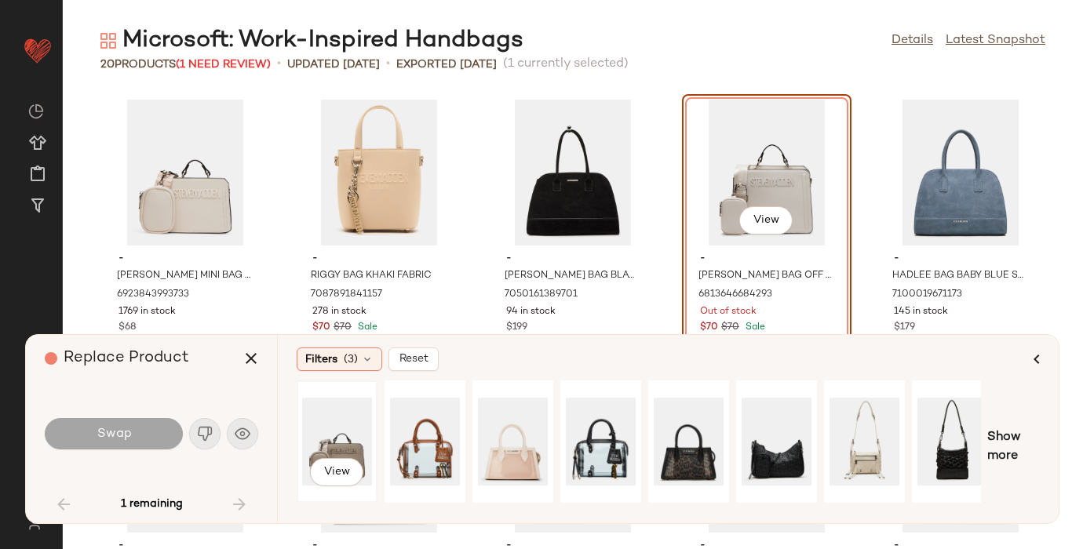
click at [332, 434] on div "View" at bounding box center [337, 441] width 70 height 111
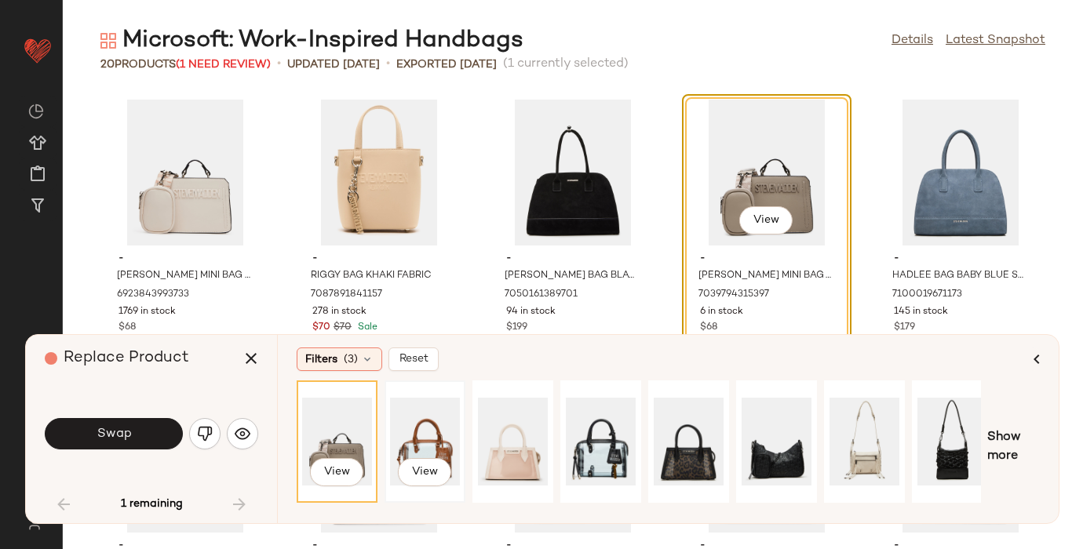
click at [434, 409] on div "View" at bounding box center [425, 441] width 70 height 111
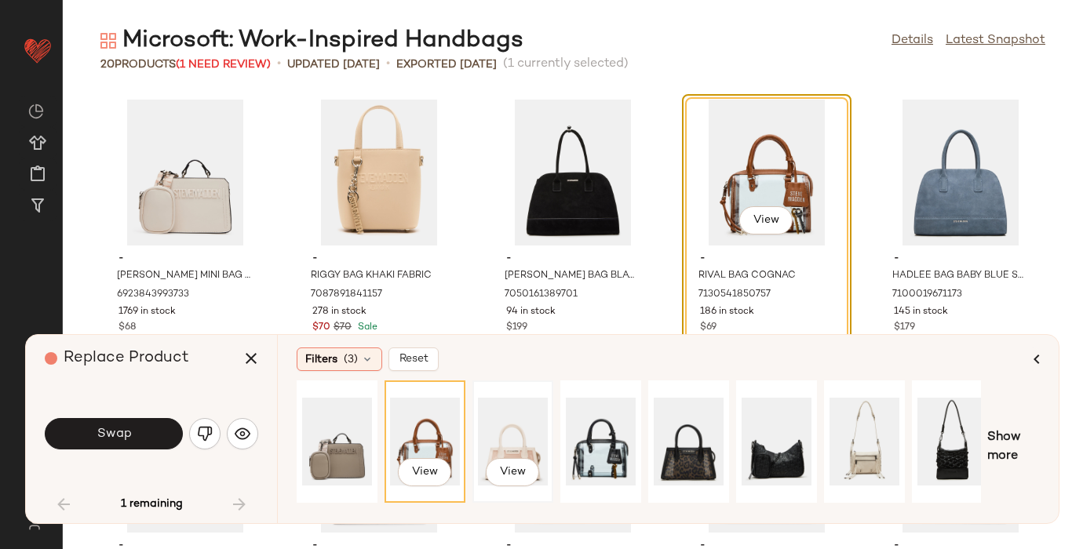
click at [509, 425] on div "View" at bounding box center [513, 441] width 70 height 111
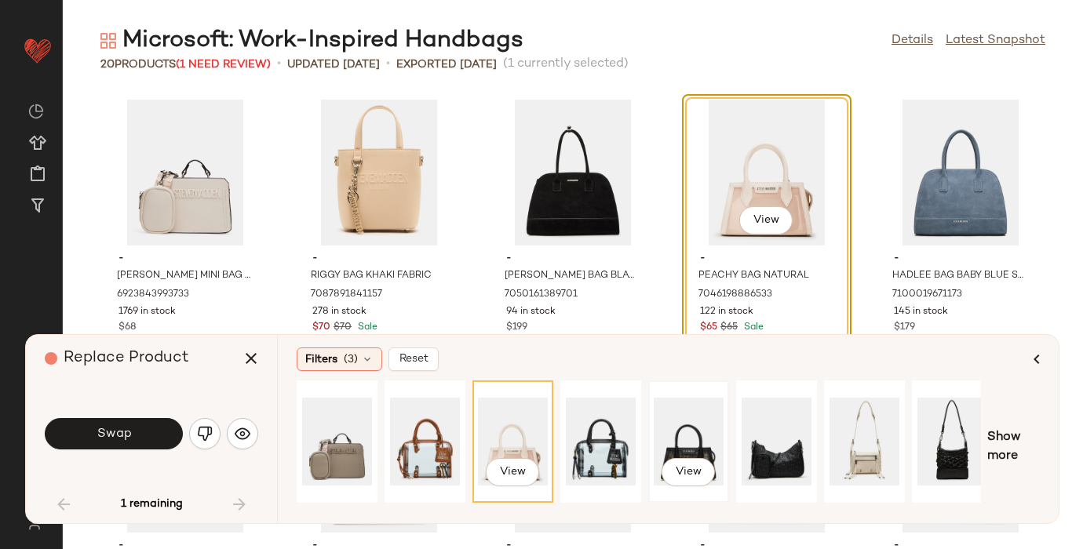
click at [685, 429] on div "View" at bounding box center [689, 441] width 70 height 111
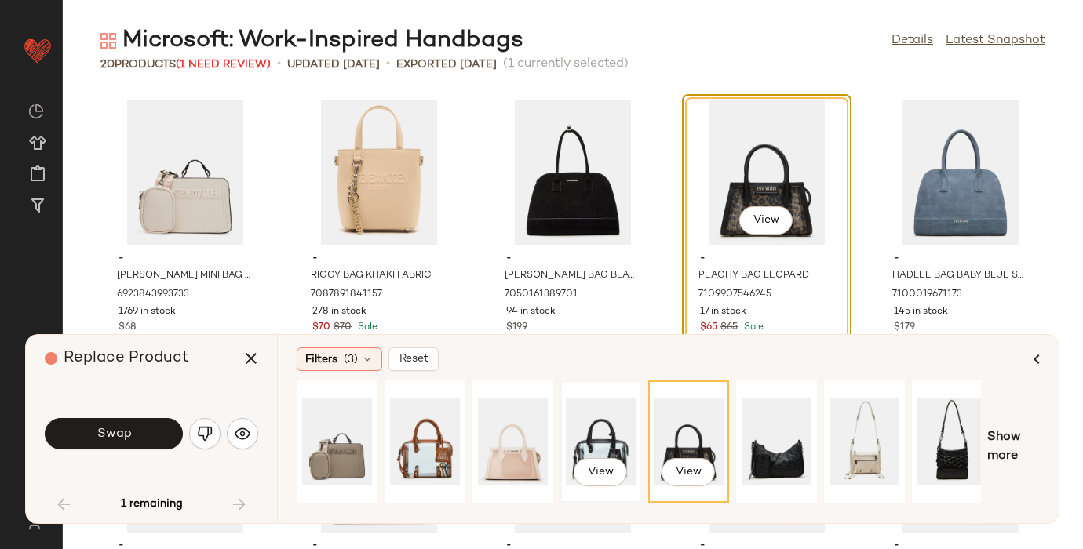
click at [615, 428] on div "View" at bounding box center [601, 441] width 70 height 111
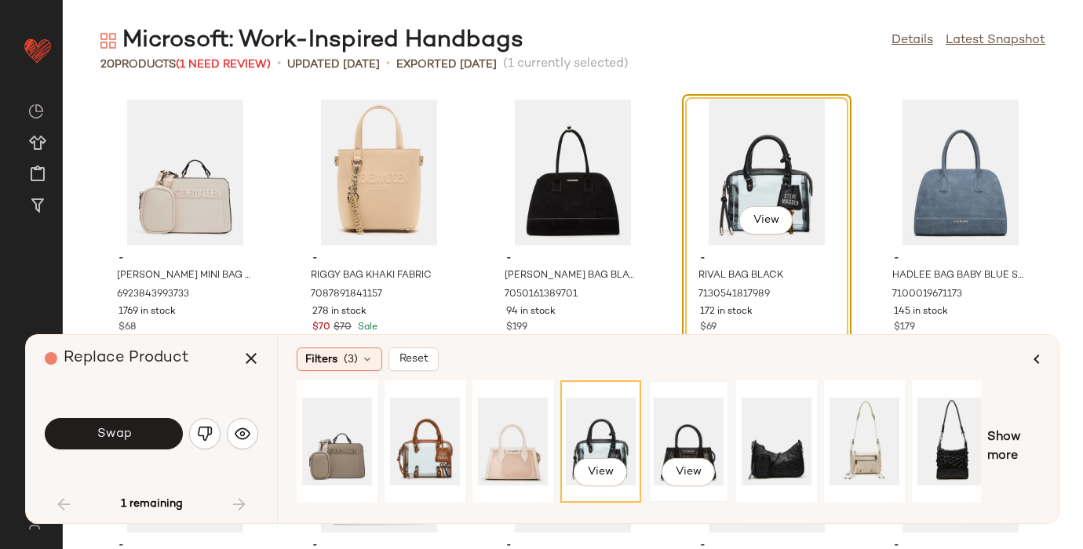
click at [687, 427] on div "View" at bounding box center [689, 441] width 70 height 111
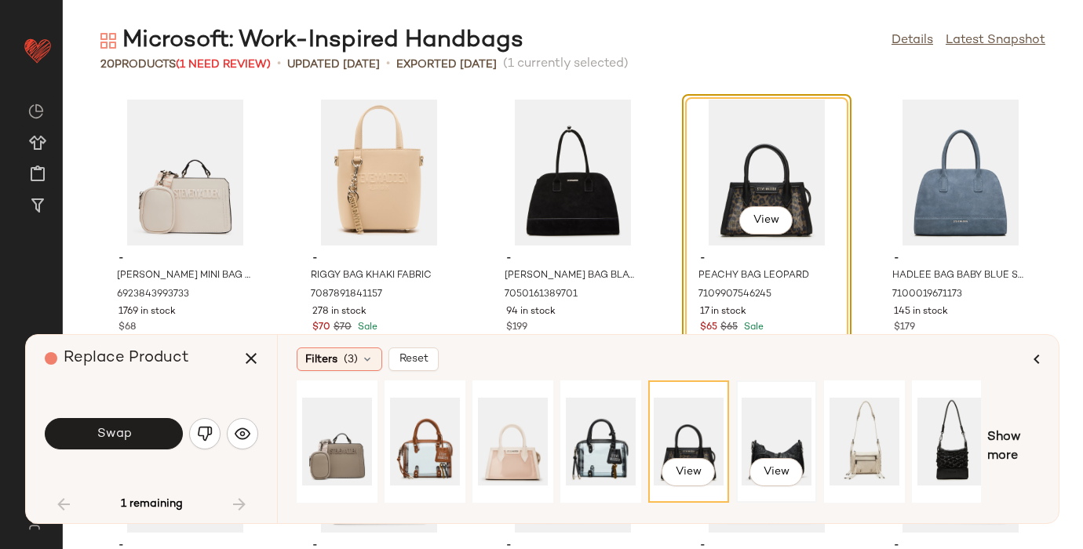
click at [772, 428] on div "View" at bounding box center [776, 441] width 70 height 111
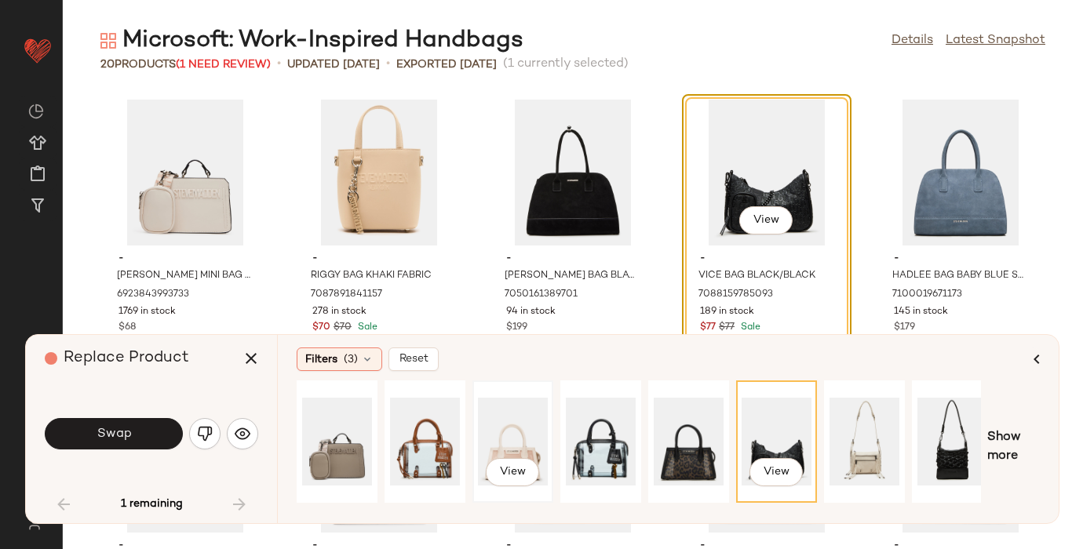
click at [518, 431] on div "View" at bounding box center [513, 441] width 70 height 111
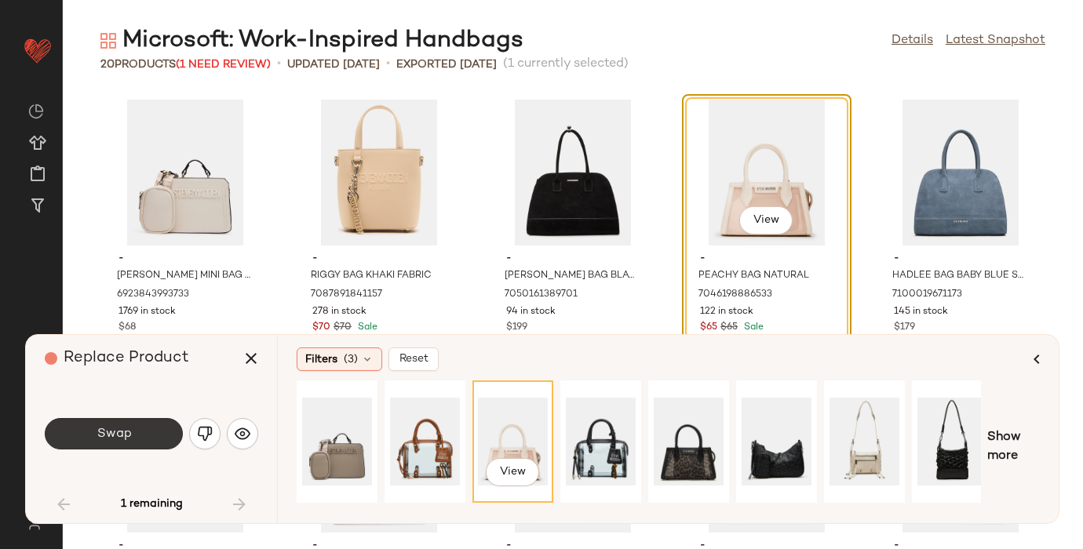
click at [144, 440] on button "Swap" at bounding box center [114, 433] width 138 height 31
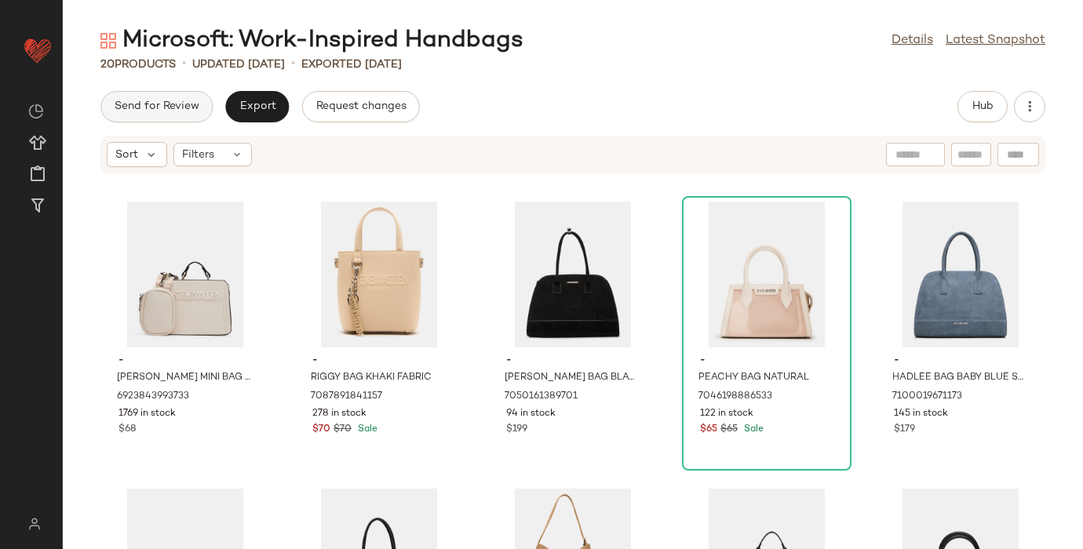
click at [144, 102] on span "Send for Review" at bounding box center [157, 106] width 86 height 13
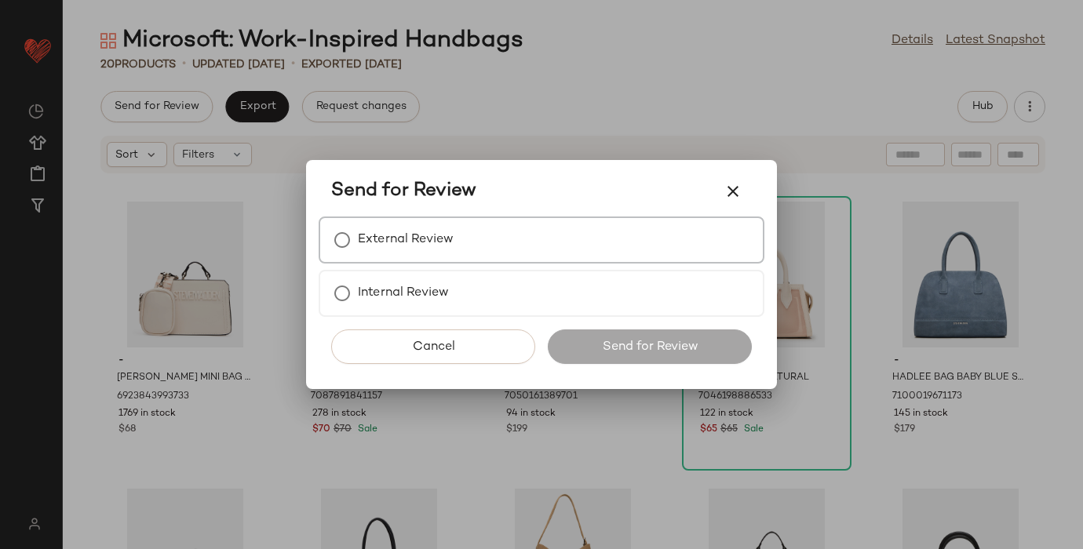
click at [416, 232] on label "External Review" at bounding box center [406, 239] width 96 height 31
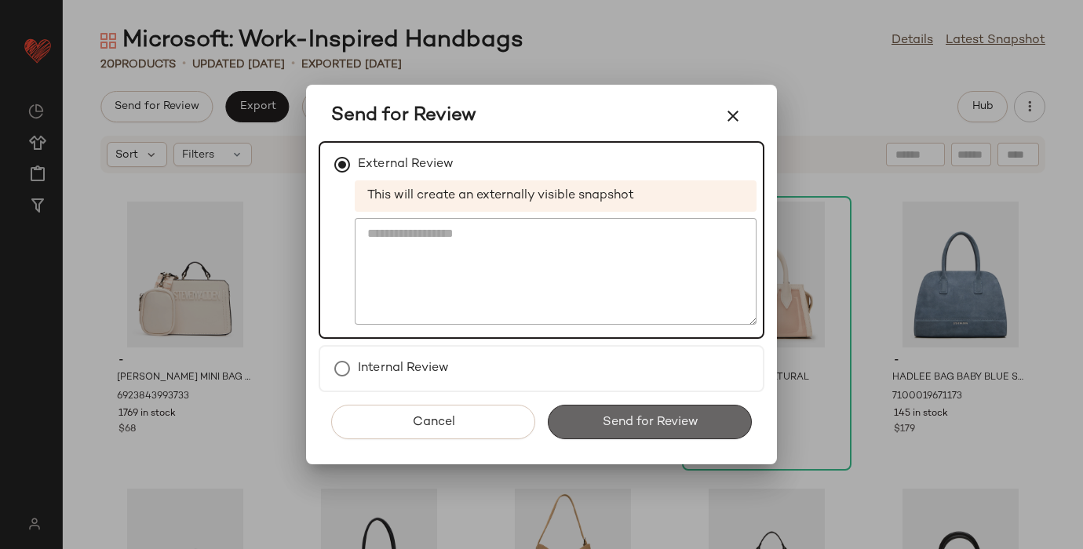
click at [646, 418] on span "Send for Review" at bounding box center [649, 422] width 96 height 15
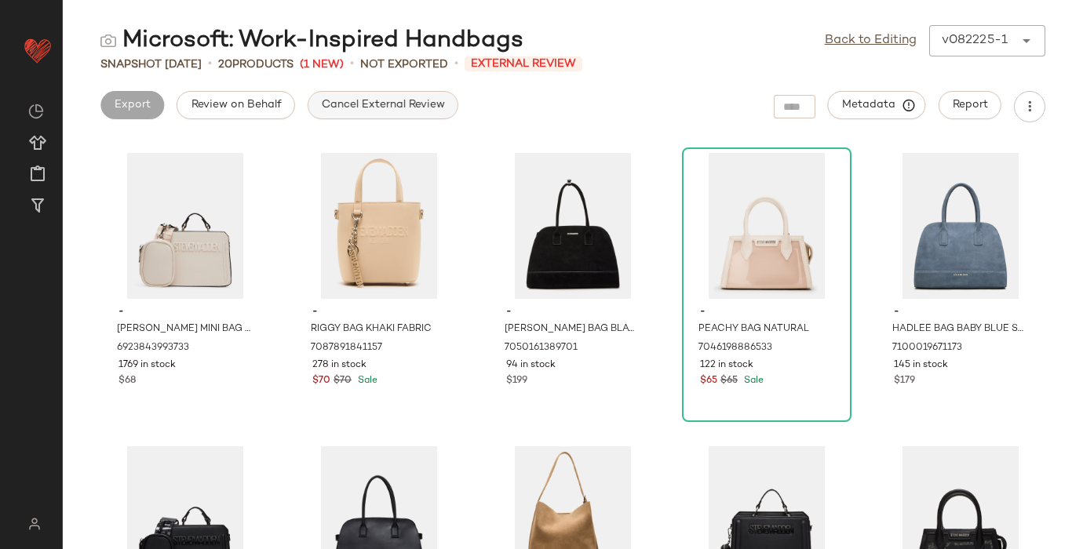
click at [402, 107] on span "Cancel External Review" at bounding box center [383, 105] width 124 height 13
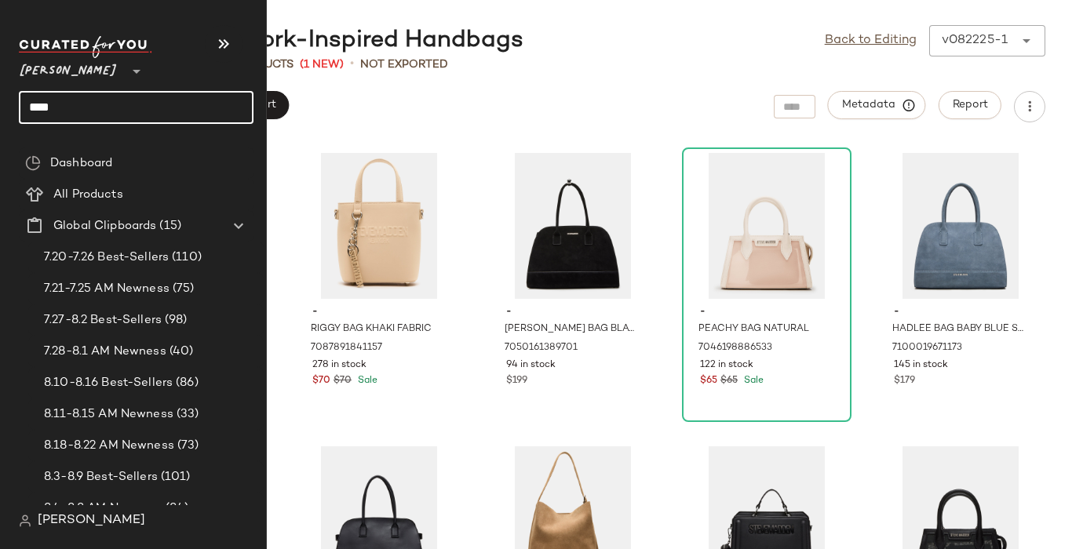
click at [48, 102] on input "****" at bounding box center [136, 107] width 235 height 33
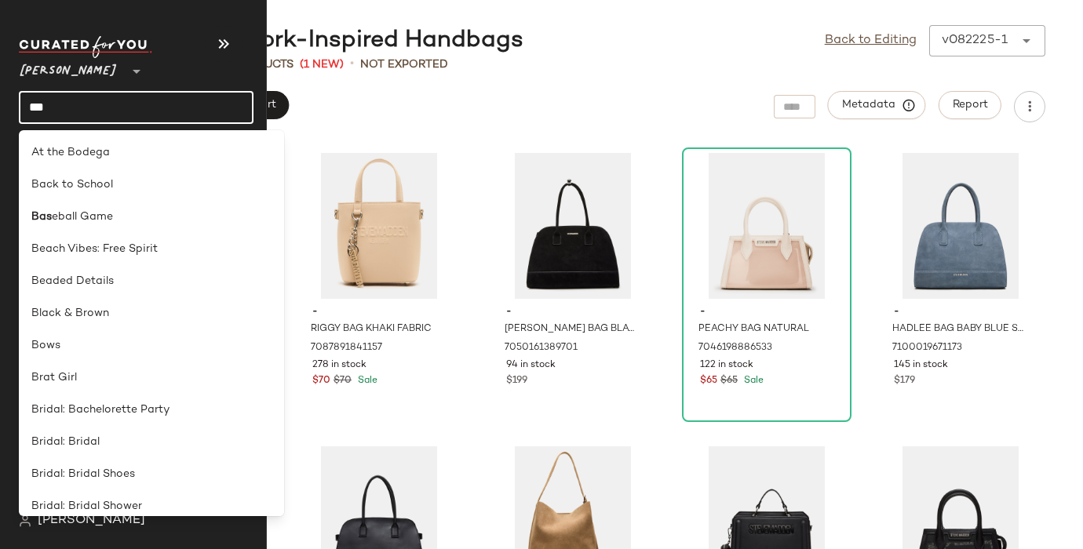
type input "****"
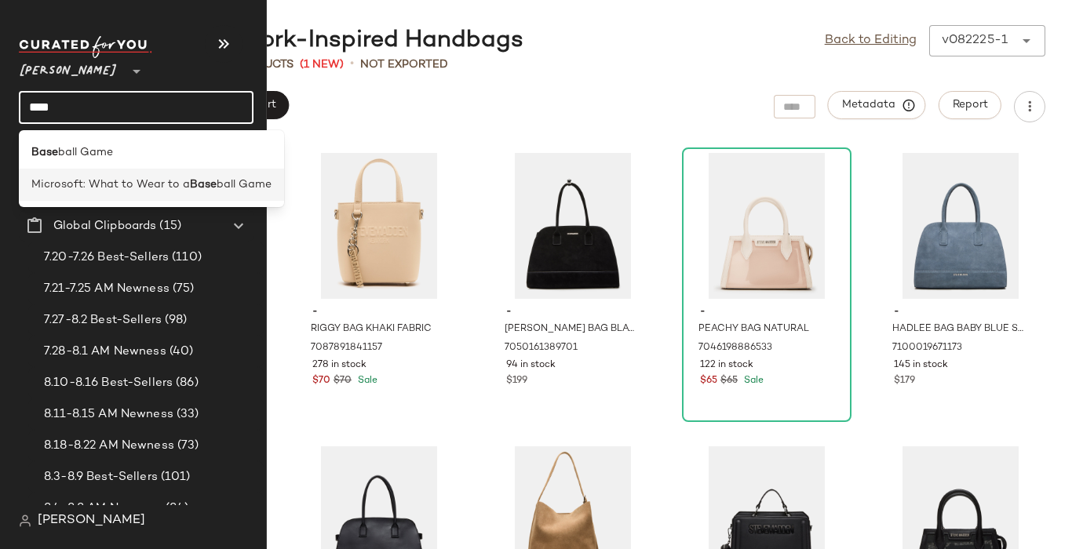
click at [127, 189] on span "Microsoft: What to Wear to a" at bounding box center [110, 185] width 158 height 16
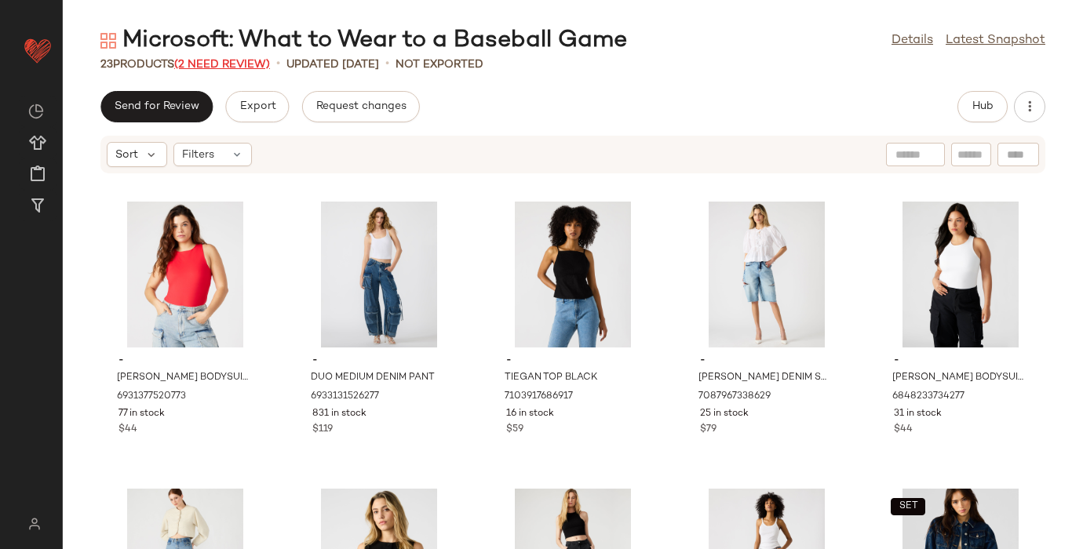
click at [215, 60] on span "(2 Need Review)" at bounding box center [222, 65] width 96 height 12
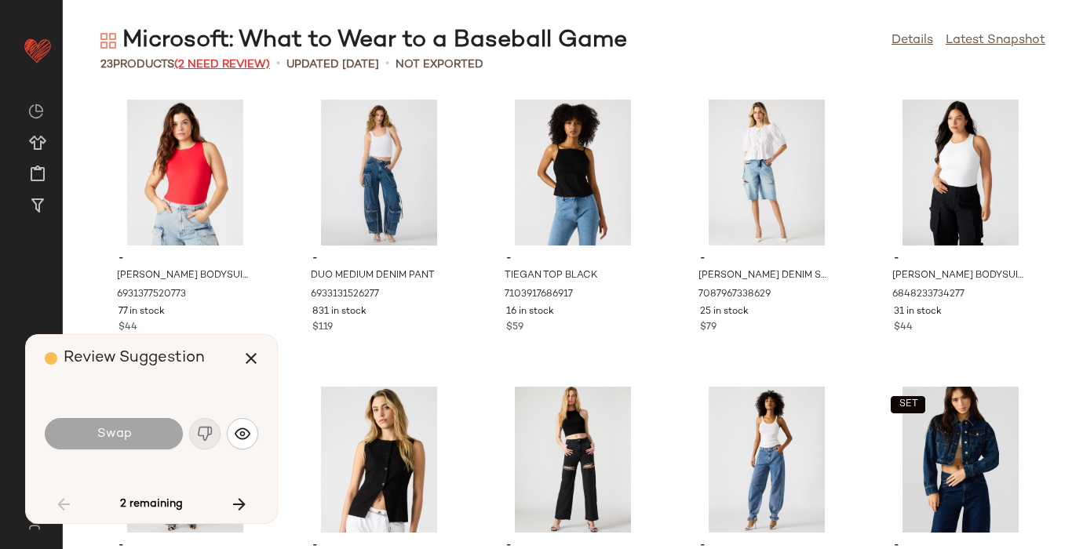
scroll to position [874, 0]
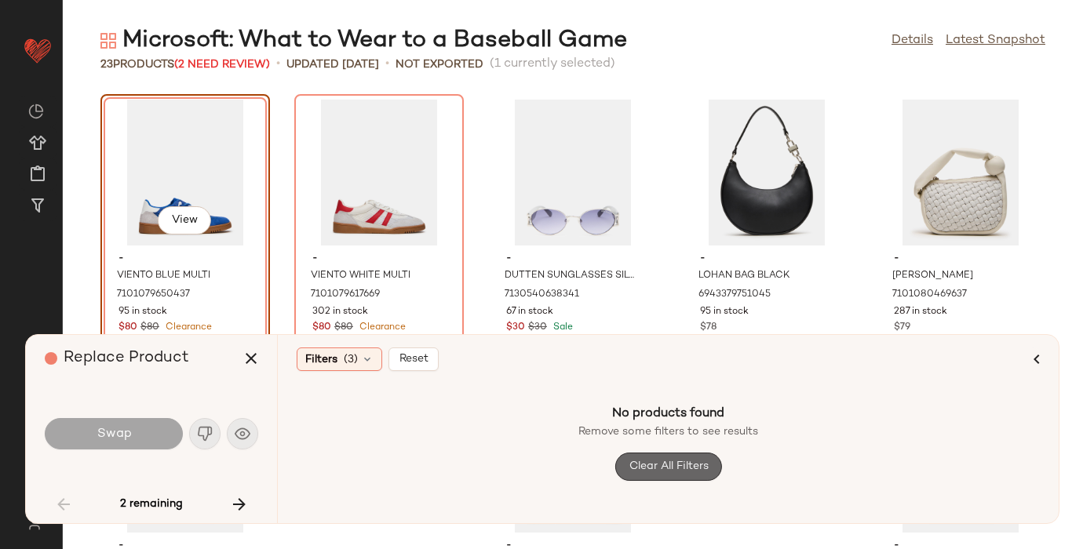
click at [663, 453] on button "Clear All Filters" at bounding box center [667, 467] width 107 height 28
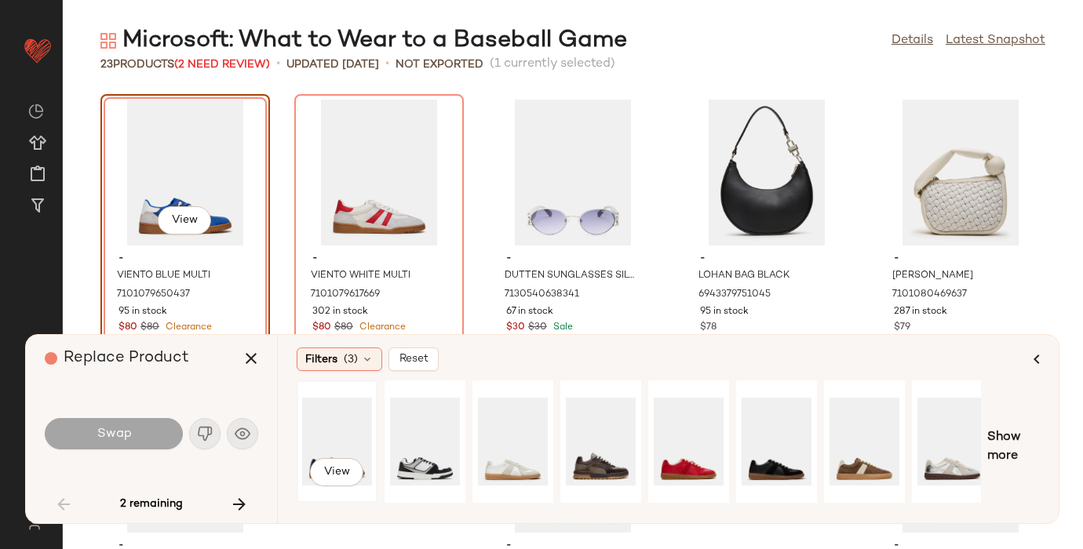
click at [347, 433] on div "View" at bounding box center [337, 441] width 70 height 111
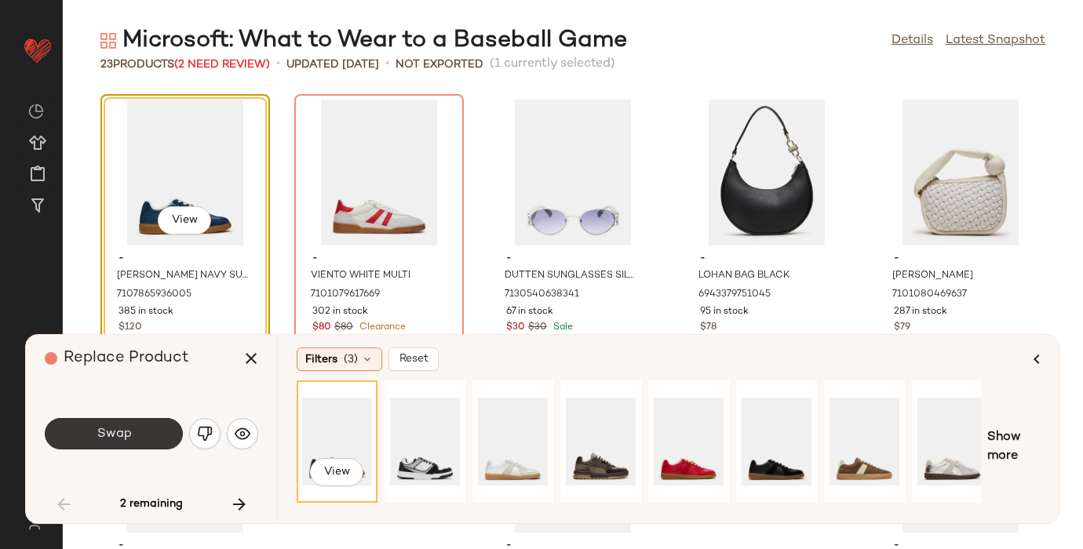
click at [91, 437] on button "Swap" at bounding box center [114, 433] width 138 height 31
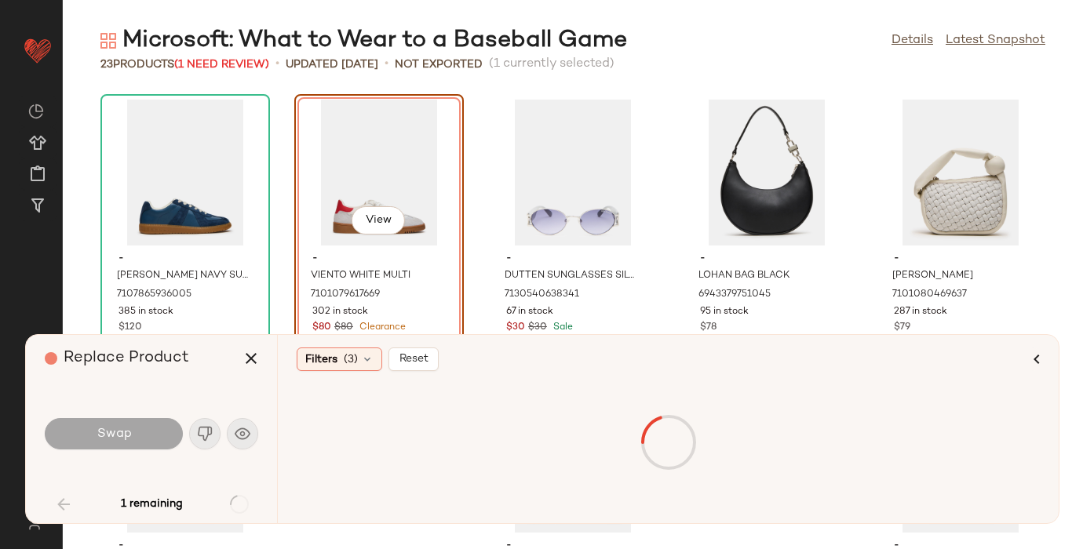
scroll to position [861, 0]
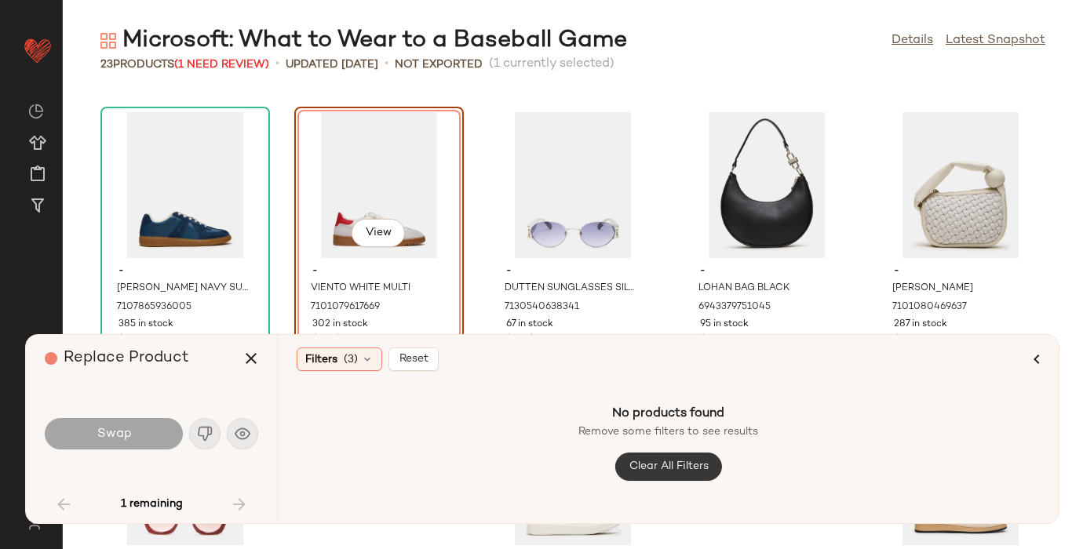
click at [653, 462] on span "Clear All Filters" at bounding box center [668, 467] width 80 height 13
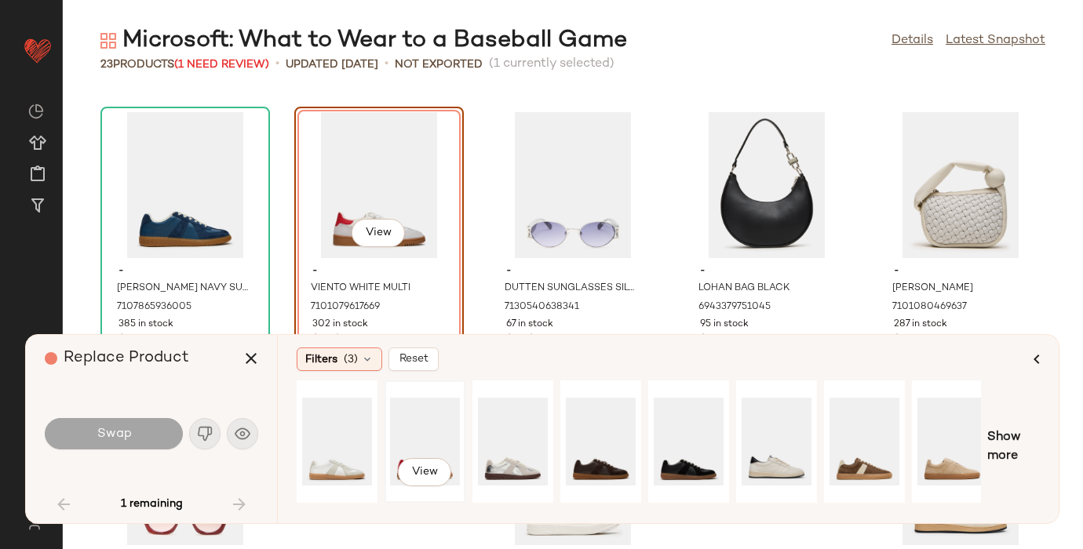
click at [428, 435] on div "View" at bounding box center [425, 441] width 70 height 111
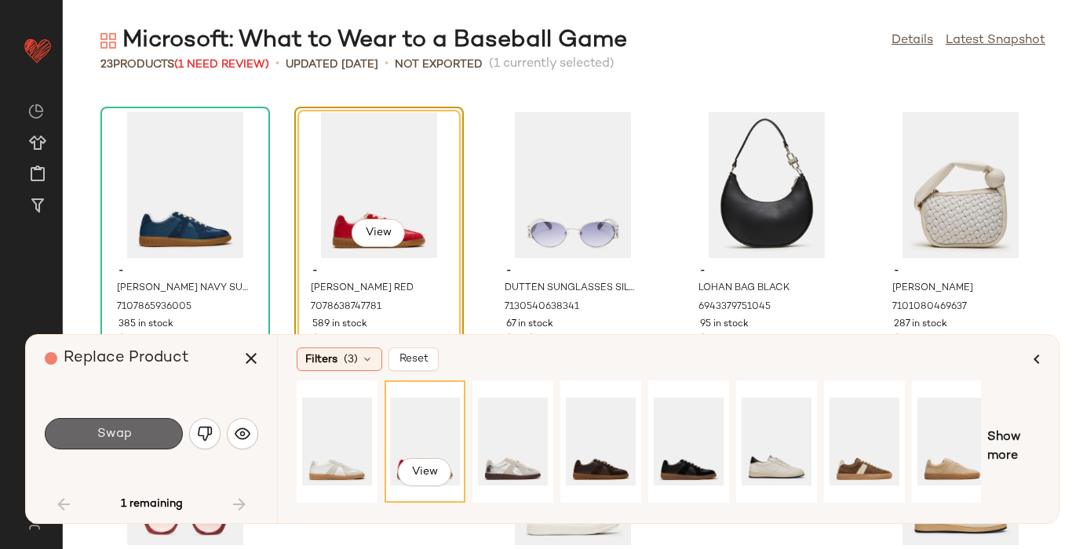
click at [109, 427] on span "Swap" at bounding box center [113, 434] width 35 height 15
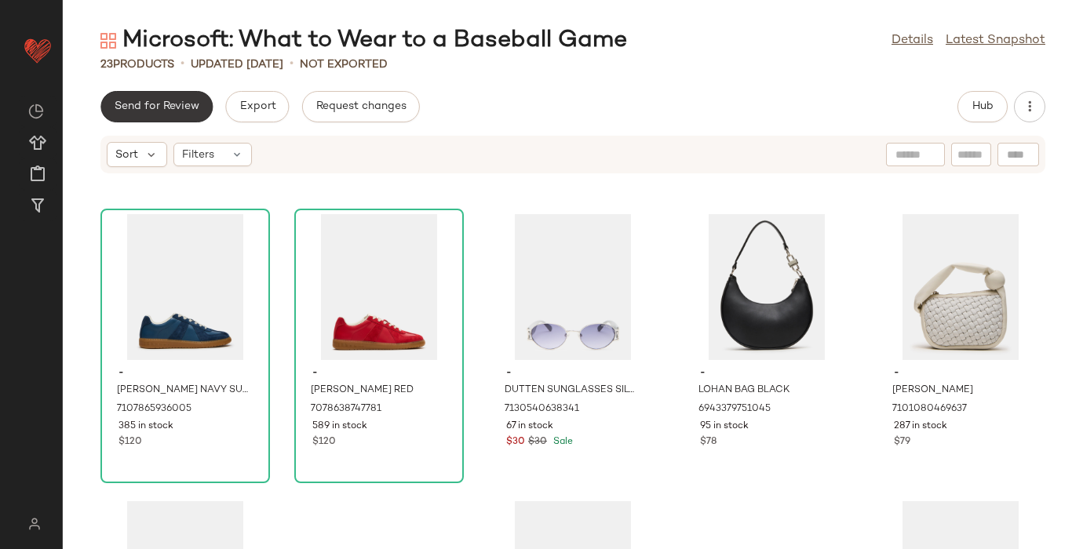
click at [154, 107] on span "Send for Review" at bounding box center [157, 106] width 86 height 13
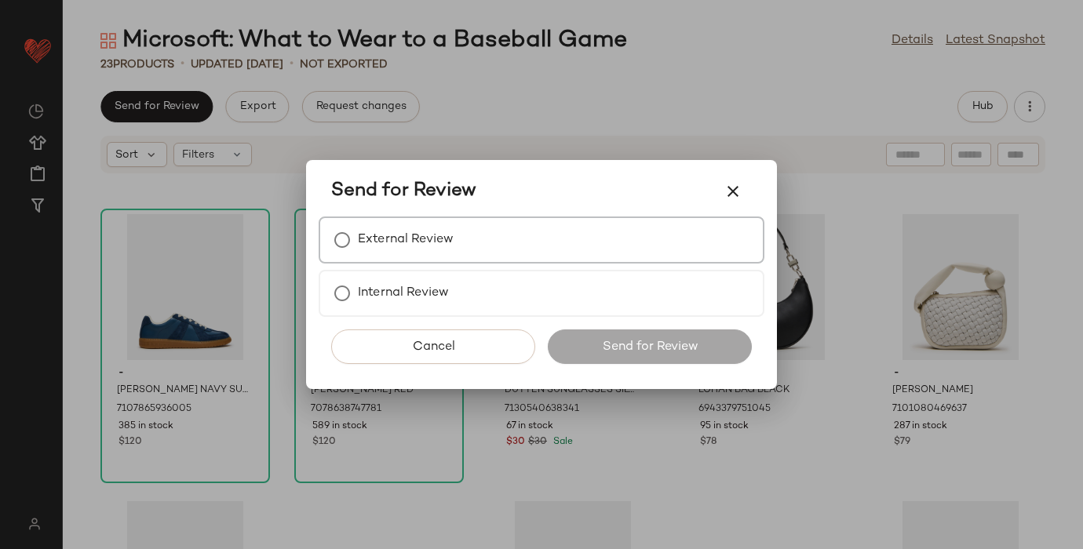
click at [497, 221] on div "External Review" at bounding box center [542, 240] width 446 height 47
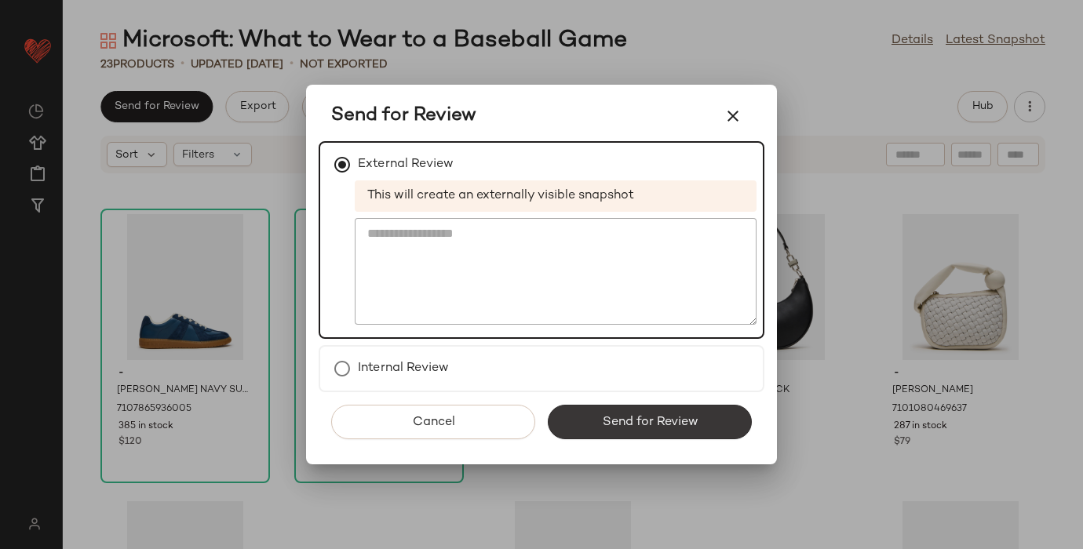
click at [641, 421] on span "Send for Review" at bounding box center [649, 422] width 96 height 15
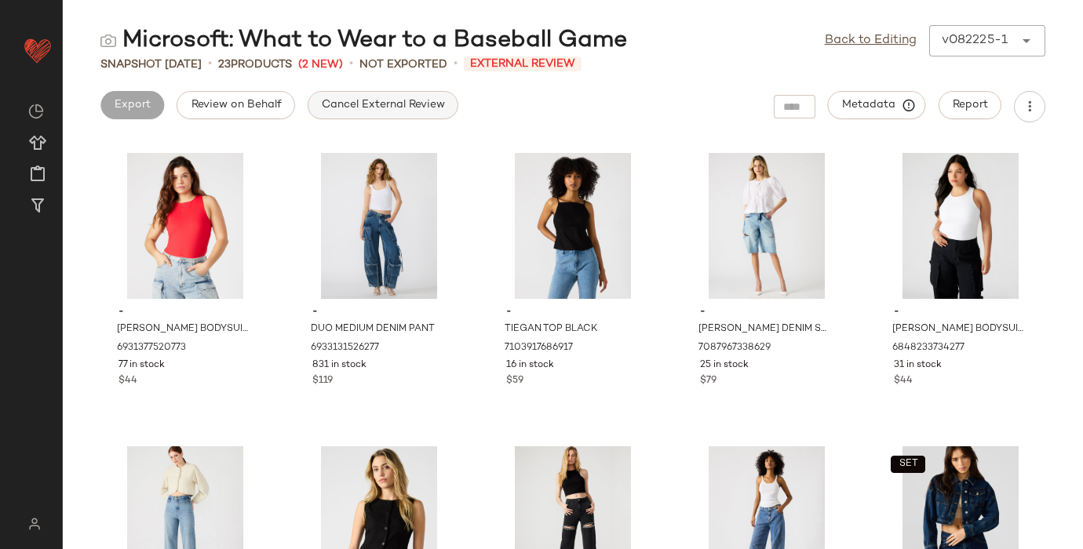
click at [388, 104] on span "Cancel External Review" at bounding box center [383, 105] width 124 height 13
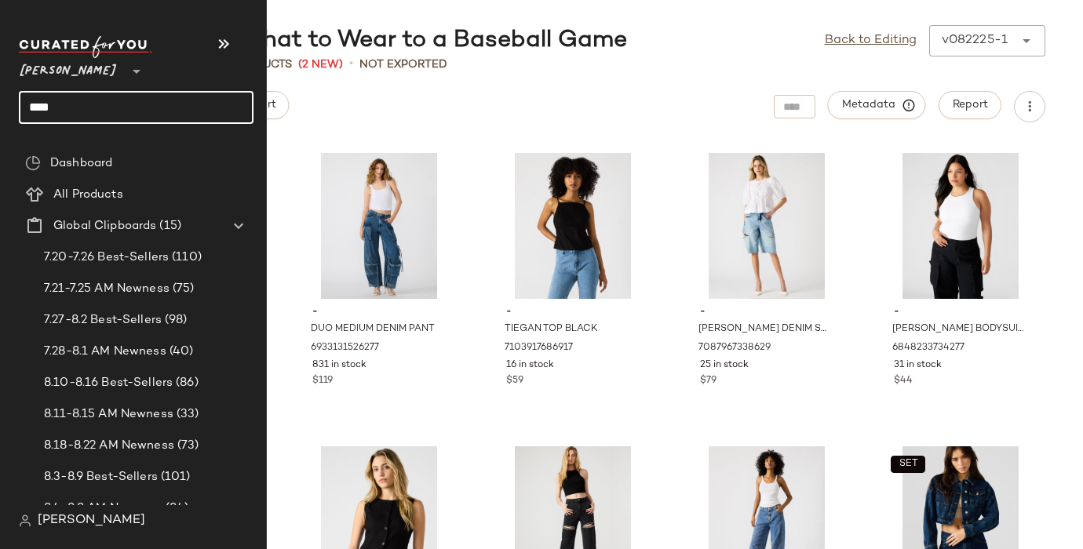
click at [47, 104] on input "****" at bounding box center [136, 107] width 235 height 33
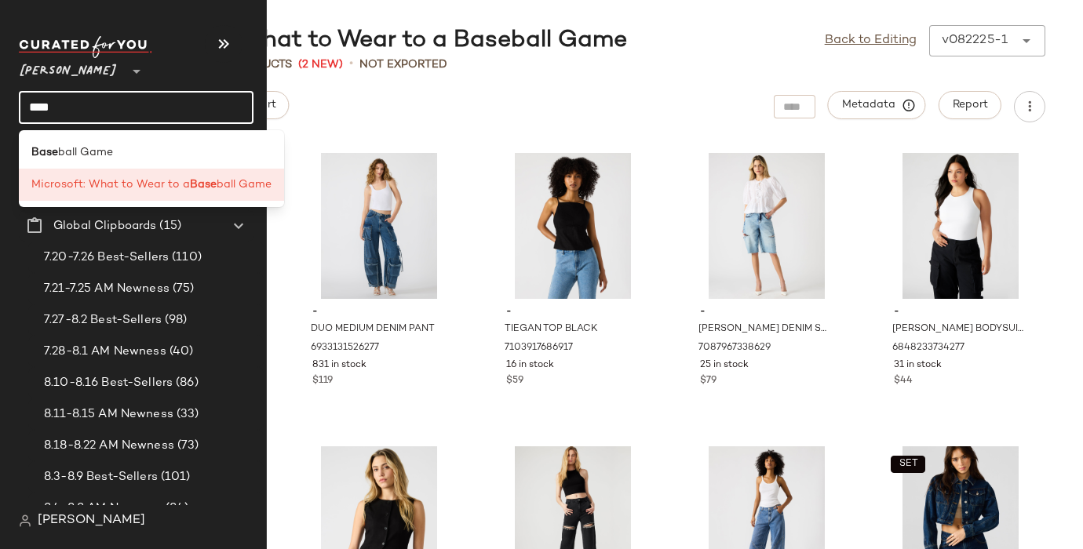
click at [43, 104] on input "****" at bounding box center [136, 107] width 235 height 33
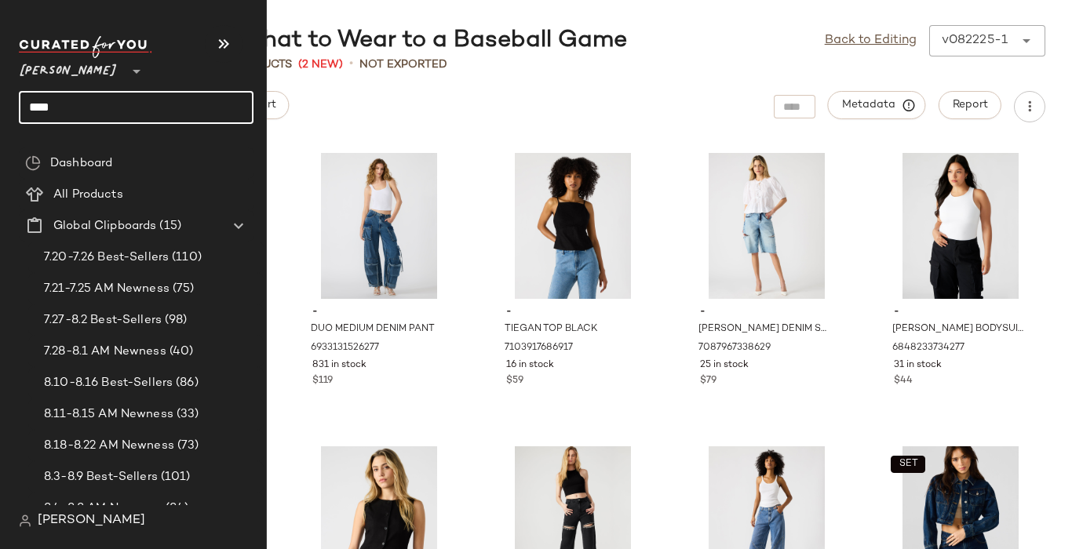
click at [44, 104] on input "****" at bounding box center [136, 107] width 235 height 33
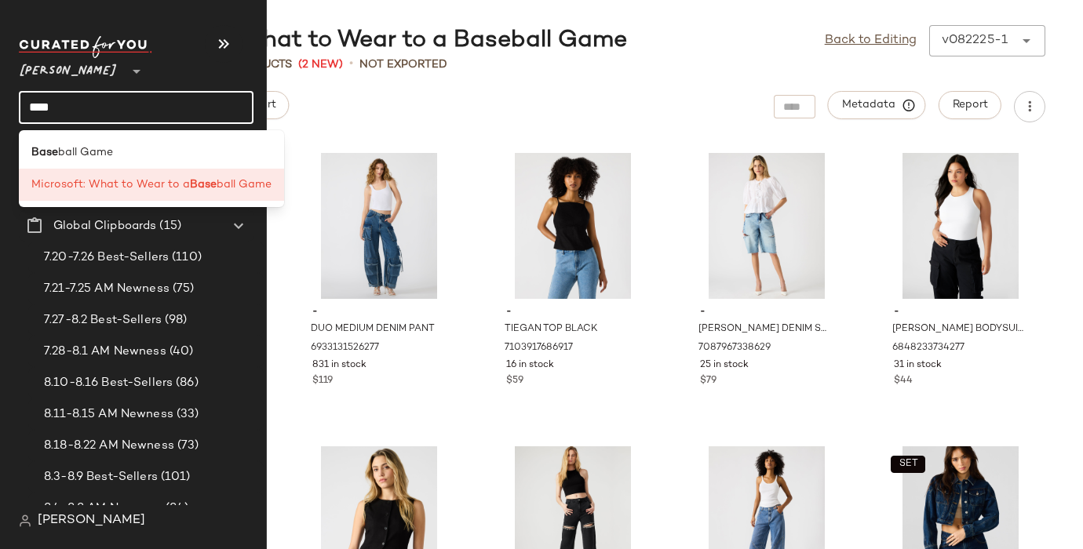
click at [44, 104] on input "****" at bounding box center [136, 107] width 235 height 33
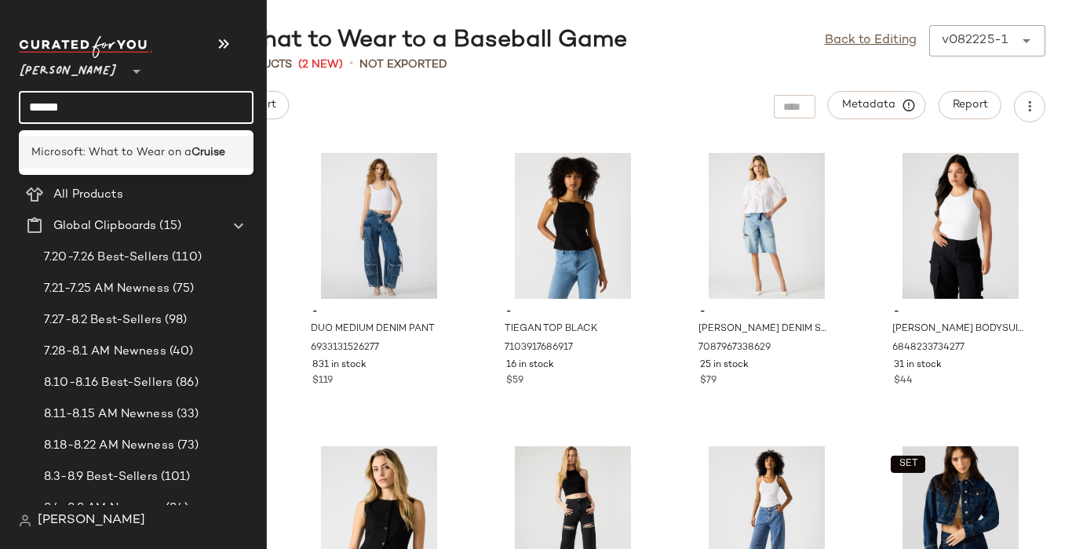
click at [98, 149] on span "Microsoft: What to Wear on a" at bounding box center [111, 152] width 160 height 16
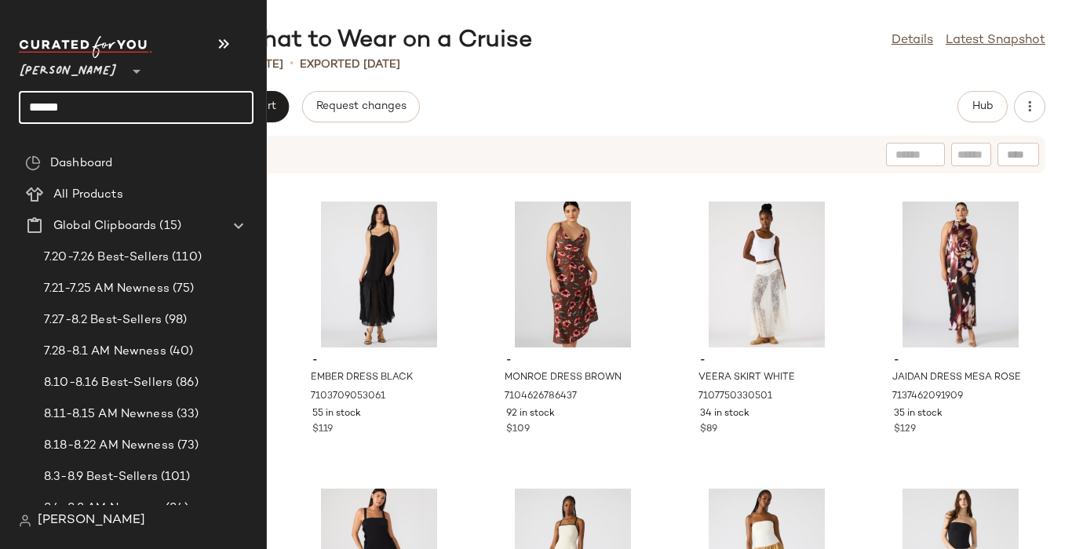
click at [46, 107] on input "******" at bounding box center [136, 107] width 235 height 33
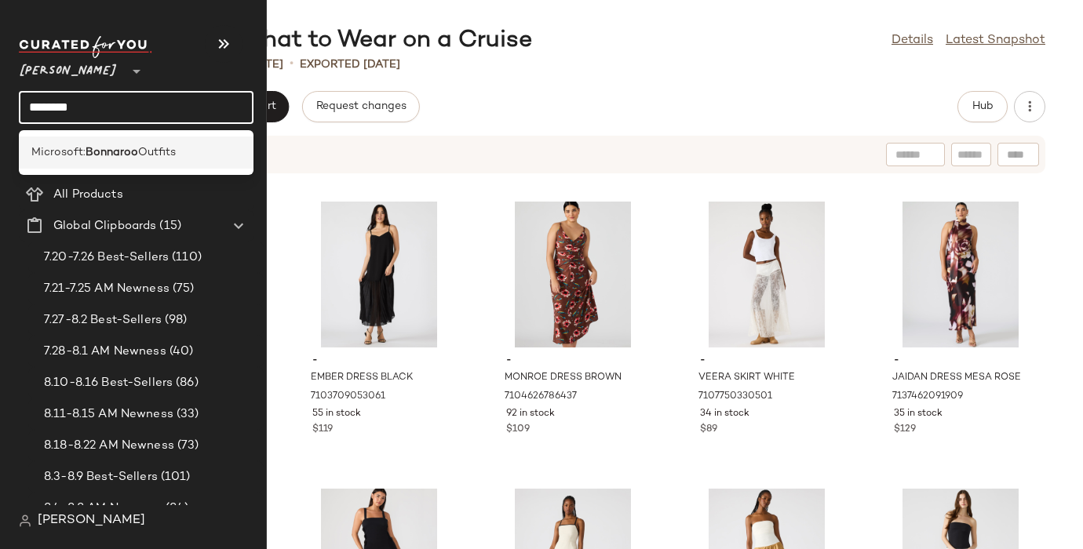
click at [138, 155] on span "Outfits" at bounding box center [157, 152] width 38 height 16
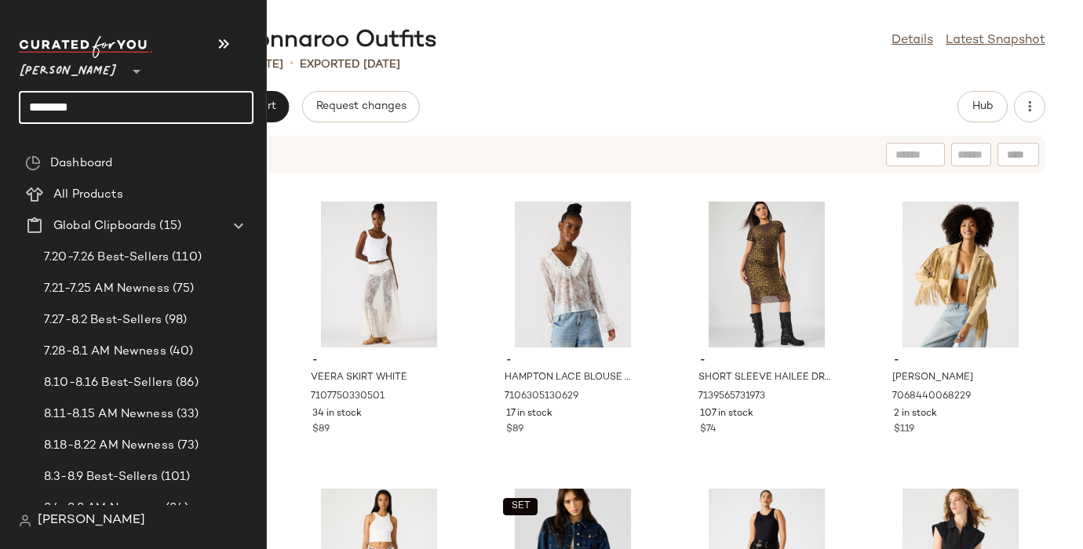
click at [42, 107] on input "********" at bounding box center [136, 107] width 235 height 33
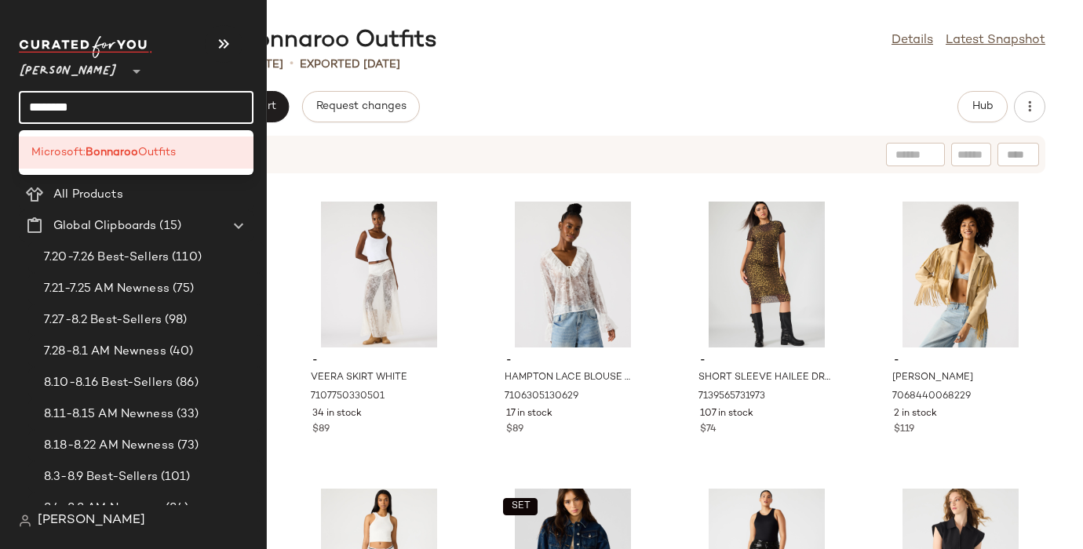
click at [42, 107] on input "********" at bounding box center [136, 107] width 235 height 33
click at [52, 155] on span "Microsoft:" at bounding box center [58, 152] width 54 height 16
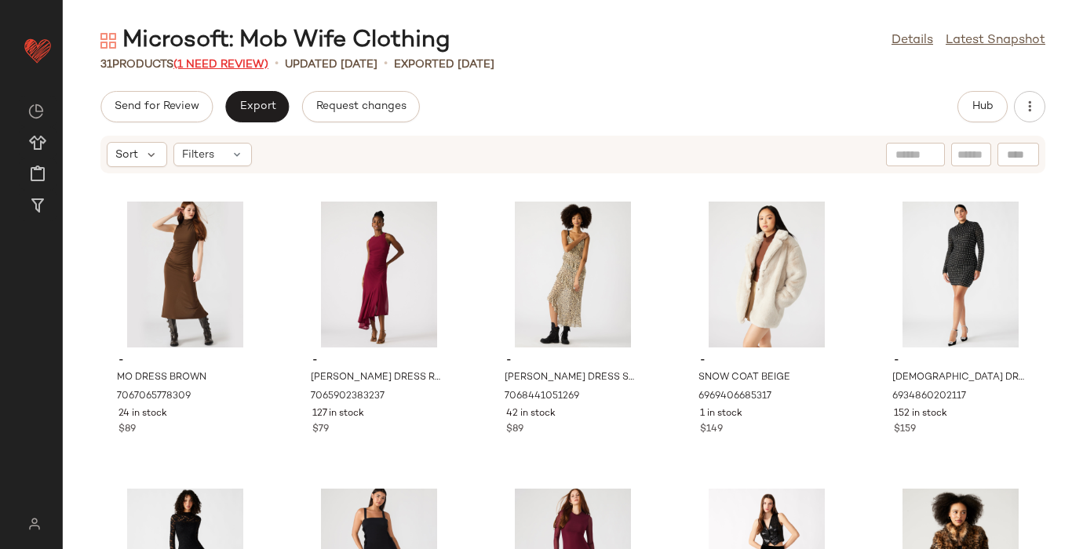
click at [225, 64] on span "(1 Need Review)" at bounding box center [220, 65] width 95 height 12
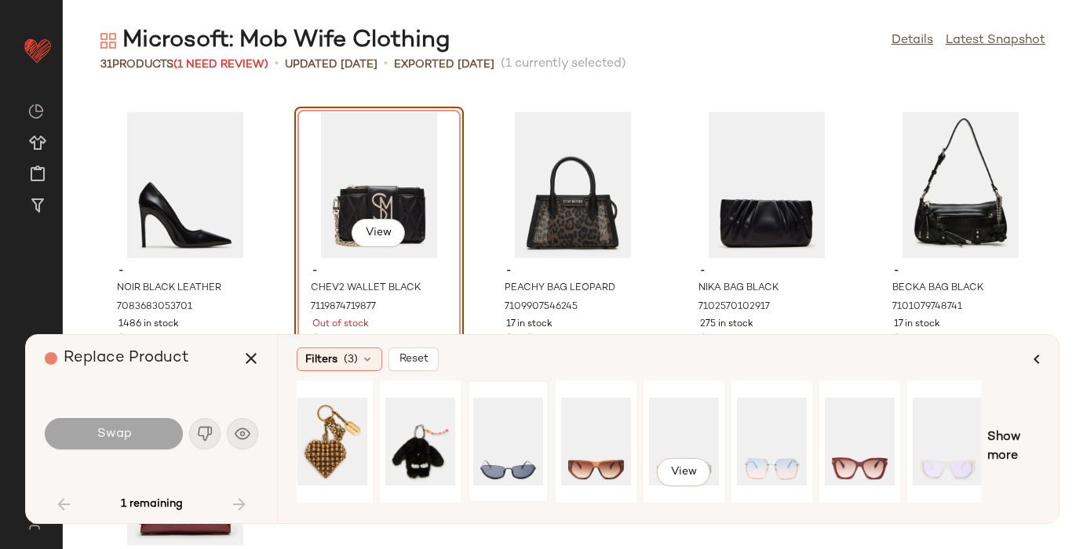
scroll to position [0, 187]
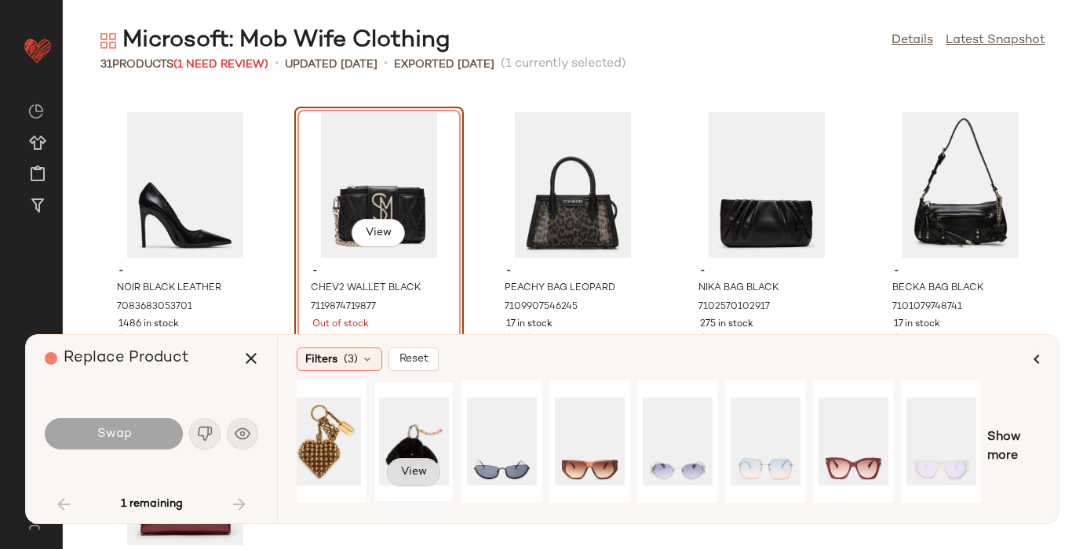
click at [416, 466] on span "View" at bounding box center [413, 472] width 27 height 13
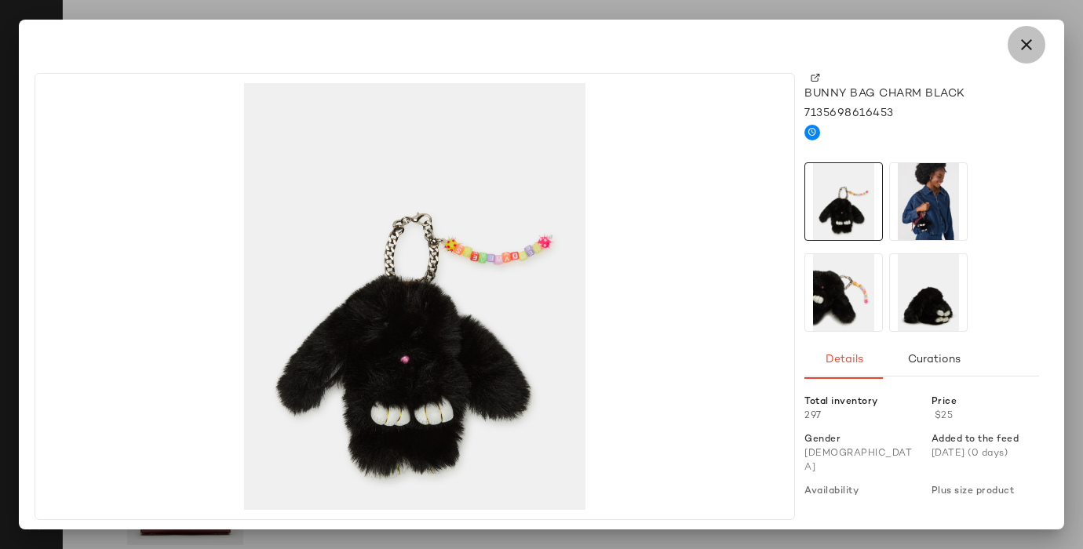
click at [1025, 42] on icon "button" at bounding box center [1026, 44] width 19 height 19
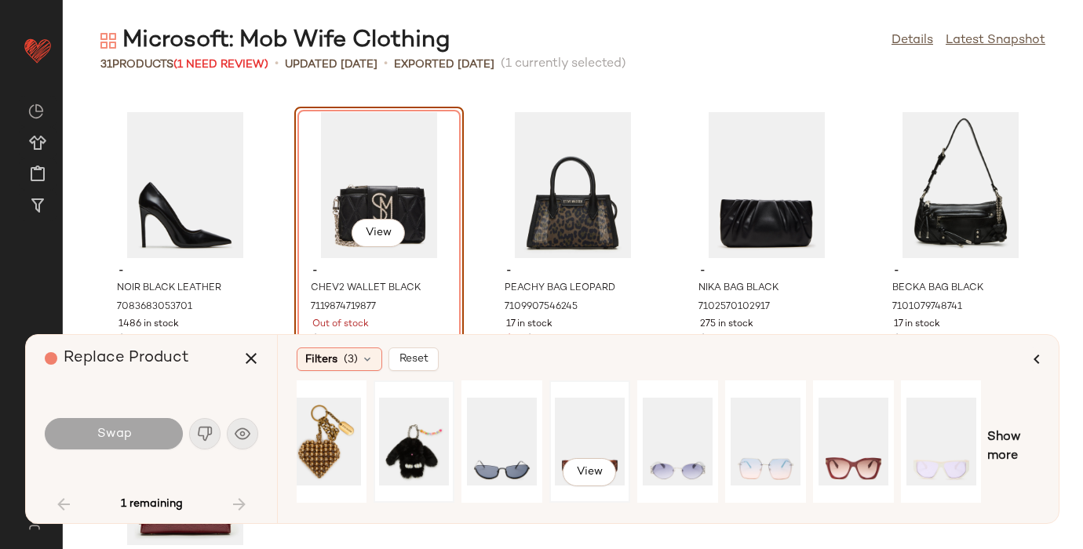
scroll to position [0, 186]
click at [1004, 440] on span "Show more" at bounding box center [1013, 447] width 53 height 38
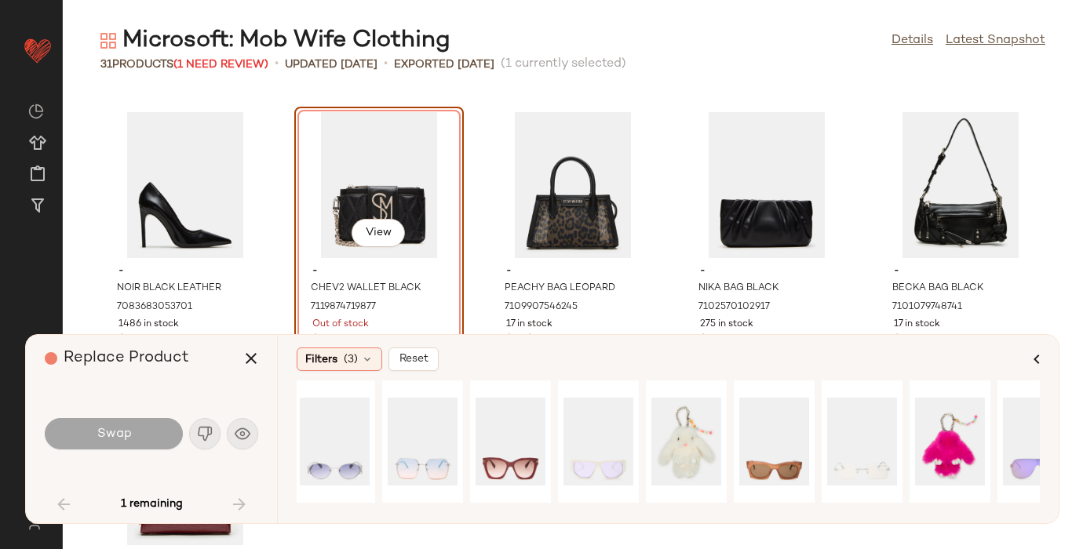
scroll to position [0, 532]
click at [777, 431] on div "View" at bounding box center [772, 441] width 70 height 111
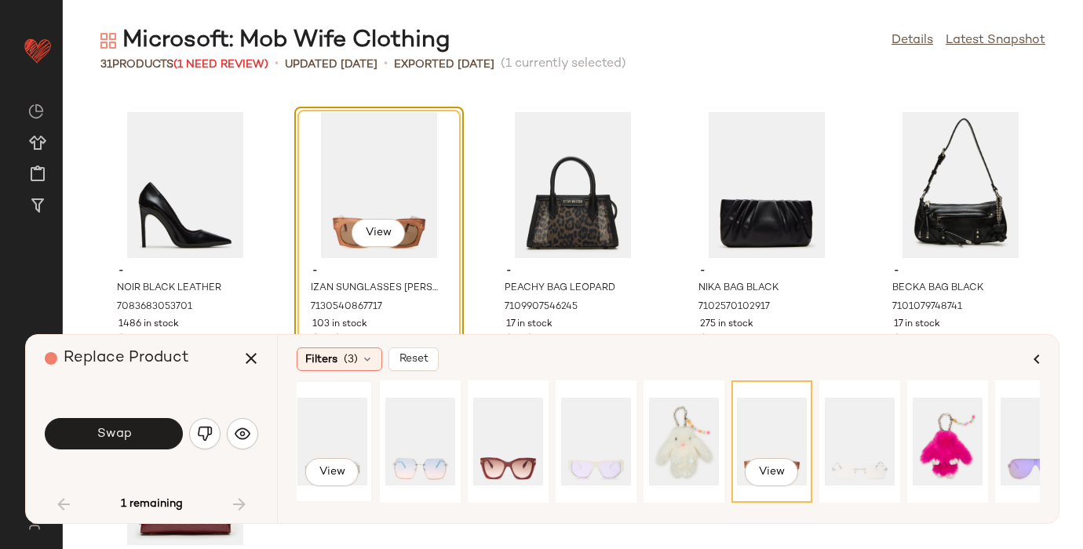
drag, startPoint x: 774, startPoint y: 435, endPoint x: 362, endPoint y: 436, distance: 411.9
click at [362, 436] on div "View View" at bounding box center [668, 446] width 743 height 133
click at [122, 433] on span "Swap" at bounding box center [113, 434] width 35 height 15
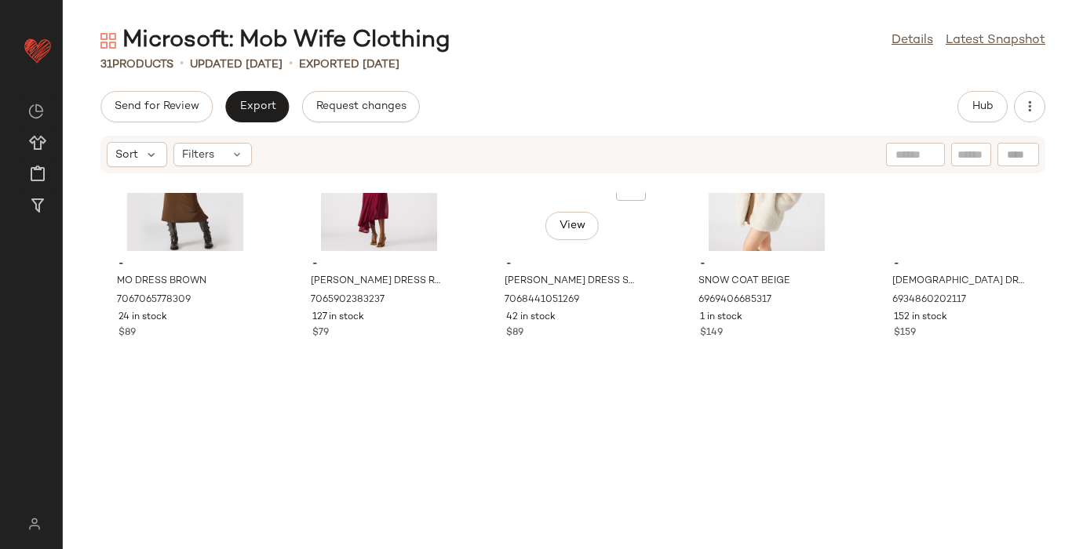
scroll to position [0, 0]
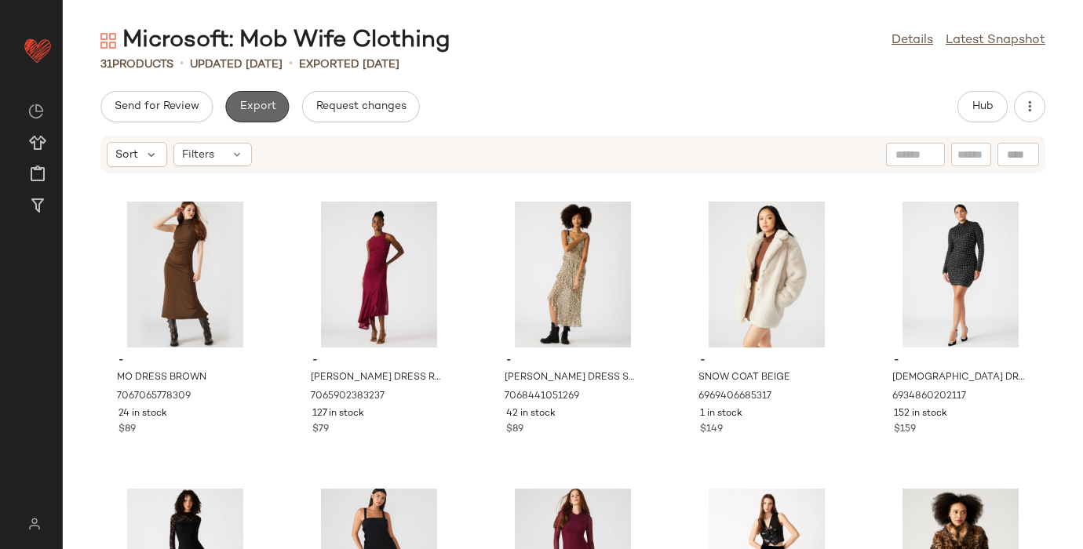
click at [253, 106] on span "Export" at bounding box center [256, 106] width 37 height 13
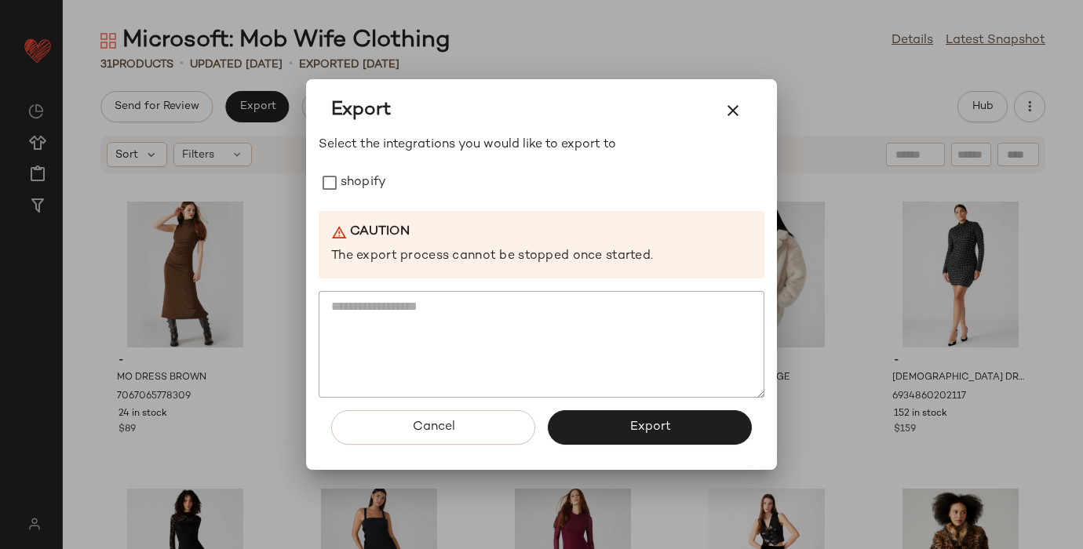
click at [390, 447] on div "Cancel Export" at bounding box center [542, 434] width 446 height 72
click at [383, 429] on button "Cancel" at bounding box center [433, 427] width 204 height 35
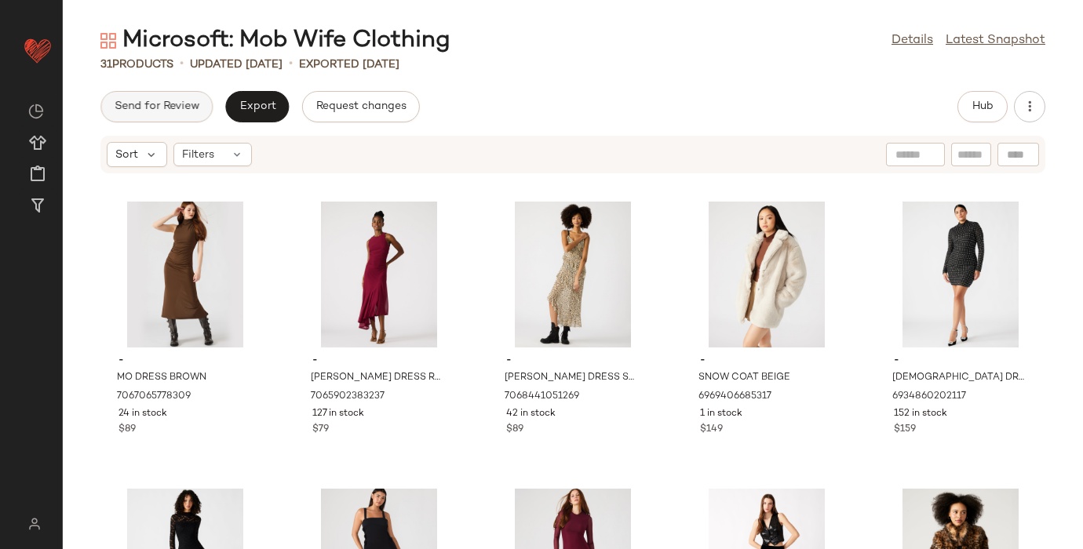
click at [164, 98] on button "Send for Review" at bounding box center [156, 106] width 112 height 31
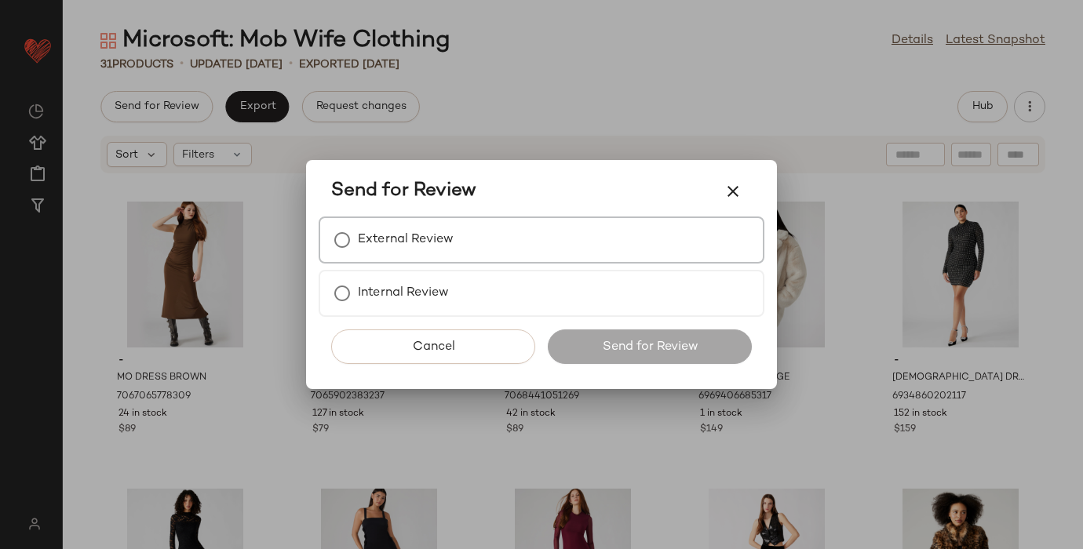
click at [372, 236] on label "External Review" at bounding box center [406, 239] width 96 height 31
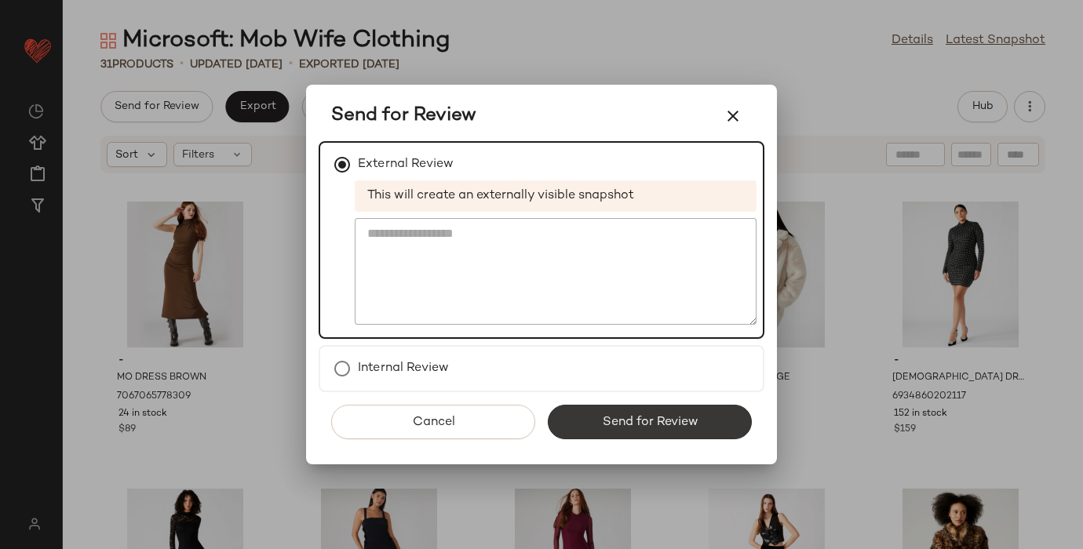
click at [617, 430] on button "Send for Review" at bounding box center [650, 422] width 204 height 35
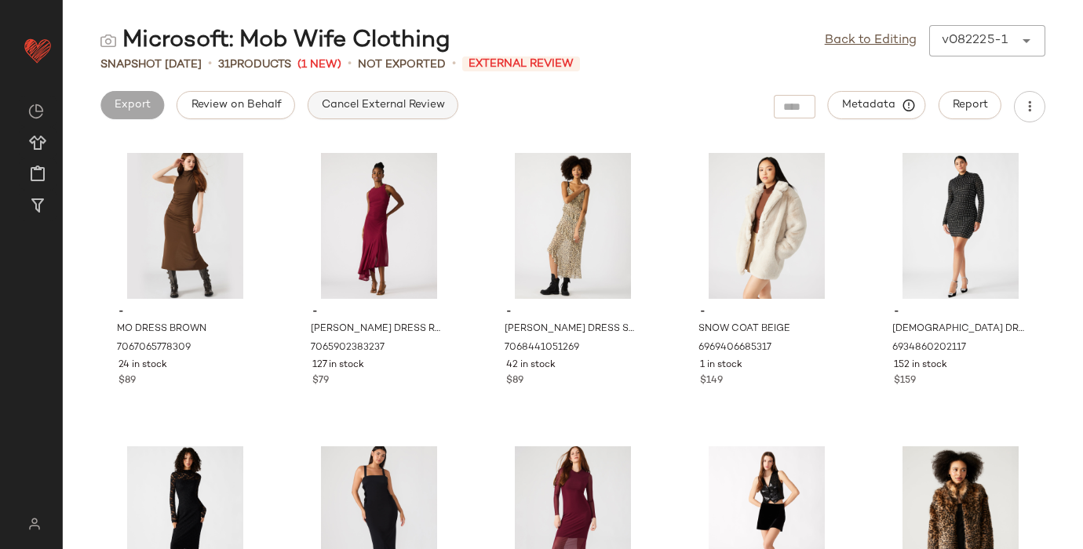
click at [379, 93] on button "Cancel External Review" at bounding box center [383, 105] width 151 height 28
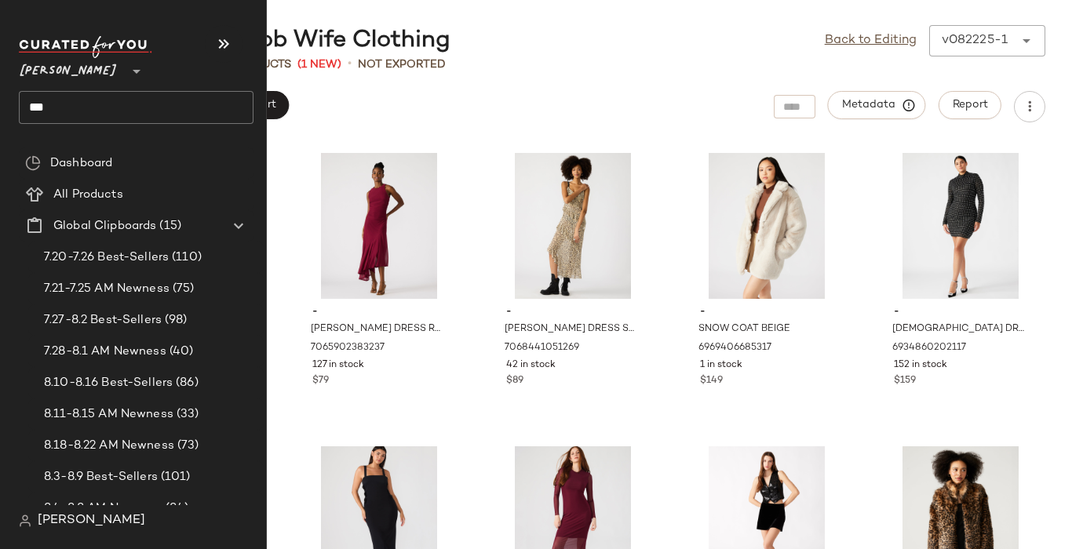
click at [38, 107] on input "***" at bounding box center [136, 107] width 235 height 33
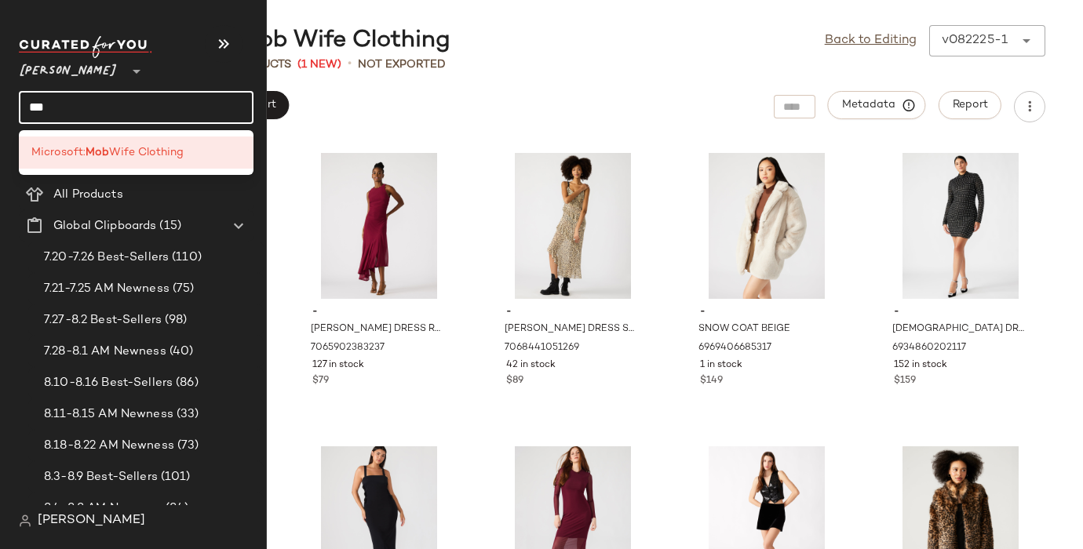
click at [38, 107] on input "***" at bounding box center [136, 107] width 235 height 33
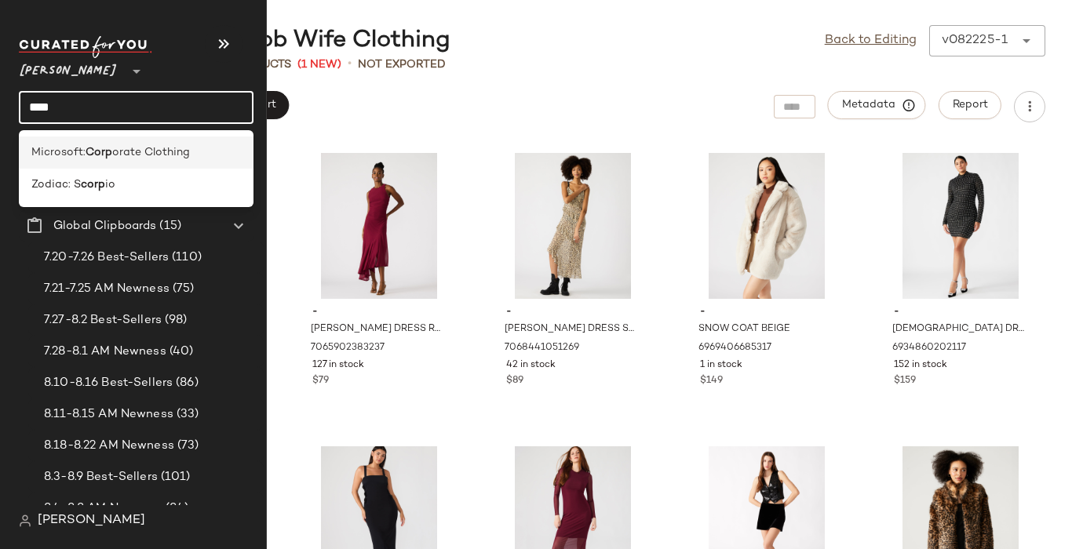
click at [62, 147] on span "Microsoft:" at bounding box center [58, 152] width 54 height 16
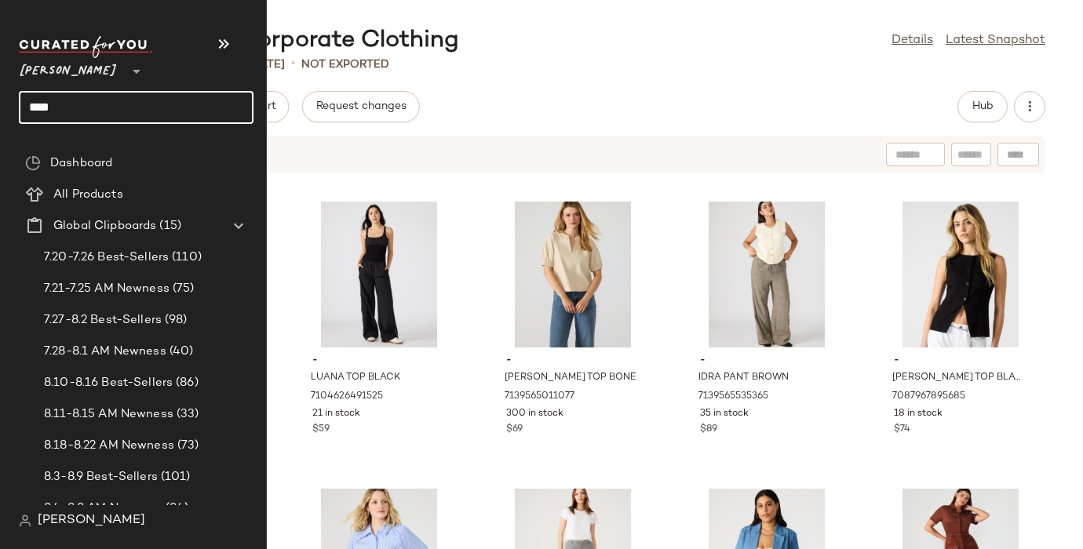
click at [40, 106] on input "****" at bounding box center [136, 107] width 235 height 33
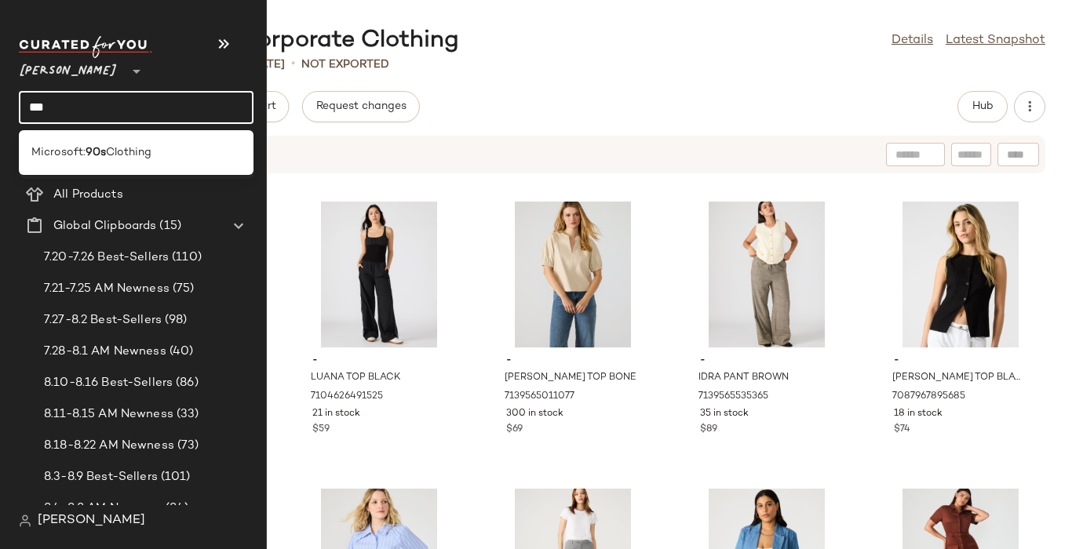
click at [56, 150] on span "Microsoft:" at bounding box center [58, 152] width 54 height 16
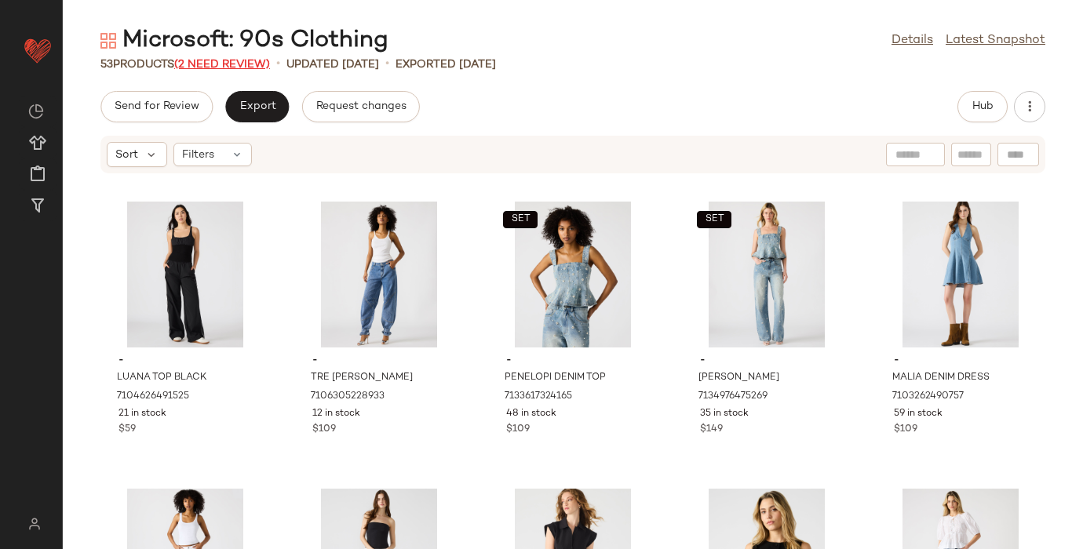
click at [197, 62] on span "(2 Need Review)" at bounding box center [222, 65] width 96 height 12
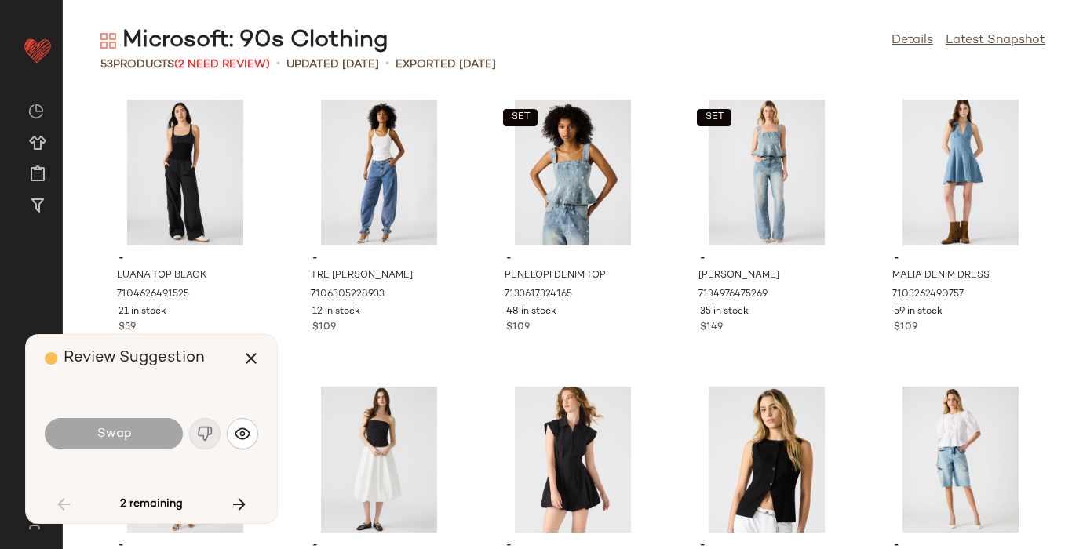
scroll to position [2297, 0]
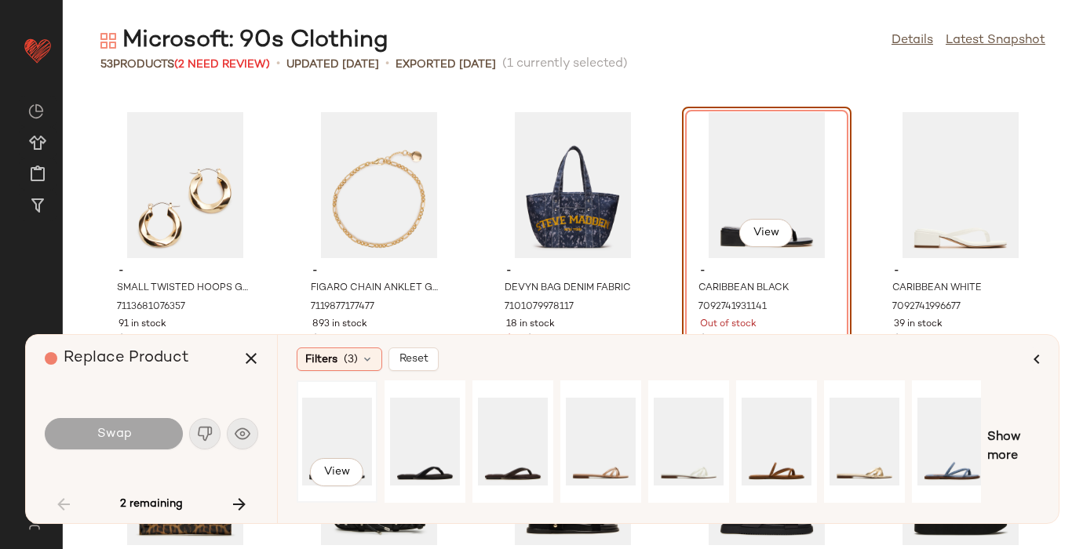
click at [339, 447] on div "View" at bounding box center [337, 441] width 70 height 111
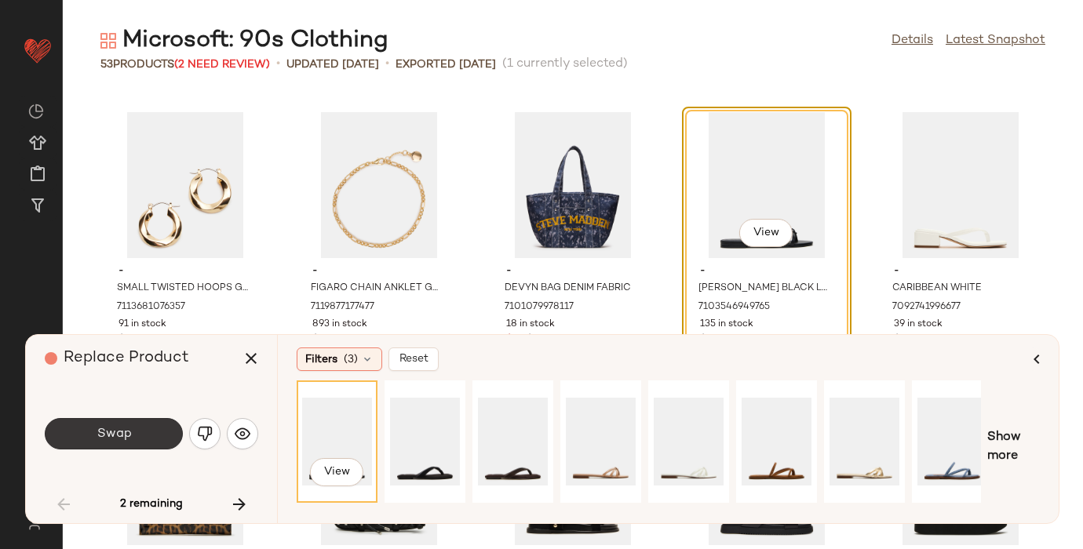
click at [108, 430] on span "Swap" at bounding box center [113, 434] width 35 height 15
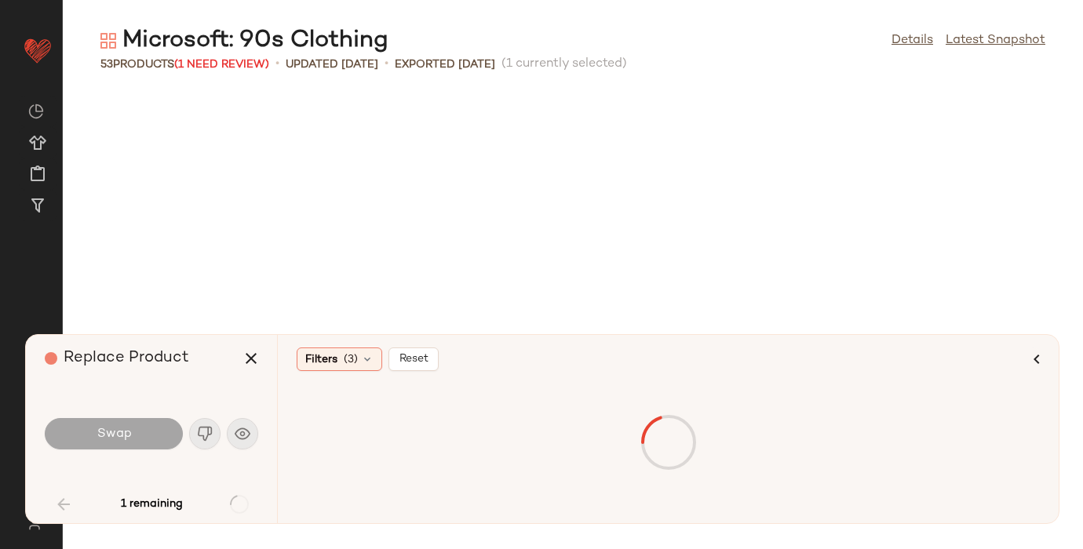
scroll to position [2703, 0]
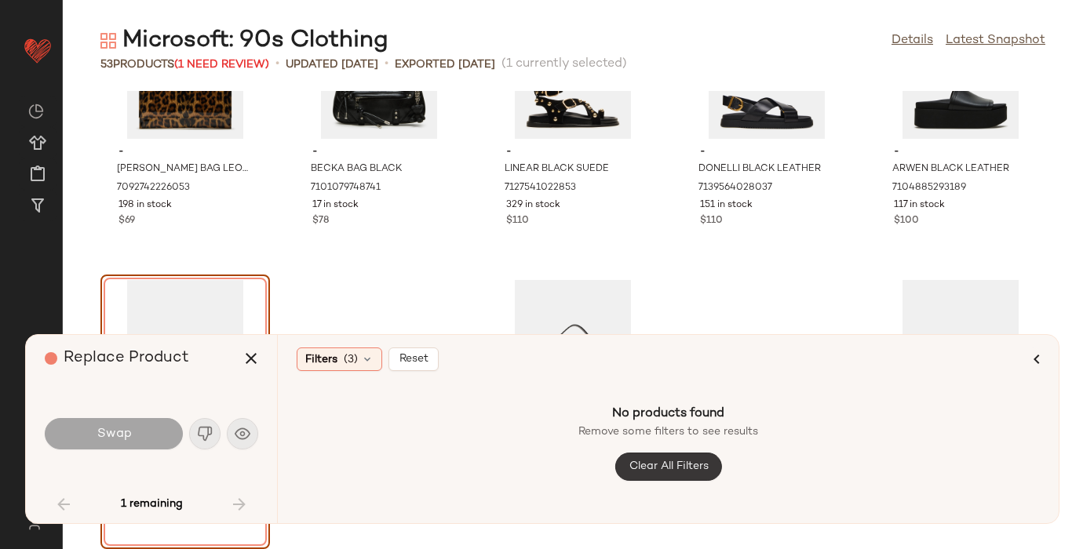
click at [651, 461] on span "Clear All Filters" at bounding box center [668, 467] width 80 height 13
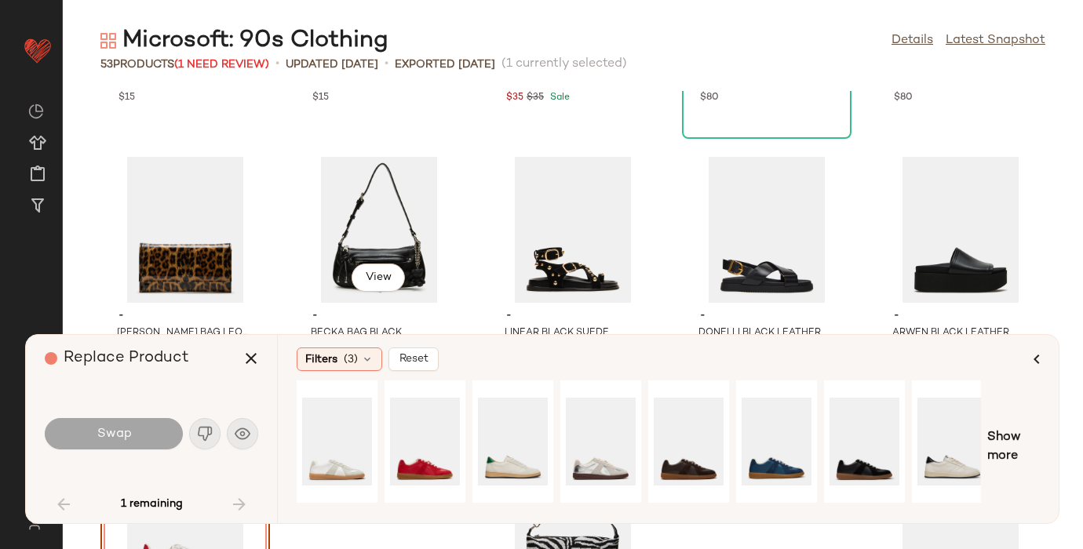
scroll to position [2539, 0]
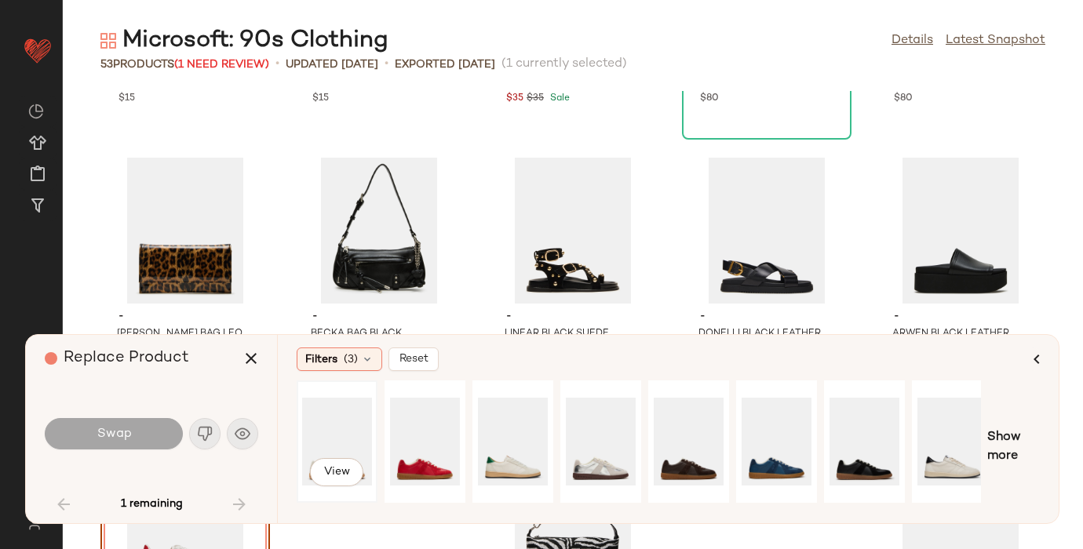
click at [347, 438] on div "View" at bounding box center [337, 441] width 70 height 111
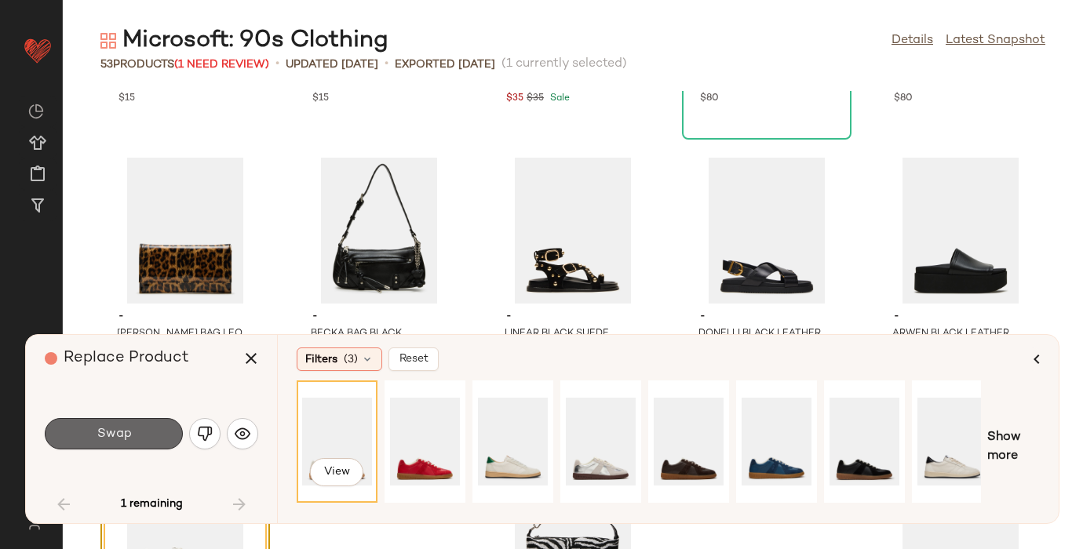
click at [104, 424] on button "Swap" at bounding box center [114, 433] width 138 height 31
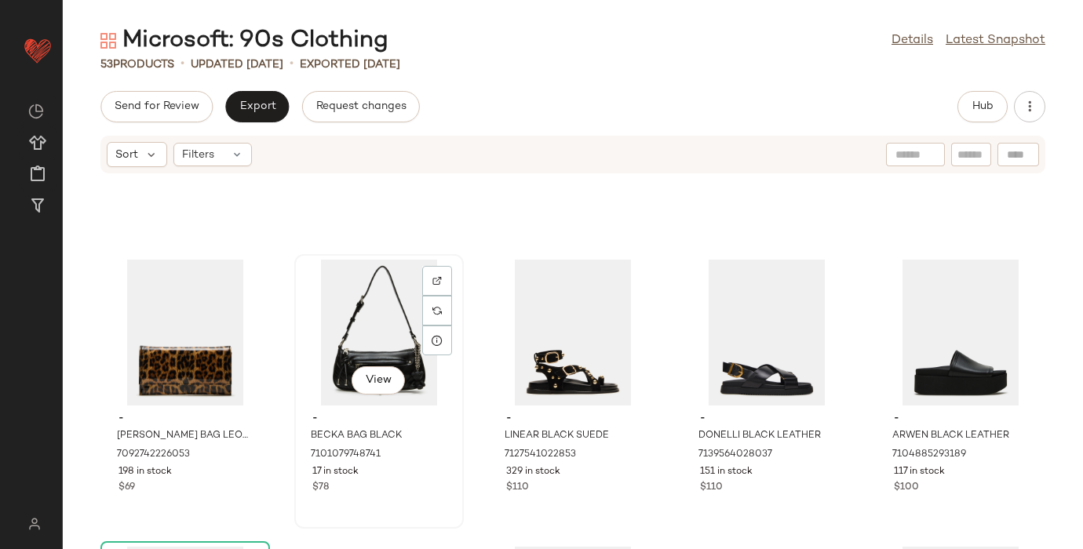
scroll to position [2805, 0]
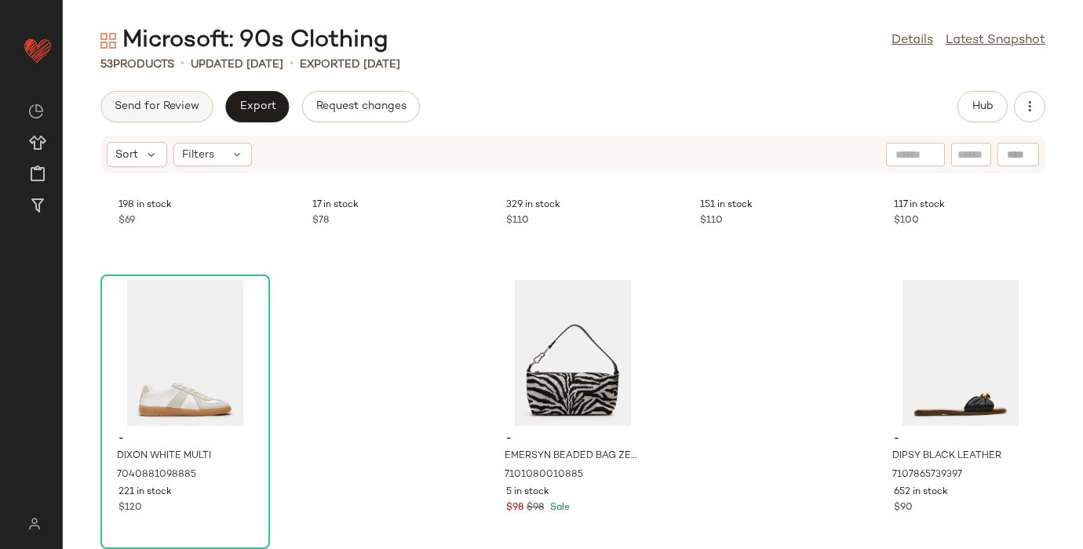
click at [144, 106] on span "Send for Review" at bounding box center [157, 106] width 86 height 13
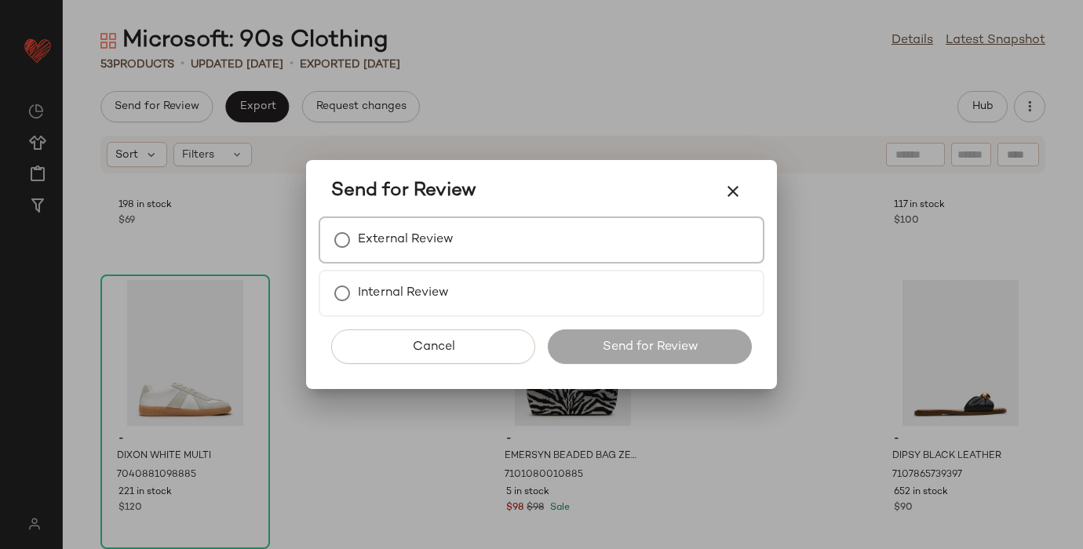
click at [404, 241] on label "External Review" at bounding box center [406, 239] width 96 height 31
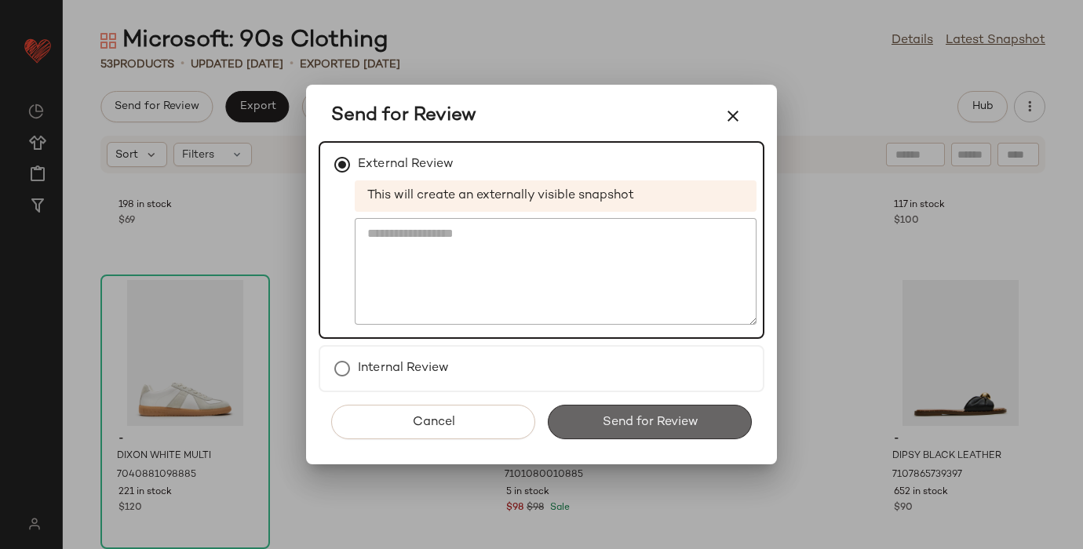
click at [630, 435] on button "Send for Review" at bounding box center [650, 422] width 204 height 35
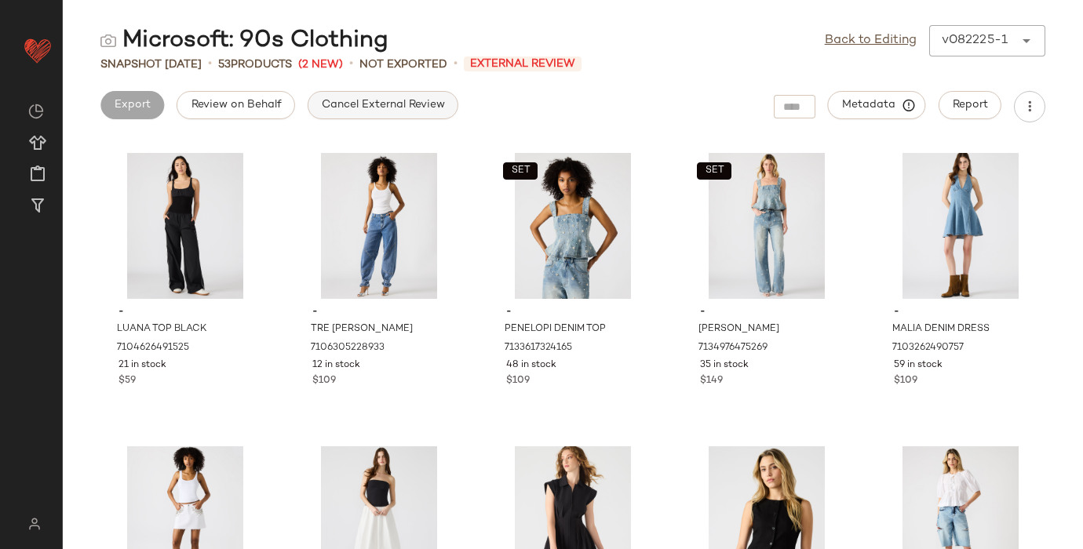
click at [357, 107] on span "Cancel External Review" at bounding box center [383, 105] width 124 height 13
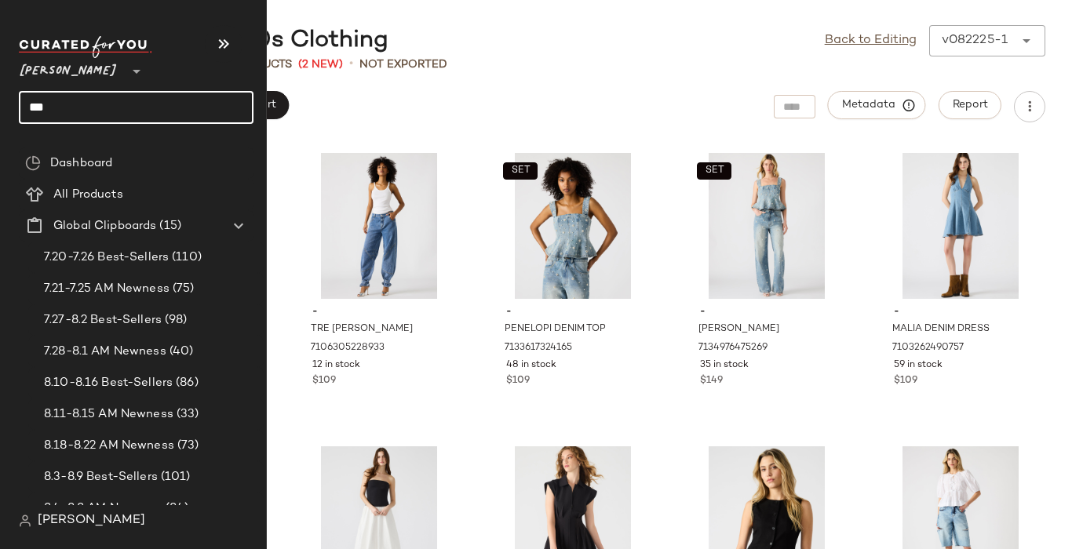
click at [38, 103] on input "***" at bounding box center [136, 107] width 235 height 33
click at [60, 112] on input "****" at bounding box center [136, 107] width 235 height 33
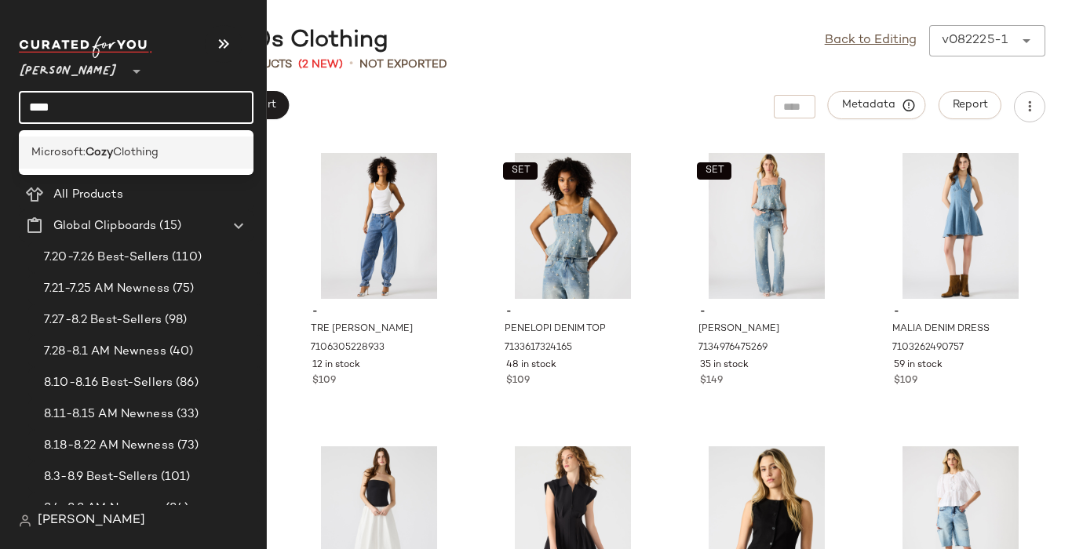
click at [58, 148] on span "Microsoft:" at bounding box center [58, 152] width 54 height 16
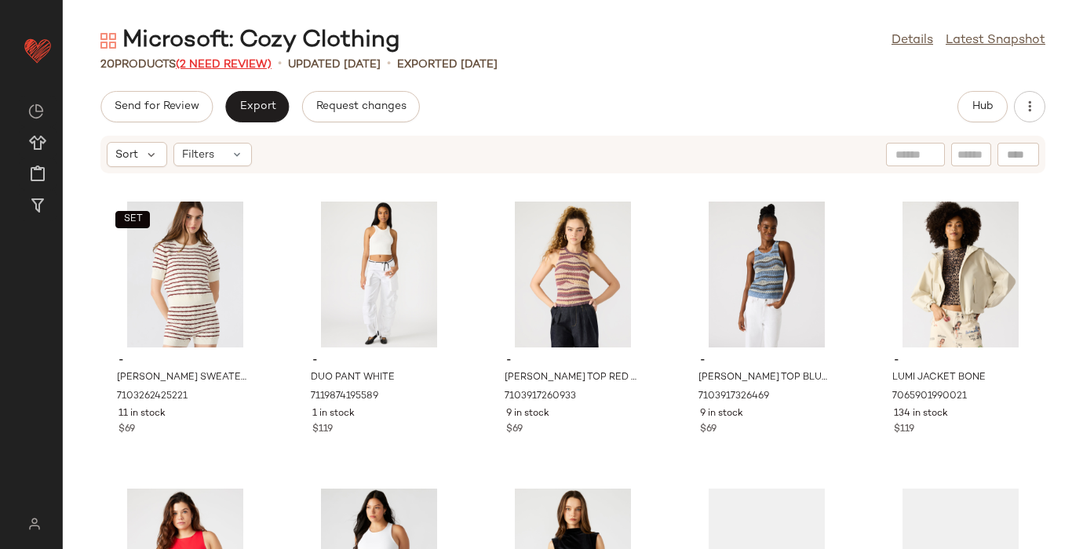
click at [246, 63] on span "(2 Need Review)" at bounding box center [224, 65] width 96 height 12
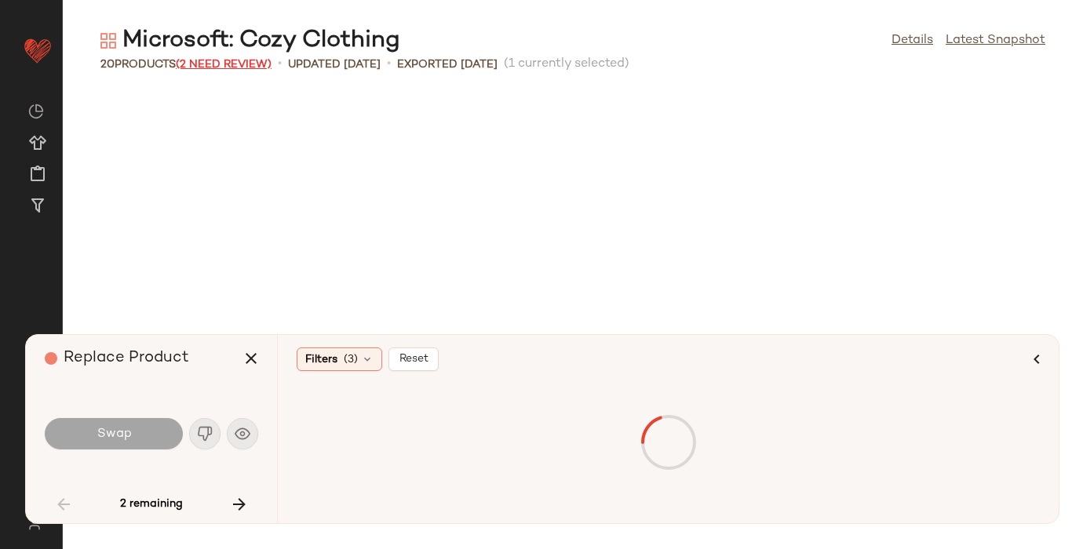
scroll to position [587, 0]
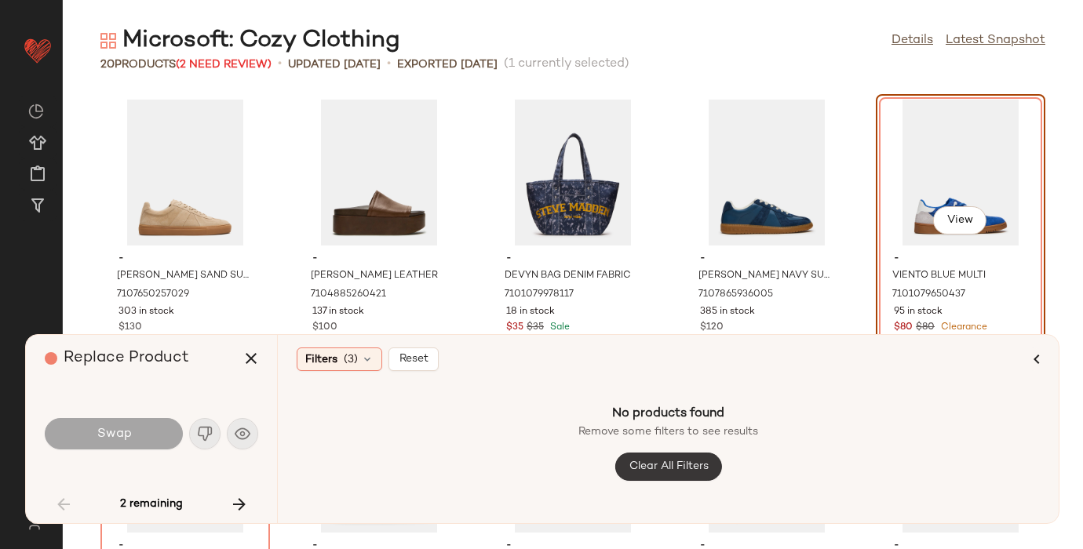
click at [660, 469] on span "Clear All Filters" at bounding box center [668, 467] width 80 height 13
click at [659, 469] on span "Clear All Filters" at bounding box center [668, 467] width 80 height 13
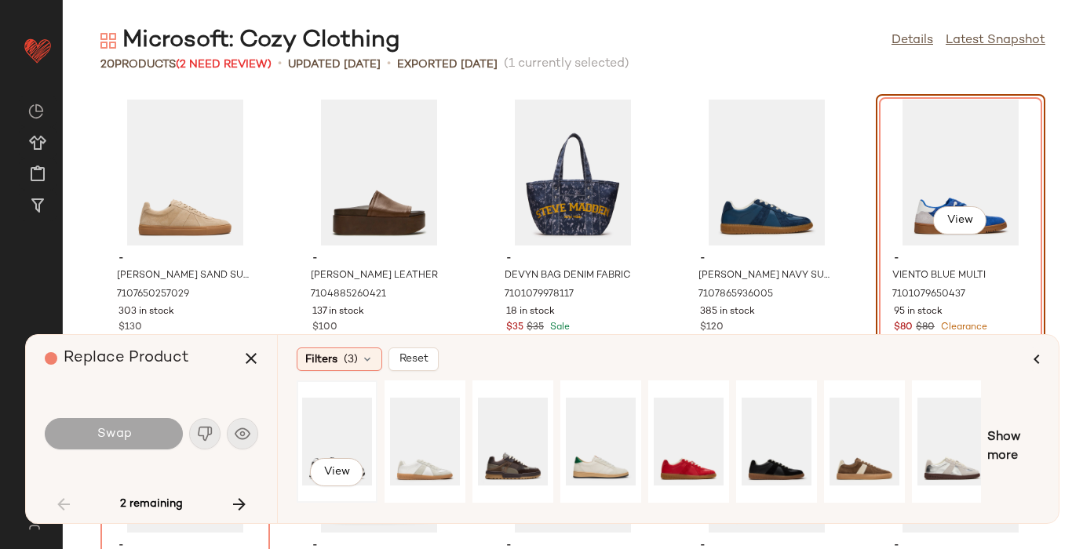
click at [343, 432] on div "View" at bounding box center [337, 441] width 70 height 111
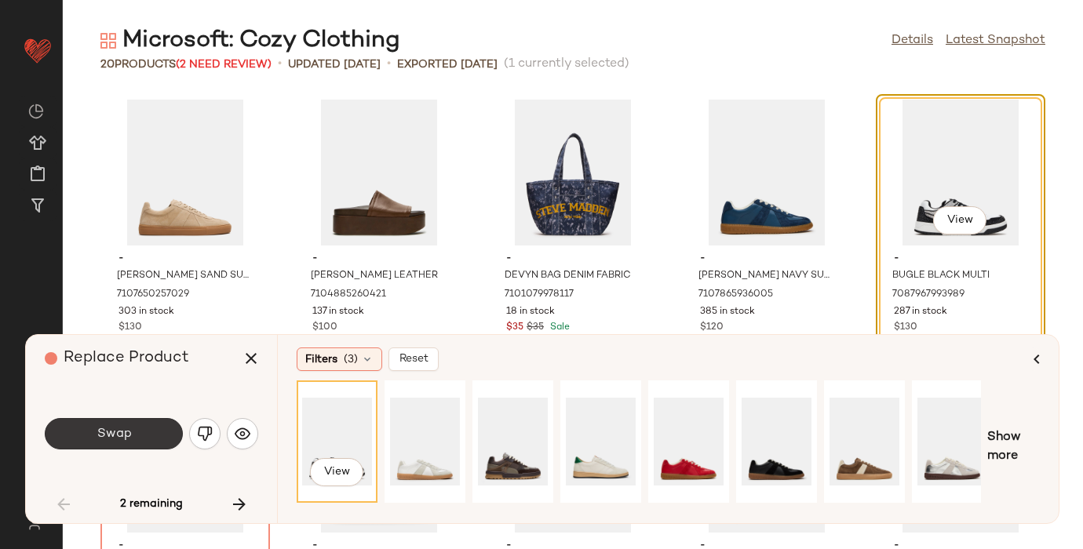
click at [111, 435] on span "Swap" at bounding box center [113, 434] width 35 height 15
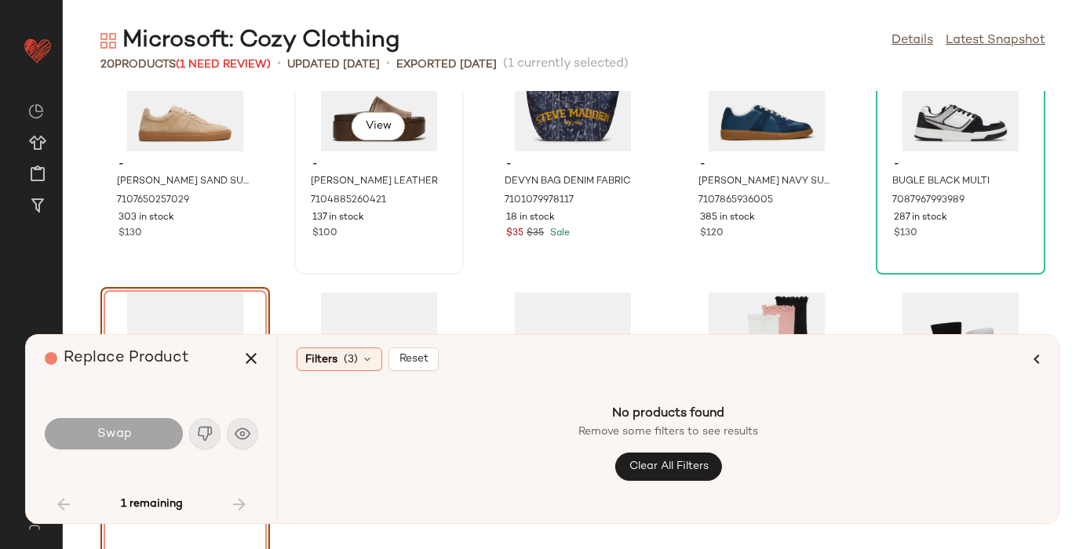
scroll to position [684, 0]
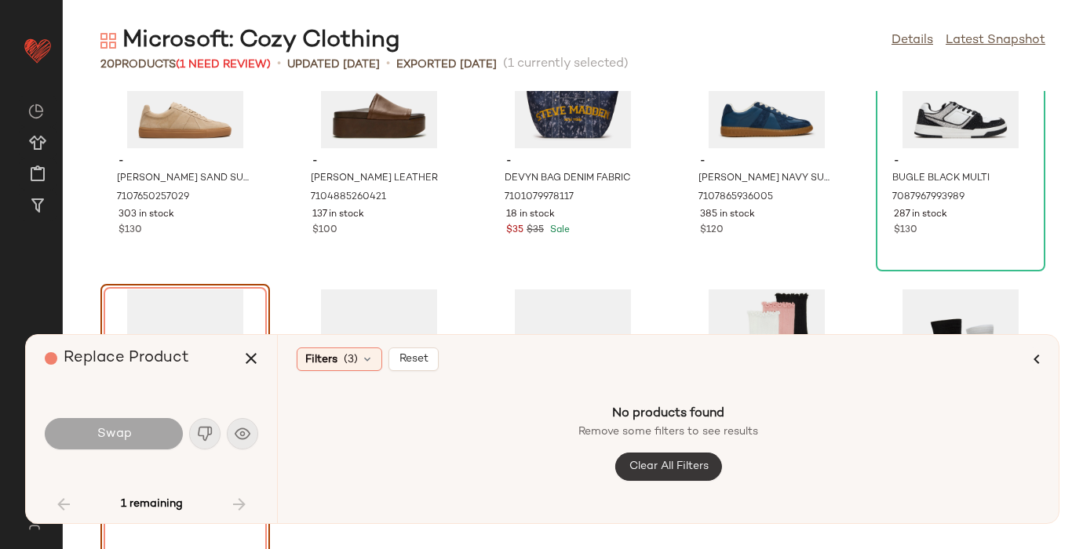
click at [666, 467] on span "Clear All Filters" at bounding box center [668, 467] width 80 height 13
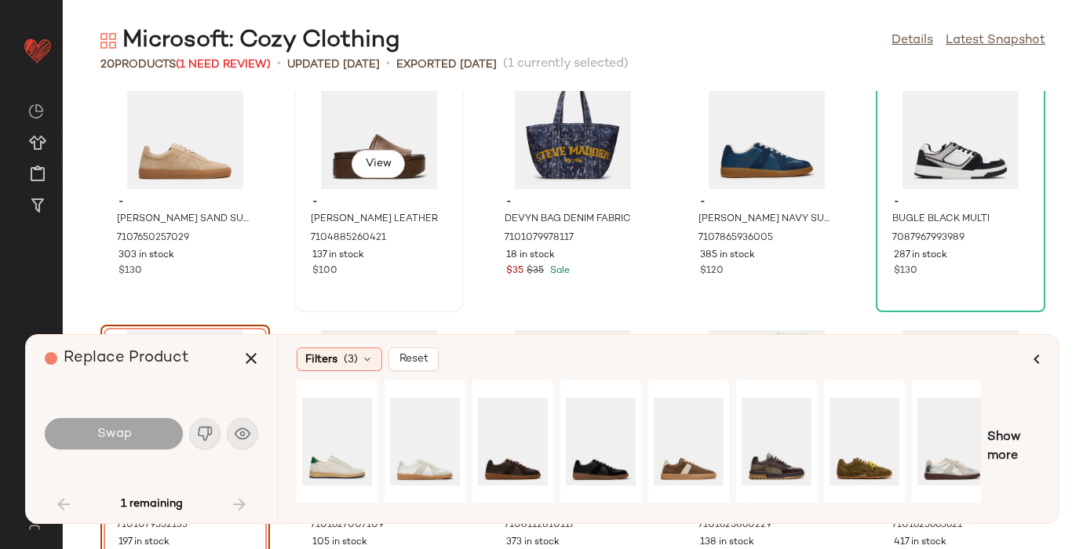
scroll to position [639, 0]
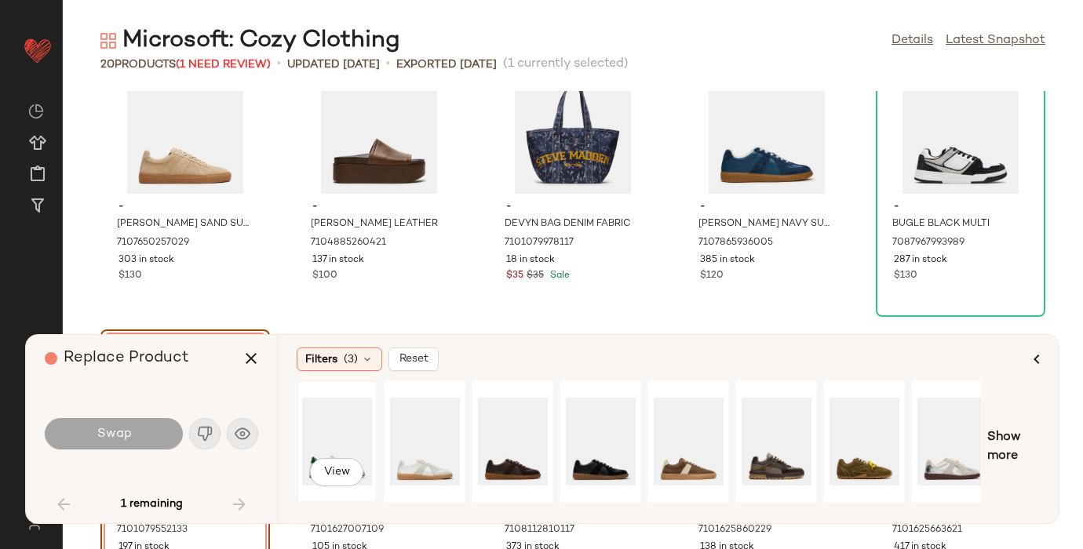
click at [346, 428] on div "View" at bounding box center [337, 441] width 70 height 111
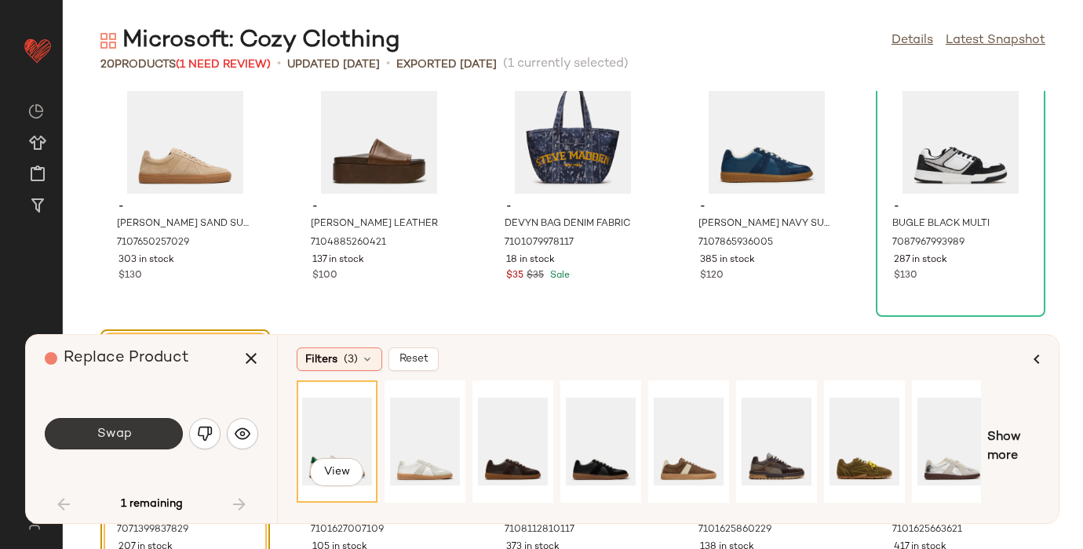
click at [126, 434] on span "Swap" at bounding box center [113, 434] width 35 height 15
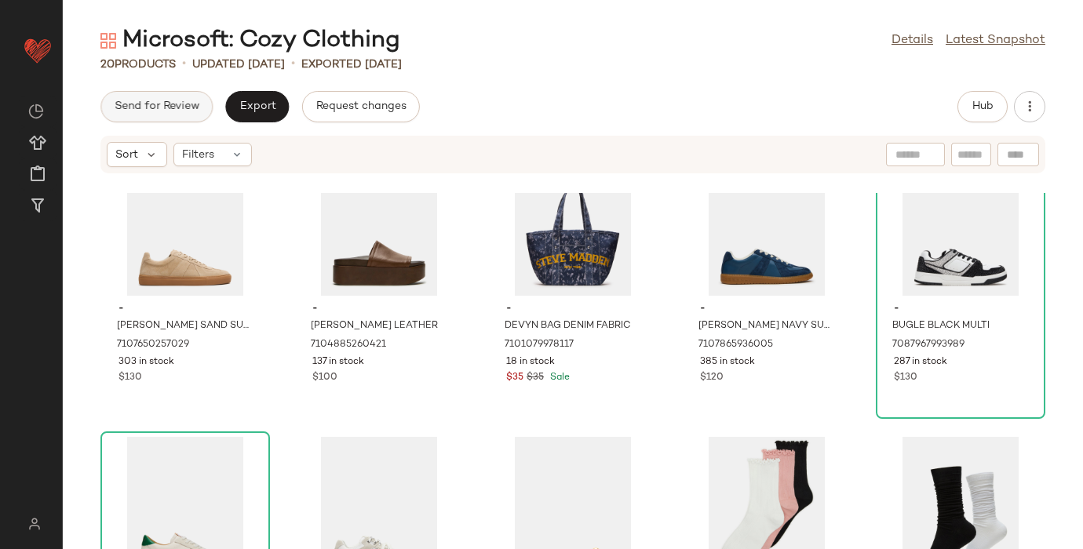
click at [158, 104] on span "Send for Review" at bounding box center [157, 106] width 86 height 13
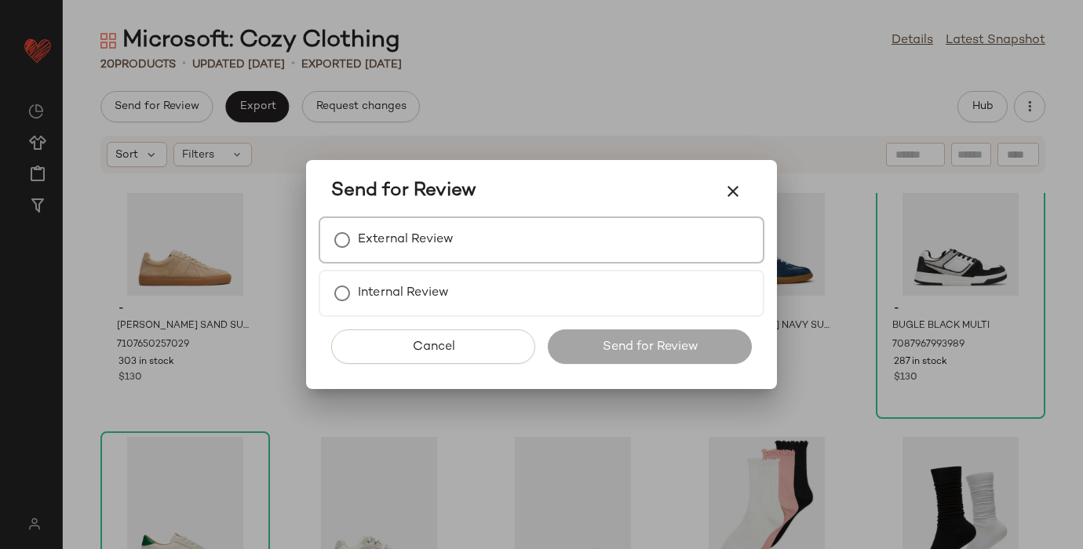
click at [455, 229] on div "External Review" at bounding box center [542, 240] width 446 height 47
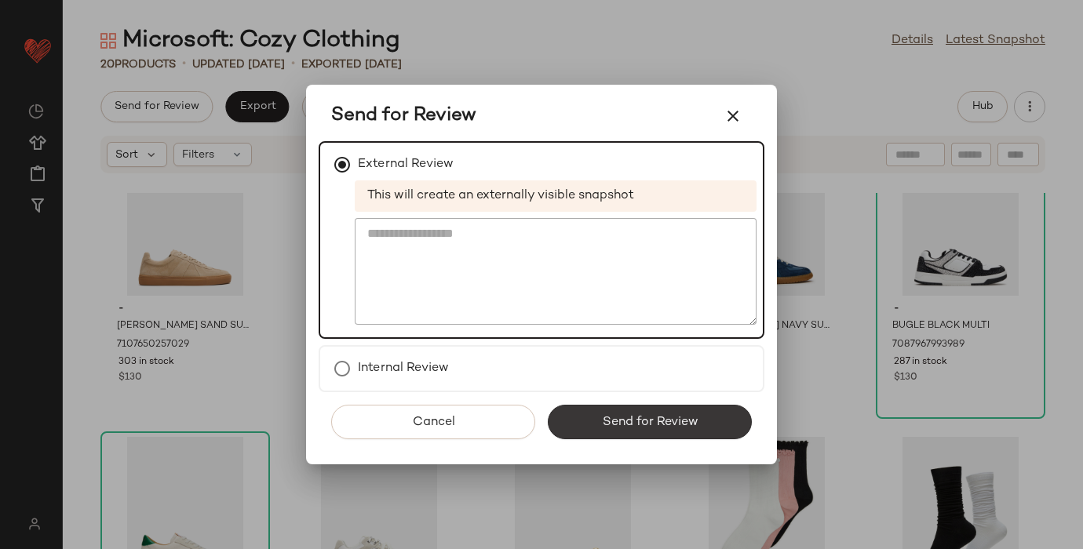
click at [574, 416] on button "Send for Review" at bounding box center [650, 422] width 204 height 35
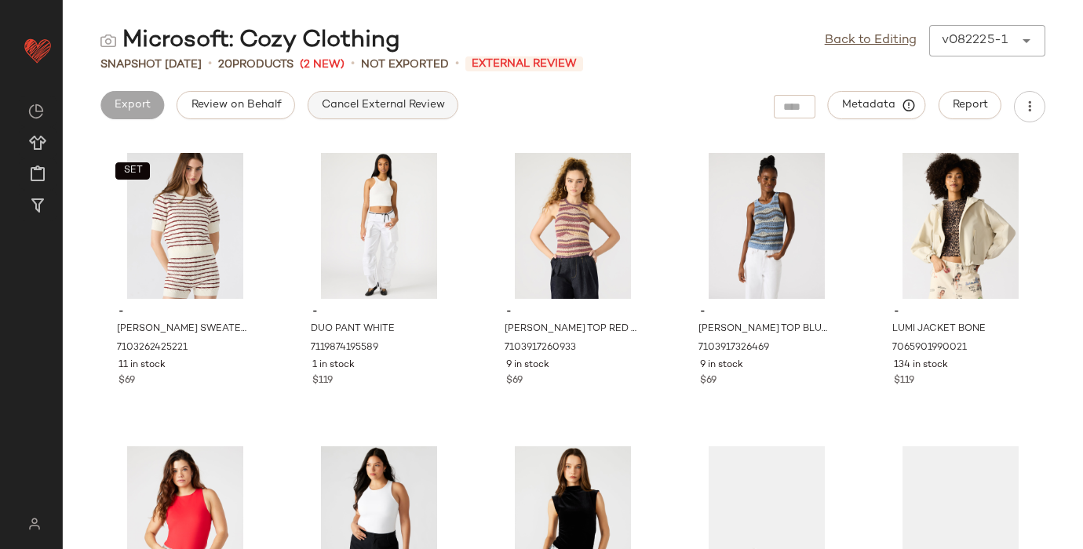
click at [371, 105] on span "Cancel External Review" at bounding box center [383, 105] width 124 height 13
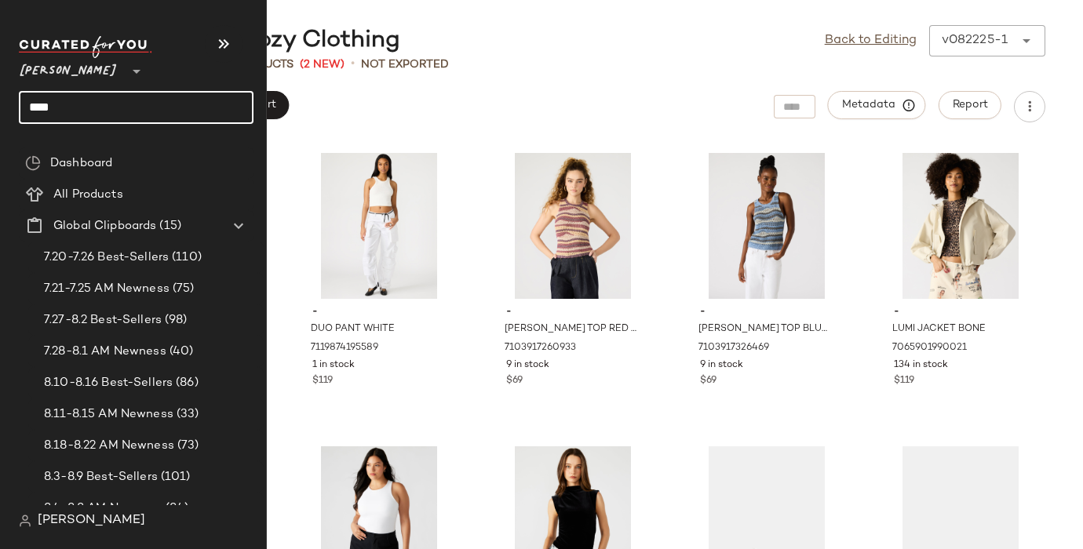
click at [43, 107] on input "****" at bounding box center [136, 107] width 235 height 33
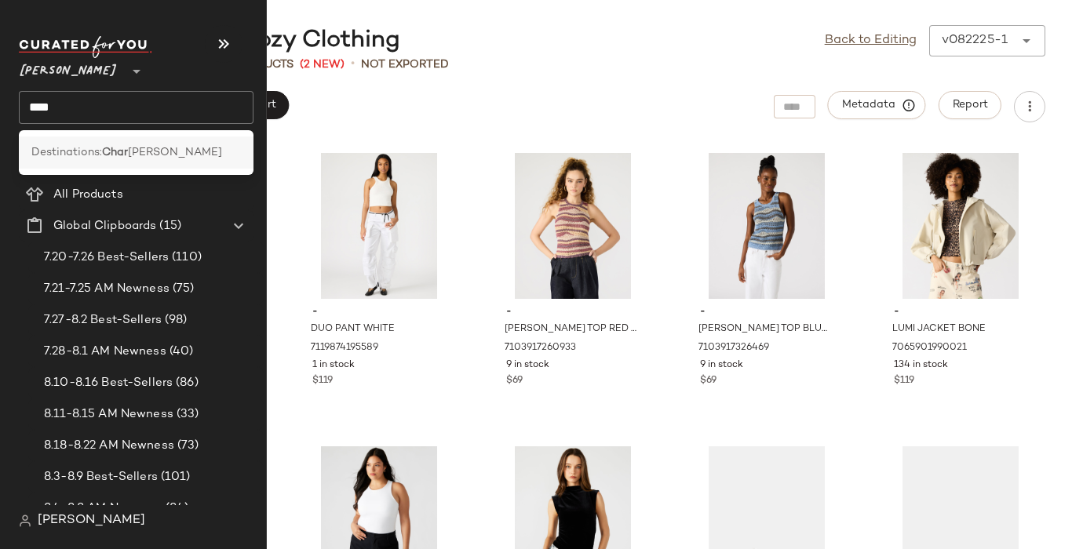
click at [43, 147] on span "Destinations:" at bounding box center [66, 152] width 71 height 16
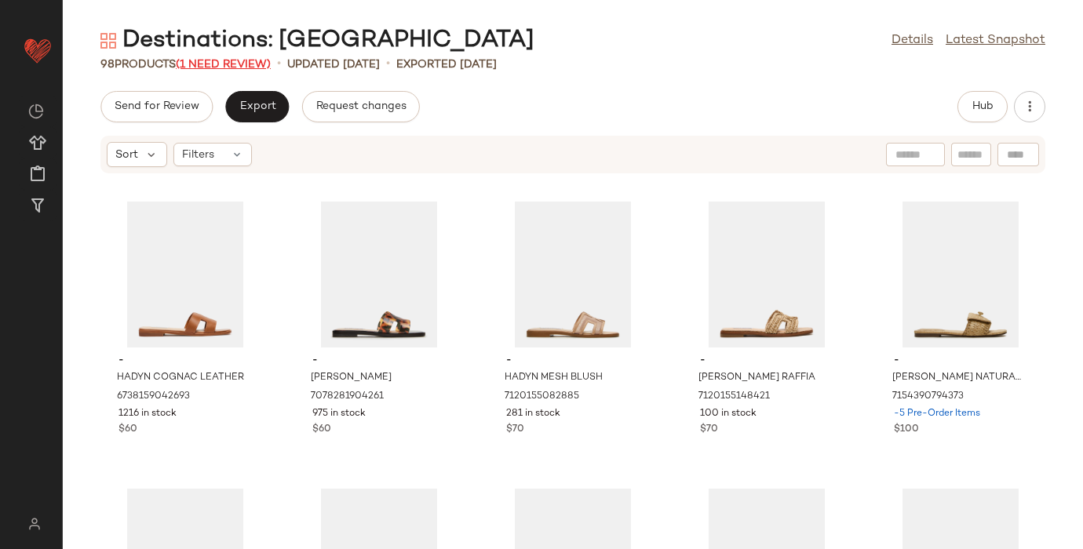
click at [249, 64] on span "(1 Need Review)" at bounding box center [223, 65] width 95 height 12
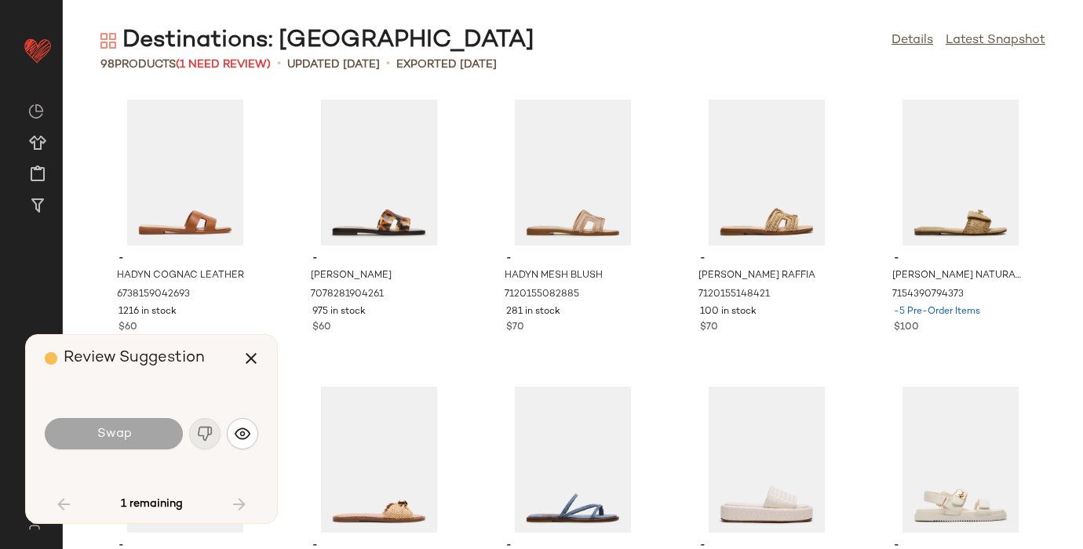
scroll to position [1723, 0]
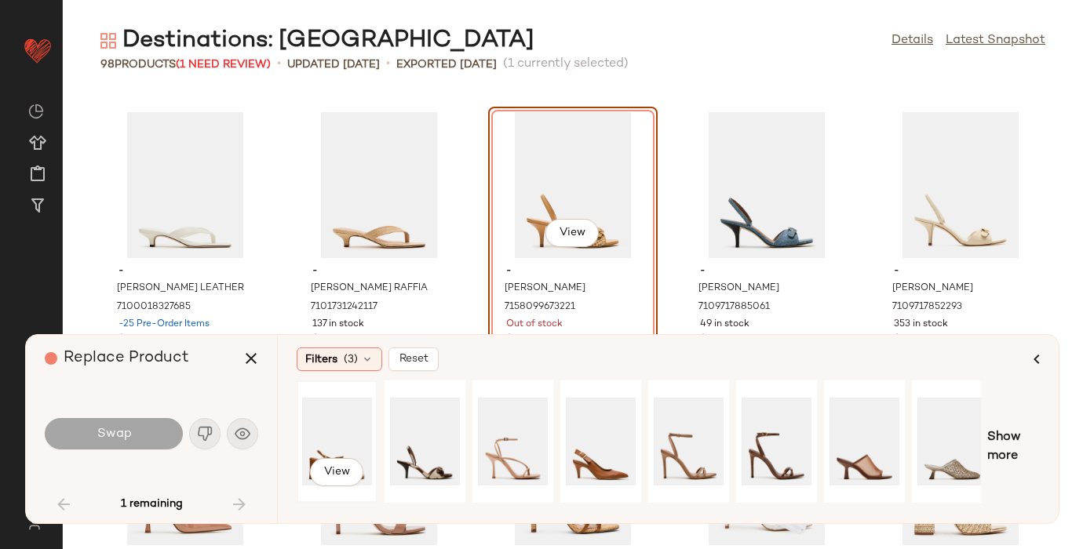
click at [334, 430] on div "View" at bounding box center [337, 441] width 70 height 111
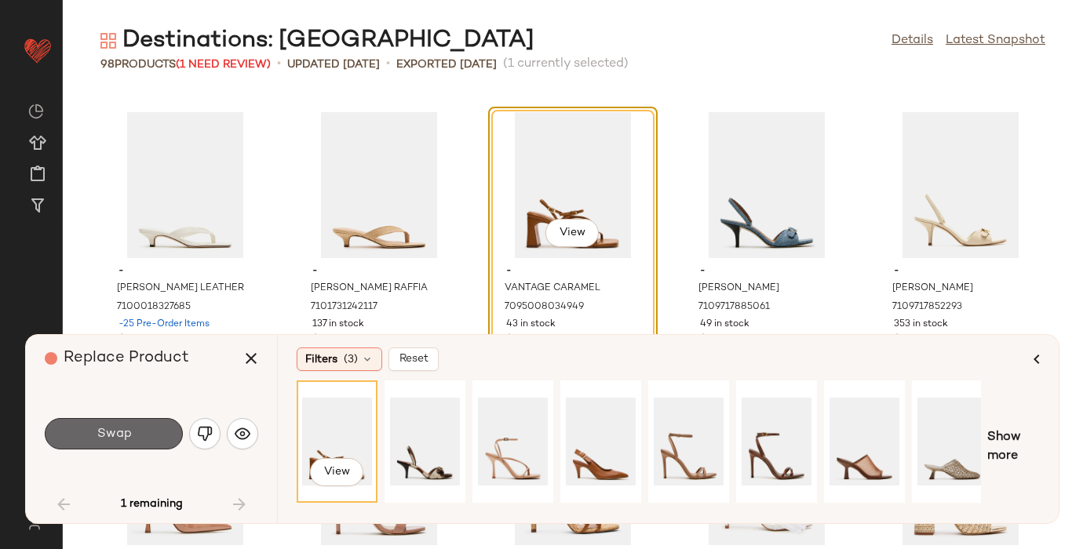
click at [89, 428] on button "Swap" at bounding box center [114, 433] width 138 height 31
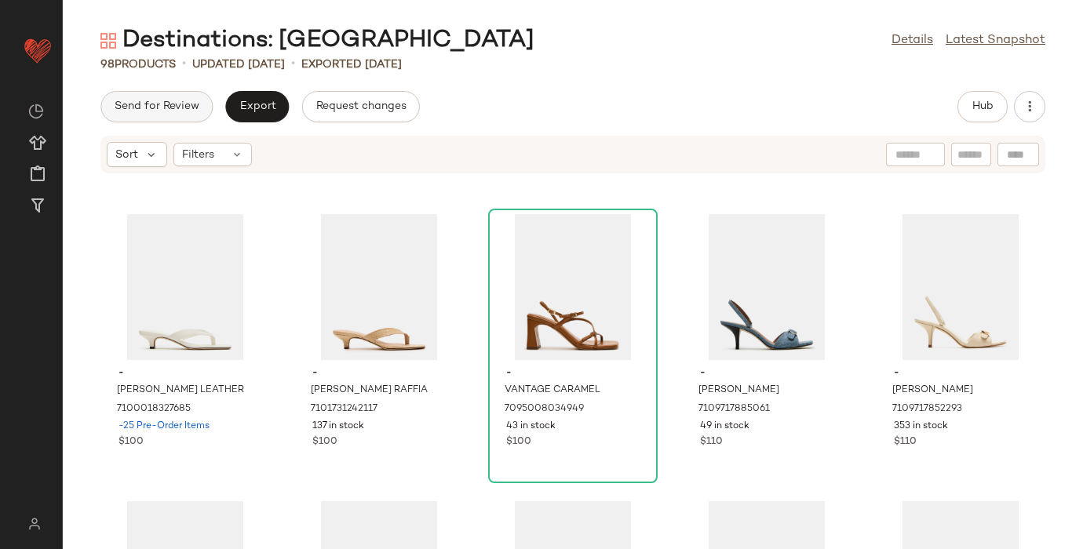
click at [188, 91] on button "Send for Review" at bounding box center [156, 106] width 112 height 31
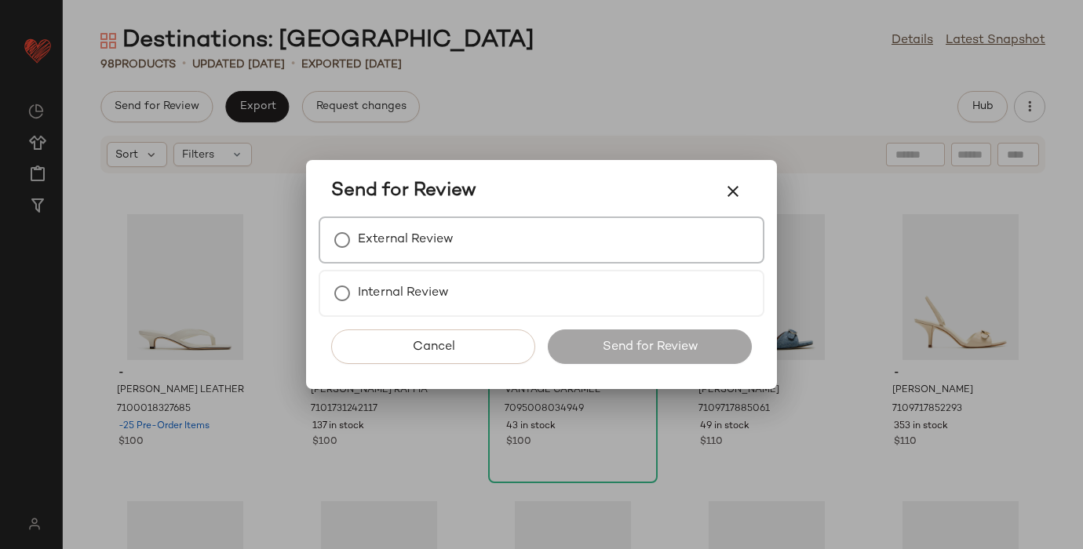
click at [399, 235] on label "External Review" at bounding box center [406, 239] width 96 height 31
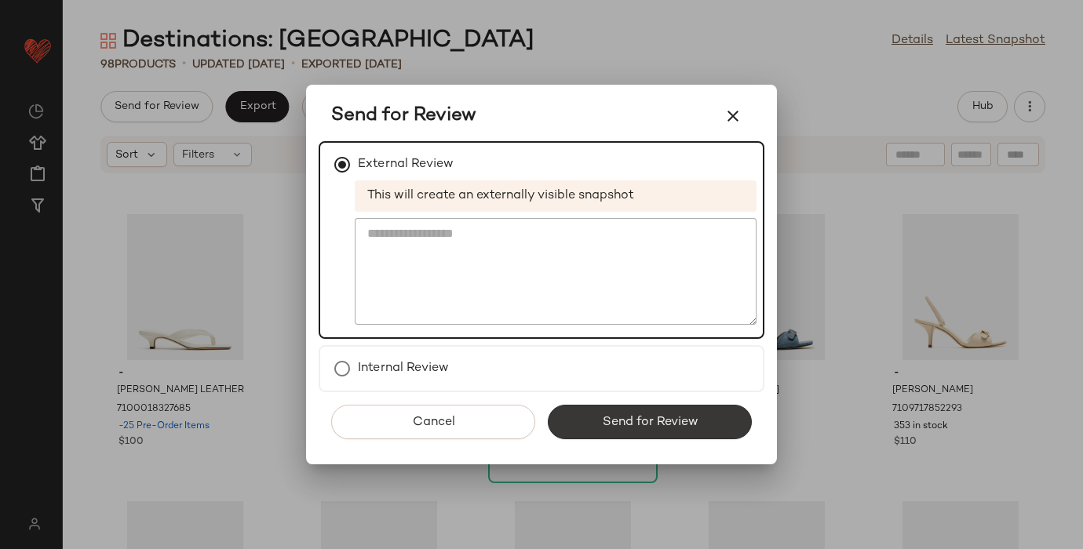
click at [587, 426] on button "Send for Review" at bounding box center [650, 422] width 204 height 35
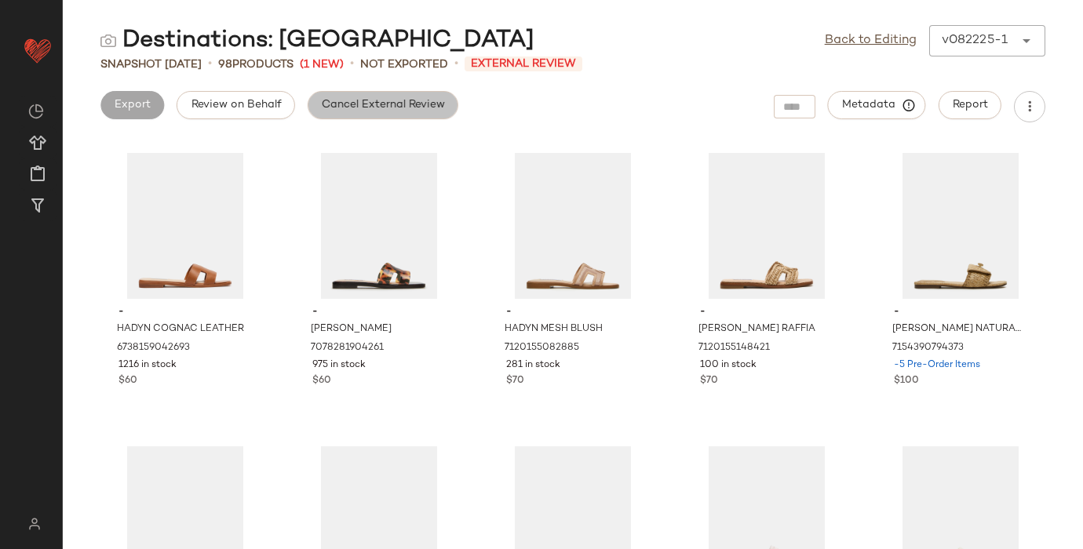
click at [384, 104] on span "Cancel External Review" at bounding box center [383, 105] width 124 height 13
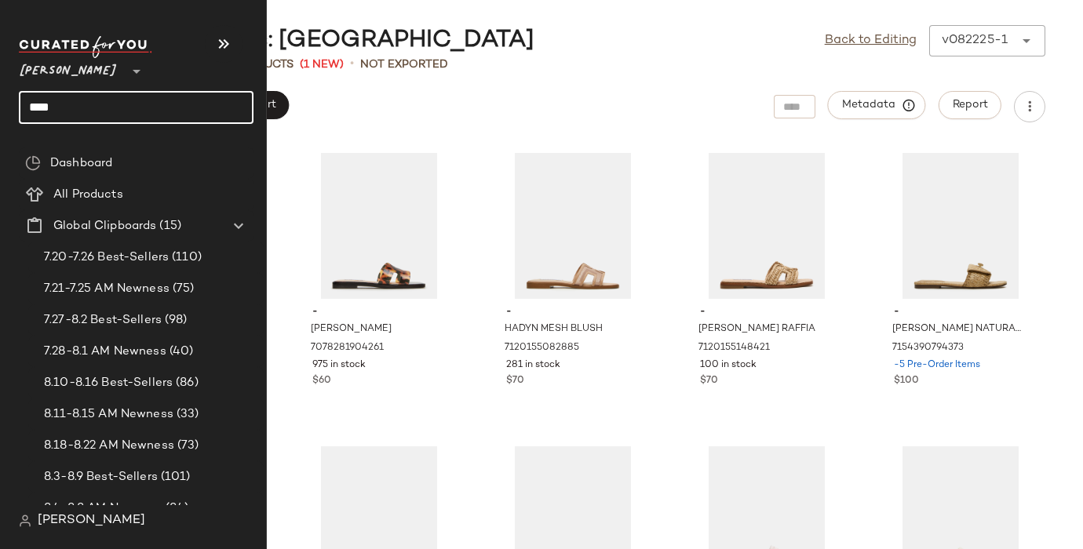
click at [31, 107] on input "****" at bounding box center [136, 107] width 235 height 33
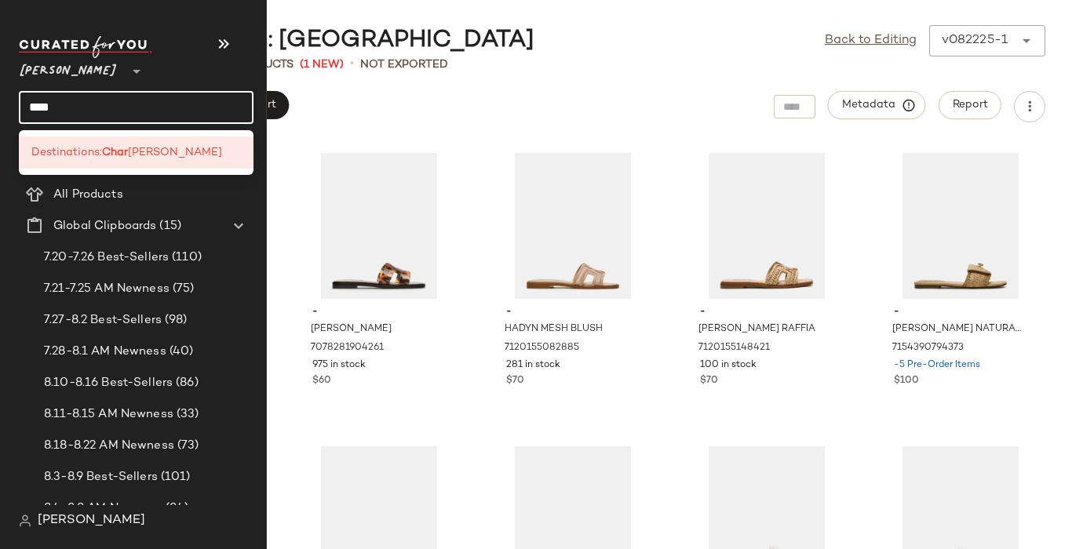
click at [31, 107] on input "****" at bounding box center [136, 107] width 235 height 33
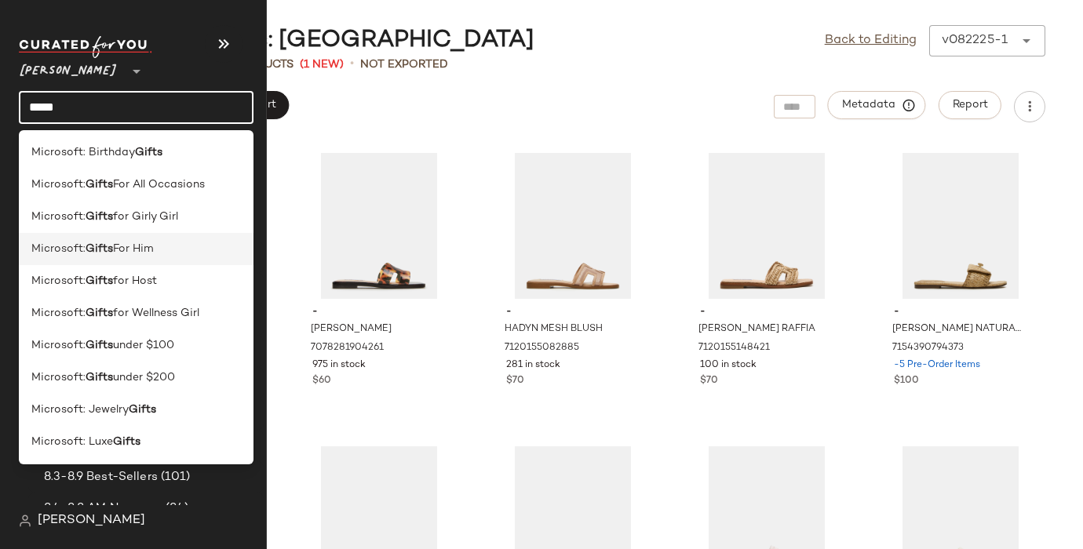
type input "*****"
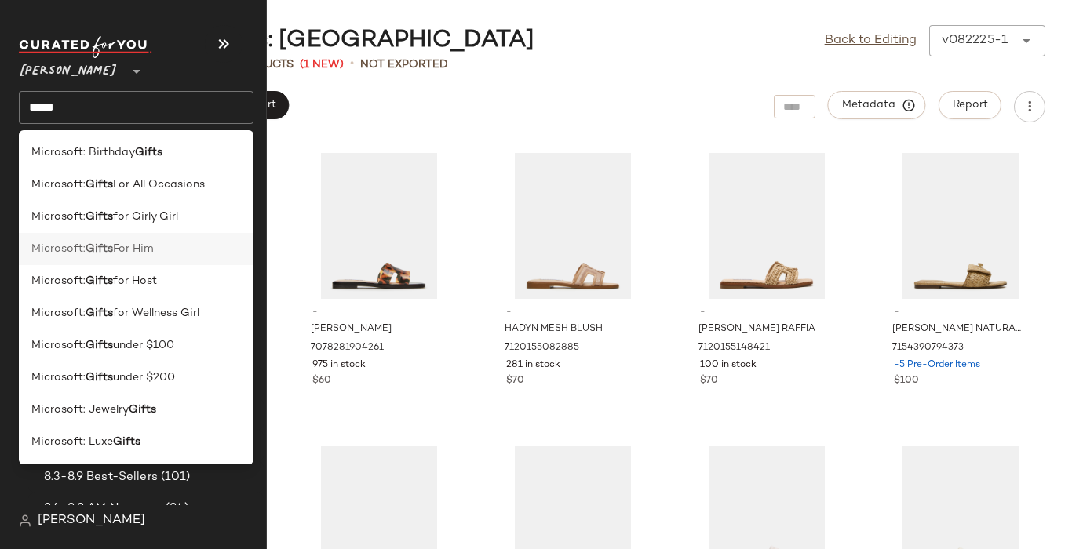
click at [55, 246] on span "Microsoft:" at bounding box center [58, 249] width 54 height 16
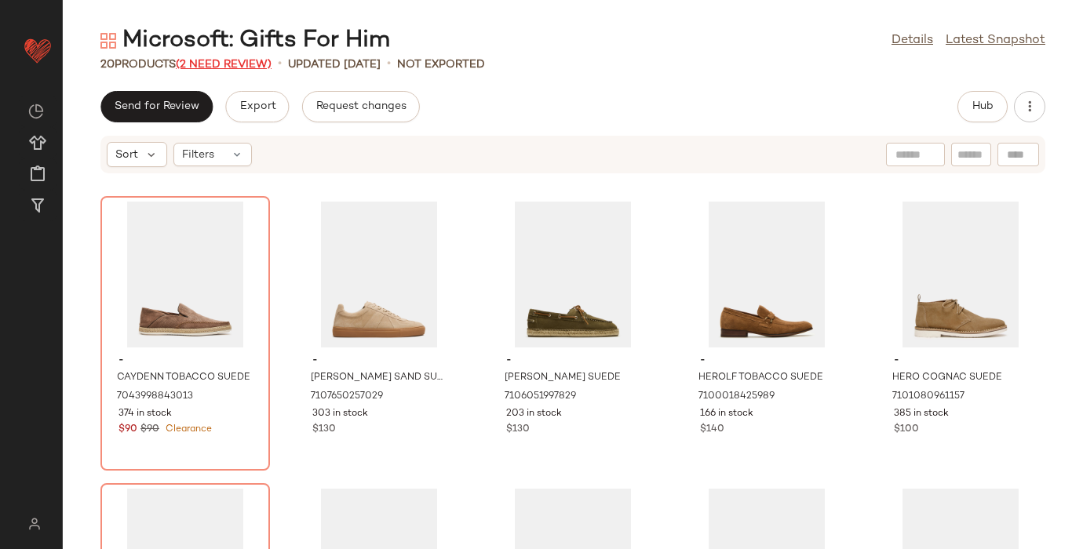
click at [206, 60] on span "(2 Need Review)" at bounding box center [224, 65] width 96 height 12
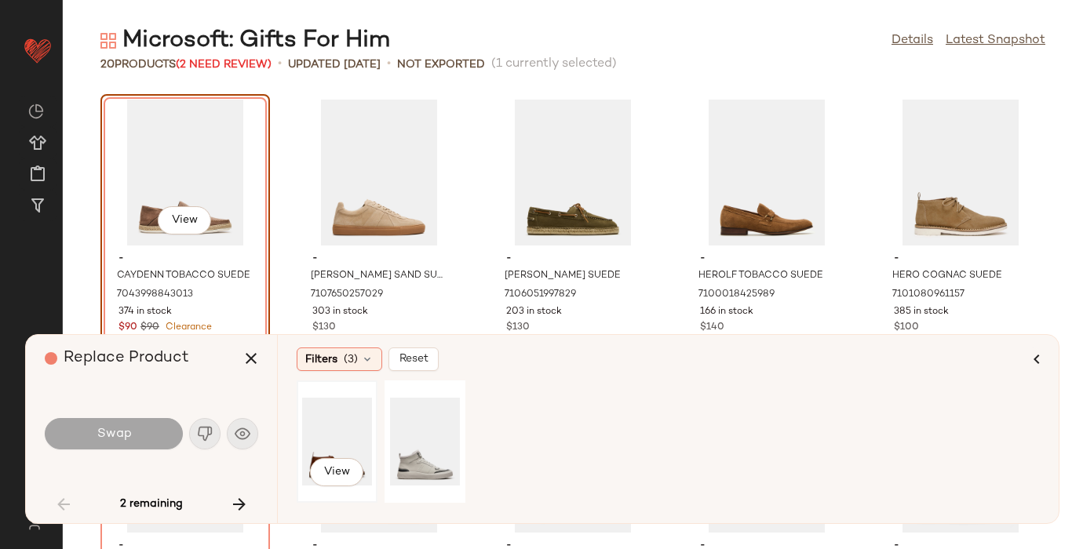
click at [350, 411] on div "View" at bounding box center [337, 441] width 70 height 111
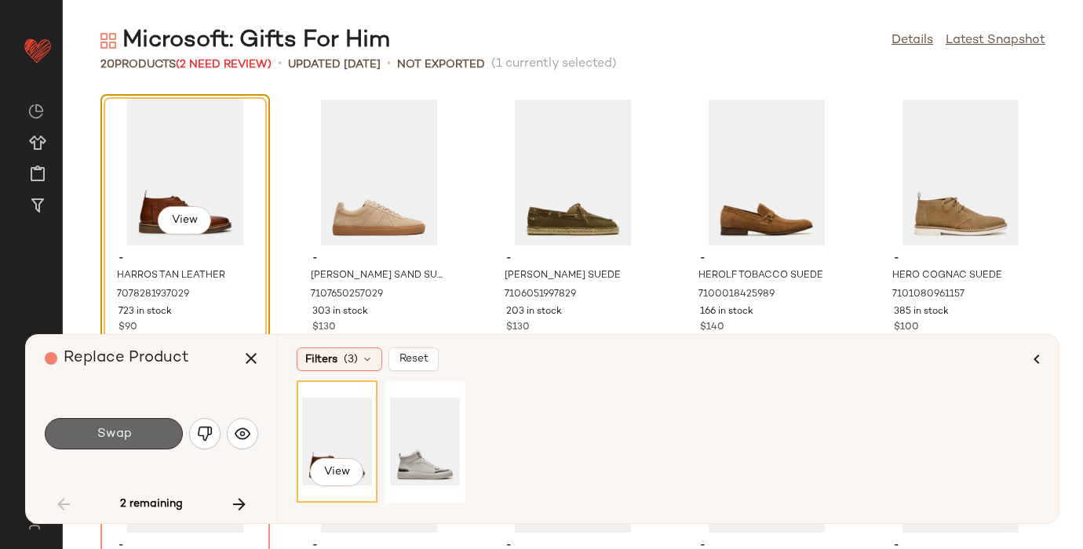
click at [103, 422] on button "Swap" at bounding box center [114, 433] width 138 height 31
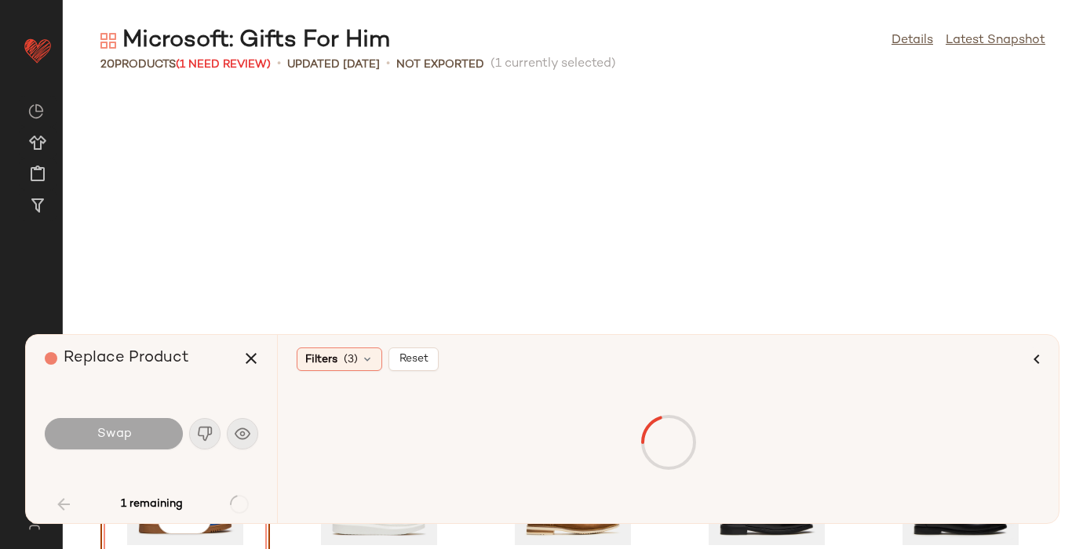
scroll to position [300, 0]
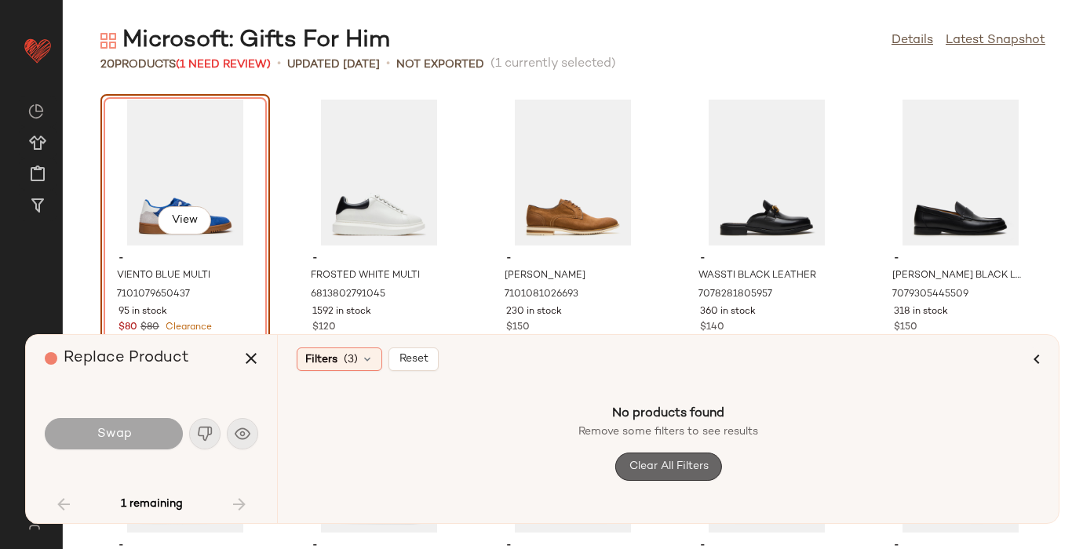
click at [660, 457] on button "Clear All Filters" at bounding box center [667, 467] width 107 height 28
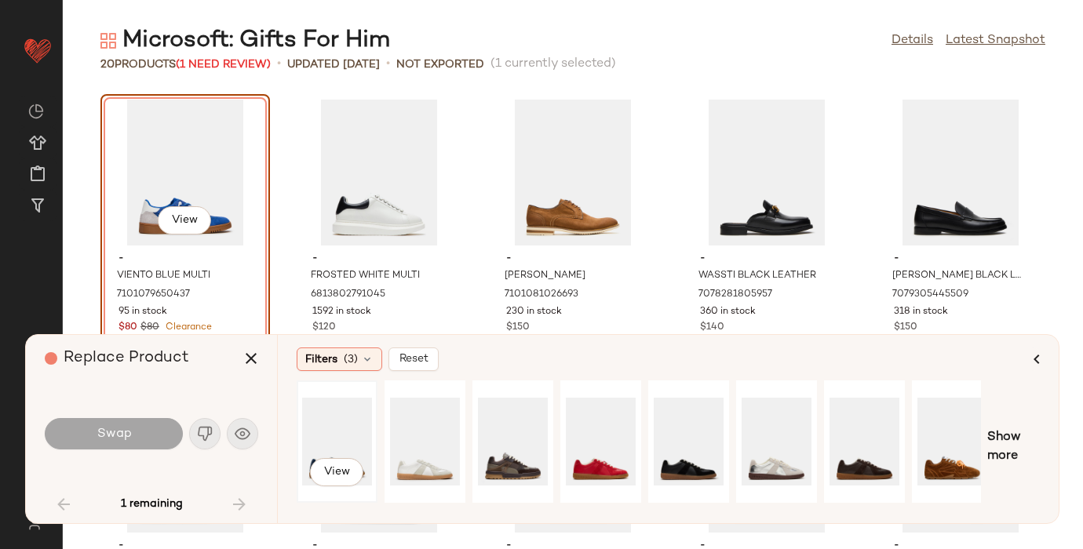
click at [335, 435] on div "View" at bounding box center [337, 441] width 70 height 111
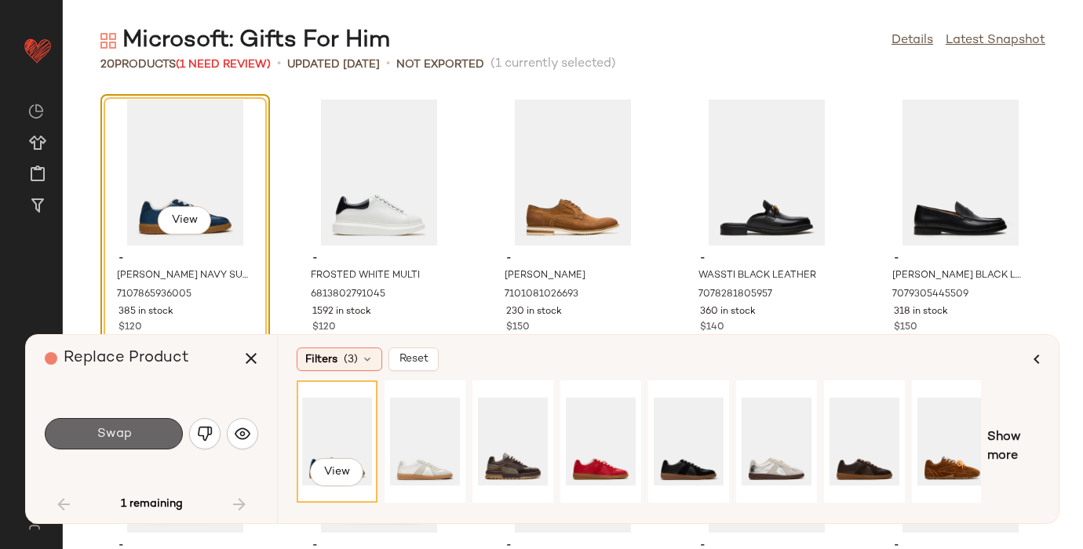
click at [93, 422] on button "Swap" at bounding box center [114, 433] width 138 height 31
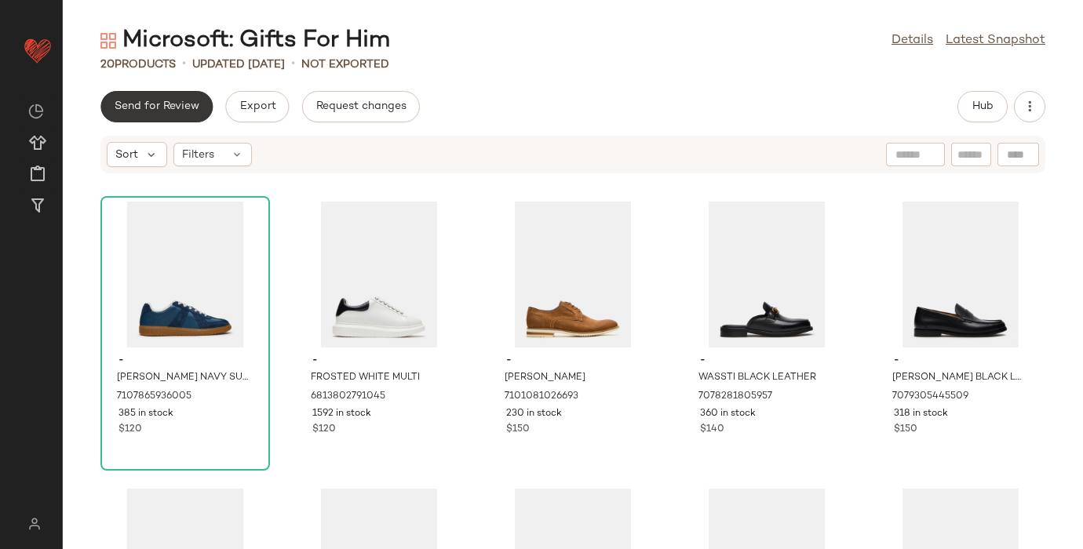
click at [135, 100] on span "Send for Review" at bounding box center [157, 106] width 86 height 13
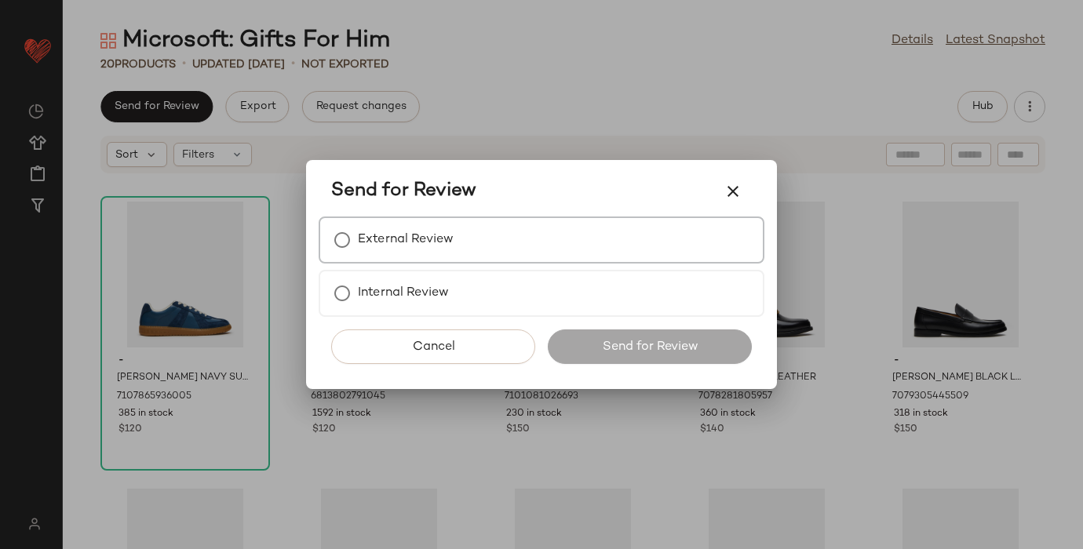
click at [380, 233] on label "External Review" at bounding box center [406, 239] width 96 height 31
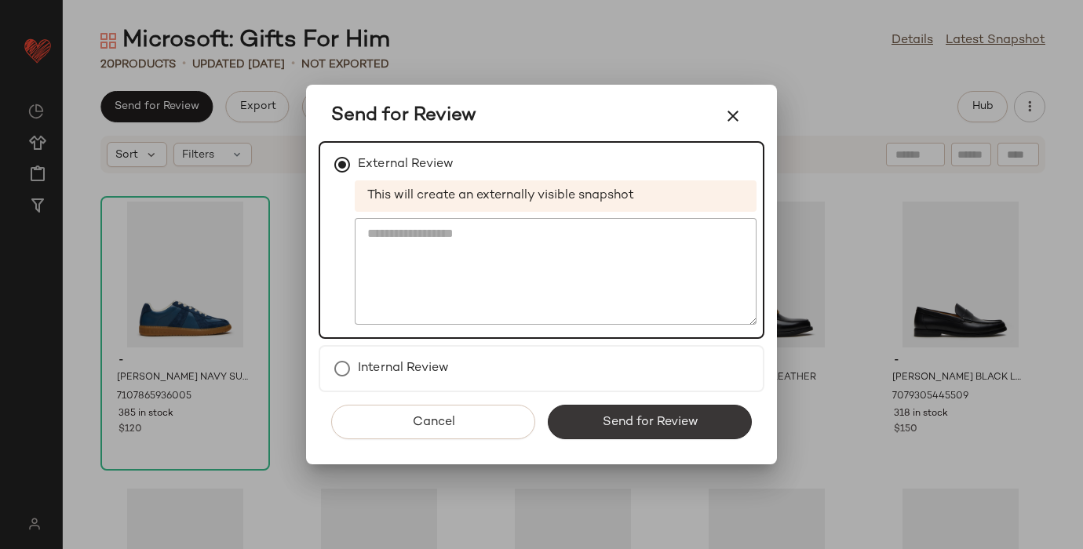
click at [622, 424] on span "Send for Review" at bounding box center [649, 422] width 96 height 15
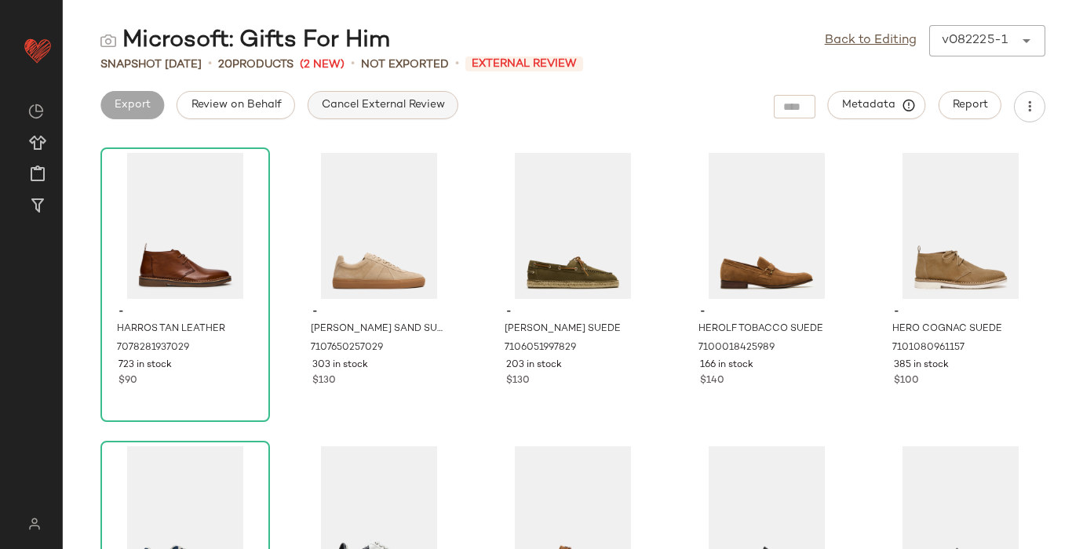
click at [341, 96] on button "Cancel External Review" at bounding box center [383, 105] width 151 height 28
